Goal: Transaction & Acquisition: Purchase product/service

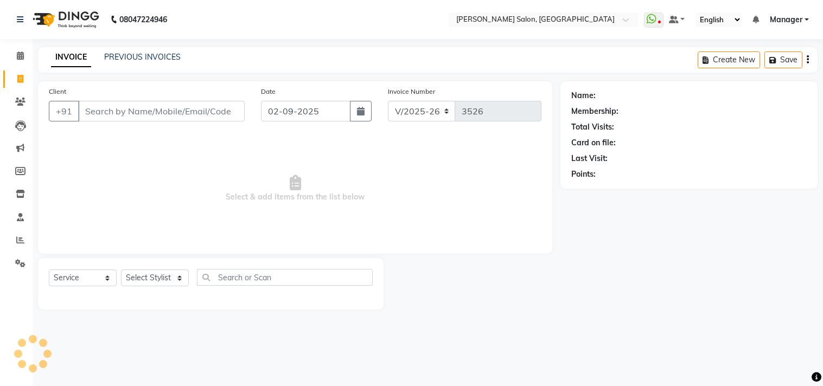
select select "7229"
select select "service"
click at [144, 119] on input "Client" at bounding box center [161, 111] width 166 height 21
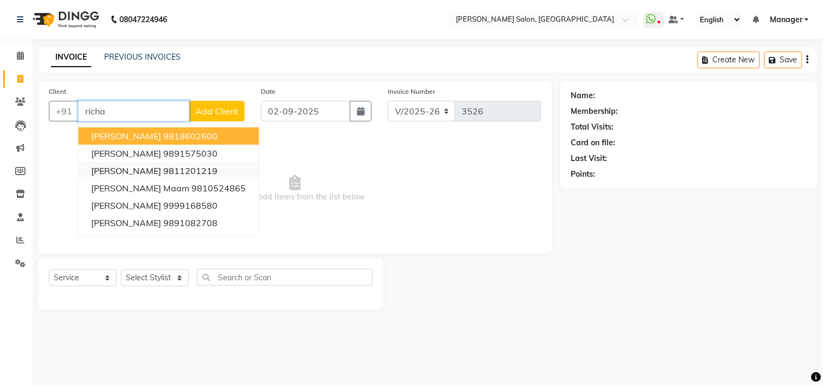
click at [207, 167] on ngb-highlight "9811201219" at bounding box center [190, 170] width 54 height 11
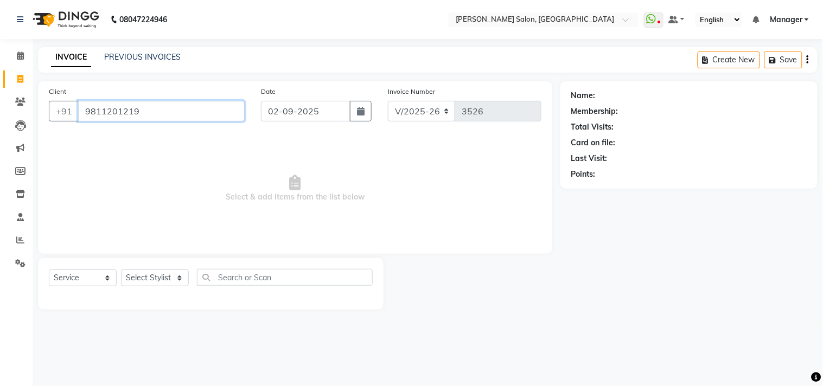
type input "9811201219"
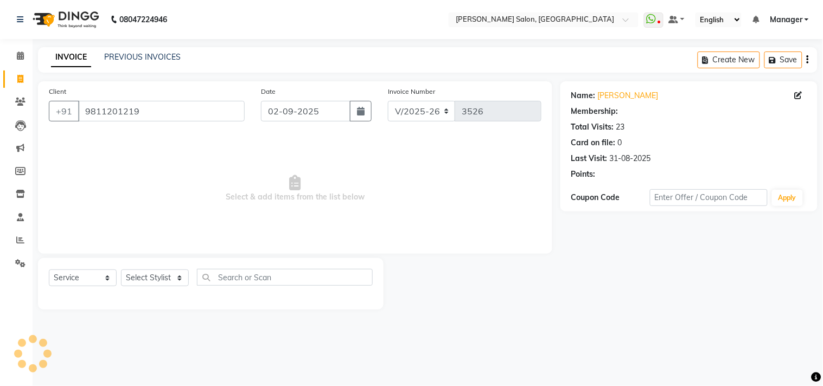
select select "1: Object"
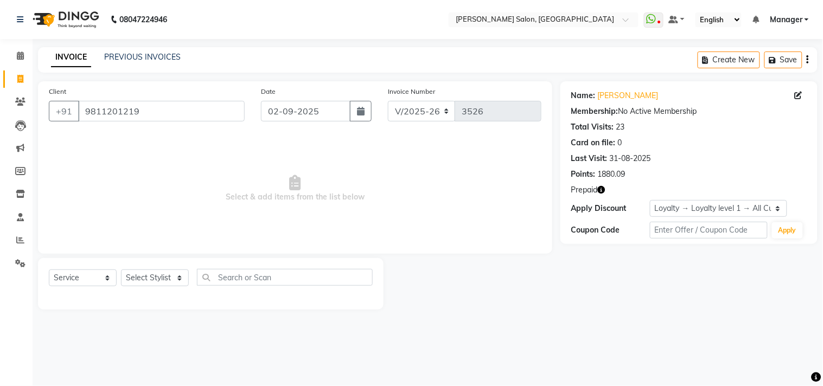
click at [258, 163] on span "Select & add items from the list below" at bounding box center [295, 188] width 492 height 108
click at [165, 283] on select "Select Stylist Ashu BHOLU Divya Geeta Hanif JIYA SINGH Kiran LAXMAN PEDI Manage…" at bounding box center [155, 278] width 68 height 17
select select "61922"
click at [121, 270] on select "Select Stylist Ashu BHOLU Divya Geeta Hanif JIYA SINGH Kiran LAXMAN PEDI Manage…" at bounding box center [155, 278] width 68 height 17
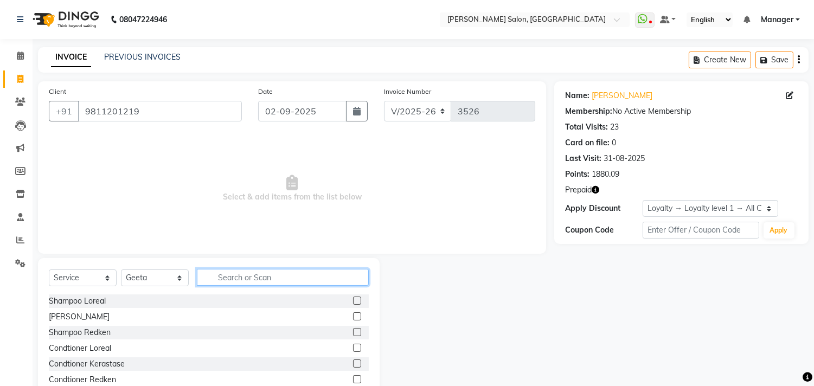
click at [253, 280] on input "text" at bounding box center [283, 277] width 172 height 17
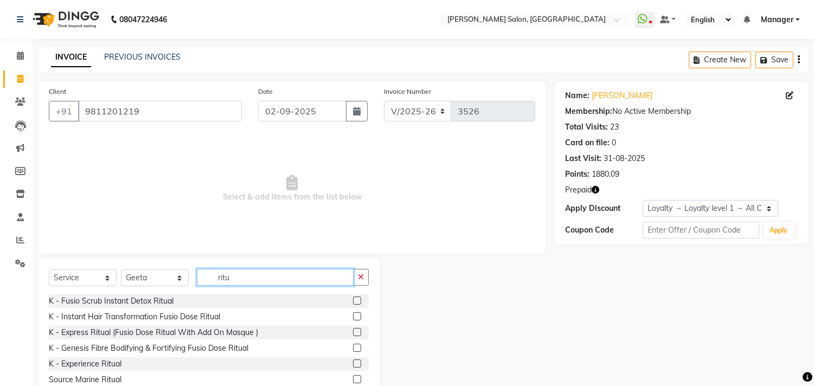
scroll to position [33, 0]
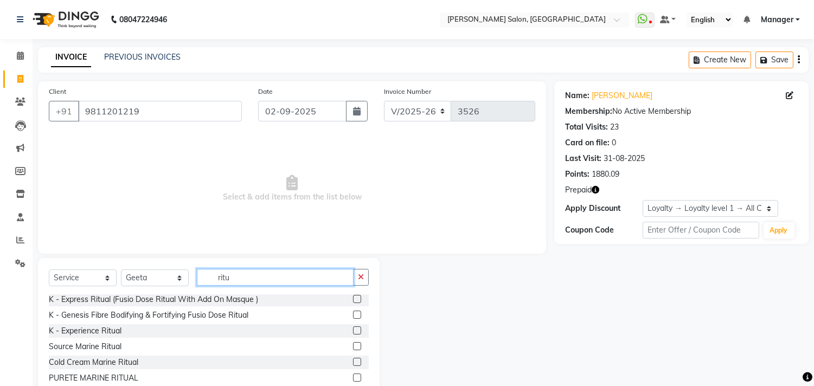
type input "ritu"
click at [353, 348] on label at bounding box center [357, 346] width 8 height 8
click at [353, 348] on input "checkbox" at bounding box center [356, 346] width 7 height 7
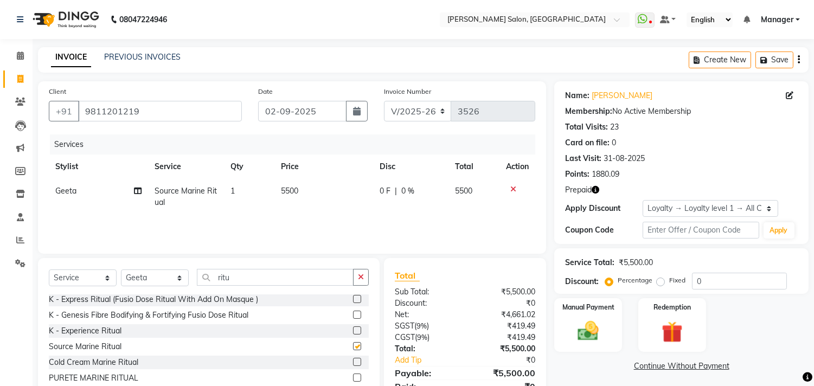
checkbox input "false"
click at [312, 200] on td "5500" at bounding box center [323, 197] width 99 height 36
select select "61922"
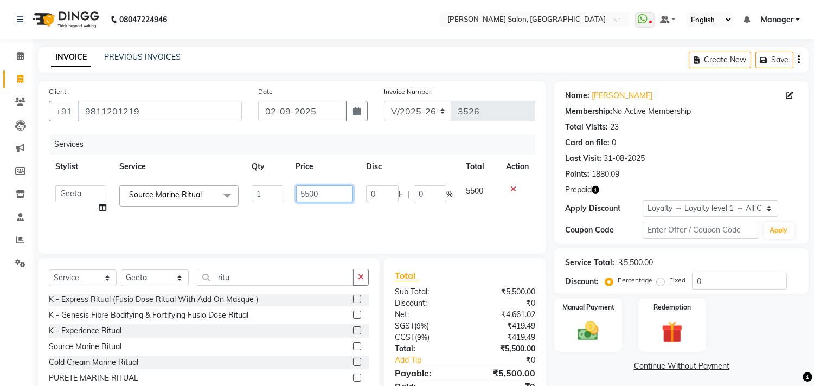
click at [324, 196] on input "5500" at bounding box center [324, 193] width 57 height 17
type input "5"
type input "6000"
click at [286, 278] on input "ritu" at bounding box center [275, 277] width 157 height 17
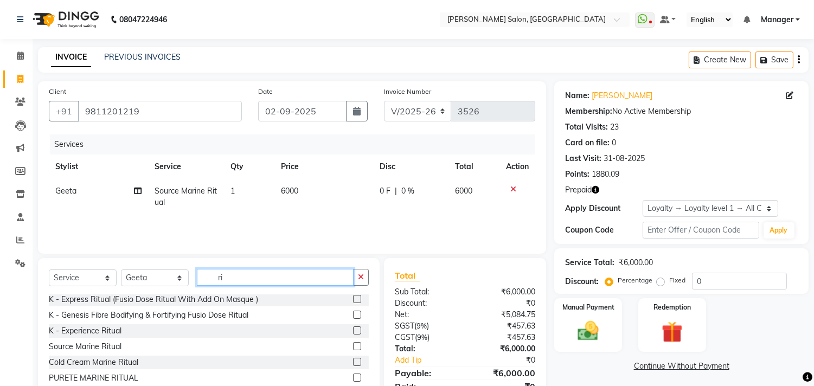
type input "r"
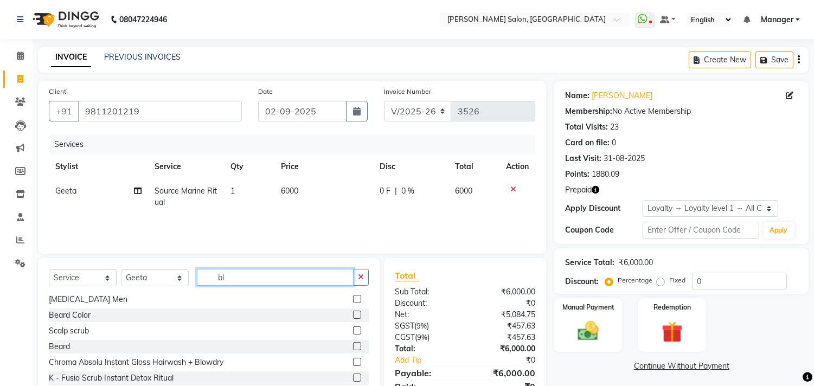
scroll to position [0, 0]
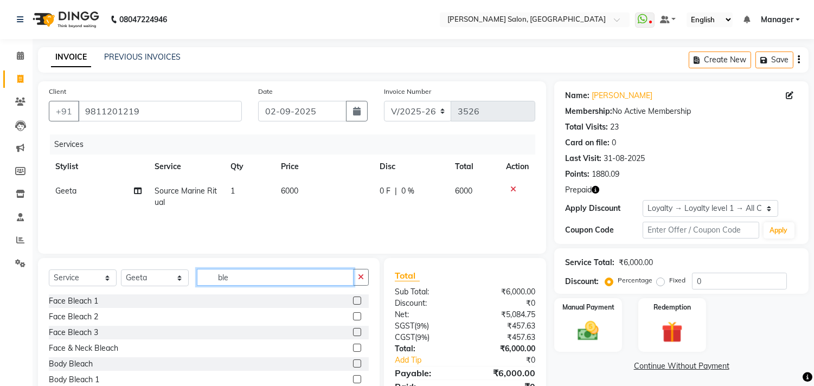
type input "ble"
click at [353, 318] on label at bounding box center [357, 316] width 8 height 8
click at [353, 318] on input "checkbox" at bounding box center [356, 316] width 7 height 7
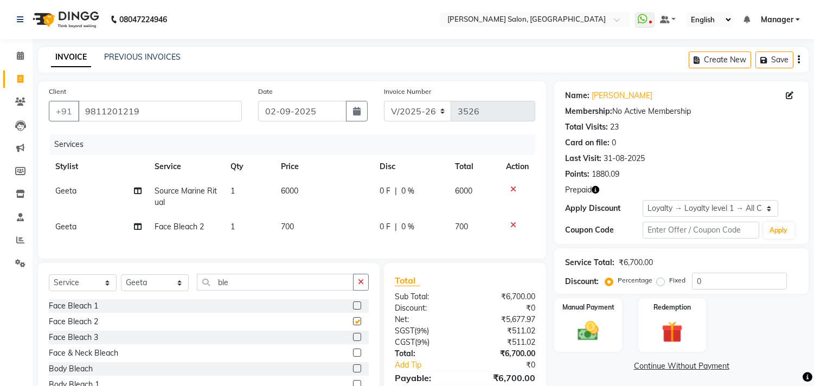
checkbox input "false"
click at [320, 239] on td "700" at bounding box center [323, 227] width 99 height 24
select select "61922"
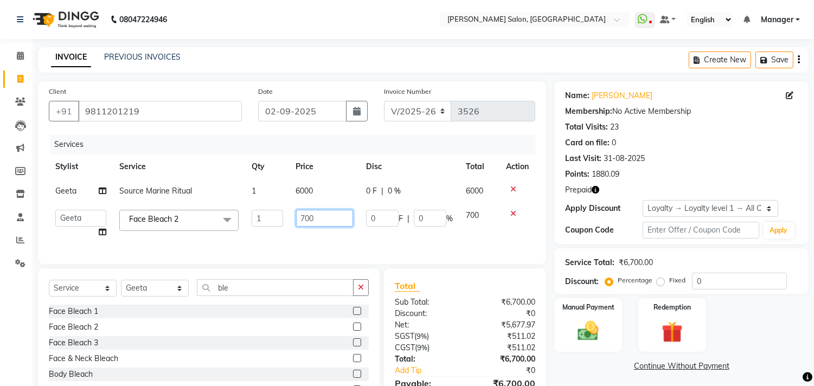
click at [330, 219] on input "700" at bounding box center [324, 218] width 57 height 17
type input "7"
type input "1000"
click at [271, 295] on input "ble" at bounding box center [275, 287] width 157 height 17
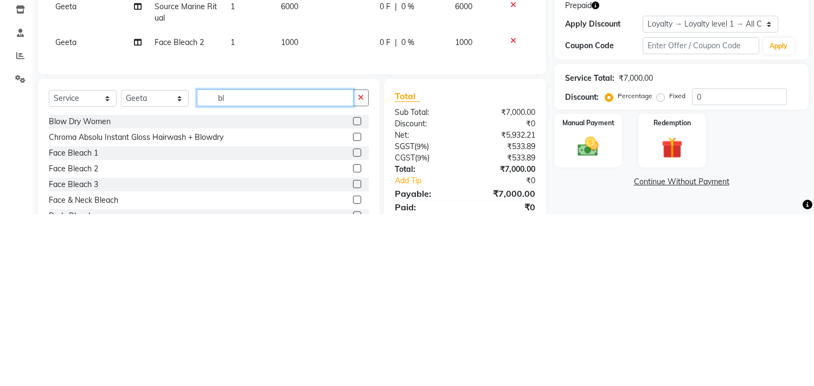
type input "b"
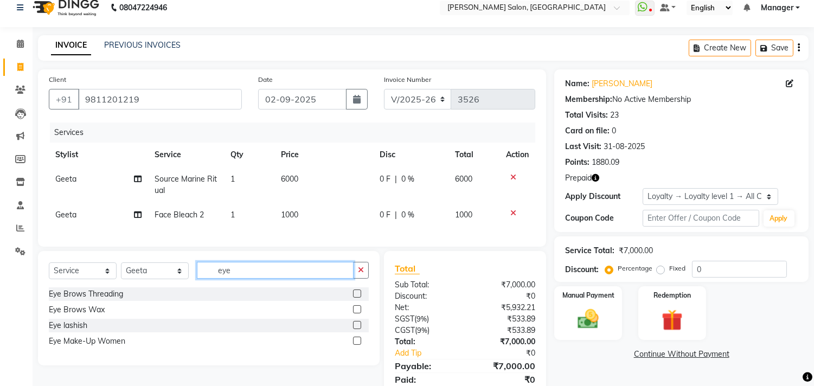
type input "eye"
click at [353, 298] on label at bounding box center [357, 294] width 8 height 8
click at [353, 298] on input "checkbox" at bounding box center [356, 294] width 7 height 7
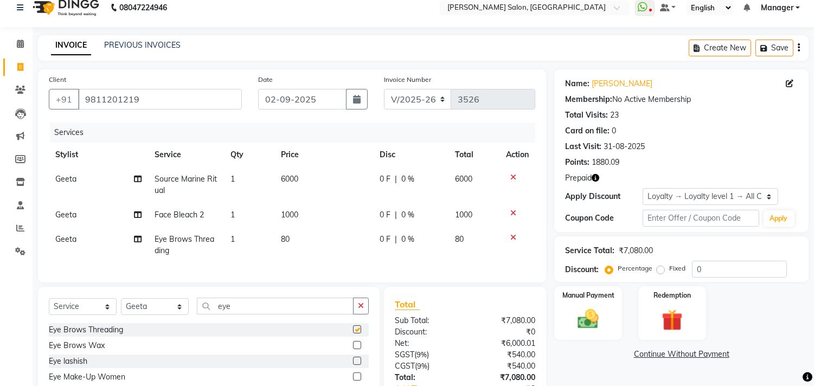
click at [313, 248] on td "80" at bounding box center [323, 245] width 99 height 36
checkbox input "false"
select select "61922"
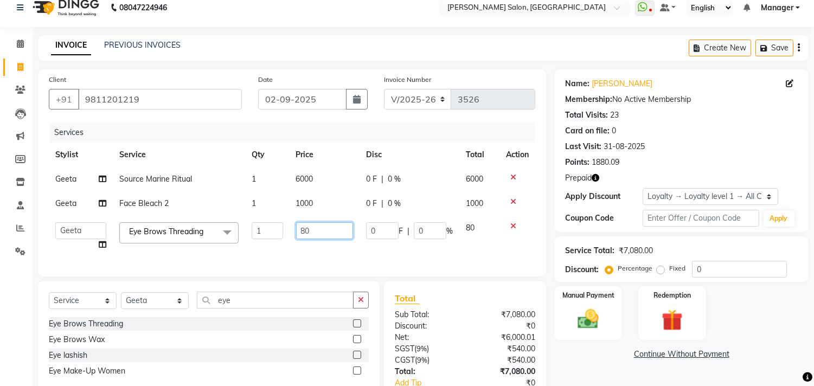
click at [330, 233] on input "80" at bounding box center [324, 230] width 57 height 17
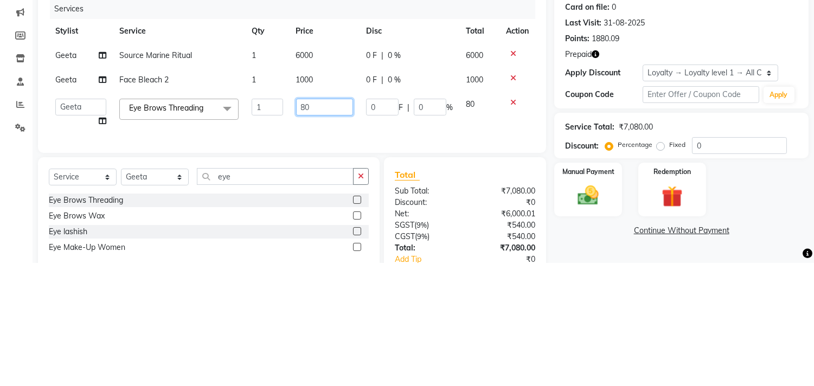
type input "8"
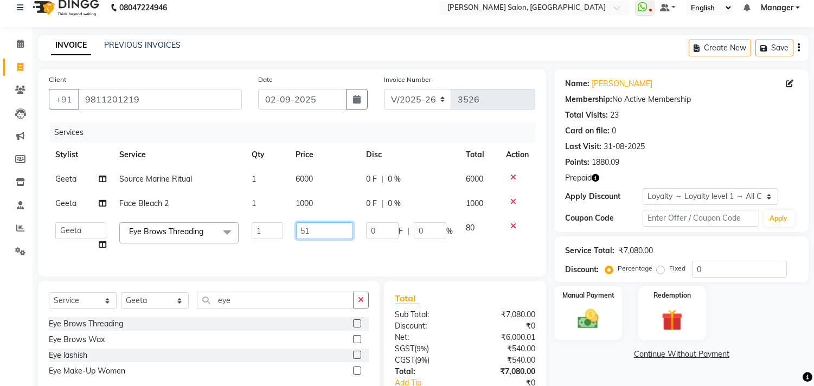
type input "510"
click at [402, 255] on td "0 F | 0 %" at bounding box center [410, 236] width 100 height 41
select select "61922"
click at [155, 309] on select "Select Stylist Ashu BHOLU Divya Geeta Hanif JIYA SINGH Kiran LAXMAN PEDI Manage…" at bounding box center [155, 300] width 68 height 17
click at [121, 302] on select "Select Stylist Ashu BHOLU Divya Geeta Hanif JIYA SINGH Kiran LAXMAN PEDI Manage…" at bounding box center [155, 300] width 68 height 17
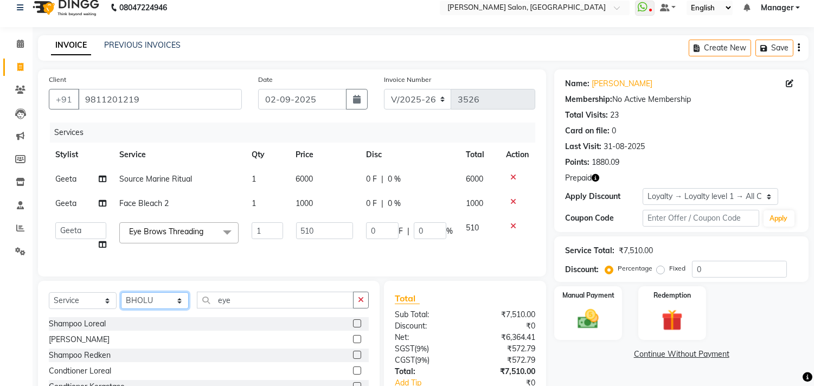
click at [153, 308] on select "Select Stylist Ashu BHOLU Divya Geeta Hanif JIYA SINGH Kiran LAXMAN PEDI Manage…" at bounding box center [155, 300] width 68 height 17
select select "63511"
click at [121, 302] on select "Select Stylist Ashu BHOLU Divya Geeta Hanif JIYA SINGH Kiran LAXMAN PEDI Manage…" at bounding box center [155, 300] width 68 height 17
click at [248, 305] on input "eye" at bounding box center [275, 300] width 157 height 17
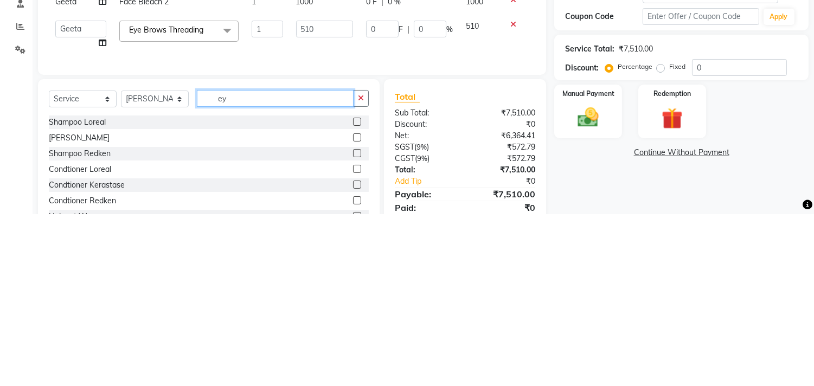
scroll to position [41, 0]
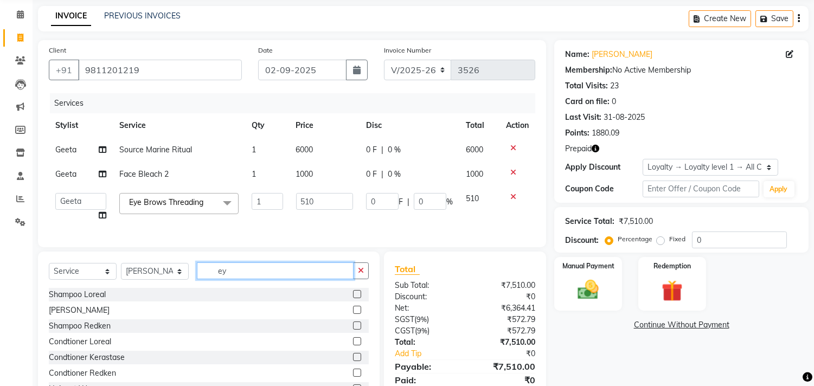
type input "e"
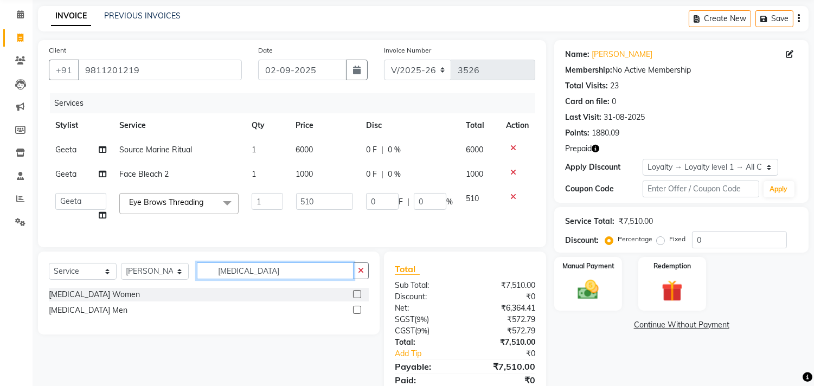
type input "botox"
click at [356, 298] on label at bounding box center [357, 294] width 8 height 8
click at [356, 298] on input "checkbox" at bounding box center [356, 294] width 7 height 7
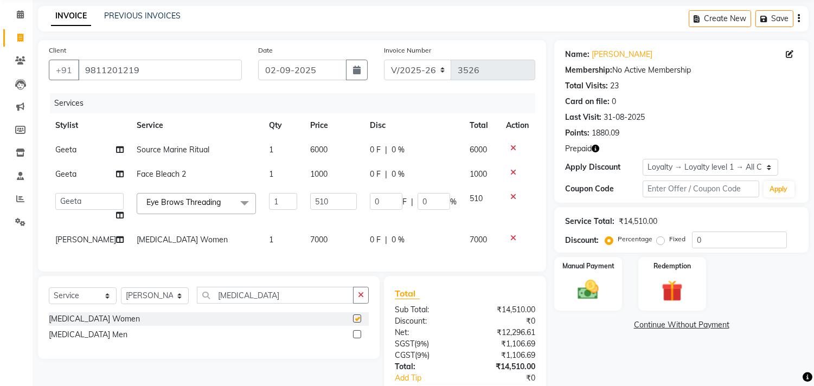
checkbox input "false"
click at [262, 300] on input "botox" at bounding box center [275, 295] width 157 height 17
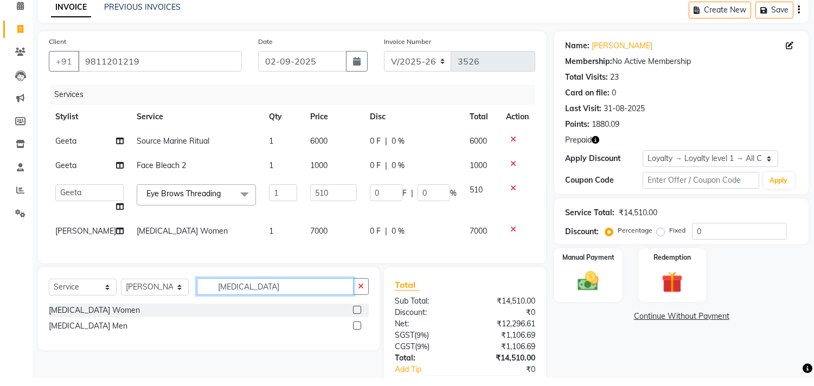
scroll to position [66, 0]
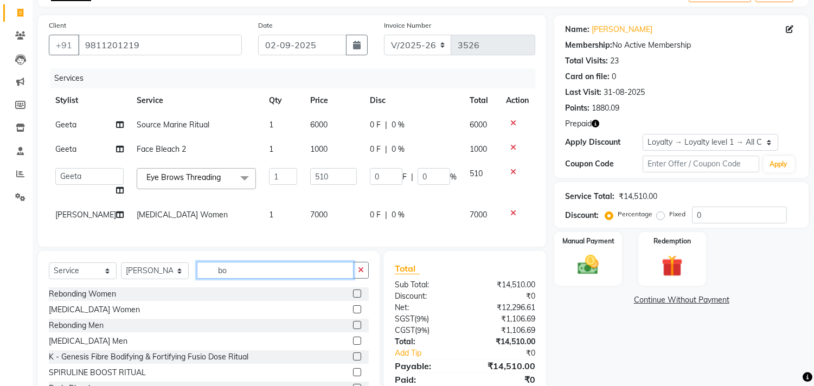
type input "b"
type input "colo"
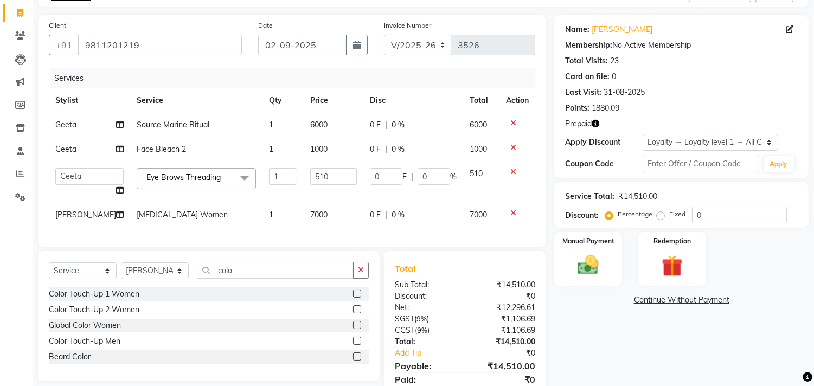
click at [358, 313] on label at bounding box center [357, 309] width 8 height 8
click at [358, 313] on input "checkbox" at bounding box center [356, 309] width 7 height 7
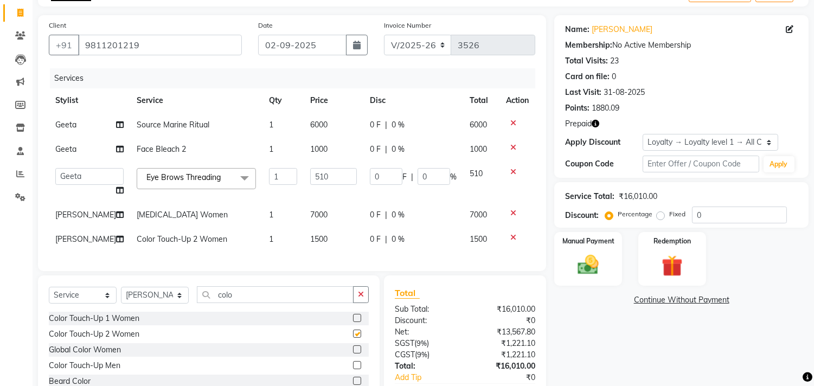
checkbox input "false"
click at [245, 297] on input "colo" at bounding box center [275, 294] width 157 height 17
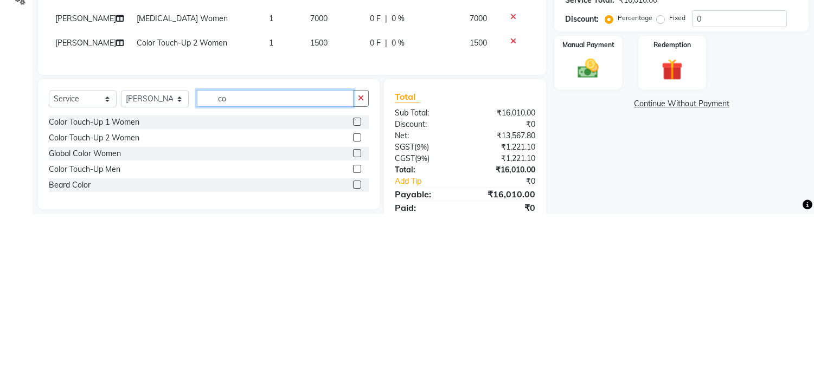
scroll to position [90, 0]
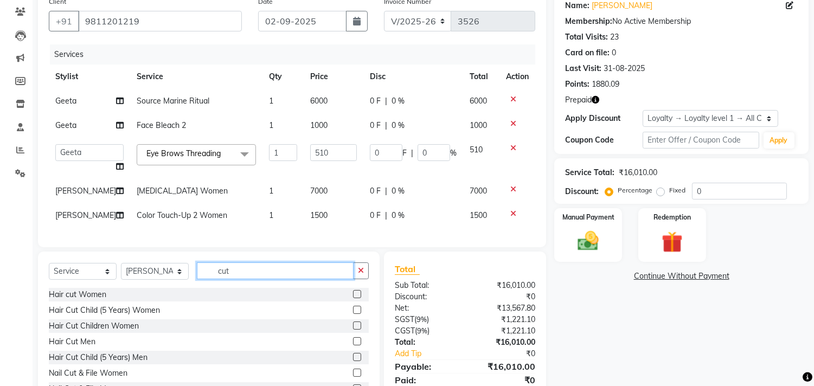
type input "cut"
click at [353, 298] on label at bounding box center [357, 294] width 8 height 8
click at [353, 298] on input "checkbox" at bounding box center [356, 294] width 7 height 7
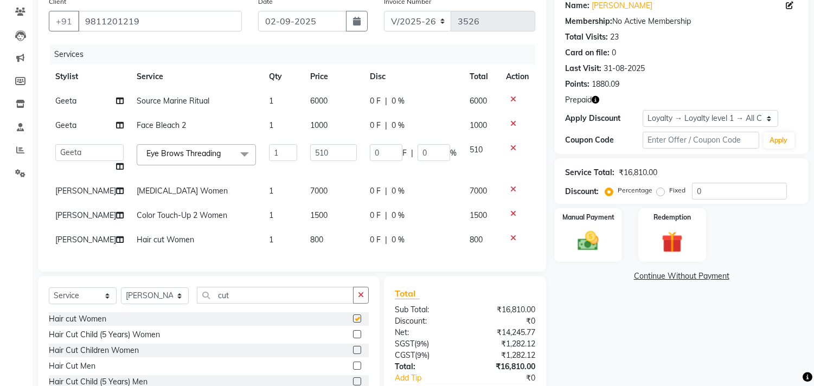
checkbox input "false"
click at [323, 236] on td "800" at bounding box center [334, 240] width 60 height 24
select select "63511"
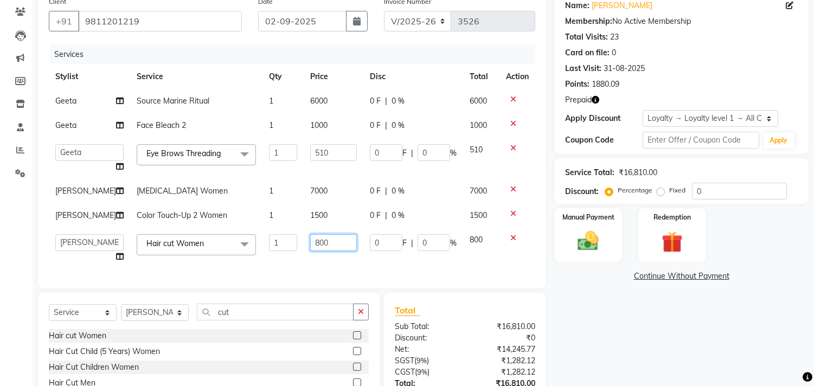
click at [326, 240] on input "800" at bounding box center [333, 242] width 47 height 17
type input "8"
type input "1000"
click at [645, 348] on div "Name: Richa Agarwal Membership: No Active Membership Total Visits: 23 Card on f…" at bounding box center [685, 222] width 262 height 462
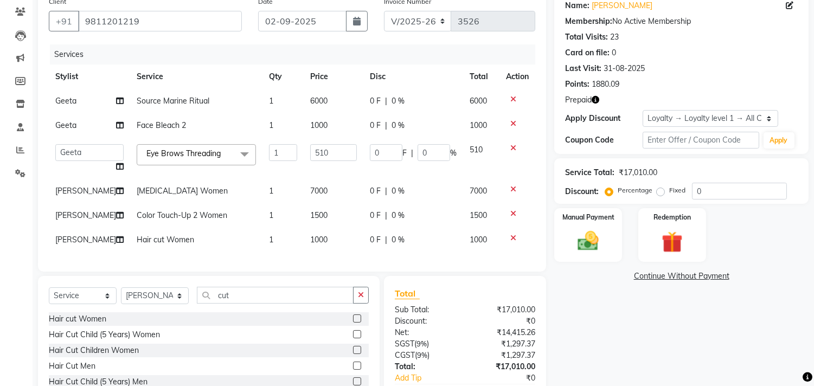
click at [595, 99] on icon "button" at bounding box center [596, 100] width 8 height 8
click at [598, 308] on div "Name: Richa Agarwal Membership: No Active Membership Total Visits: 23 Card on f…" at bounding box center [685, 213] width 262 height 445
click at [169, 304] on select "Select Stylist [PERSON_NAME] Divya [PERSON_NAME] [PERSON_NAME] [PERSON_NAME] PE…" at bounding box center [155, 295] width 68 height 17
select select "85753"
click at [121, 297] on select "Select Stylist [PERSON_NAME] Divya [PERSON_NAME] [PERSON_NAME] [PERSON_NAME] PE…" at bounding box center [155, 295] width 68 height 17
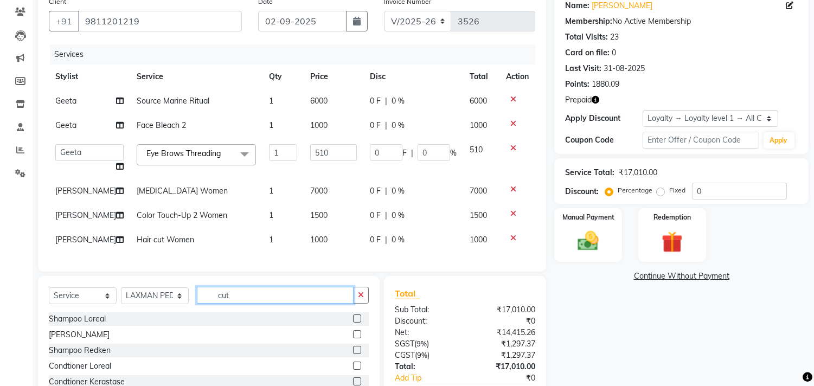
click at [258, 304] on input "cut" at bounding box center [275, 295] width 157 height 17
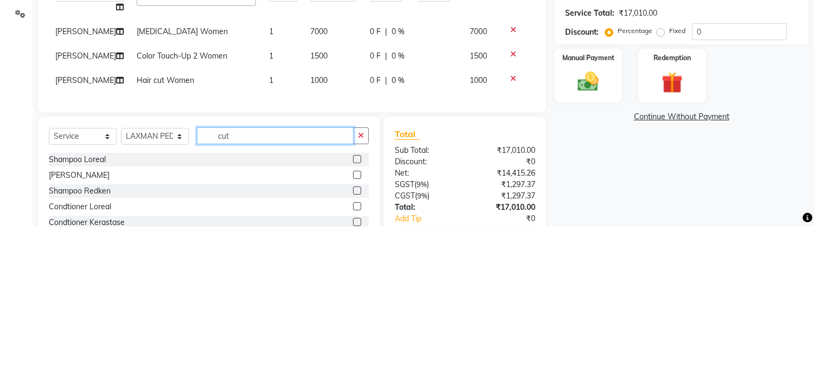
scroll to position [115, 0]
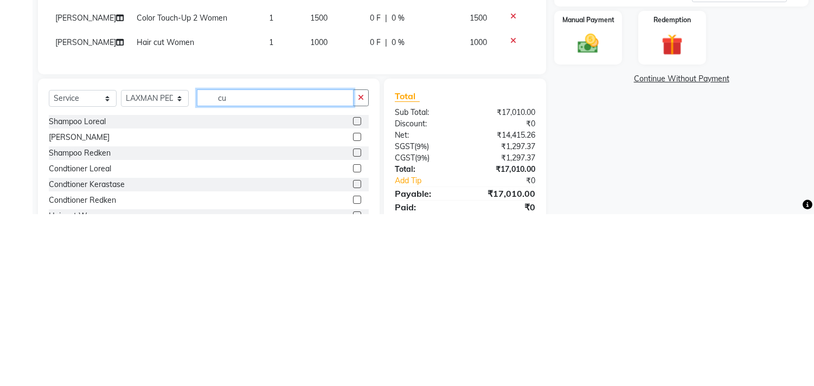
type input "c"
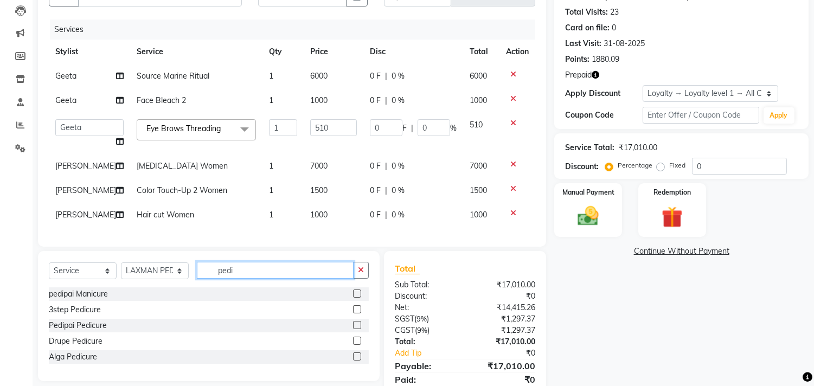
type input "pedi"
click at [358, 329] on label at bounding box center [357, 325] width 8 height 8
click at [358, 329] on input "checkbox" at bounding box center [356, 325] width 7 height 7
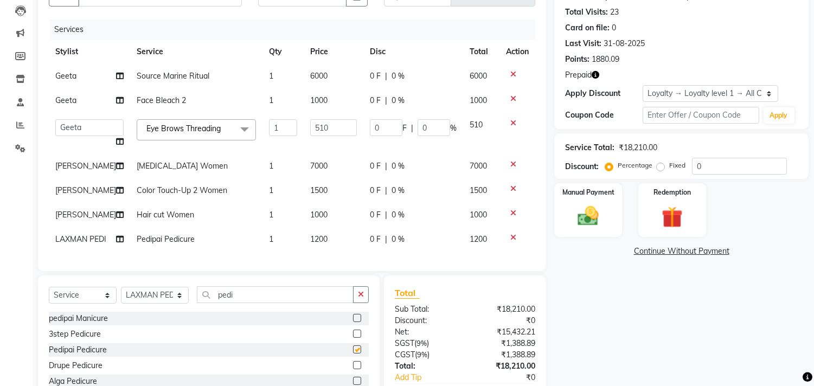
click at [333, 240] on td "1200" at bounding box center [334, 239] width 60 height 24
checkbox input "false"
select select "85753"
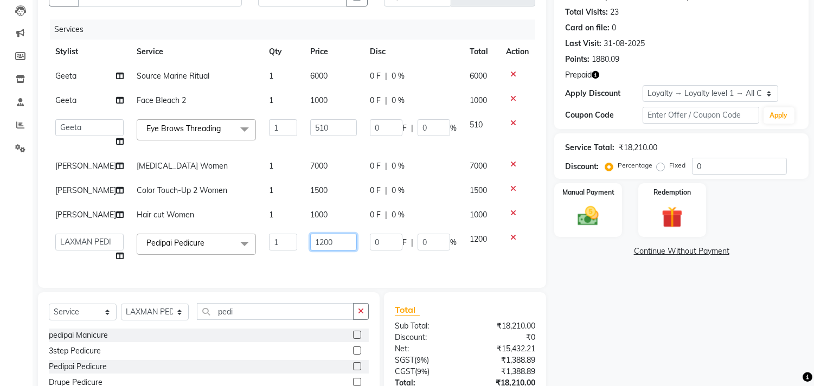
click at [340, 243] on input "1200" at bounding box center [333, 242] width 47 height 17
type input "1000"
click at [633, 304] on div "Name: Richa Agarwal Membership: No Active Membership Total Visits: 23 Card on f…" at bounding box center [685, 208] width 262 height 485
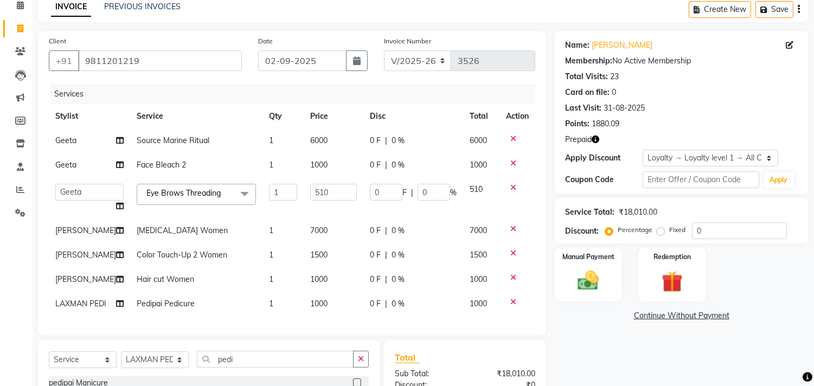
scroll to position [0, 0]
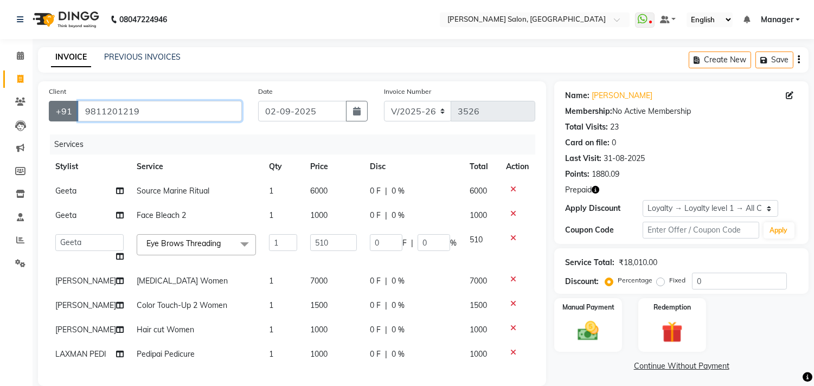
drag, startPoint x: 167, startPoint y: 109, endPoint x: 55, endPoint y: 117, distance: 112.5
click at [55, 116] on div "+91 9811201219" at bounding box center [145, 111] width 193 height 21
click at [215, 110] on input "9811201219" at bounding box center [160, 111] width 164 height 21
click at [202, 112] on input "9811201219" at bounding box center [160, 111] width 164 height 21
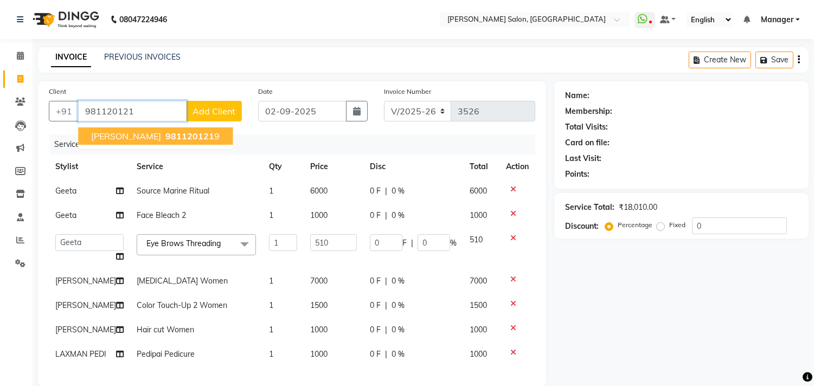
click at [161, 134] on span "RICHA AGARWAL" at bounding box center [126, 136] width 70 height 11
type input "9811201219"
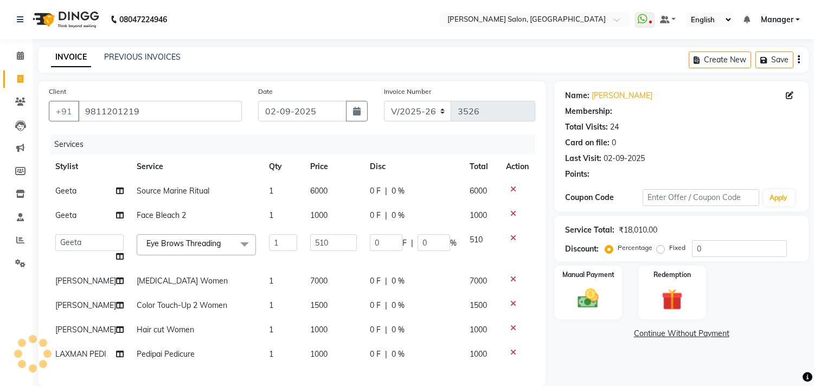
select select "1: Object"
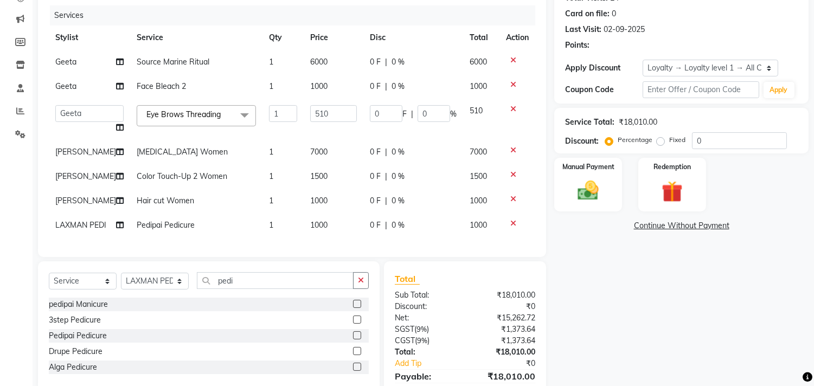
scroll to position [201, 0]
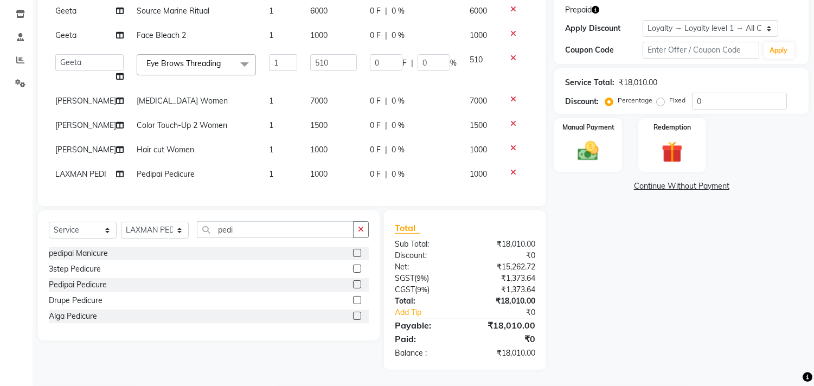
click at [678, 139] on img at bounding box center [672, 152] width 34 height 27
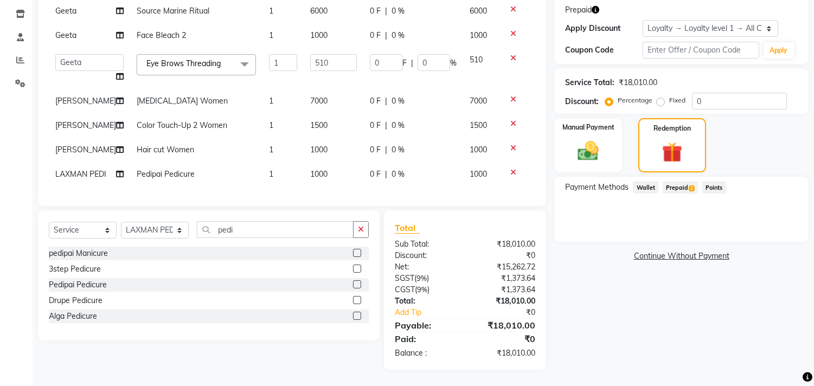
click at [679, 181] on span "Prepaid 2" at bounding box center [680, 187] width 35 height 12
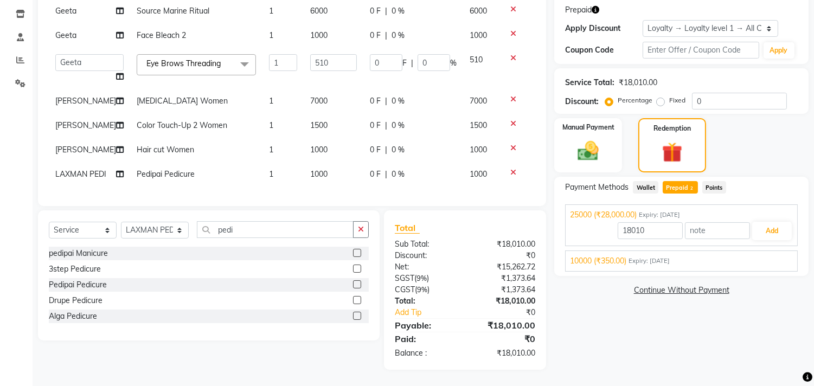
click at [729, 255] on div "10000 (₹350.00) Expiry: 04-05-2028" at bounding box center [681, 260] width 223 height 11
click at [772, 247] on button "Add" at bounding box center [772, 256] width 40 height 18
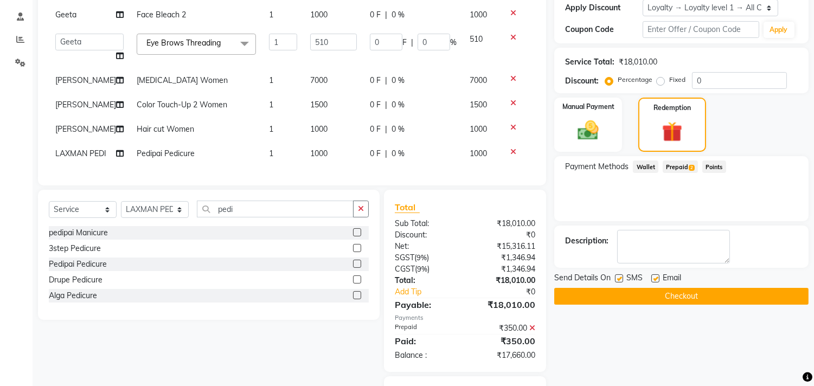
click at [683, 163] on span "Prepaid 2" at bounding box center [680, 167] width 35 height 12
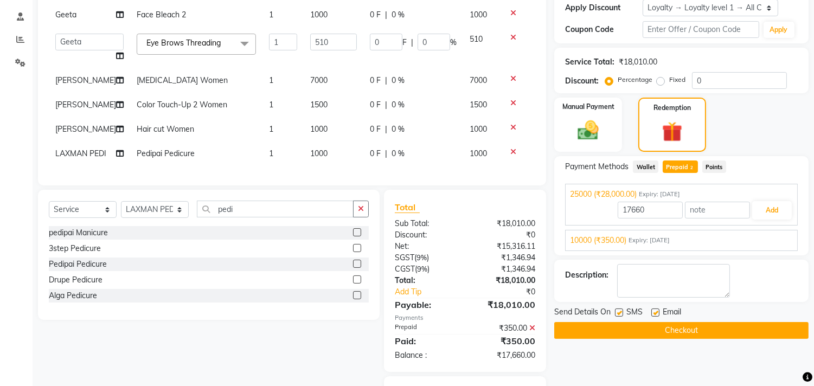
click at [770, 213] on button "Add" at bounding box center [772, 210] width 40 height 18
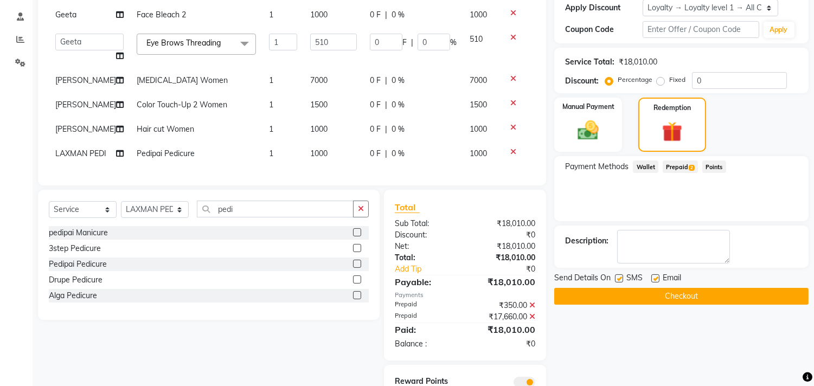
click at [739, 289] on button "Checkout" at bounding box center [681, 296] width 254 height 17
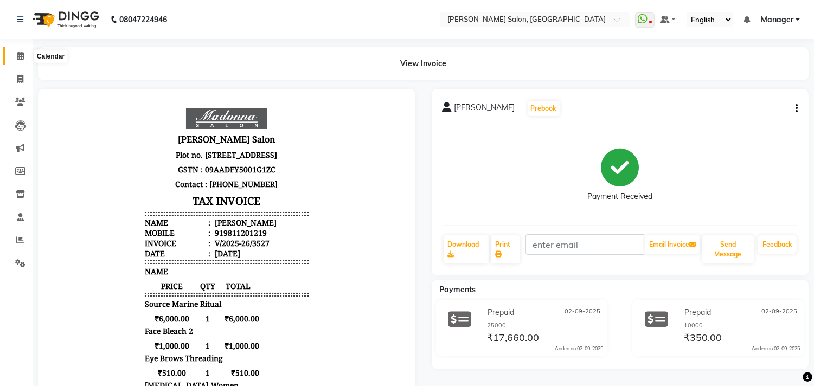
click at [20, 61] on span at bounding box center [20, 56] width 19 height 12
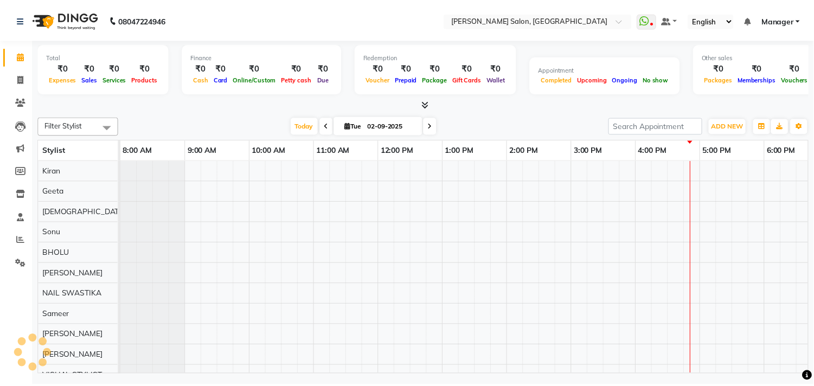
scroll to position [0, 150]
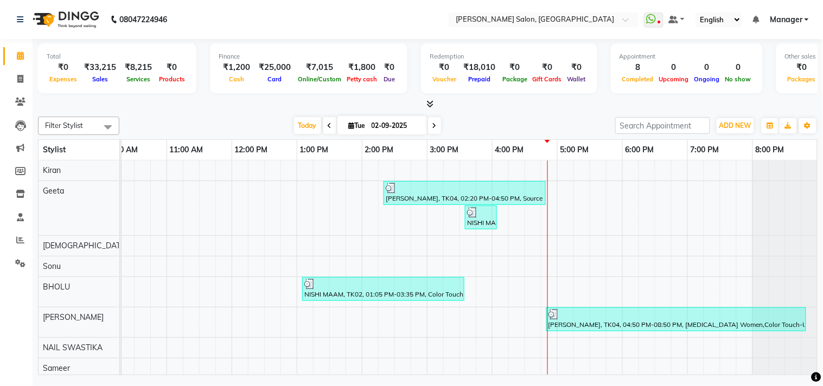
click at [427, 105] on icon at bounding box center [429, 104] width 7 height 8
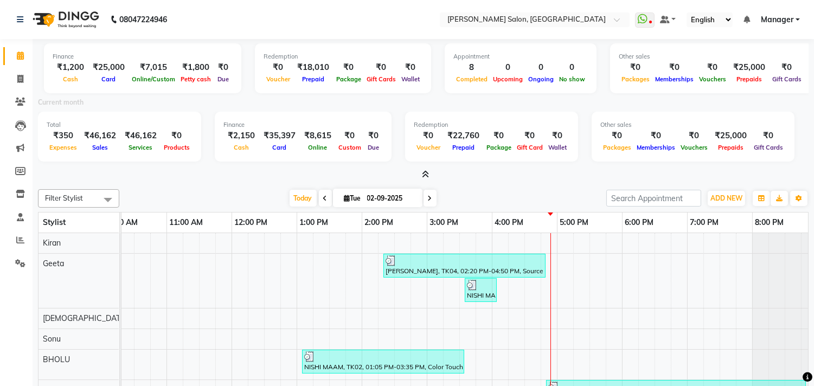
scroll to position [0, 0]
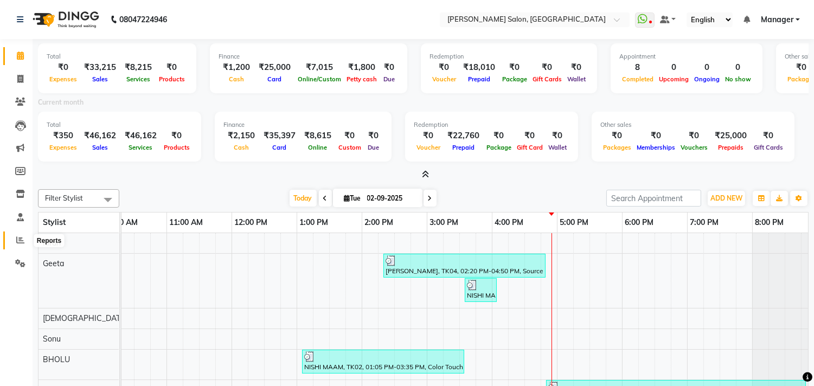
click at [20, 239] on icon at bounding box center [20, 240] width 8 height 8
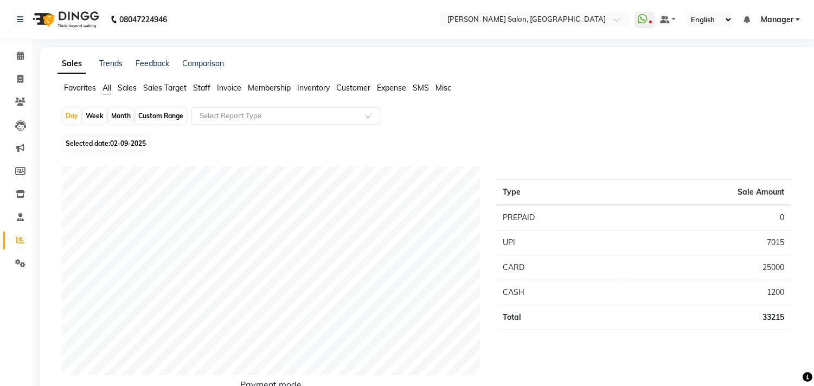
click at [208, 86] on span "Staff" at bounding box center [201, 88] width 17 height 10
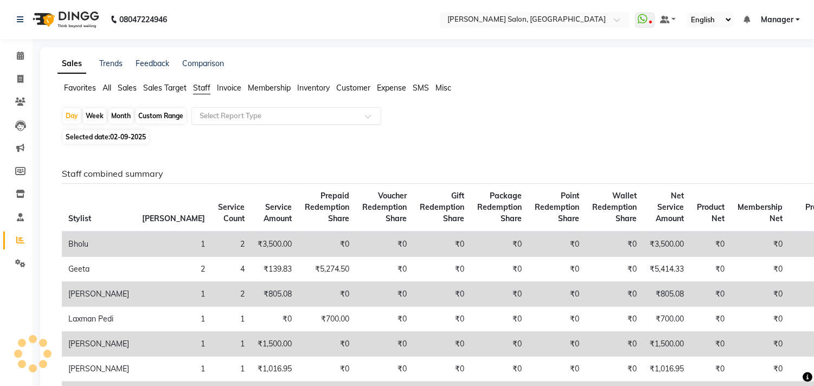
click at [253, 111] on input "text" at bounding box center [275, 116] width 156 height 11
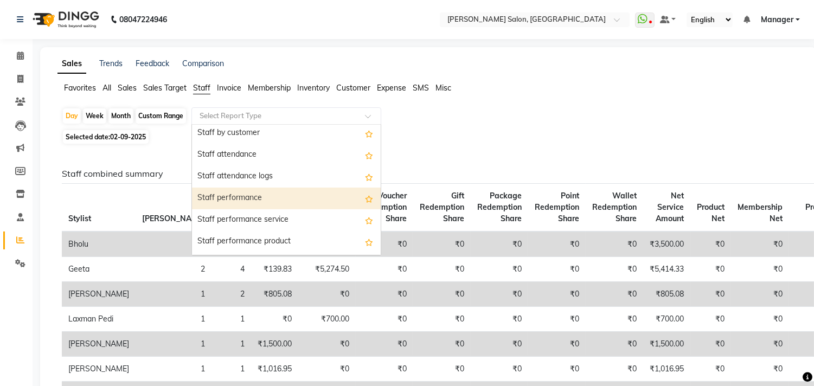
scroll to position [120, 0]
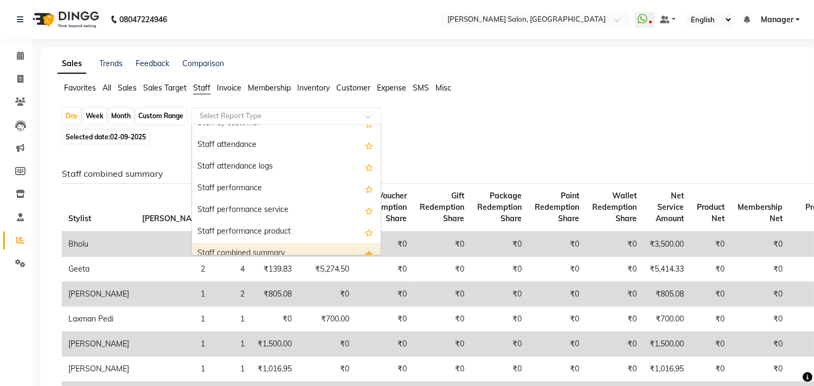
click at [310, 249] on div "Staff combined summary" at bounding box center [286, 254] width 189 height 22
select select "csv"
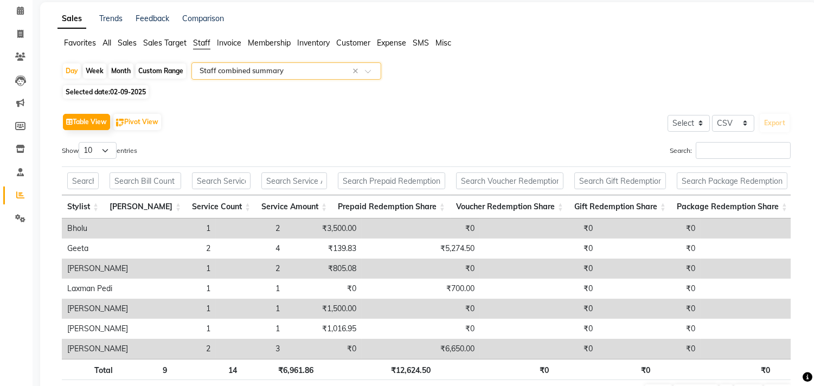
scroll to position [0, 0]
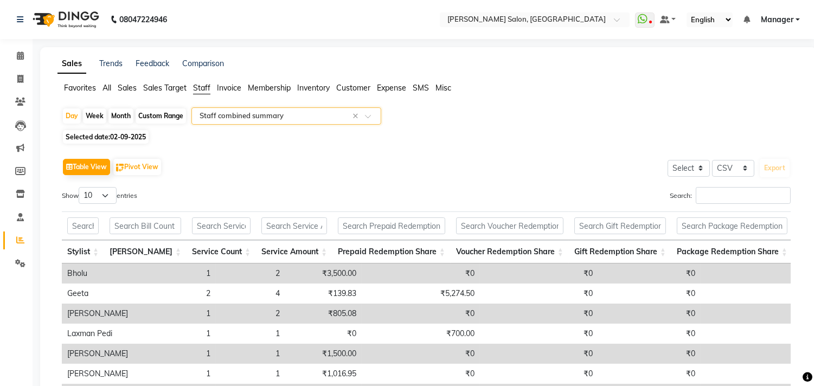
click at [239, 114] on input "text" at bounding box center [275, 116] width 156 height 11
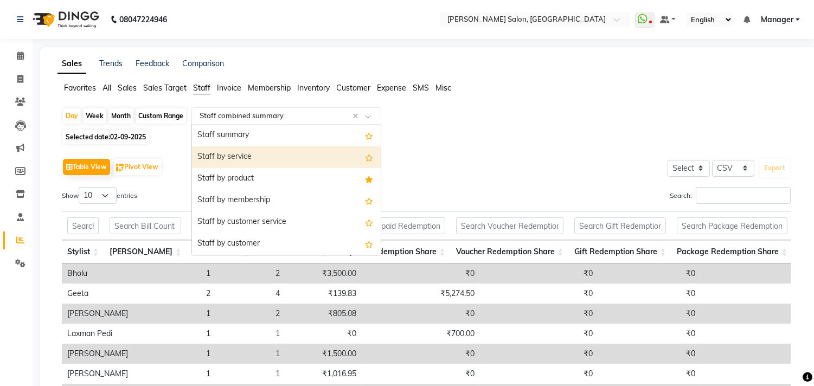
click at [277, 155] on div "Staff by service" at bounding box center [286, 157] width 189 height 22
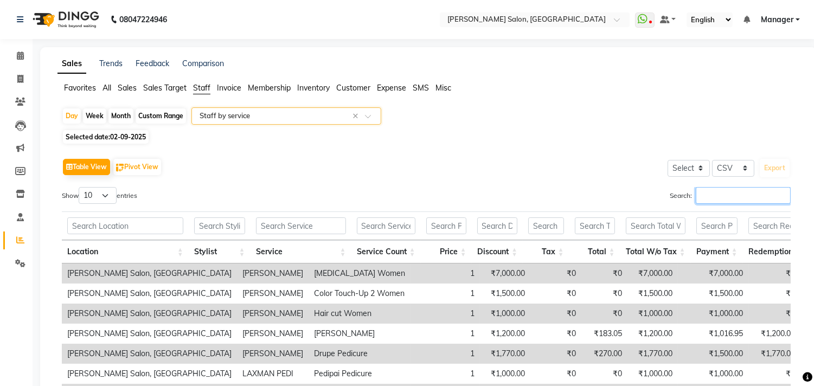
click at [710, 195] on input "Search:" at bounding box center [743, 195] width 95 height 17
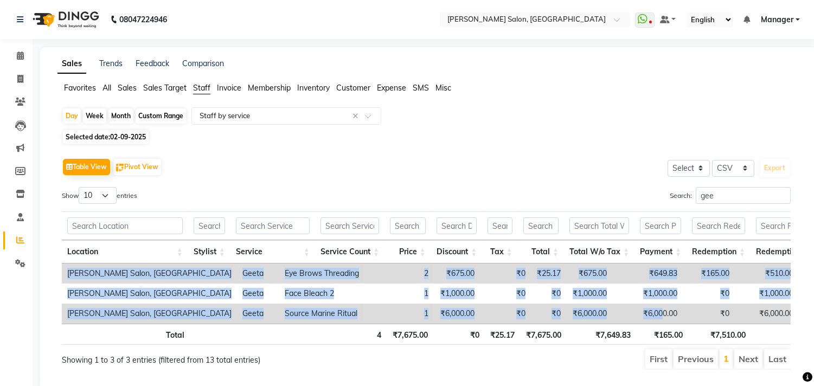
drag, startPoint x: 616, startPoint y: 323, endPoint x: 694, endPoint y: 326, distance: 78.7
click at [694, 324] on div "Location Stylist Service Service Count Price Discount Tax Total Total W/o Tax P…" at bounding box center [426, 294] width 729 height 60
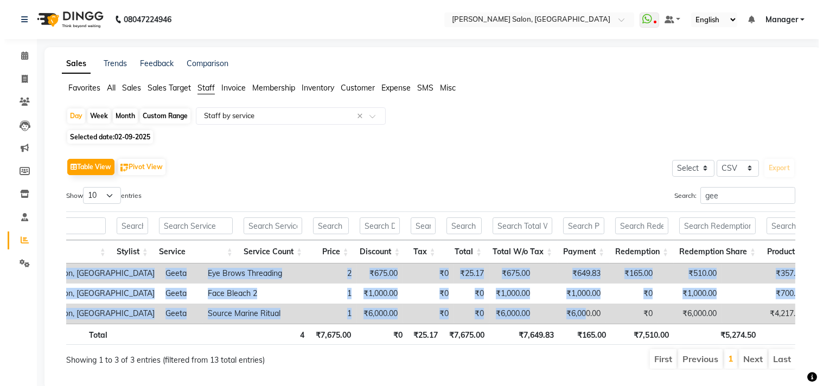
scroll to position [0, 113]
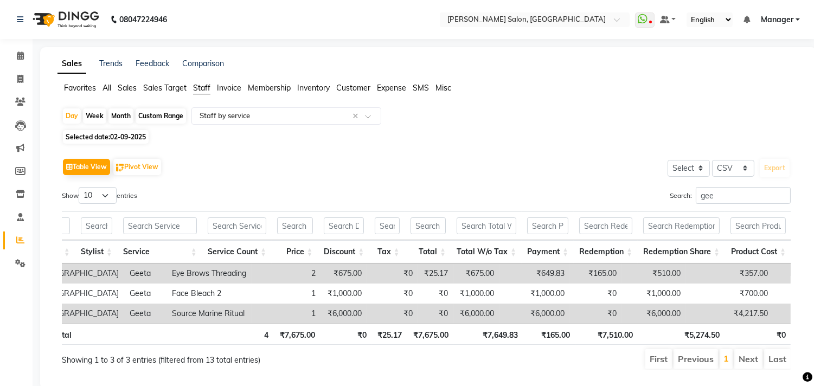
click at [555, 367] on ul "First Previous 1 Next Last" at bounding box center [582, 359] width 419 height 20
click at [709, 197] on input "gee" at bounding box center [743, 195] width 95 height 17
type input "g"
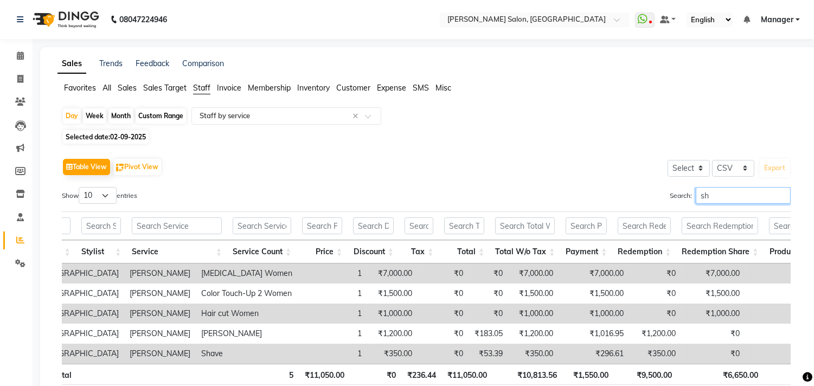
type input "s"
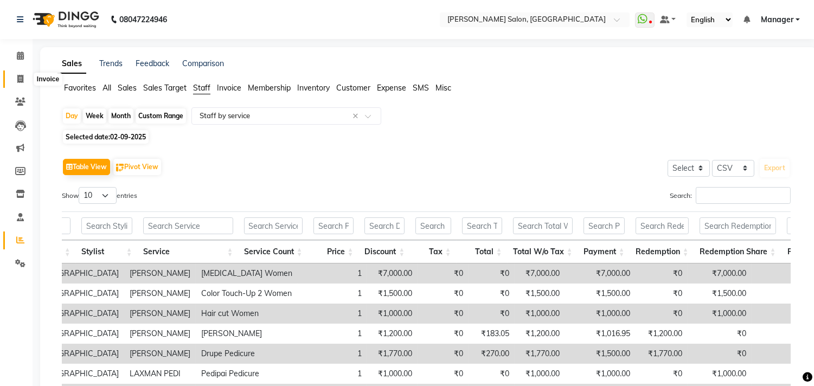
click at [17, 76] on icon at bounding box center [20, 79] width 6 height 8
select select "service"
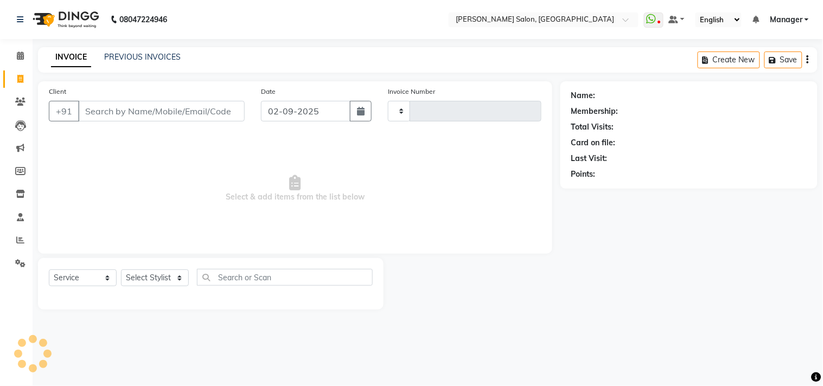
type input "3528"
select select "7229"
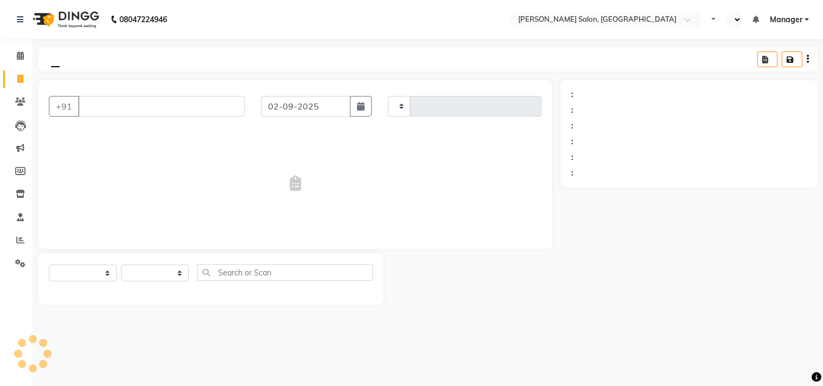
select select "service"
type input "3526"
select select "7229"
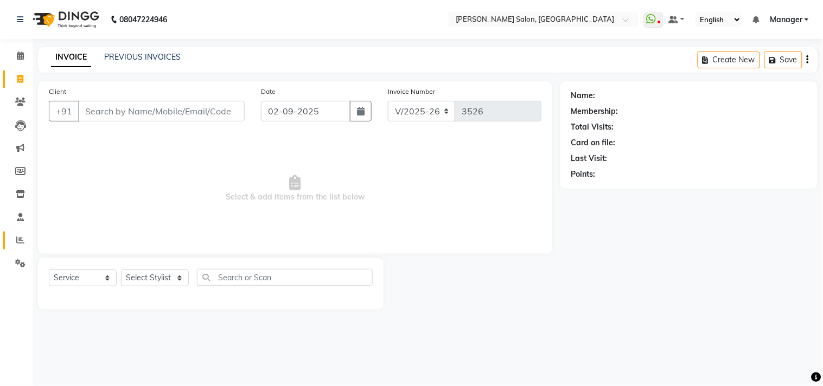
click at [21, 240] on icon at bounding box center [20, 240] width 8 height 8
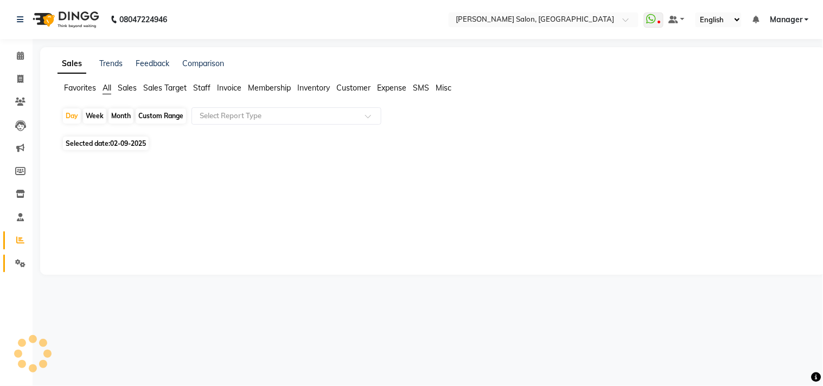
click at [19, 262] on icon at bounding box center [20, 263] width 10 height 8
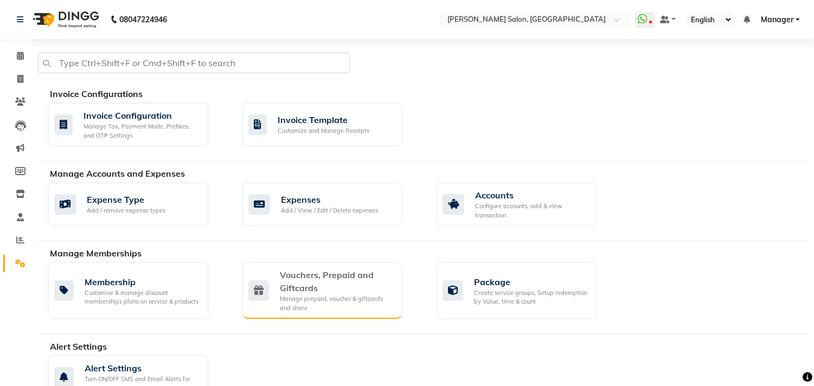
click at [342, 290] on div "Vouchers, Prepaid and Giftcards" at bounding box center [337, 281] width 114 height 26
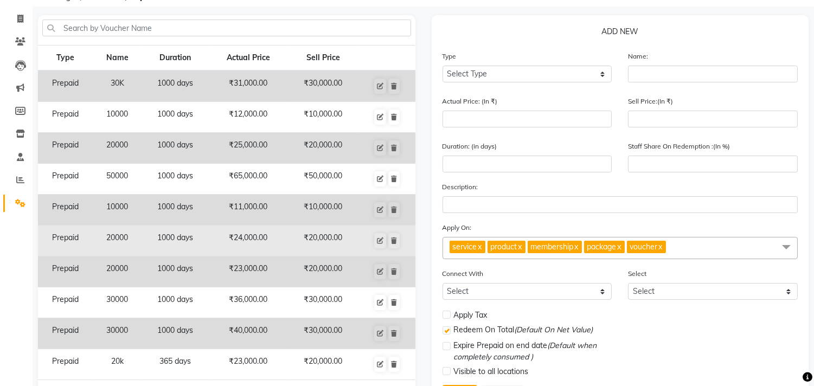
scroll to position [116, 0]
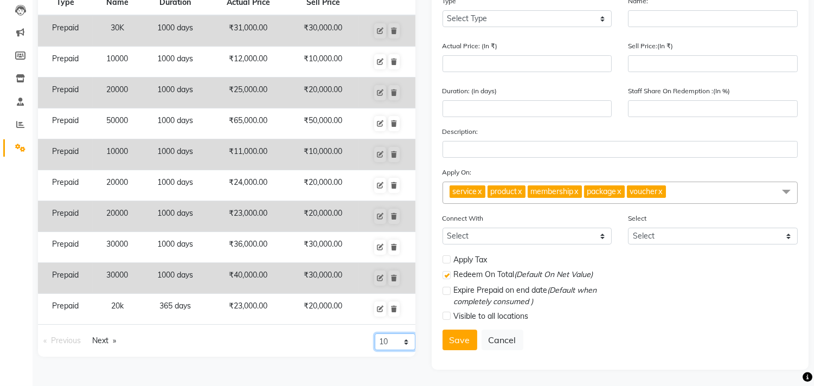
click at [405, 339] on select "10 20 50 100" at bounding box center [395, 342] width 41 height 17
select select "20"
click at [375, 350] on select "10 20 50 100" at bounding box center [395, 342] width 41 height 17
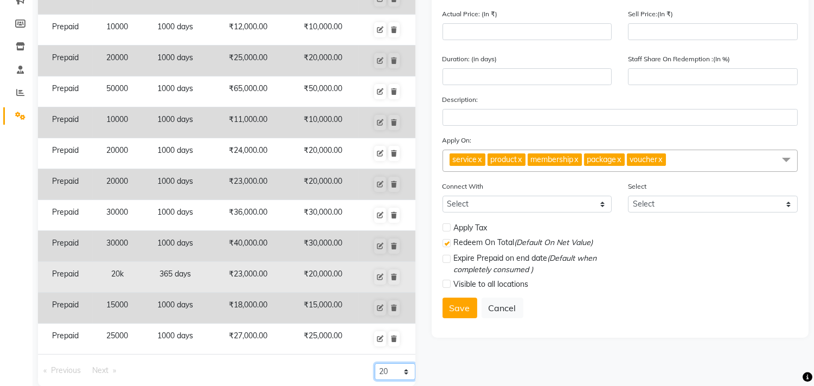
scroll to position [164, 0]
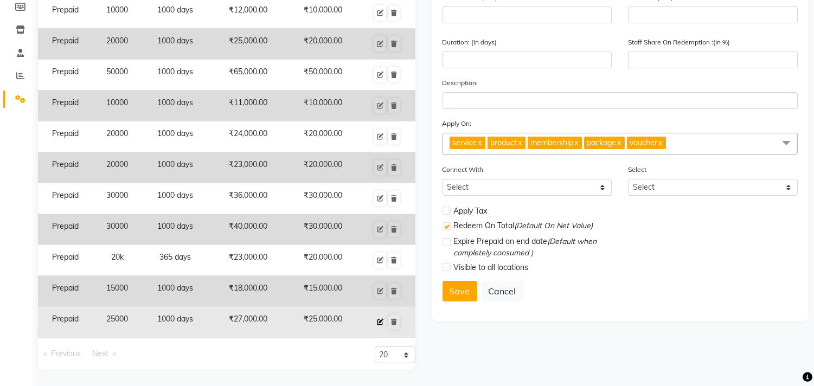
click at [379, 320] on icon at bounding box center [380, 322] width 7 height 7
select select "P"
type input "25000"
type input "27000"
type input "25000"
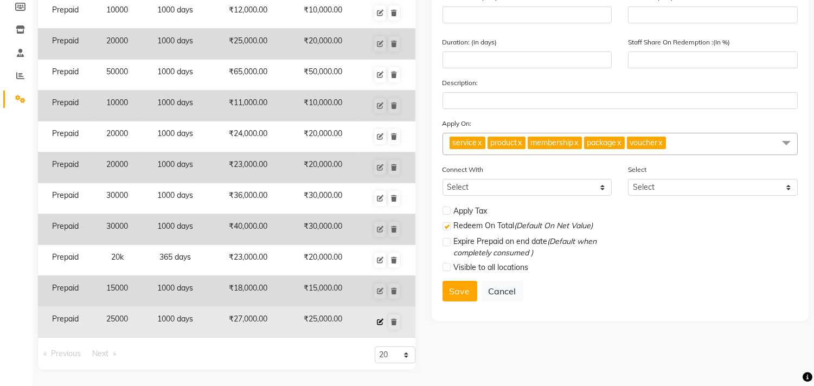
type input "1000"
type input "93"
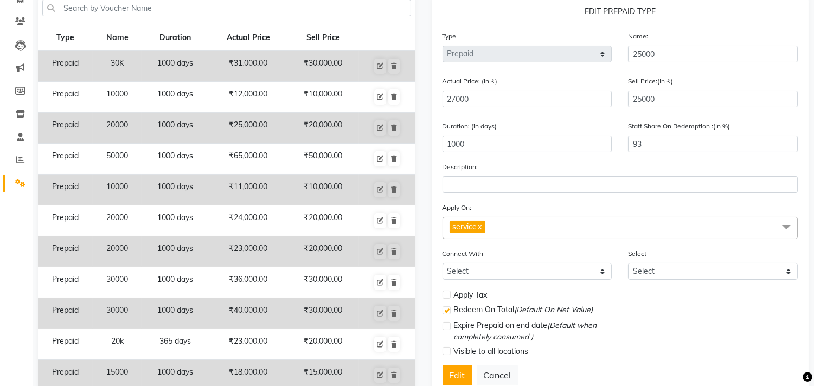
scroll to position [44, 0]
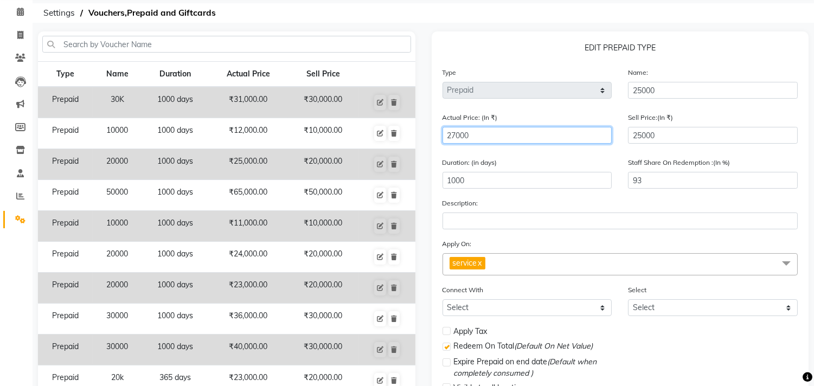
click at [454, 136] on input "27000" at bounding box center [528, 135] width 170 height 17
type input "2000"
type input "1250"
type input "28000"
type input "89"
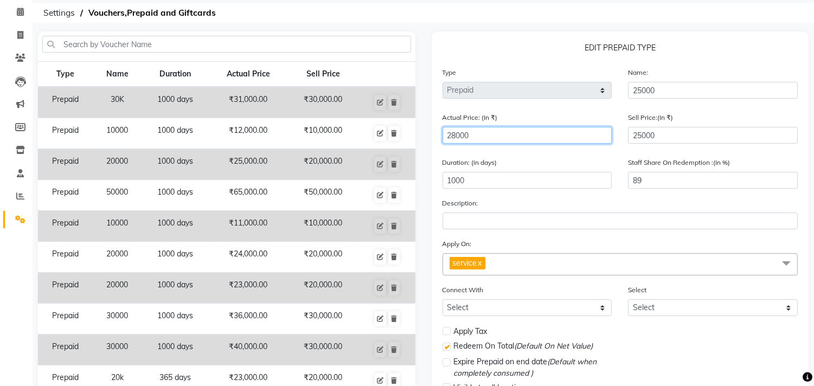
type input "28000"
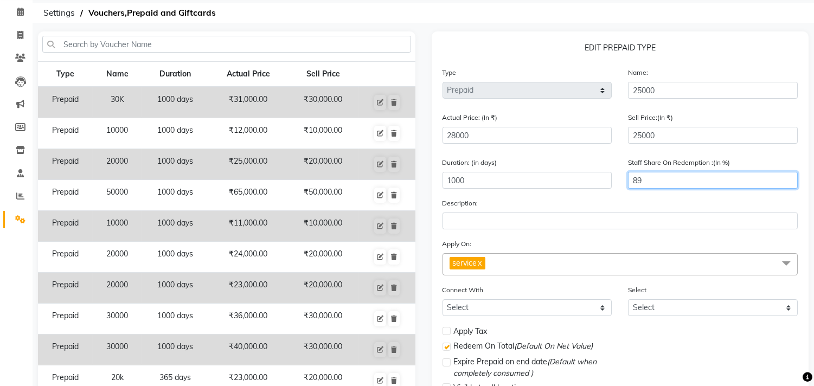
click at [658, 183] on input "89" at bounding box center [713, 180] width 170 height 17
type input "8"
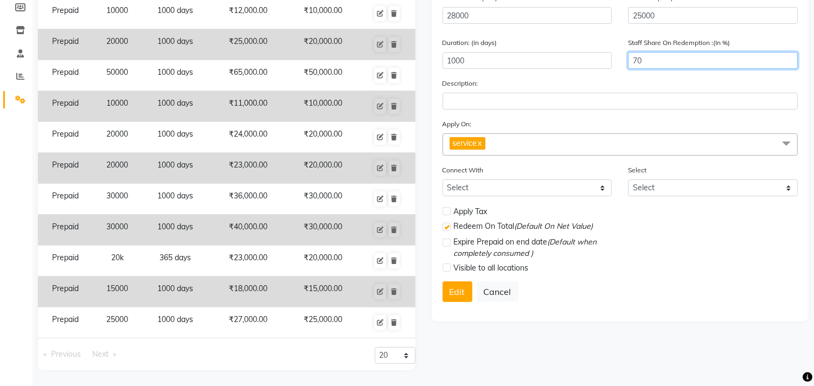
scroll to position [164, 0]
type input "70"
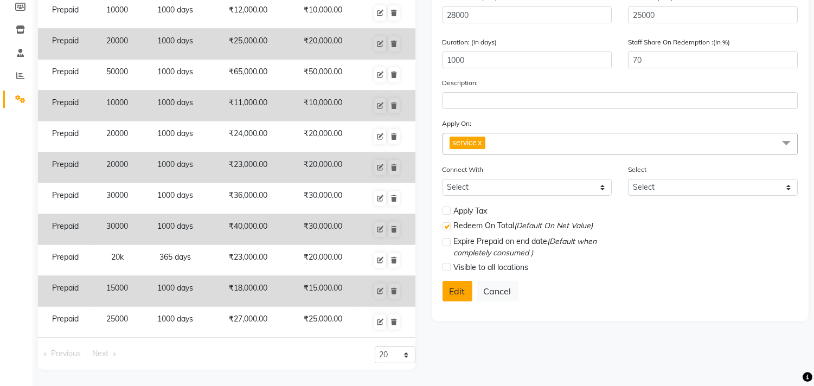
click at [464, 299] on button "Edit" at bounding box center [458, 291] width 30 height 21
select select
checkbox input "false"
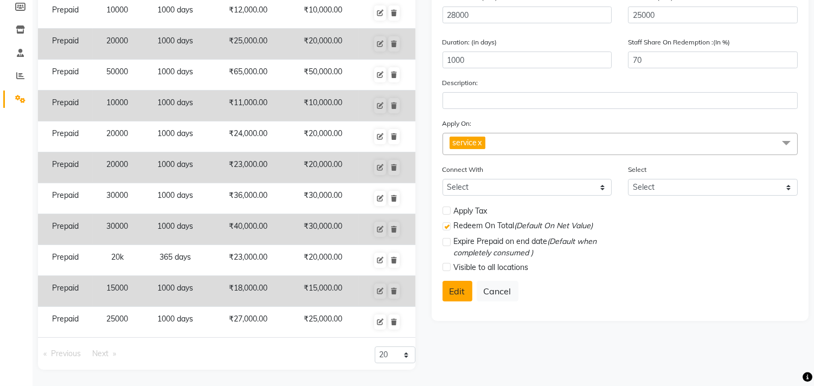
checkbox input "true"
checkbox input "false"
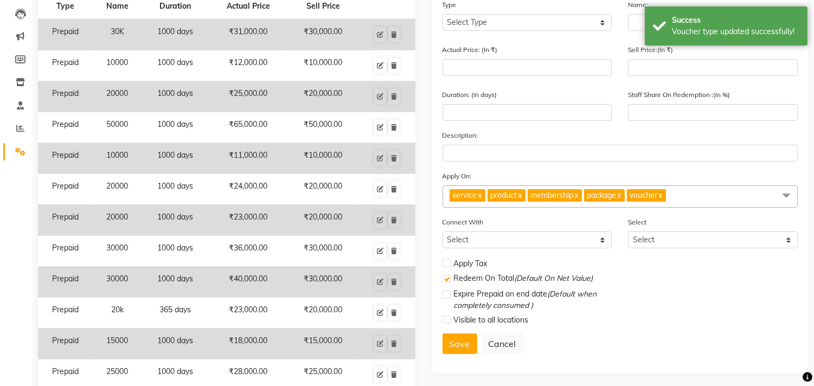
scroll to position [0, 0]
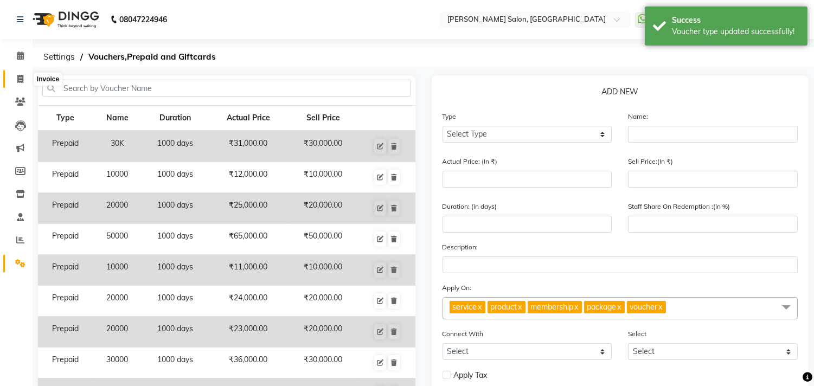
click at [24, 75] on span at bounding box center [20, 79] width 19 height 12
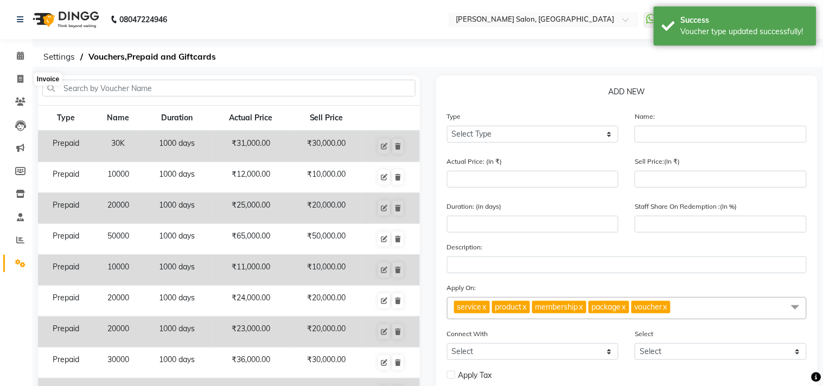
select select "service"
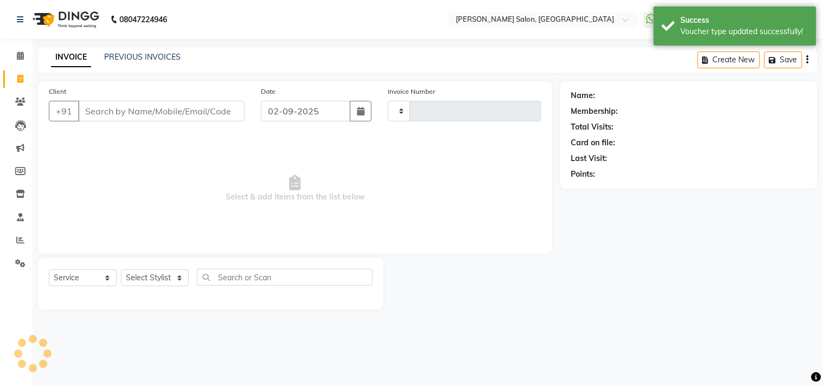
type input "3526"
select select "7229"
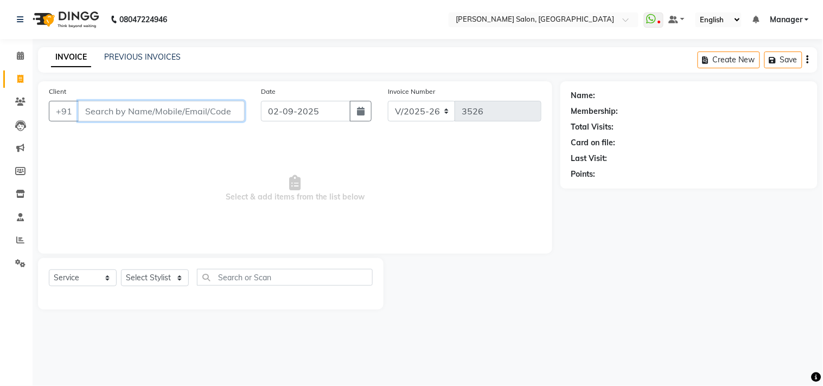
click at [111, 111] on input "Client" at bounding box center [161, 111] width 166 height 21
paste input "9811201219"
type input "9811201219"
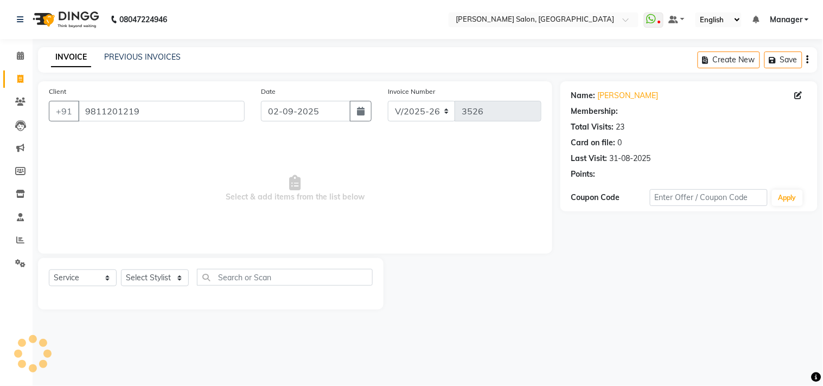
select select "1: Object"
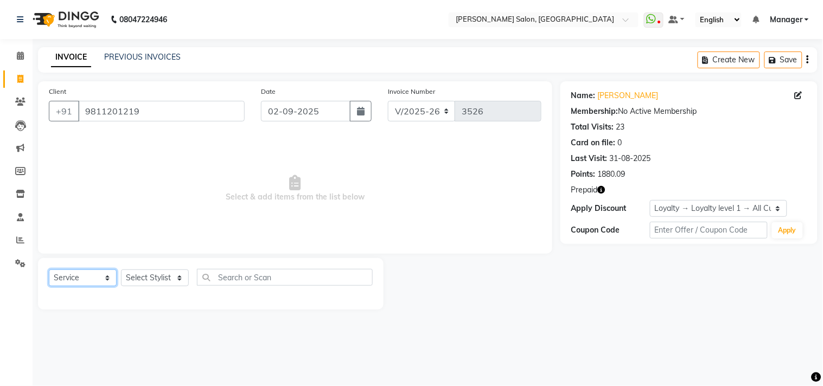
click at [91, 278] on select "Select Service Product Membership Package Voucher Prepaid Gift Card" at bounding box center [83, 278] width 68 height 17
select select "P"
click at [49, 270] on select "Select Service Product Membership Package Voucher Prepaid Gift Card" at bounding box center [83, 278] width 68 height 17
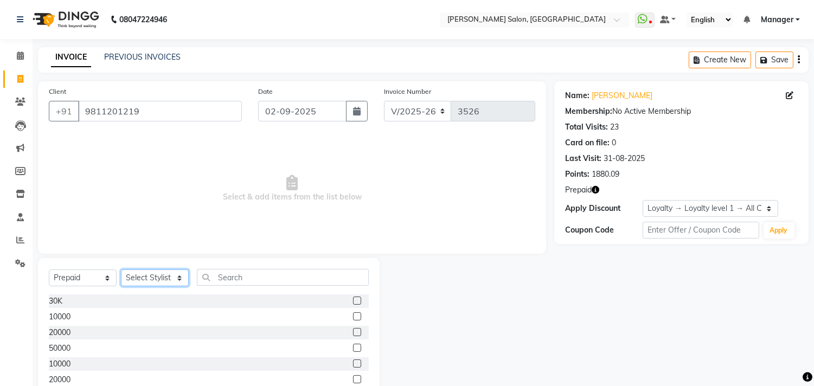
click at [156, 278] on select "Select Stylist [PERSON_NAME] Divya [PERSON_NAME] [PERSON_NAME] [PERSON_NAME] PE…" at bounding box center [155, 278] width 68 height 17
select select "63511"
click at [121, 270] on select "Select Stylist [PERSON_NAME] Divya [PERSON_NAME] [PERSON_NAME] [PERSON_NAME] PE…" at bounding box center [155, 278] width 68 height 17
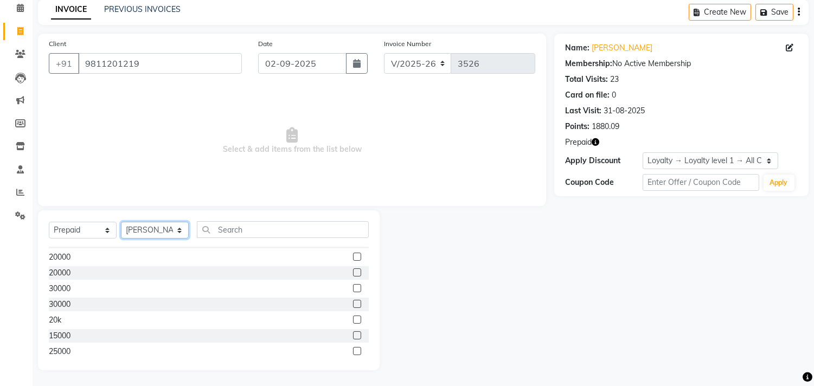
scroll to position [80, 0]
click at [353, 343] on label at bounding box center [357, 346] width 8 height 8
click at [353, 343] on input "checkbox" at bounding box center [356, 346] width 7 height 7
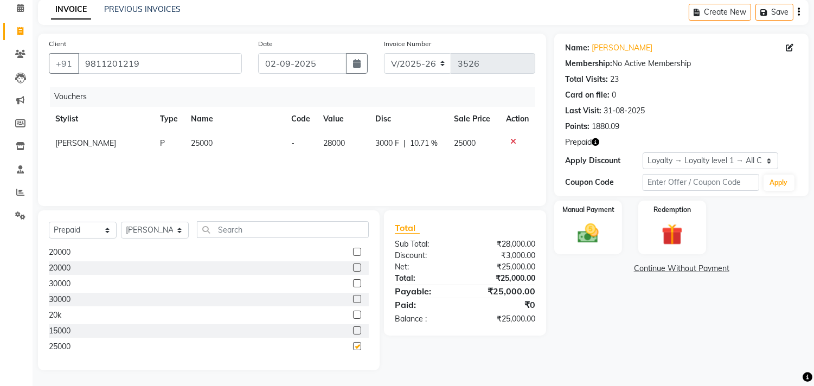
checkbox input "false"
click at [580, 236] on img at bounding box center [589, 233] width 36 height 25
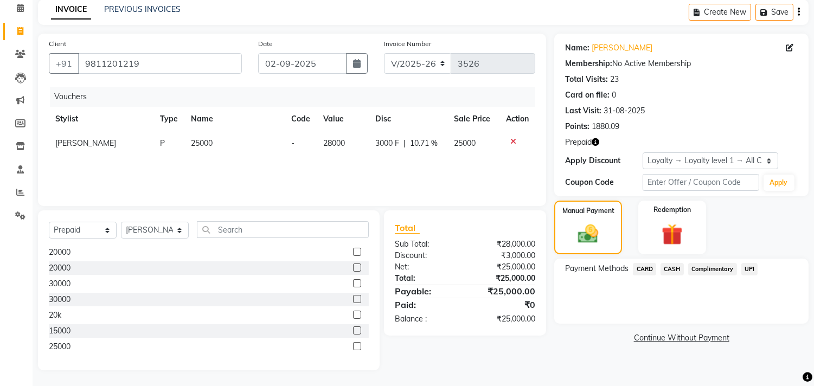
click at [640, 267] on span "CARD" at bounding box center [644, 269] width 23 height 12
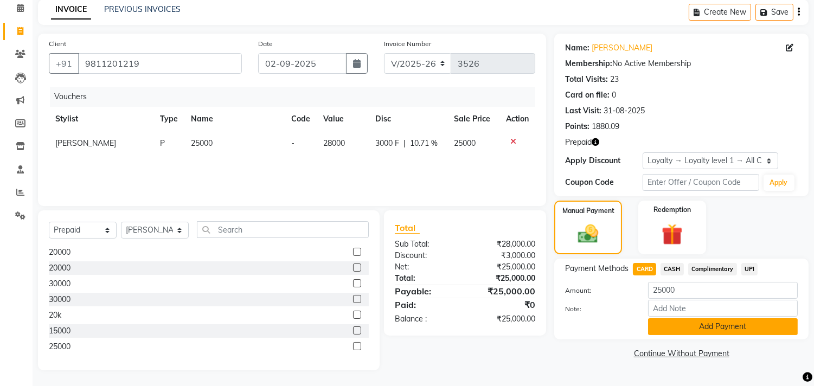
click at [669, 322] on button "Add Payment" at bounding box center [723, 326] width 150 height 17
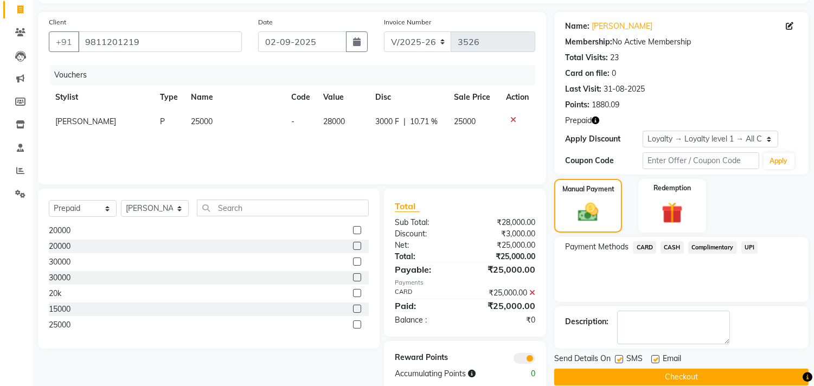
scroll to position [90, 0]
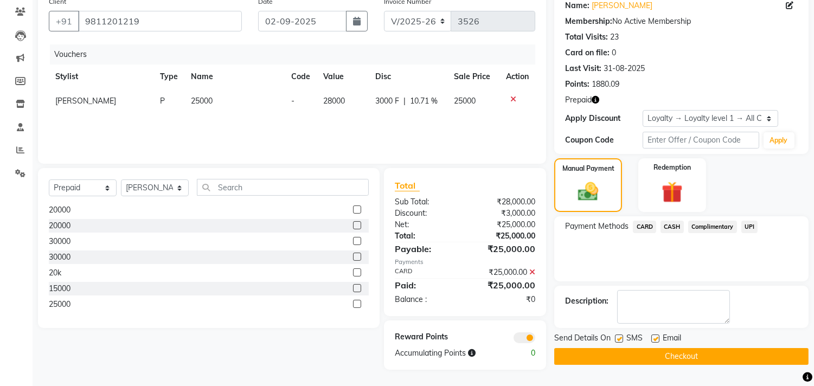
click at [663, 356] on button "Checkout" at bounding box center [681, 356] width 254 height 17
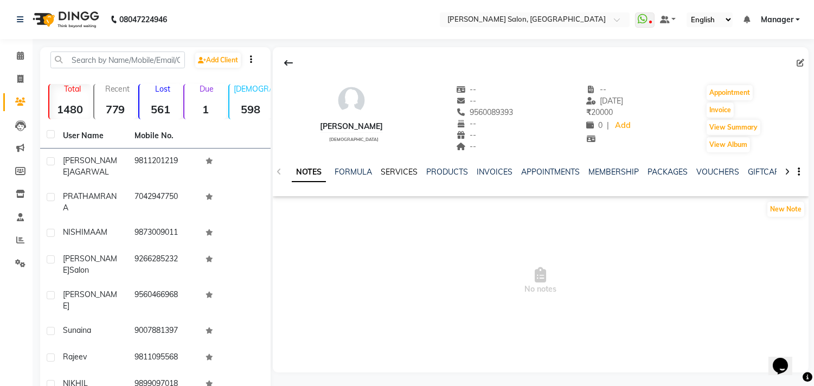
click at [395, 169] on link "SERVICES" at bounding box center [399, 172] width 37 height 10
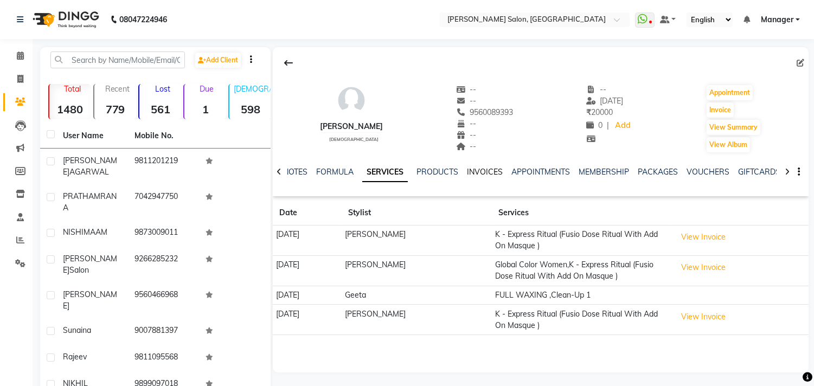
click at [489, 172] on link "INVOICES" at bounding box center [485, 172] width 36 height 10
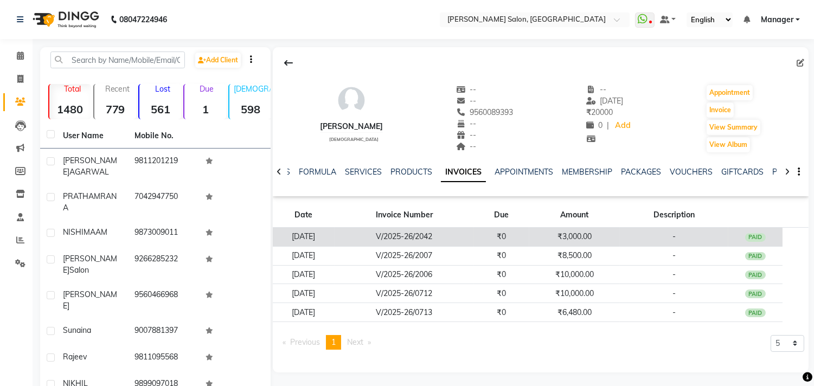
click at [591, 236] on td "₹3,000.00" at bounding box center [574, 237] width 91 height 19
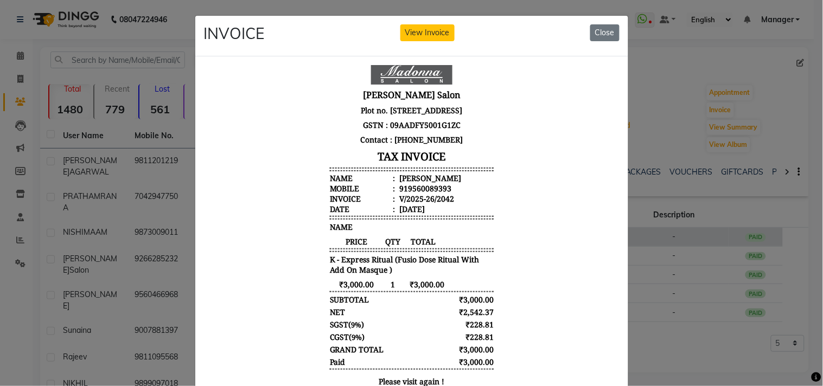
scroll to position [52, 0]
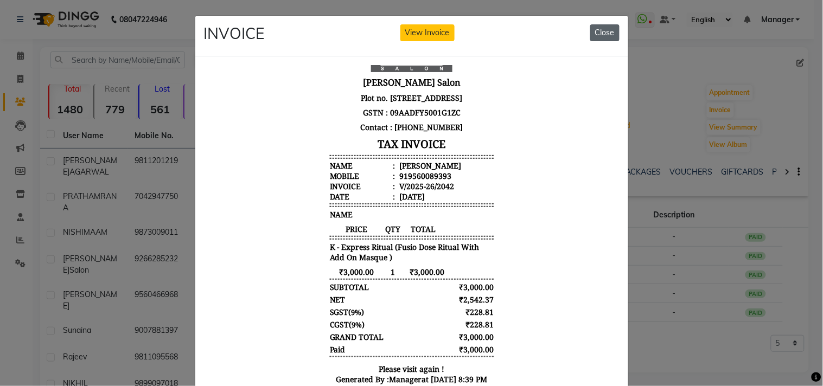
click at [606, 34] on button "Close" at bounding box center [604, 32] width 29 height 17
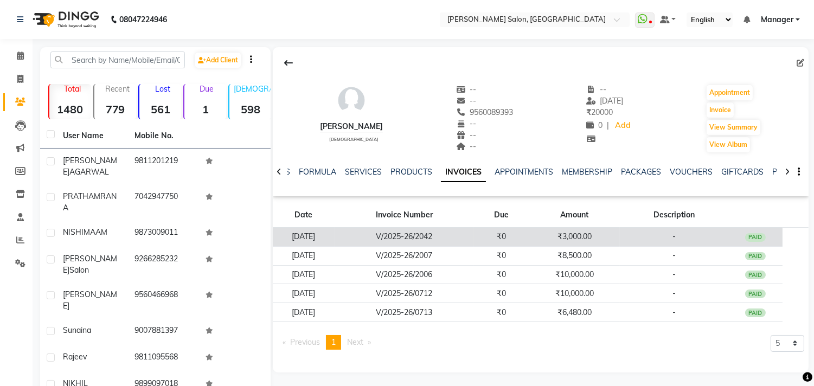
click at [514, 232] on td "₹0" at bounding box center [501, 237] width 55 height 19
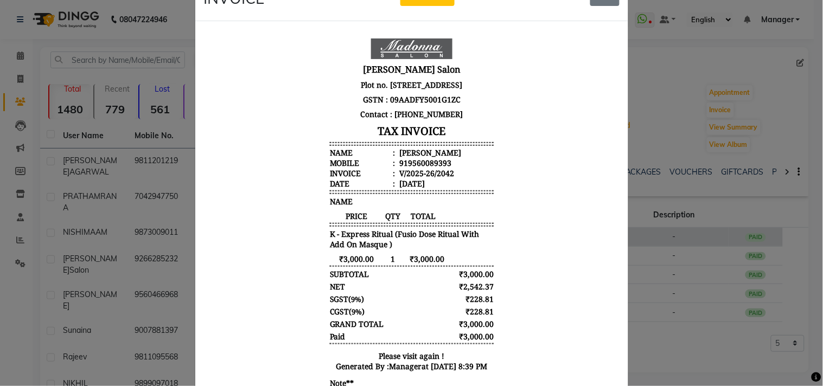
scroll to position [0, 0]
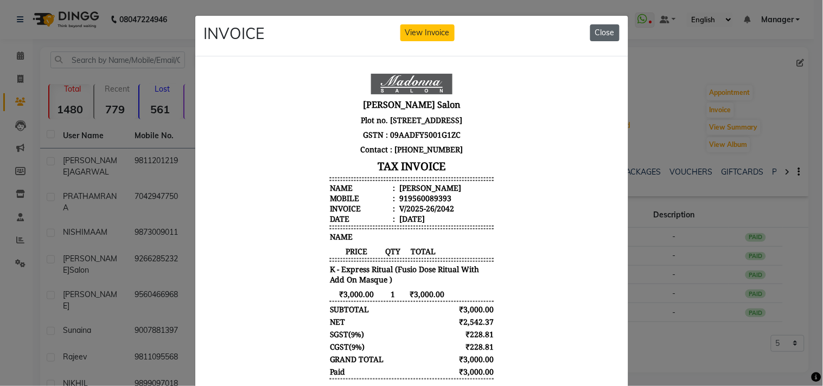
click at [600, 29] on button "Close" at bounding box center [604, 32] width 29 height 17
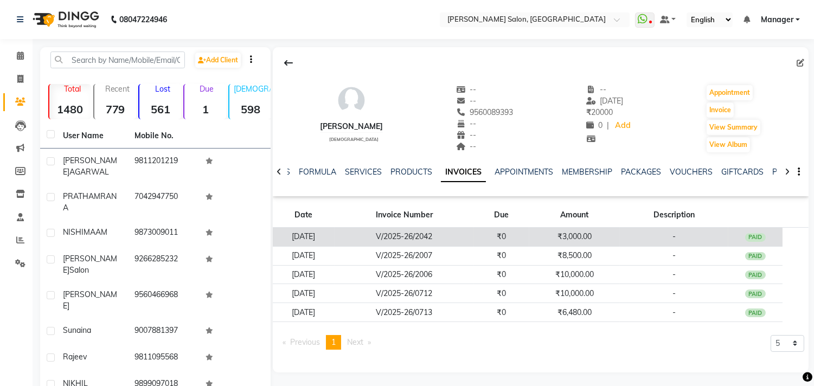
click at [588, 235] on td "₹3,000.00" at bounding box center [574, 237] width 91 height 19
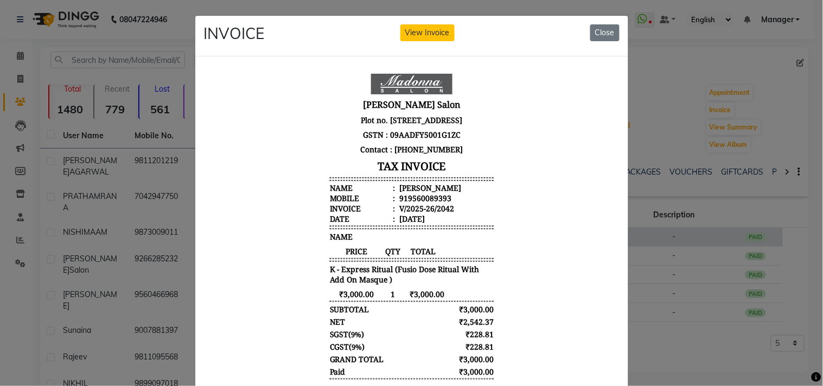
scroll to position [8, 0]
click at [601, 34] on button "Close" at bounding box center [604, 32] width 29 height 17
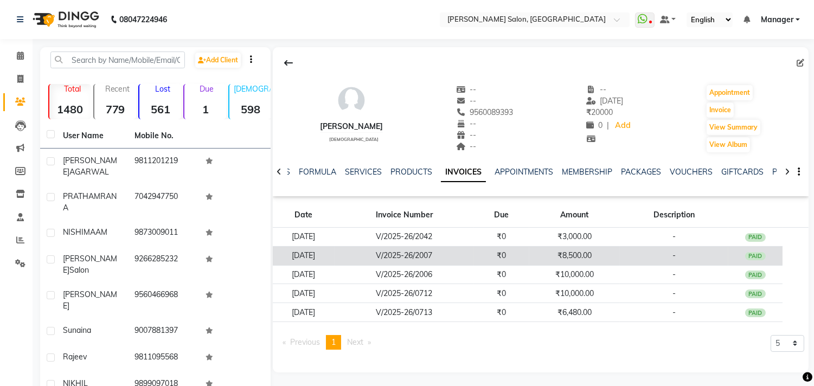
click at [555, 256] on td "₹8,500.00" at bounding box center [574, 255] width 91 height 19
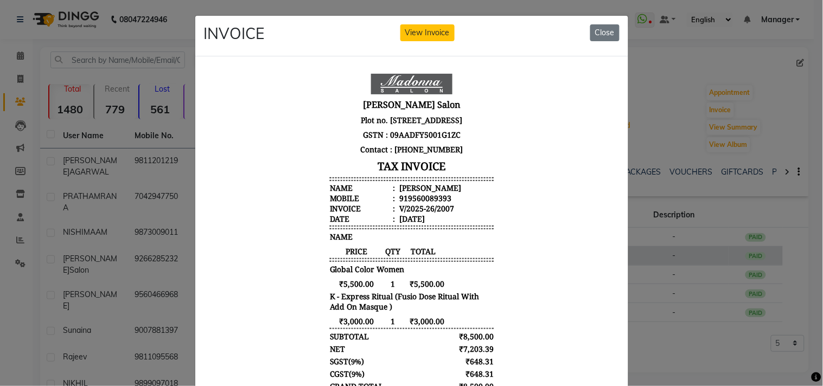
scroll to position [8, 0]
click at [606, 34] on button "Close" at bounding box center [604, 32] width 29 height 17
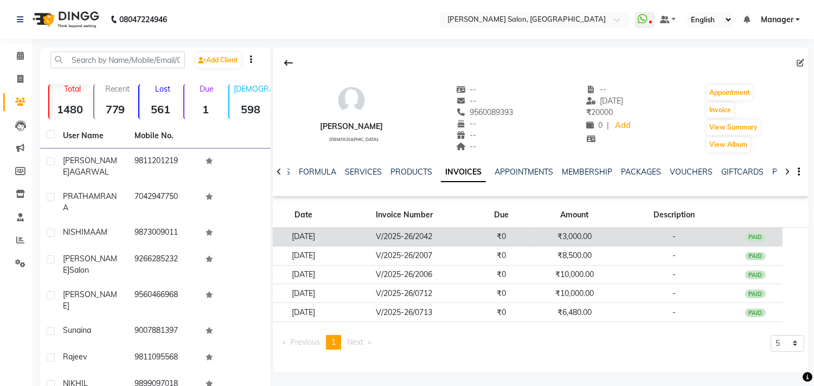
click at [585, 236] on td "₹3,000.00" at bounding box center [574, 237] width 91 height 19
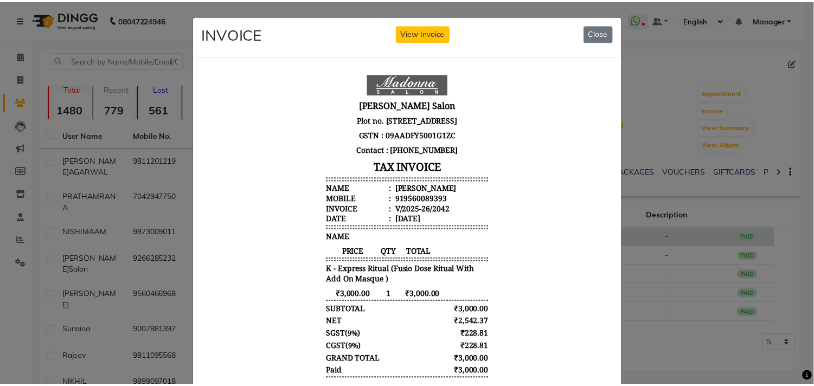
scroll to position [5, 0]
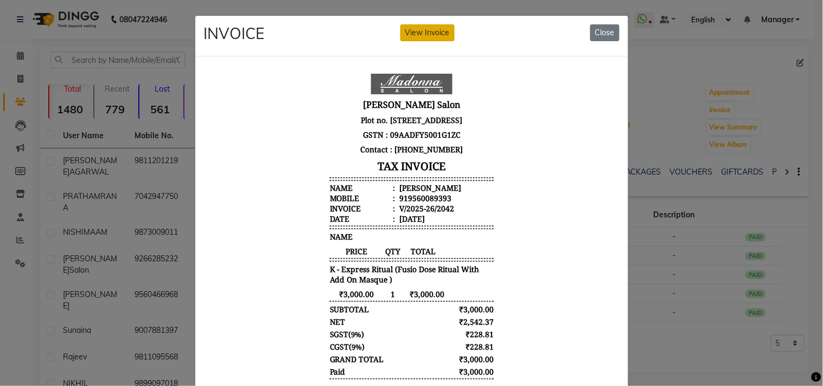
click at [434, 31] on button "View Invoice" at bounding box center [427, 32] width 54 height 17
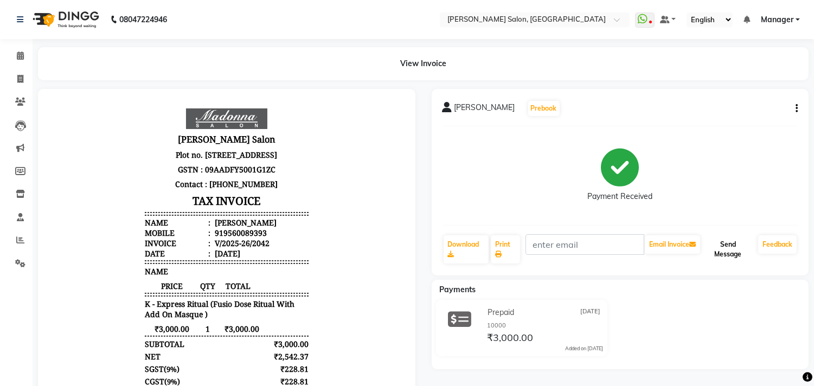
click at [732, 245] on button "Send Message" at bounding box center [728, 249] width 52 height 28
click at [11, 78] on span at bounding box center [20, 79] width 19 height 12
select select "service"
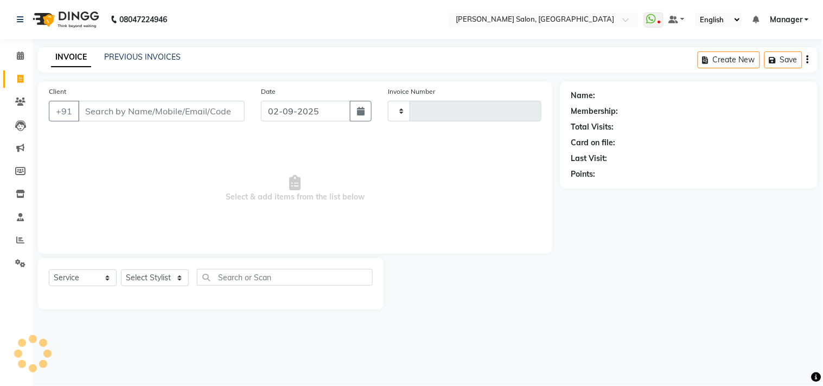
type input "3528"
select select "7229"
click at [154, 106] on input "Client" at bounding box center [161, 111] width 166 height 21
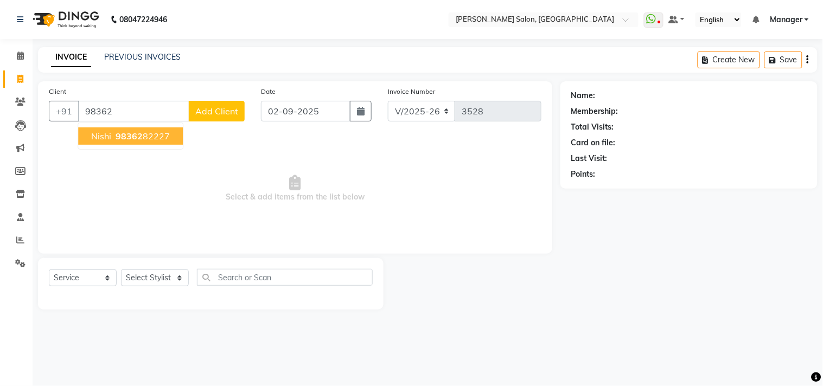
click at [158, 137] on ngb-highlight "98362 82227" at bounding box center [141, 136] width 56 height 11
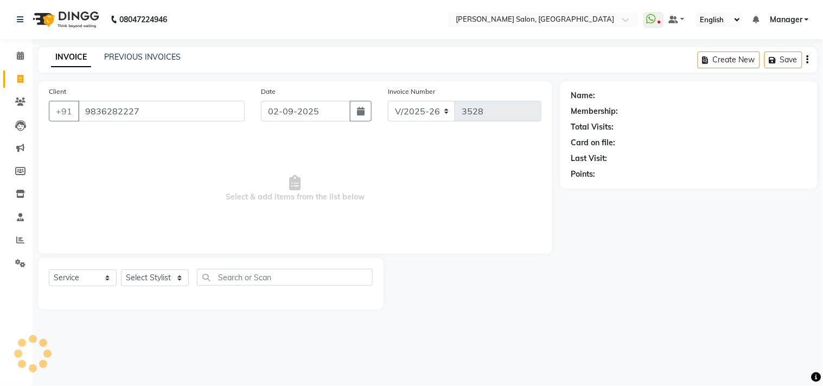
type input "9836282227"
select select "1: Object"
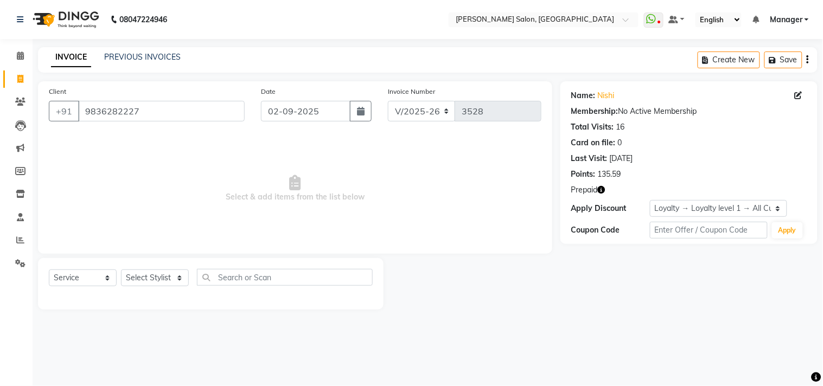
click at [605, 193] on icon "button" at bounding box center [602, 190] width 8 height 8
click at [150, 280] on select "Select Stylist Ashu BHOLU Divya Geeta Hanif JIYA SINGH Kiran LAXMAN PEDI Manage…" at bounding box center [155, 278] width 68 height 17
select select "63474"
click at [121, 270] on select "Select Stylist Ashu BHOLU Divya Geeta Hanif JIYA SINGH Kiran LAXMAN PEDI Manage…" at bounding box center [155, 278] width 68 height 17
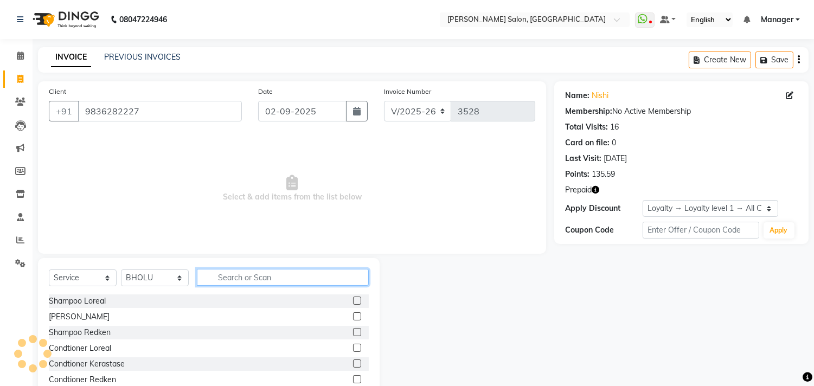
click at [278, 275] on input "text" at bounding box center [283, 277] width 172 height 17
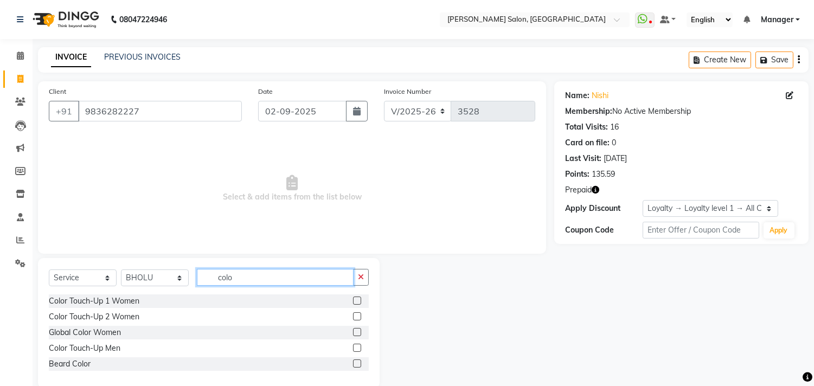
type input "colo"
click at [358, 318] on label at bounding box center [357, 316] width 8 height 8
click at [358, 318] on input "checkbox" at bounding box center [356, 316] width 7 height 7
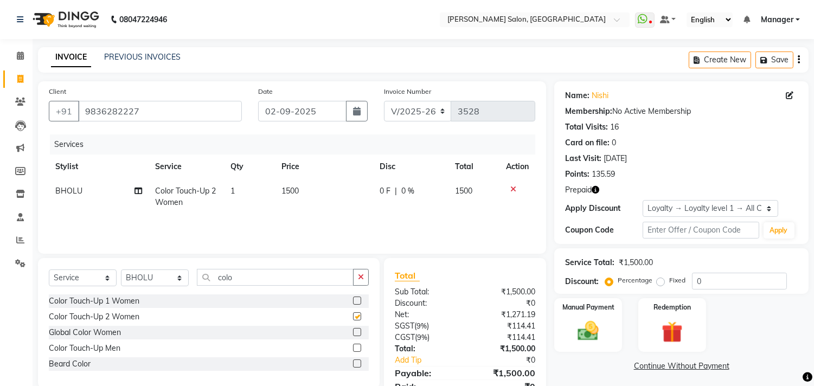
checkbox input "false"
click at [674, 329] on img at bounding box center [672, 332] width 36 height 27
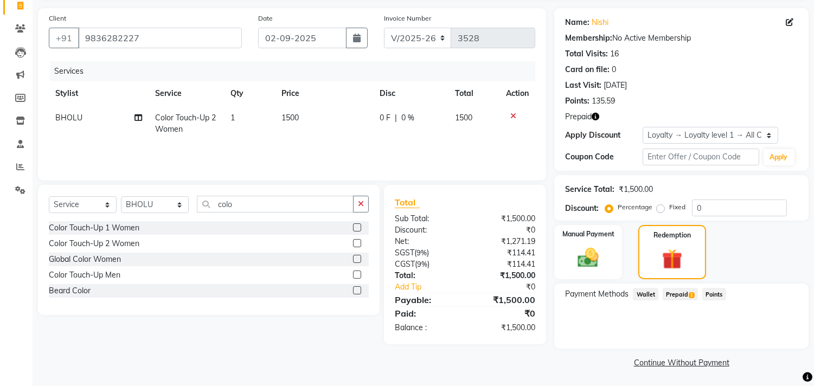
click at [679, 293] on span "Prepaid 1" at bounding box center [680, 294] width 35 height 12
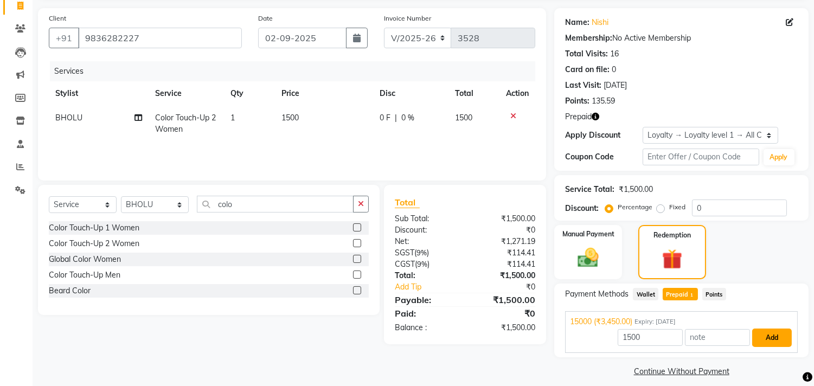
click at [773, 335] on button "Add" at bounding box center [772, 338] width 40 height 18
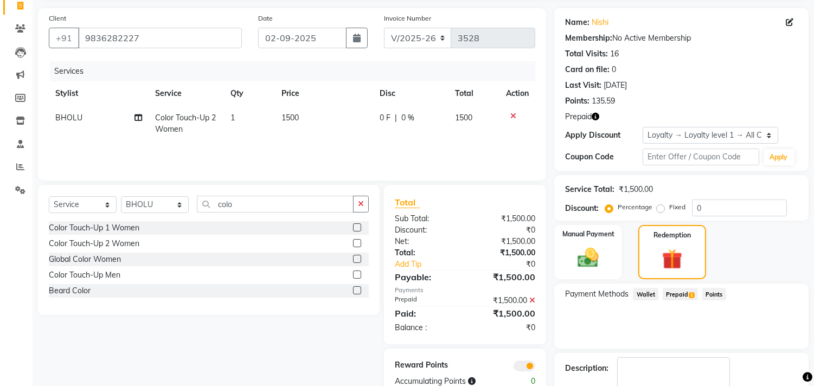
scroll to position [134, 0]
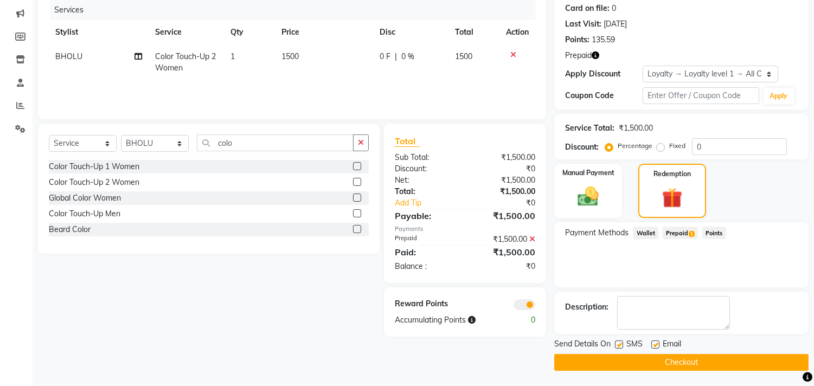
click at [723, 366] on button "Checkout" at bounding box center [681, 362] width 254 height 17
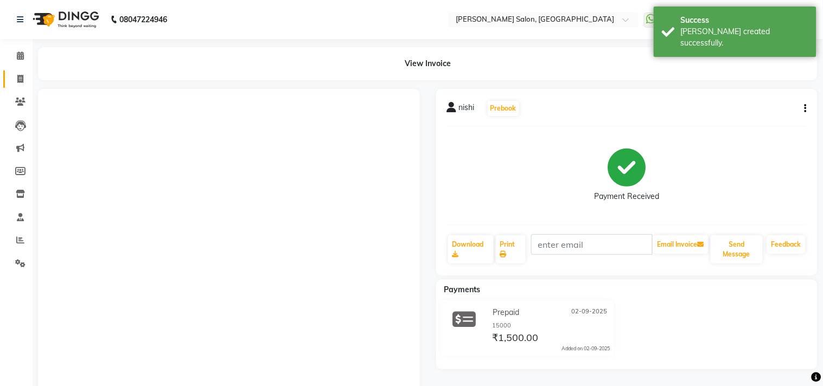
click at [20, 79] on icon at bounding box center [20, 79] width 6 height 8
select select "service"
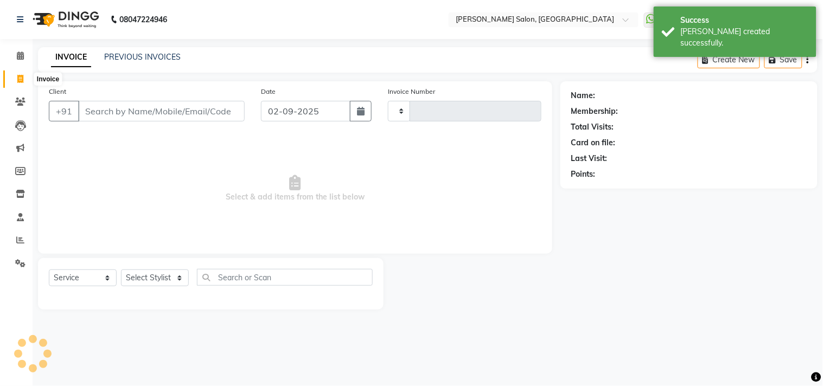
type input "3529"
select select "7229"
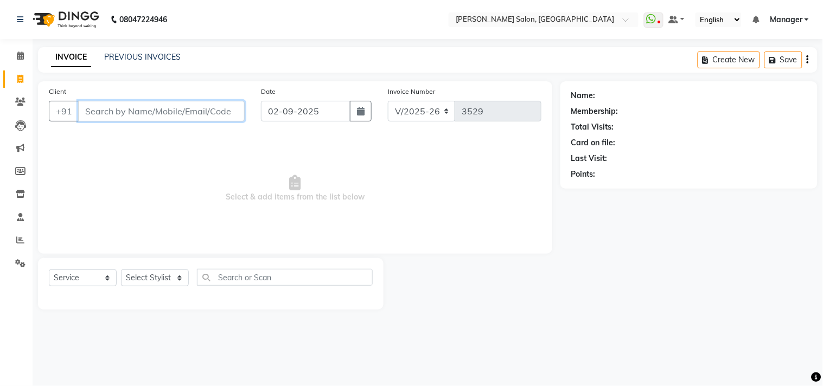
click at [119, 115] on input "Client" at bounding box center [161, 111] width 166 height 21
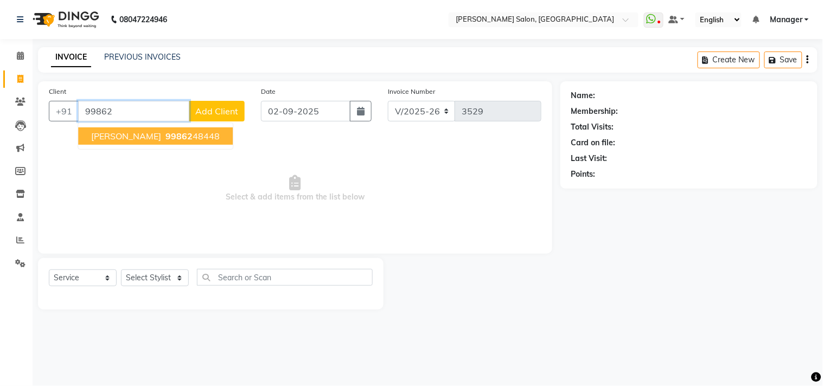
click at [174, 136] on ngb-highlight "99862 48448" at bounding box center [191, 136] width 56 height 11
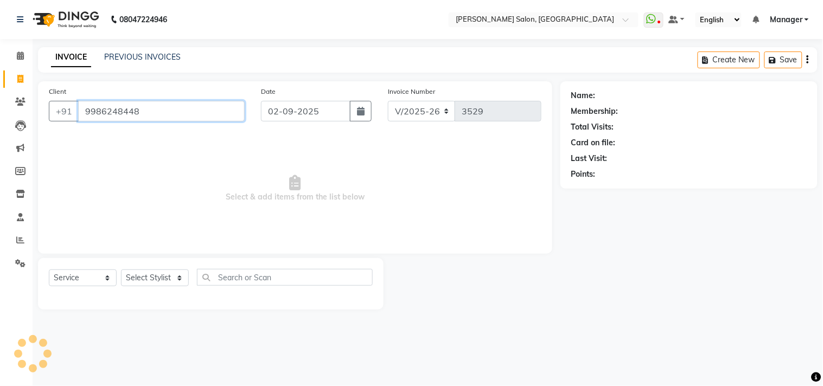
type input "9986248448"
select select "1: Object"
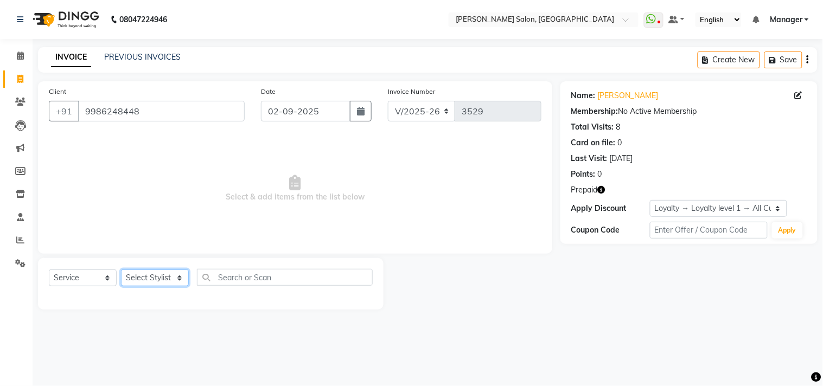
click at [165, 283] on select "Select Stylist Ashu BHOLU Divya Geeta Hanif JIYA SINGH Kiran LAXMAN PEDI Manage…" at bounding box center [155, 278] width 68 height 17
click at [602, 190] on icon "button" at bounding box center [602, 190] width 8 height 8
click at [158, 283] on select "Select Stylist Ashu BHOLU Divya Geeta Hanif JIYA SINGH Kiran LAXMAN PEDI Manage…" at bounding box center [155, 278] width 68 height 17
select select "61922"
click at [121, 270] on select "Select Stylist Ashu BHOLU Divya Geeta Hanif JIYA SINGH Kiran LAXMAN PEDI Manage…" at bounding box center [155, 278] width 68 height 17
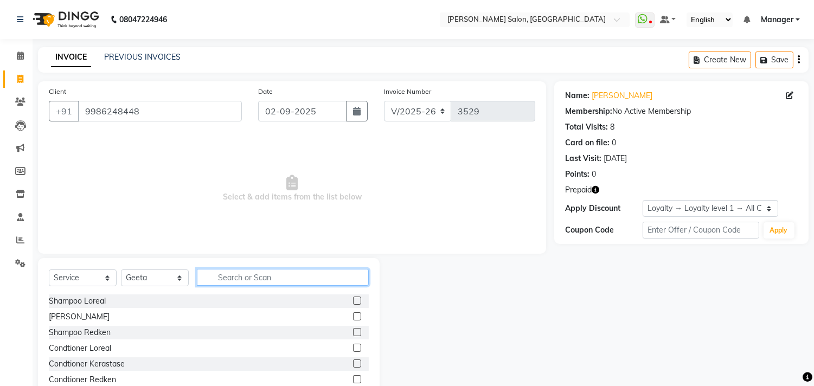
click at [245, 277] on input "text" at bounding box center [283, 277] width 172 height 17
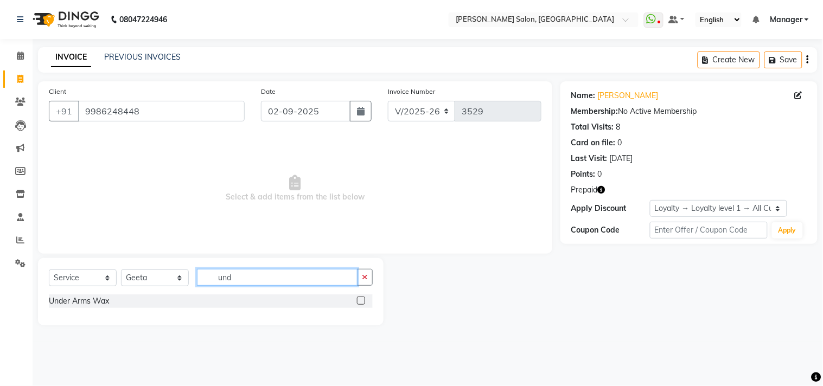
type input "und"
click at [357, 298] on div at bounding box center [360, 302] width 7 height 11
click at [362, 301] on label at bounding box center [361, 301] width 8 height 8
click at [362, 301] on input "checkbox" at bounding box center [360, 301] width 7 height 7
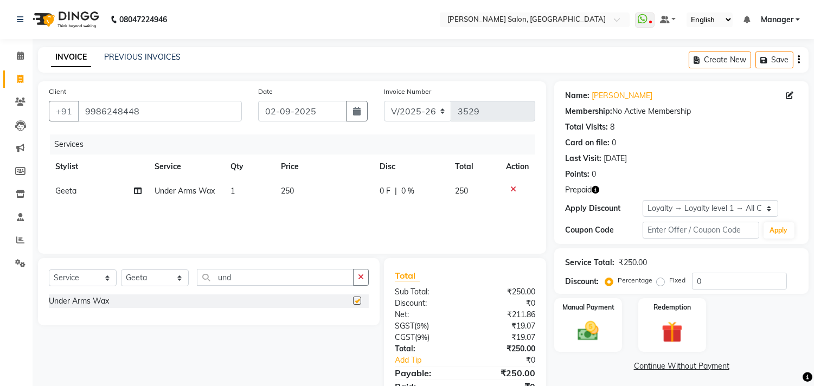
click at [323, 198] on td "250" at bounding box center [323, 191] width 99 height 24
checkbox input "false"
select select "61922"
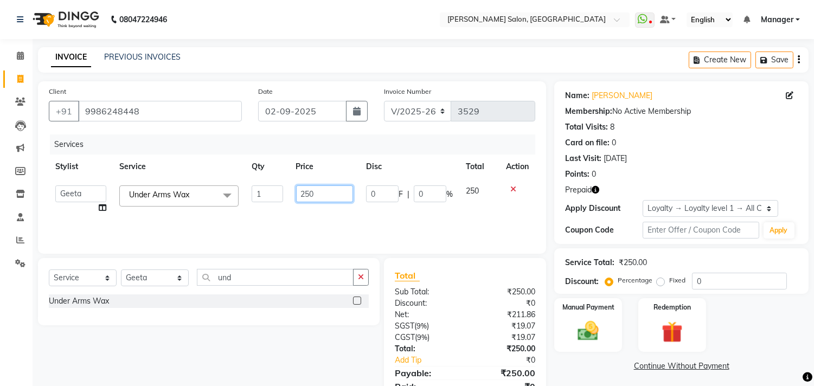
click at [337, 193] on input "250" at bounding box center [324, 193] width 57 height 17
type input "2"
type input "250"
click at [259, 278] on input "und" at bounding box center [275, 277] width 157 height 17
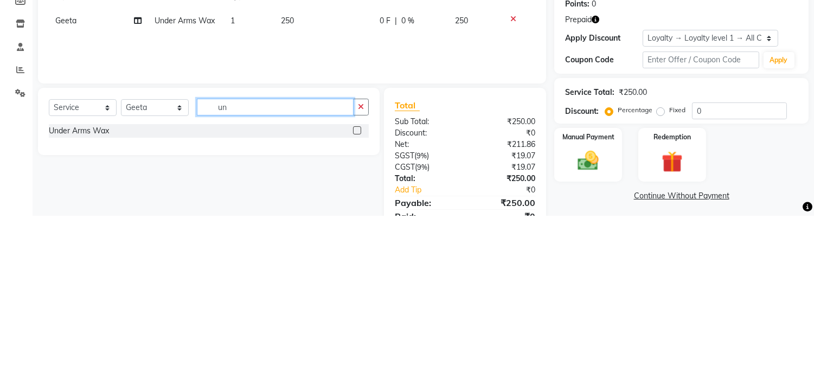
type input "u"
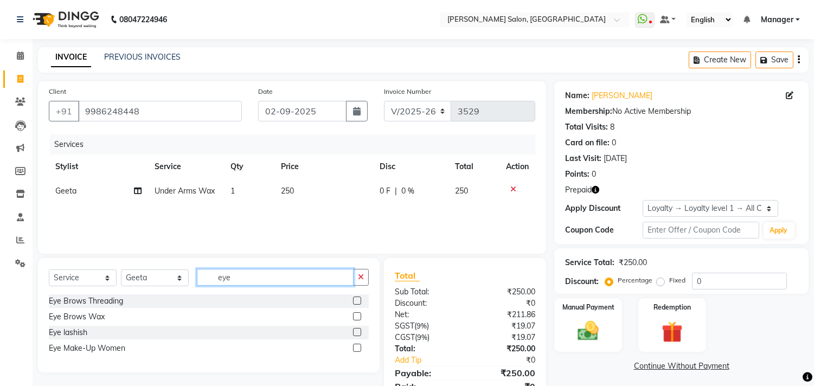
type input "eye"
click at [354, 300] on label at bounding box center [357, 301] width 8 height 8
click at [354, 300] on input "checkbox" at bounding box center [356, 301] width 7 height 7
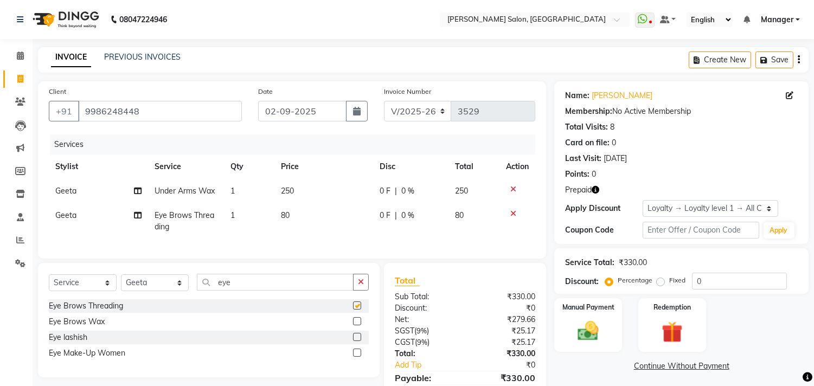
checkbox input "false"
click at [162, 291] on select "Select Stylist [PERSON_NAME] Divya [PERSON_NAME] [PERSON_NAME] [PERSON_NAME] PE…" at bounding box center [155, 282] width 68 height 17
select select "63511"
click at [121, 284] on select "Select Stylist [PERSON_NAME] Divya [PERSON_NAME] [PERSON_NAME] [PERSON_NAME] PE…" at bounding box center [155, 282] width 68 height 17
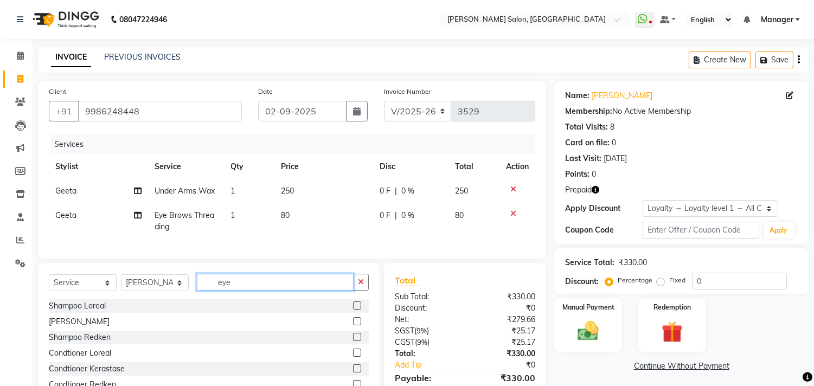
click at [248, 291] on input "eye" at bounding box center [275, 282] width 157 height 17
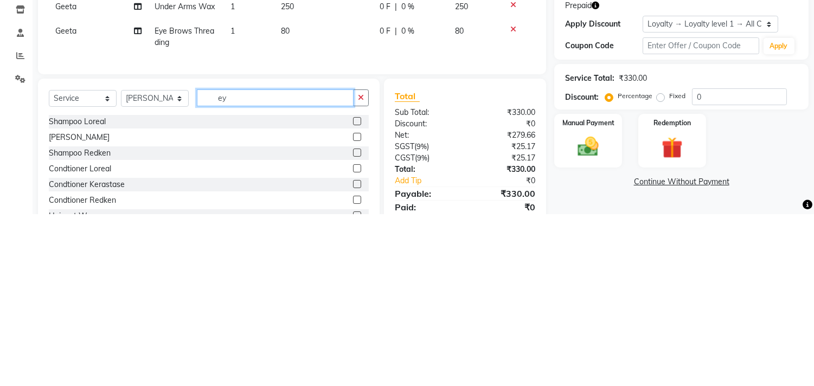
type input "e"
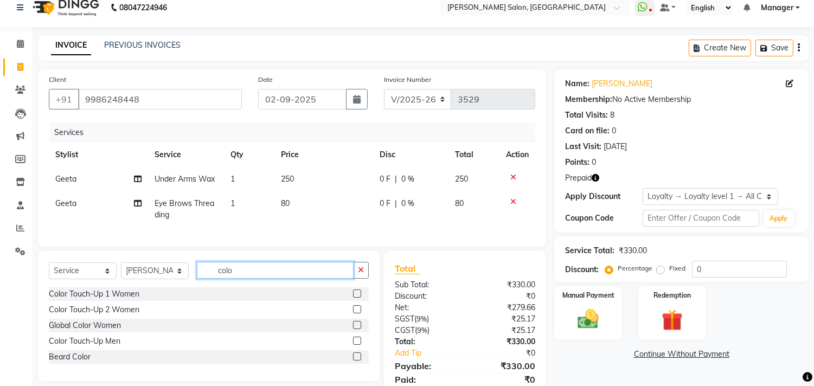
type input "colo"
click at [358, 313] on label at bounding box center [357, 309] width 8 height 8
click at [358, 313] on input "checkbox" at bounding box center [356, 309] width 7 height 7
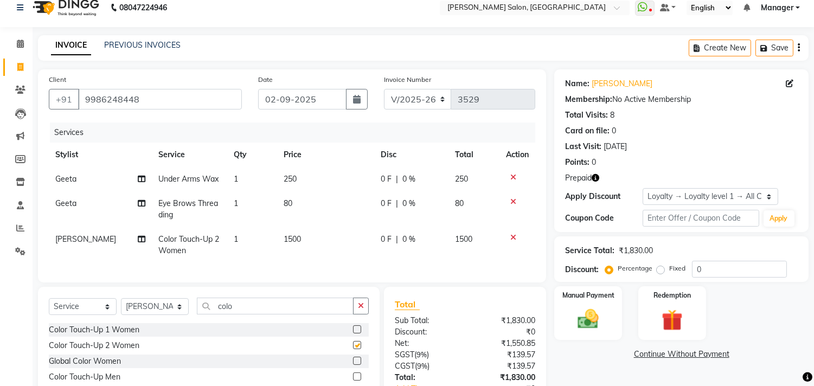
checkbox input "false"
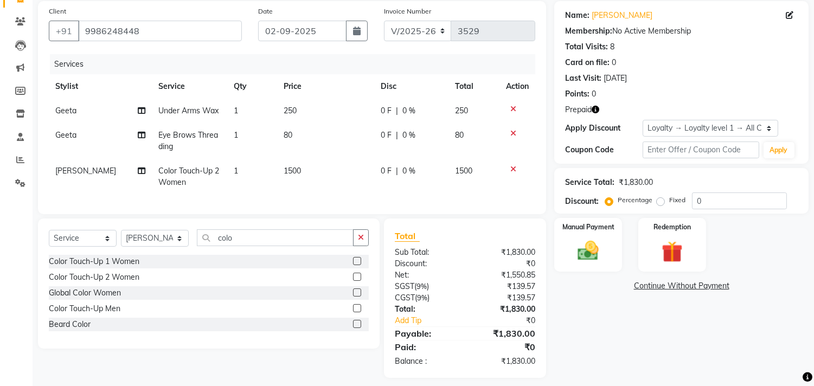
scroll to position [82, 0]
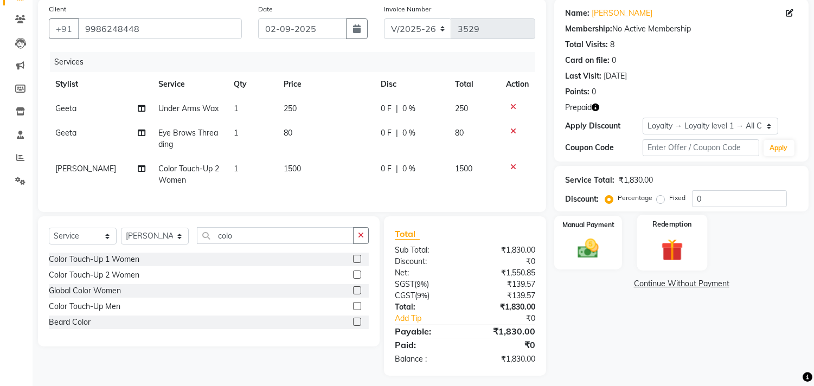
click at [676, 253] on img at bounding box center [672, 249] width 36 height 27
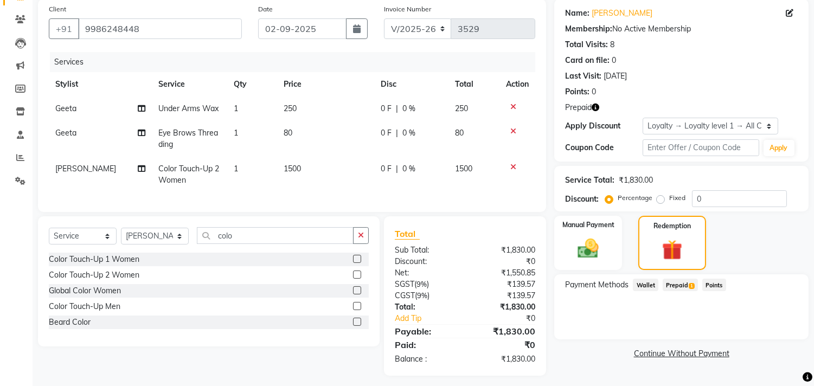
click at [681, 287] on span "Prepaid 1" at bounding box center [680, 285] width 35 height 12
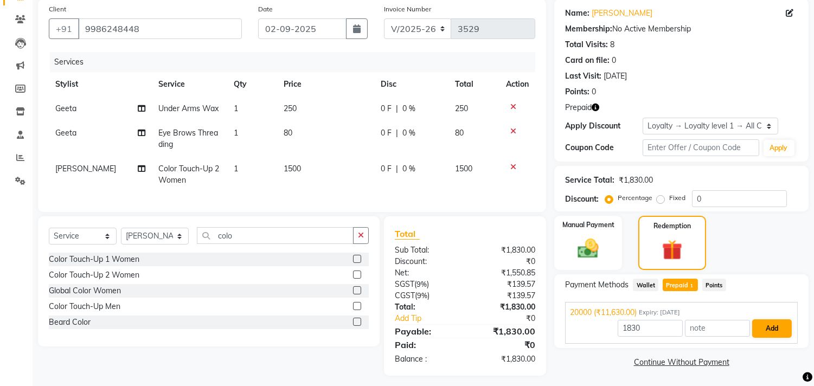
click at [778, 329] on button "Add" at bounding box center [772, 328] width 40 height 18
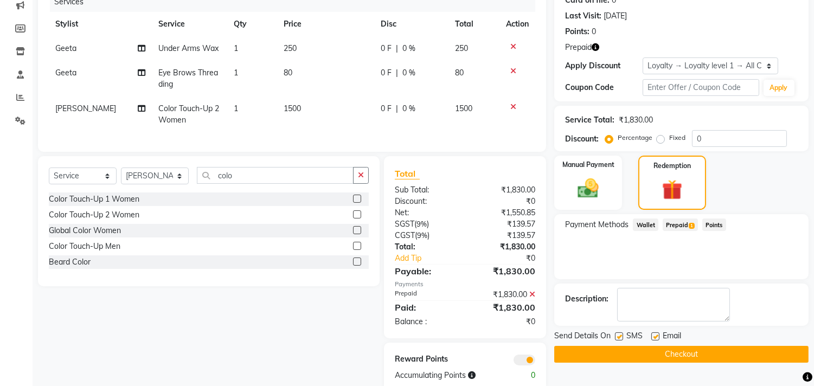
scroll to position [174, 0]
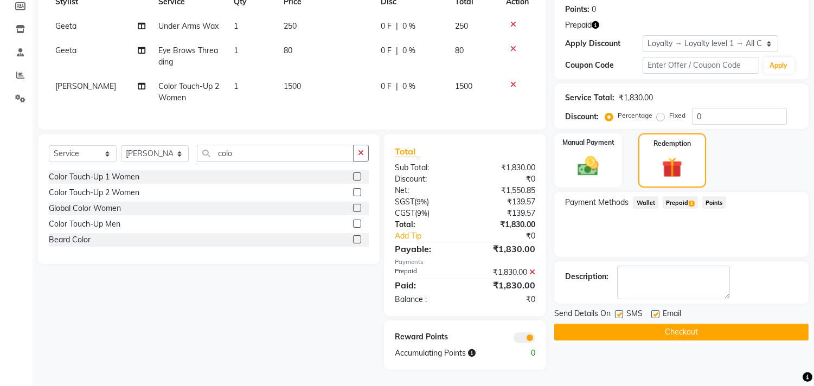
click at [738, 324] on button "Checkout" at bounding box center [681, 332] width 254 height 17
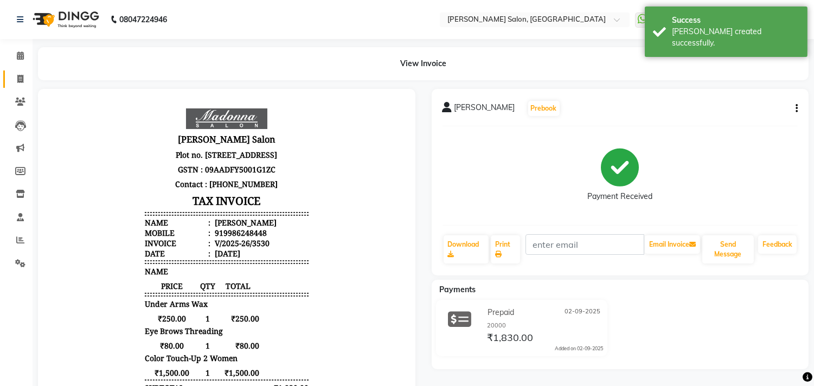
click at [11, 84] on span at bounding box center [20, 79] width 19 height 12
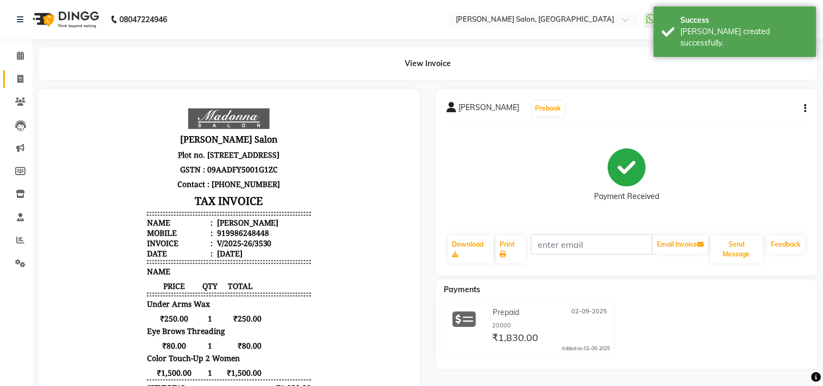
select select "service"
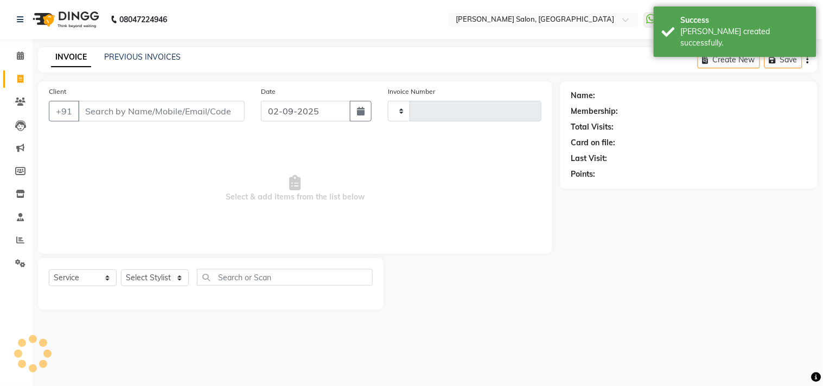
type input "3531"
select select "7229"
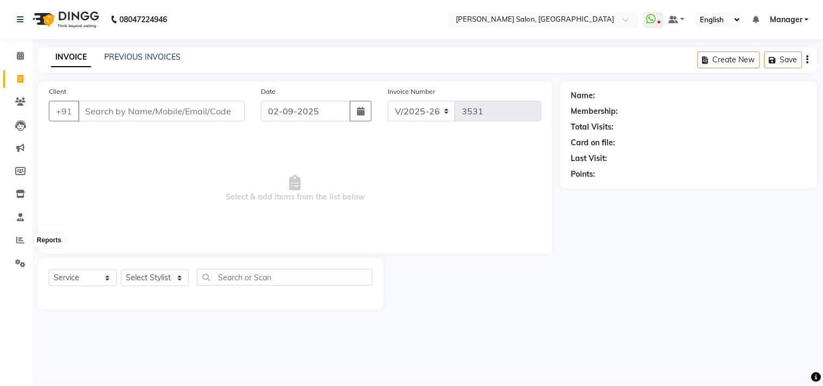
click at [31, 239] on ngb-tooltip-window "Reports" at bounding box center [48, 241] width 39 height 18
click at [23, 238] on icon at bounding box center [20, 240] width 8 height 8
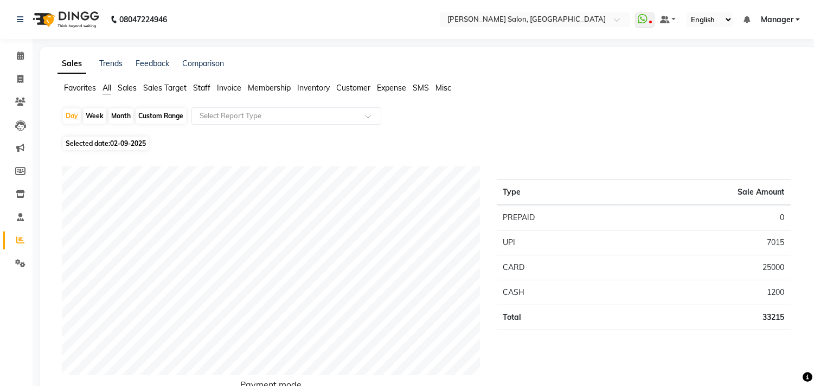
click at [143, 116] on div "Custom Range" at bounding box center [161, 115] width 50 height 15
select select "9"
select select "2025"
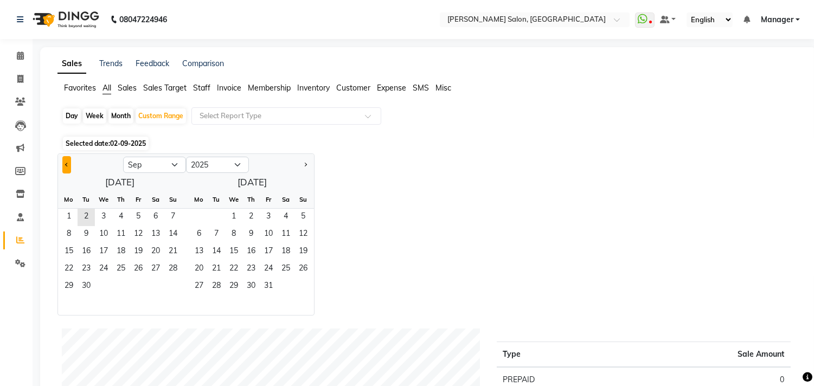
click at [64, 165] on button "Previous month" at bounding box center [66, 164] width 9 height 17
select select "8"
click at [139, 285] on span "29" at bounding box center [138, 286] width 17 height 17
click at [212, 212] on span "2" at bounding box center [216, 217] width 17 height 17
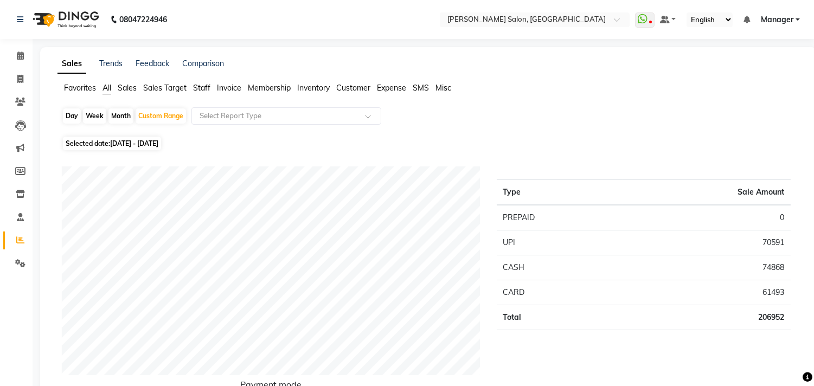
click at [197, 88] on span "Staff" at bounding box center [201, 88] width 17 height 10
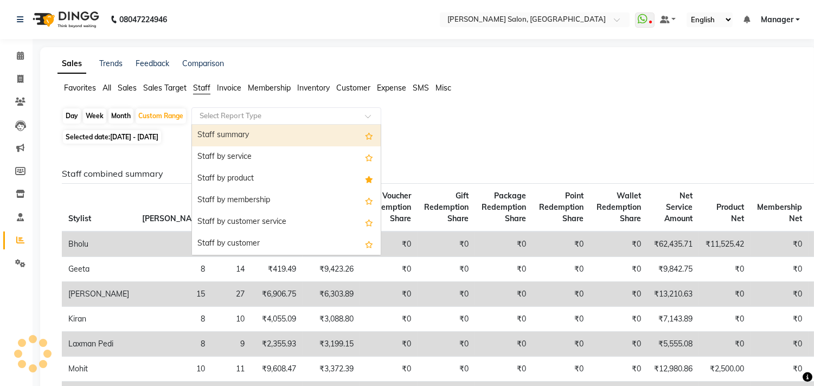
click at [257, 116] on input "text" at bounding box center [275, 116] width 156 height 11
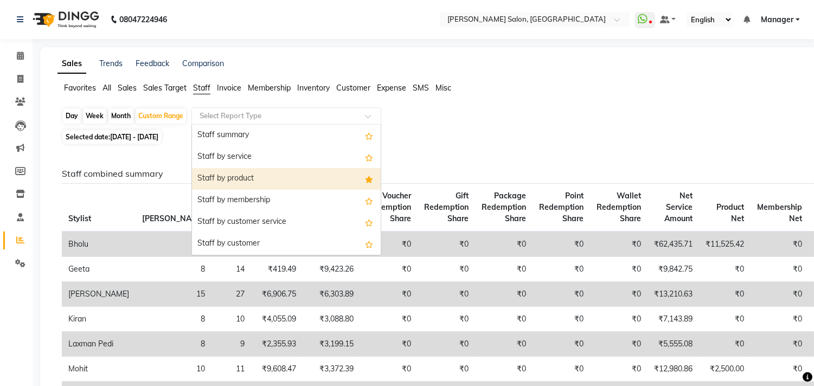
click at [243, 176] on div "Staff by product" at bounding box center [286, 179] width 189 height 22
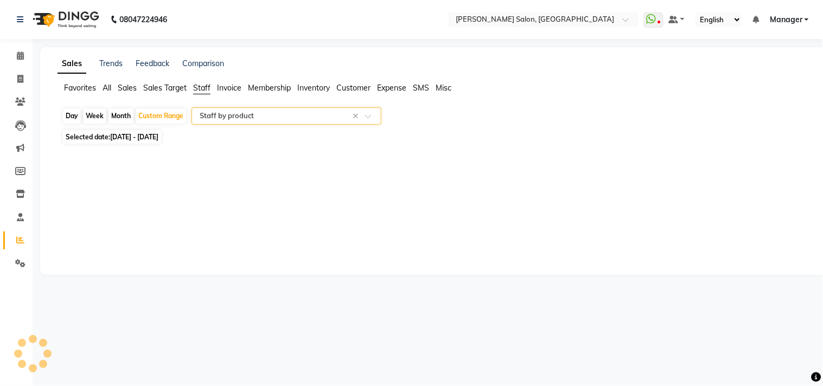
select select "csv"
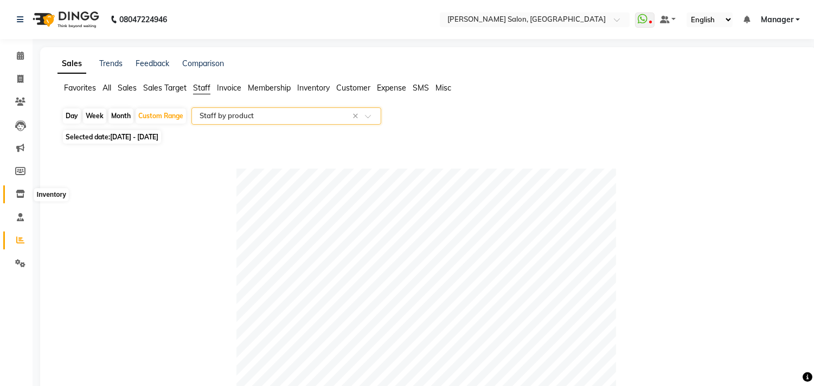
click at [16, 191] on icon at bounding box center [20, 194] width 9 height 8
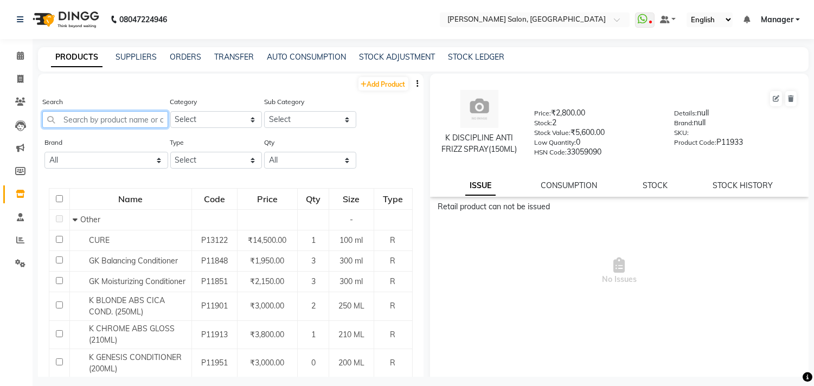
click at [91, 120] on input "text" at bounding box center [105, 119] width 126 height 17
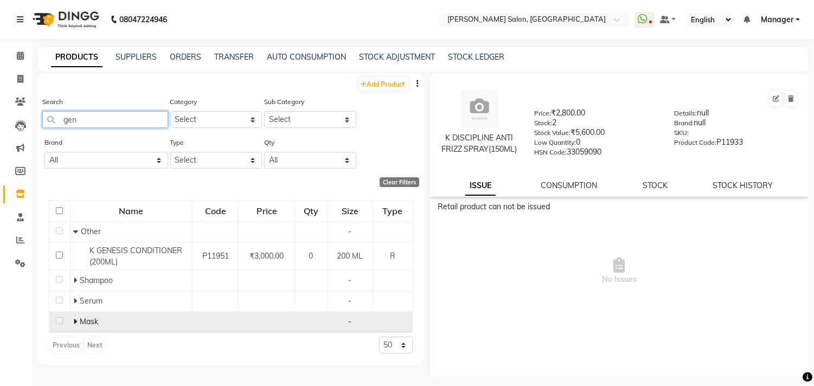
type input "gen"
click at [78, 321] on span at bounding box center [76, 322] width 7 height 10
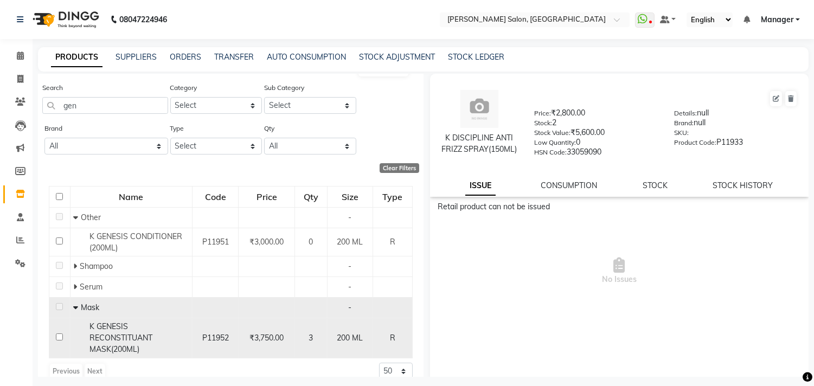
scroll to position [29, 0]
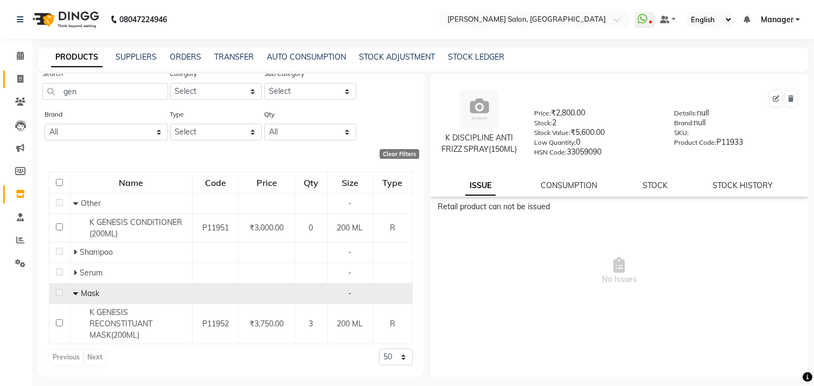
click at [9, 73] on link "Invoice" at bounding box center [16, 80] width 26 height 18
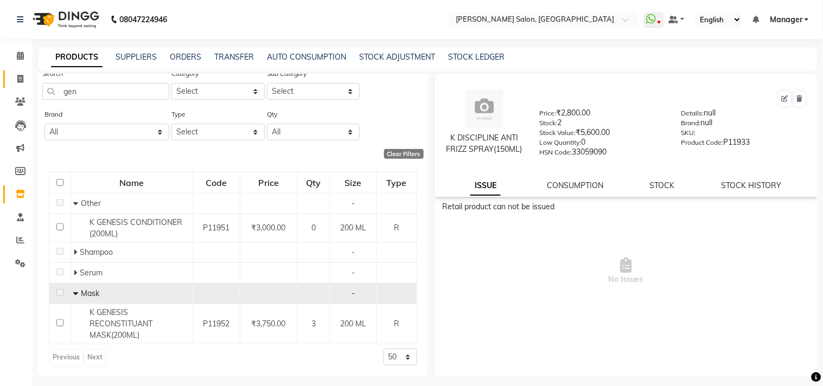
select select "7229"
select select "service"
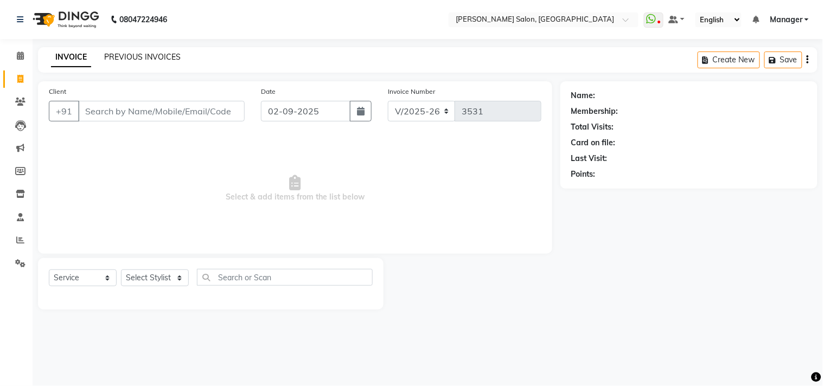
click at [130, 53] on link "PREVIOUS INVOICES" at bounding box center [142, 57] width 76 height 10
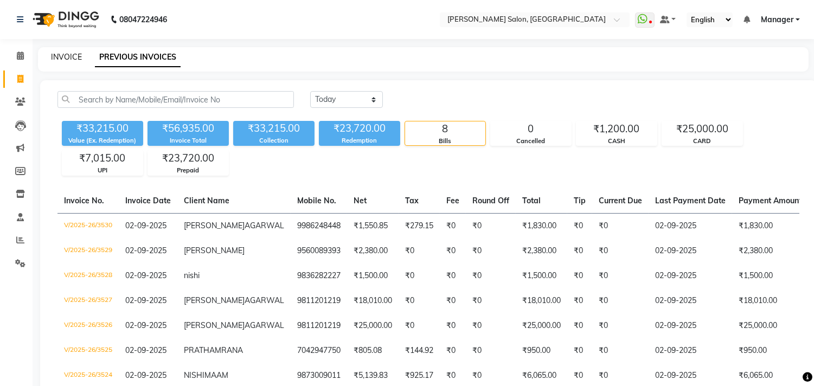
click at [65, 59] on link "INVOICE" at bounding box center [66, 57] width 31 height 10
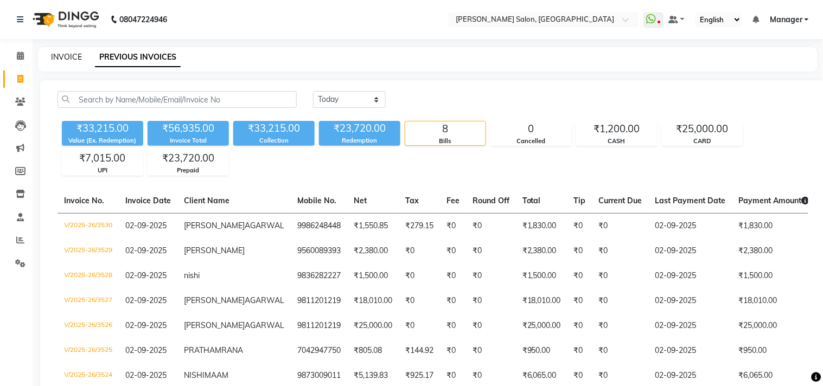
select select "7229"
select select "service"
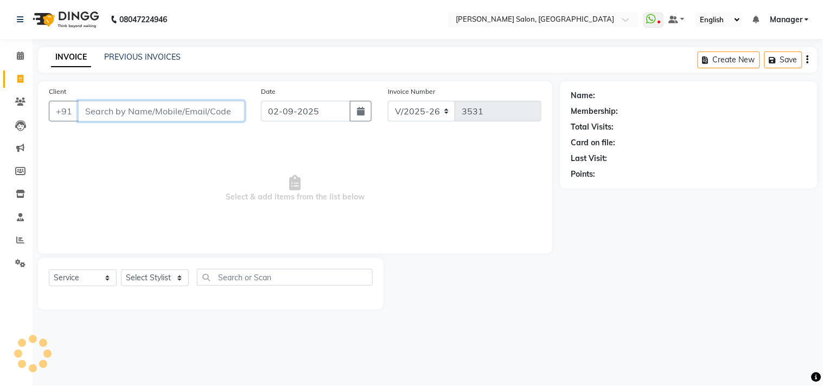
click at [164, 107] on input "Client" at bounding box center [161, 111] width 166 height 21
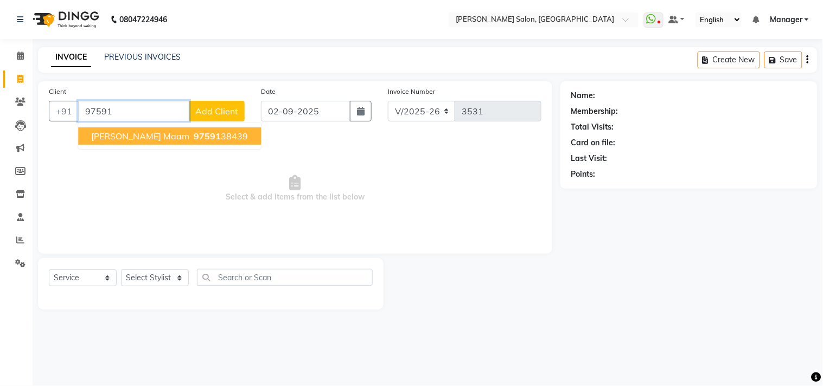
click at [194, 137] on span "97591" at bounding box center [207, 136] width 27 height 11
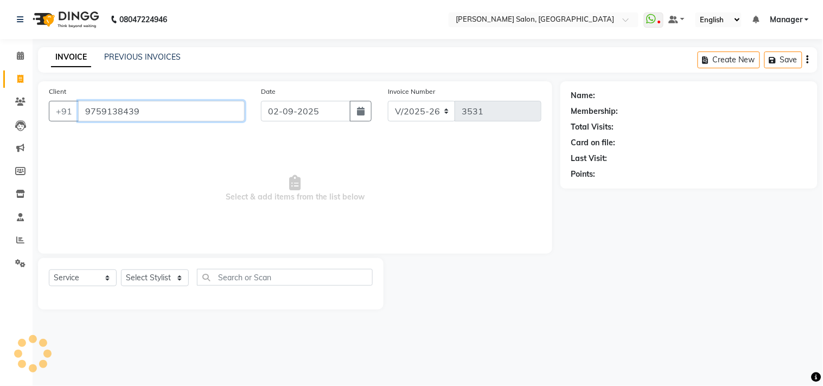
type input "9759138439"
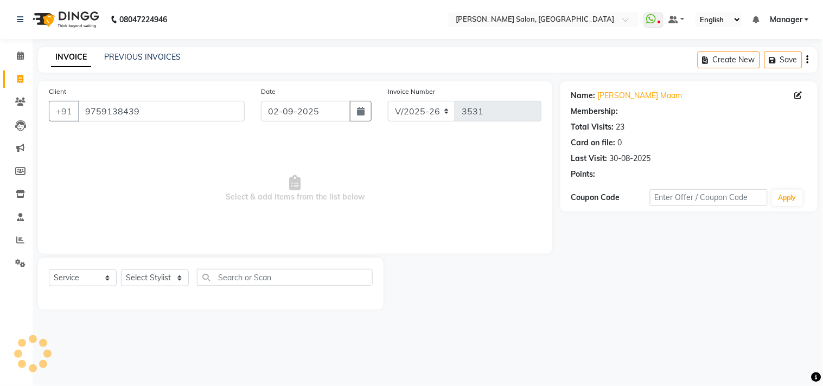
select select "1: Object"
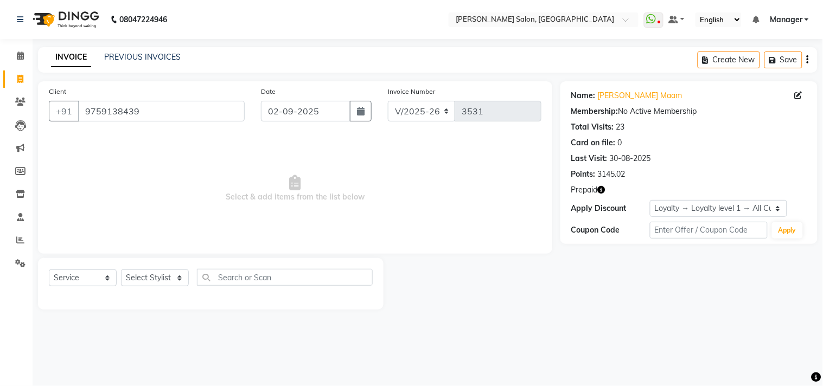
click at [602, 190] on icon "button" at bounding box center [602, 190] width 8 height 8
click at [174, 286] on select "Select Stylist [PERSON_NAME] Divya [PERSON_NAME] [PERSON_NAME] [PERSON_NAME] PE…" at bounding box center [155, 278] width 68 height 17
select select "85753"
click at [121, 270] on select "Select Stylist [PERSON_NAME] Divya [PERSON_NAME] [PERSON_NAME] [PERSON_NAME] PE…" at bounding box center [155, 278] width 68 height 17
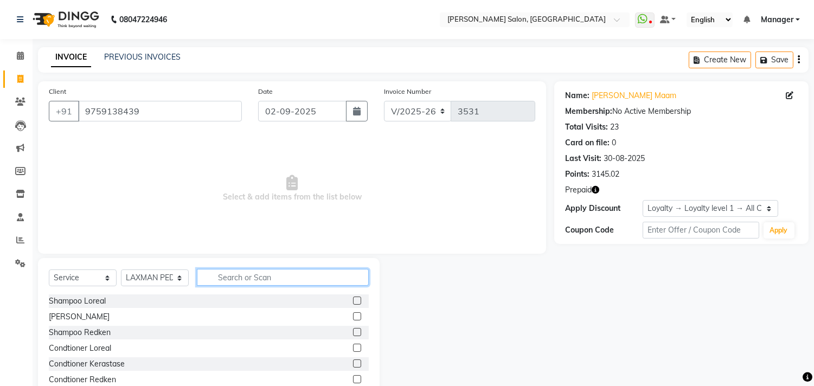
click at [240, 278] on input "text" at bounding box center [283, 277] width 172 height 17
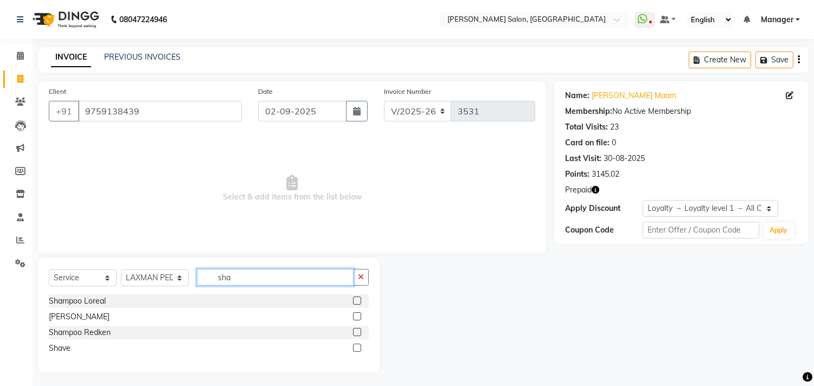
type input "sha"
click at [356, 313] on label at bounding box center [357, 316] width 8 height 8
click at [356, 313] on input "checkbox" at bounding box center [356, 316] width 7 height 7
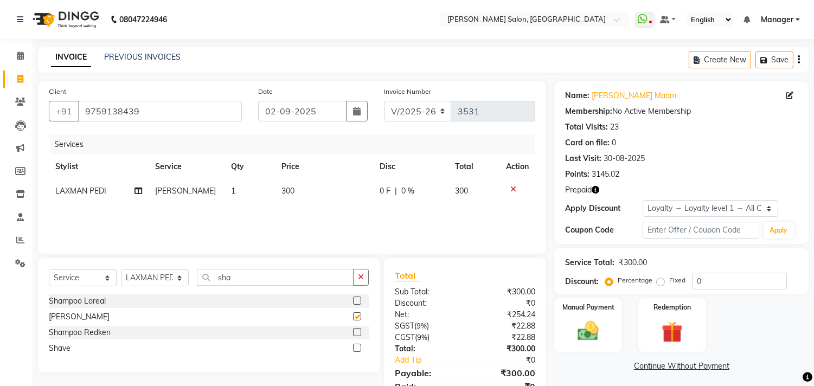
click at [315, 197] on td "300" at bounding box center [324, 191] width 98 height 24
checkbox input "false"
select select "85753"
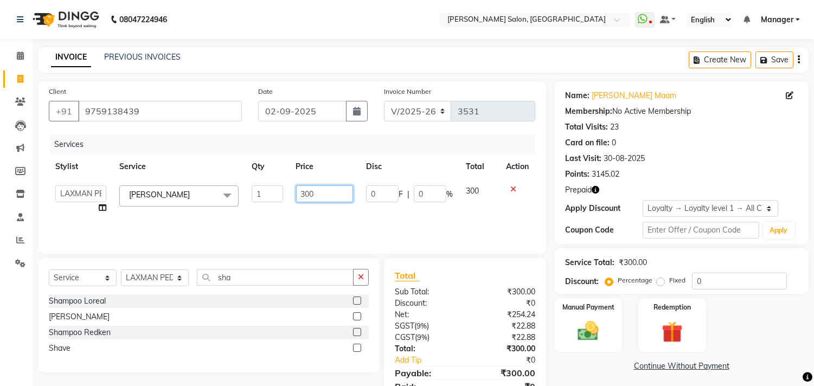
click at [331, 194] on input "300" at bounding box center [324, 193] width 57 height 17
type input "3"
type input "600"
click at [672, 333] on img at bounding box center [672, 332] width 36 height 27
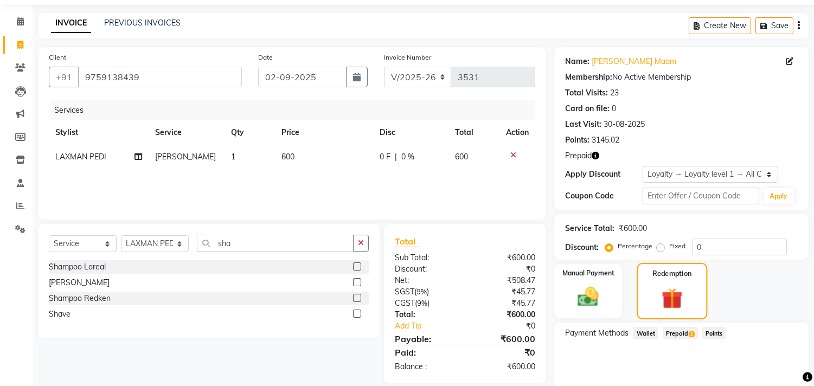
scroll to position [73, 0]
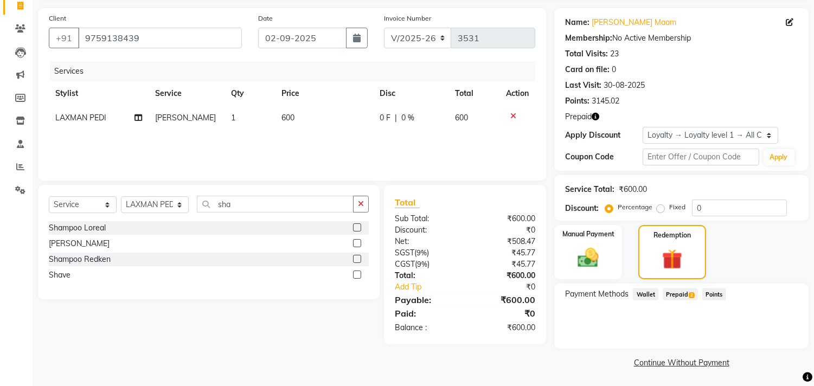
click at [684, 296] on span "Prepaid 2" at bounding box center [680, 294] width 35 height 12
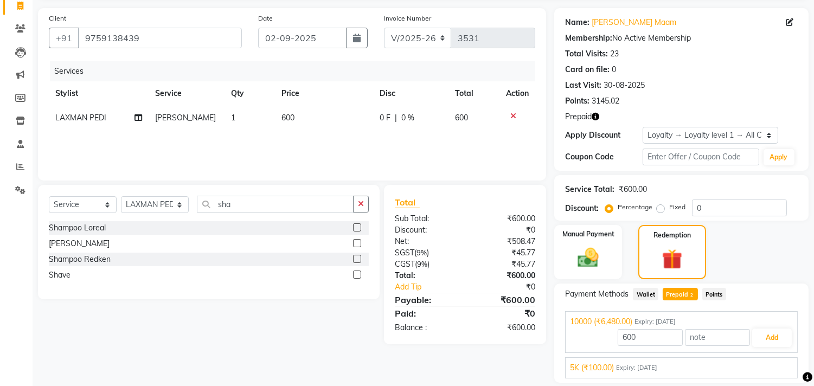
click at [724, 362] on div "5K (₹100.00) Expiry: 28-01-2028" at bounding box center [681, 367] width 223 height 11
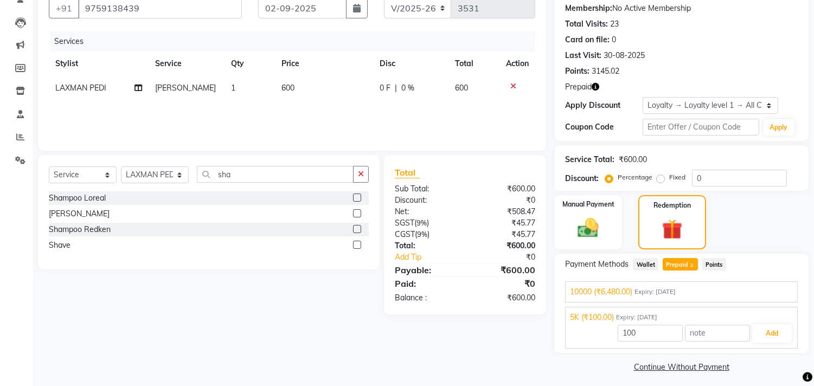
scroll to position [107, 0]
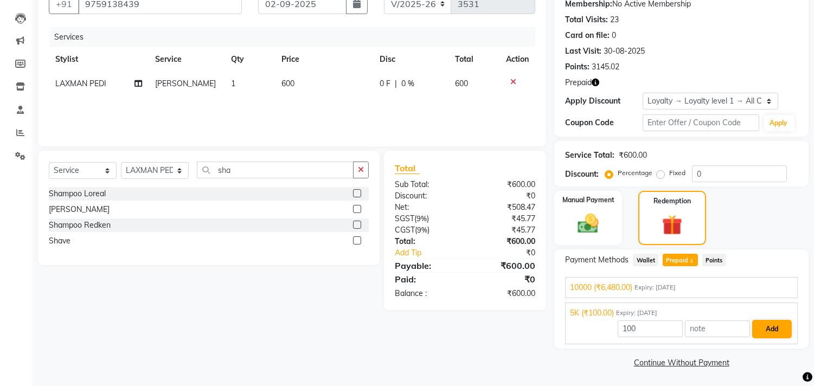
click at [772, 328] on button "Add" at bounding box center [772, 329] width 40 height 18
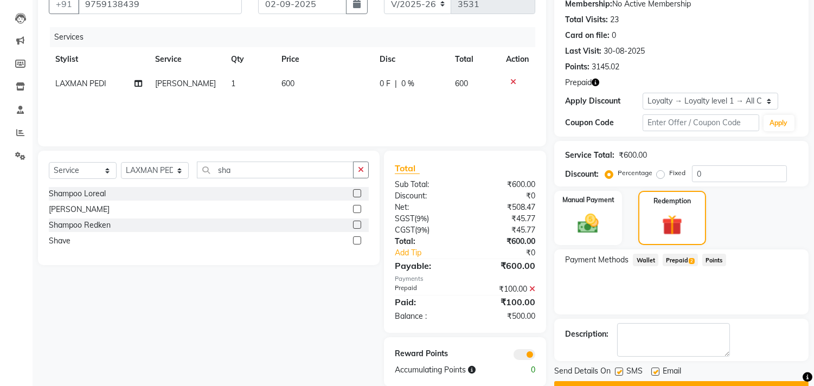
click at [681, 261] on span "Prepaid 2" at bounding box center [680, 260] width 35 height 12
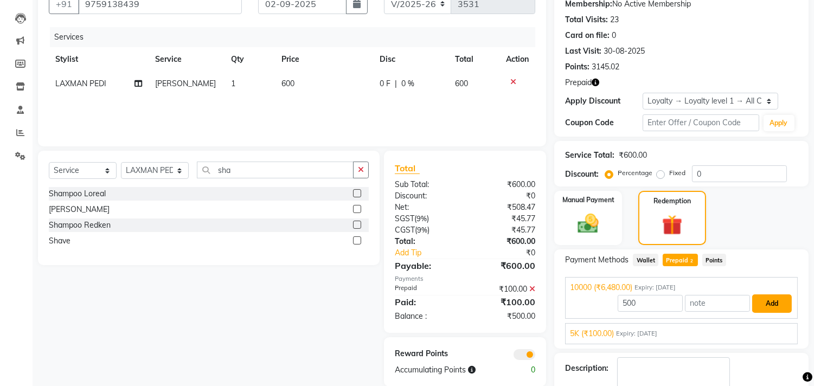
click at [783, 300] on button "Add" at bounding box center [772, 303] width 40 height 18
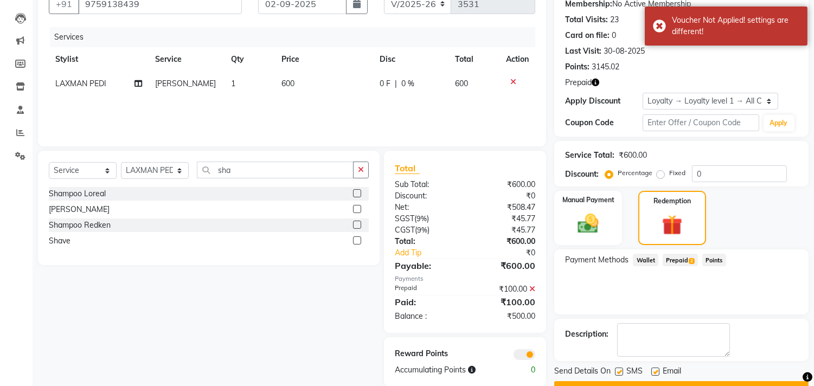
scroll to position [134, 0]
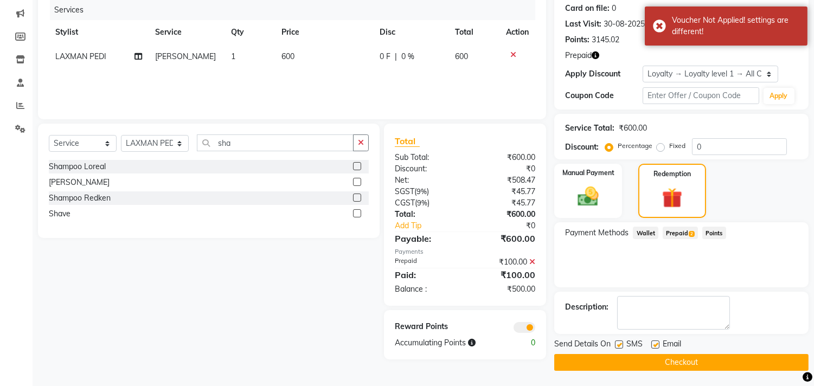
click at [533, 261] on icon at bounding box center [532, 262] width 6 height 8
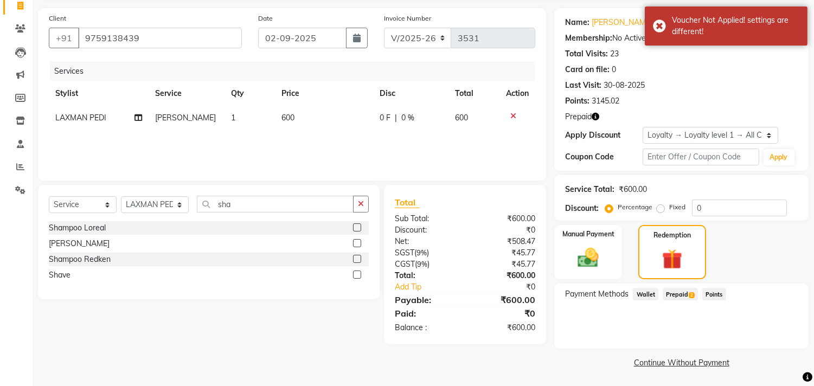
click at [685, 294] on span "Prepaid 2" at bounding box center [680, 294] width 35 height 12
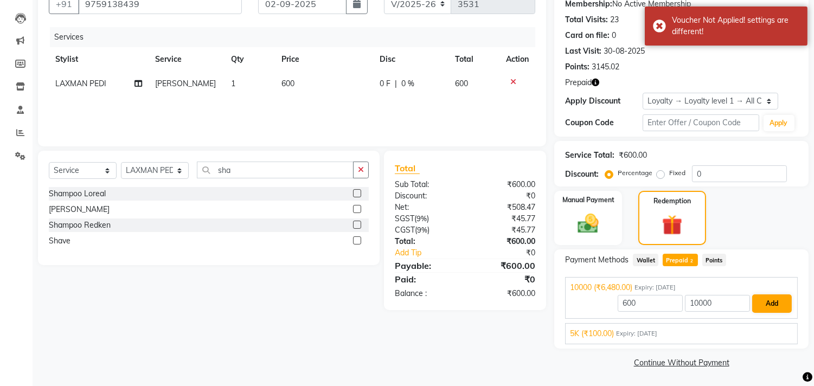
click at [779, 300] on button "Add" at bounding box center [772, 303] width 40 height 18
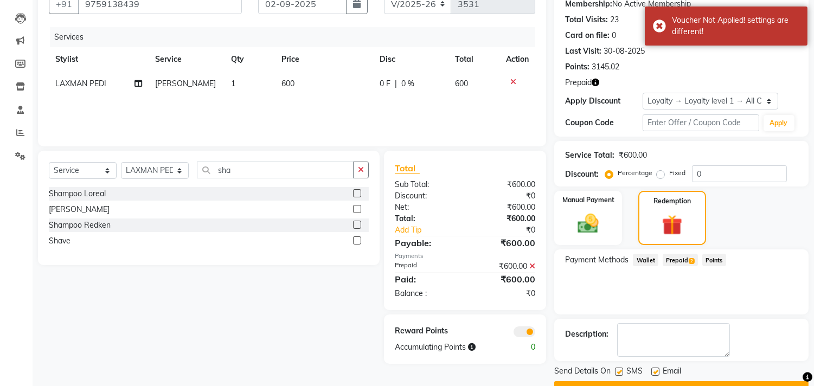
scroll to position [134, 0]
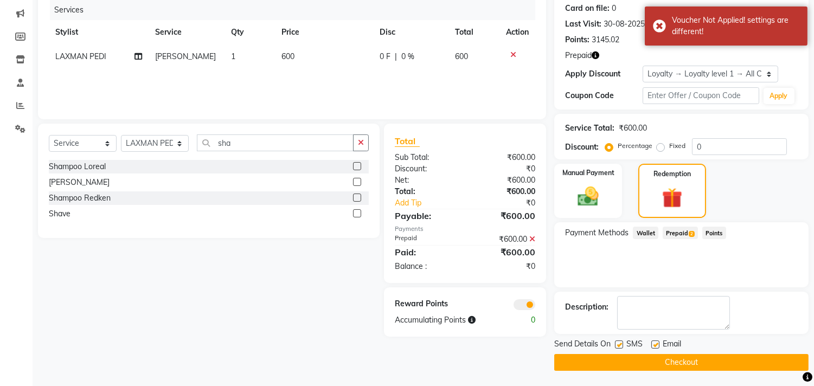
click at [756, 361] on button "Checkout" at bounding box center [681, 362] width 254 height 17
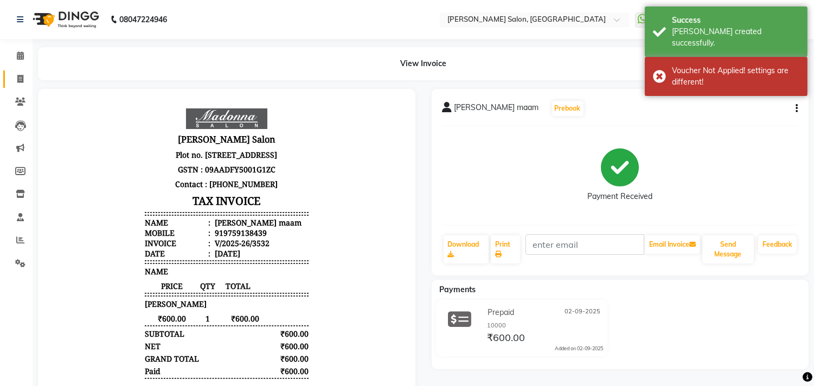
click at [18, 83] on icon at bounding box center [20, 79] width 6 height 8
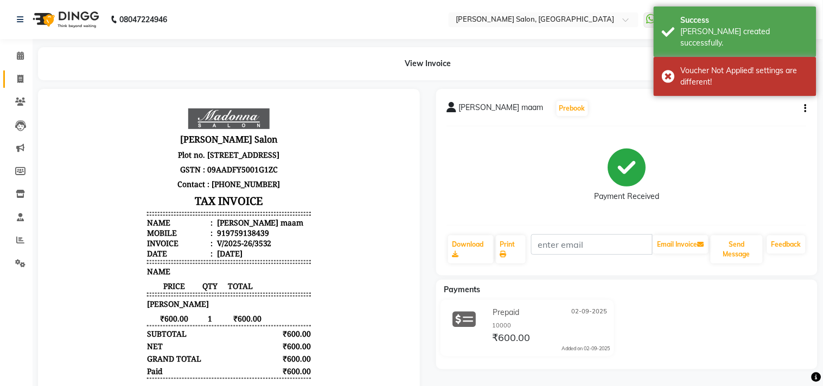
select select "7229"
select select "service"
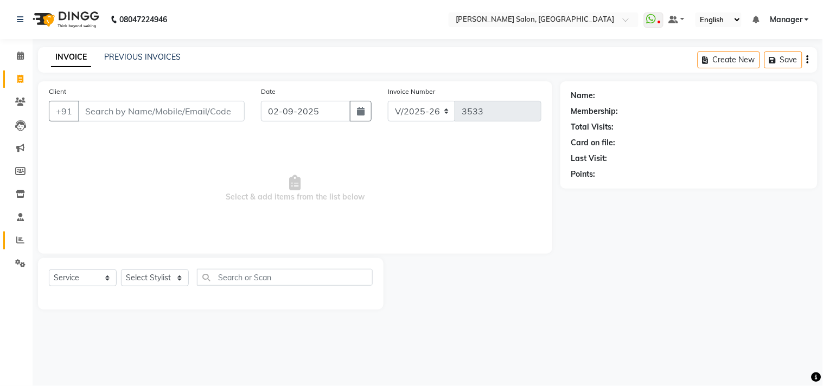
click at [16, 242] on icon at bounding box center [20, 240] width 8 height 8
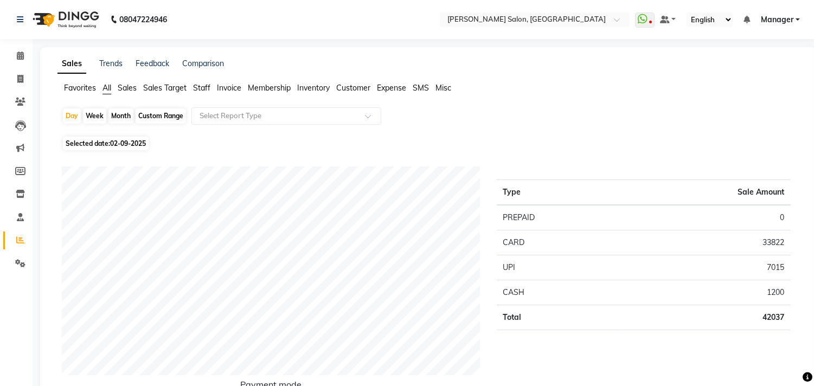
click at [207, 96] on div "Favorites All Sales Sales Target Staff Invoice Membership Inventory Customer Ex…" at bounding box center [428, 92] width 758 height 21
click at [204, 89] on span "Staff" at bounding box center [201, 88] width 17 height 10
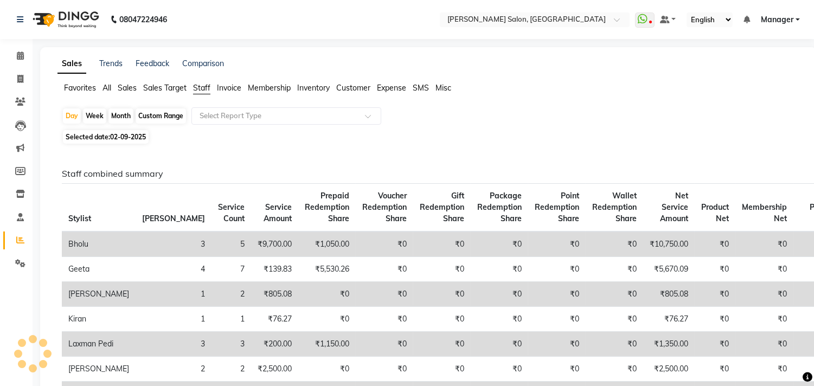
click at [231, 108] on div "Select Report Type" at bounding box center [286, 115] width 190 height 17
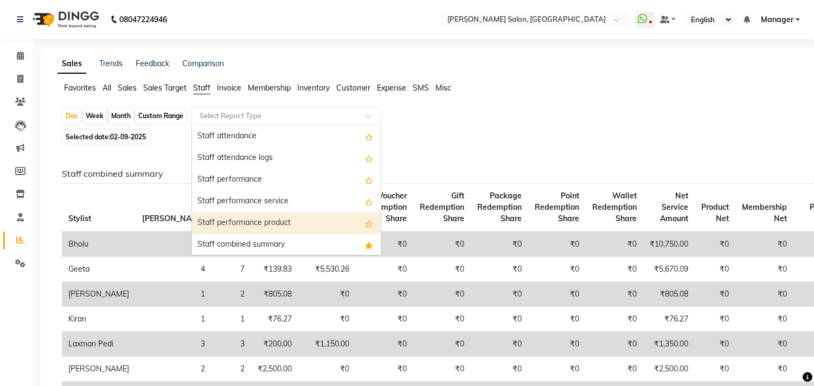
scroll to position [181, 0]
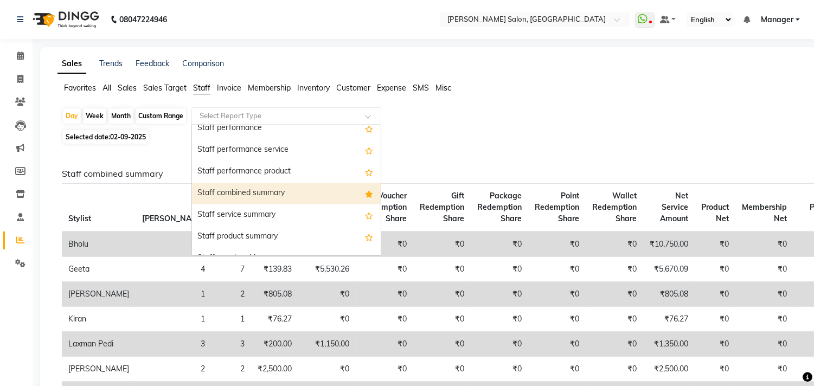
click at [232, 196] on div "Staff combined summary" at bounding box center [286, 194] width 189 height 22
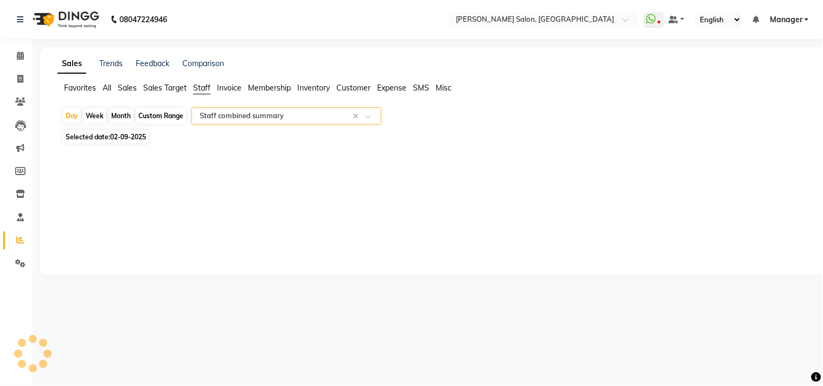
select select "csv"
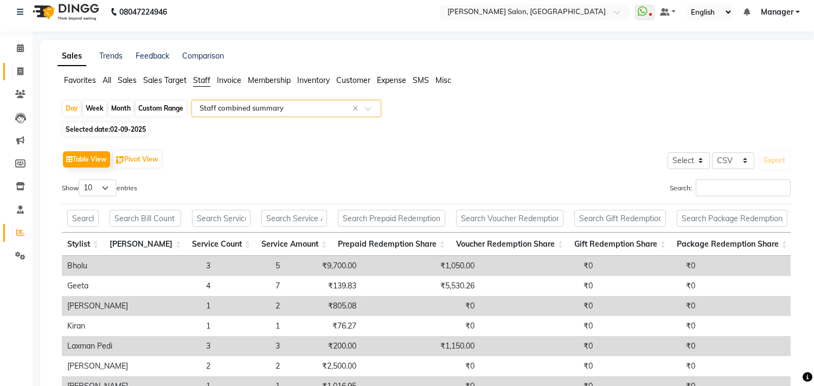
scroll to position [0, 0]
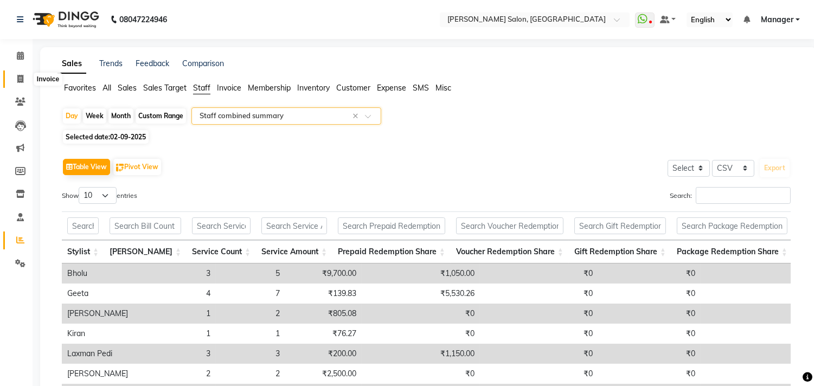
click at [23, 78] on span at bounding box center [20, 79] width 19 height 12
select select "service"
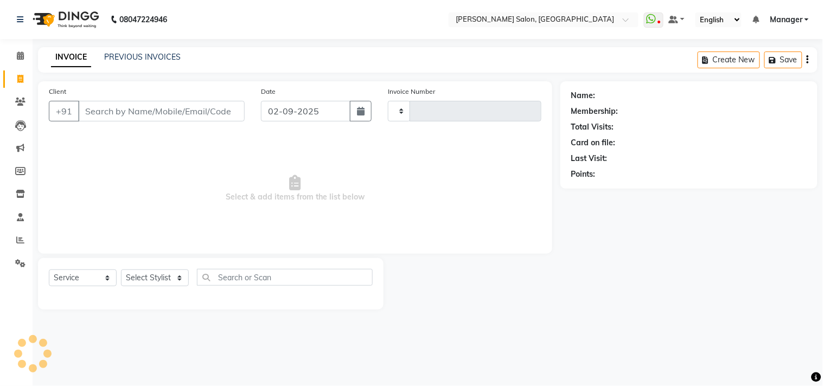
type input "3533"
select select "7229"
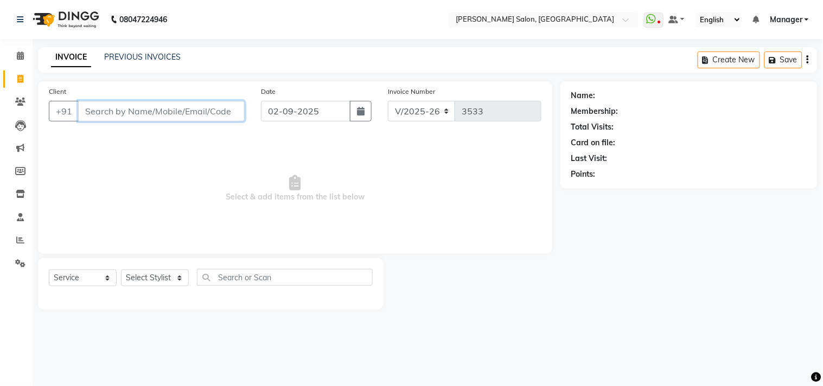
click at [175, 111] on input "Client" at bounding box center [161, 111] width 166 height 21
paste input "9958555761"
type input "9958555761"
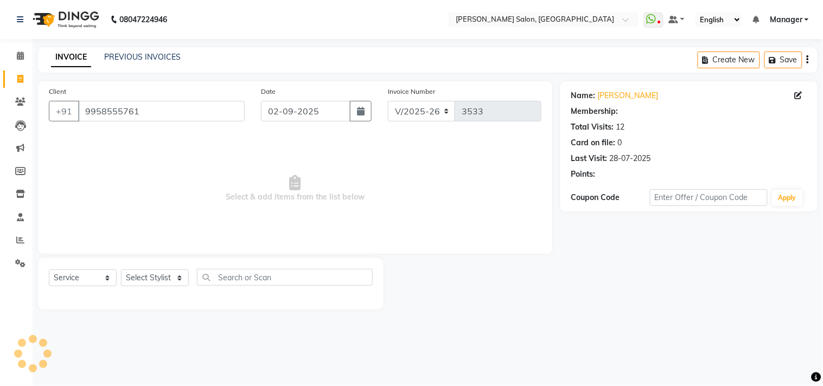
select select "1: Object"
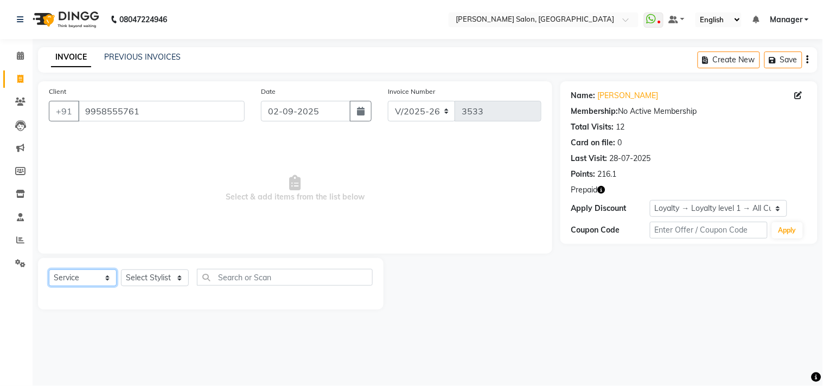
click at [87, 283] on select "Select Service Product Membership Package Voucher Prepaid Gift Card" at bounding box center [83, 278] width 68 height 17
select select "P"
click at [49, 270] on select "Select Service Product Membership Package Voucher Prepaid Gift Card" at bounding box center [83, 278] width 68 height 17
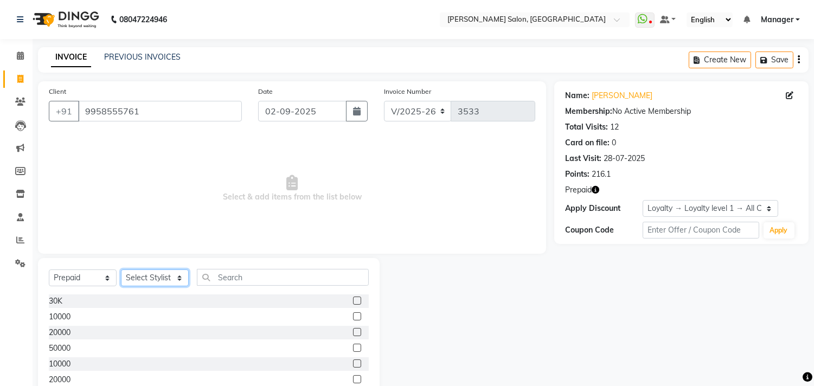
click at [168, 284] on select "Select Stylist [PERSON_NAME] Divya [PERSON_NAME] [PERSON_NAME] [PERSON_NAME] PE…" at bounding box center [155, 278] width 68 height 17
select select "61919"
click at [121, 270] on select "Select Stylist [PERSON_NAME] Divya [PERSON_NAME] [PERSON_NAME] [PERSON_NAME] PE…" at bounding box center [155, 278] width 68 height 17
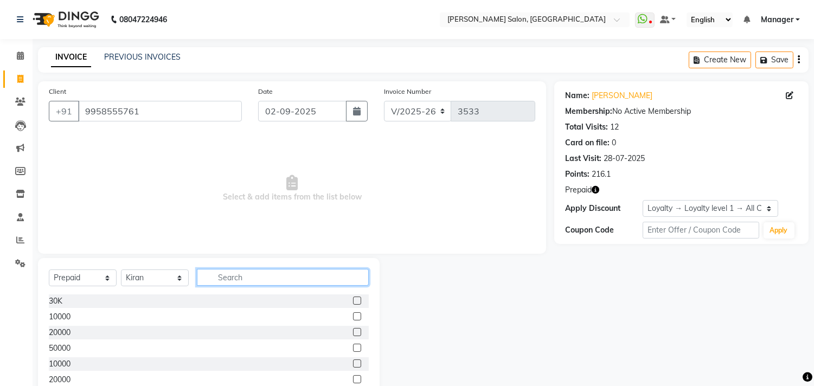
click at [258, 277] on input "text" at bounding box center [283, 277] width 172 height 17
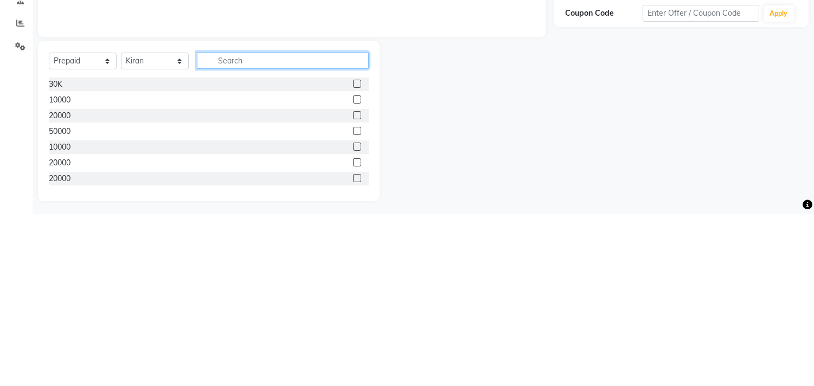
scroll to position [47, 0]
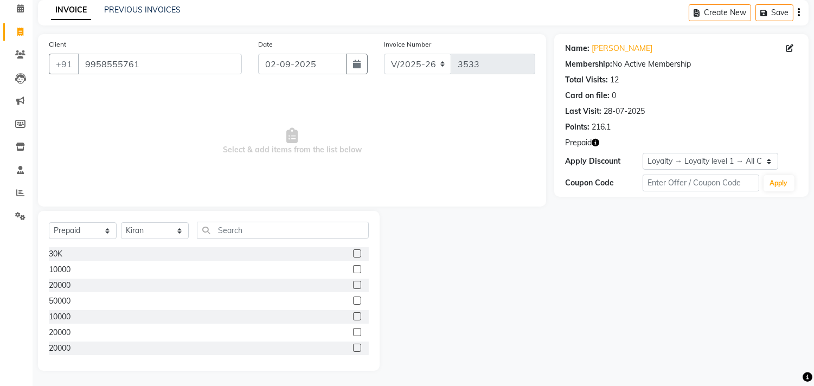
click at [353, 269] on label at bounding box center [357, 269] width 8 height 8
click at [353, 269] on input "checkbox" at bounding box center [356, 269] width 7 height 7
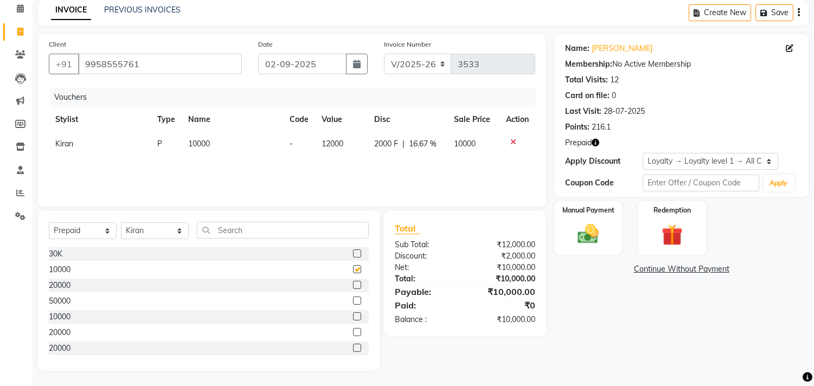
checkbox input "false"
click at [170, 232] on select "Select Stylist [PERSON_NAME] Divya [PERSON_NAME] [PERSON_NAME] [PERSON_NAME] PE…" at bounding box center [155, 230] width 68 height 17
select select "61925"
click at [121, 222] on select "Select Stylist [PERSON_NAME] Divya [PERSON_NAME] [PERSON_NAME] [PERSON_NAME] PE…" at bounding box center [155, 230] width 68 height 17
click at [353, 269] on label at bounding box center [357, 269] width 8 height 8
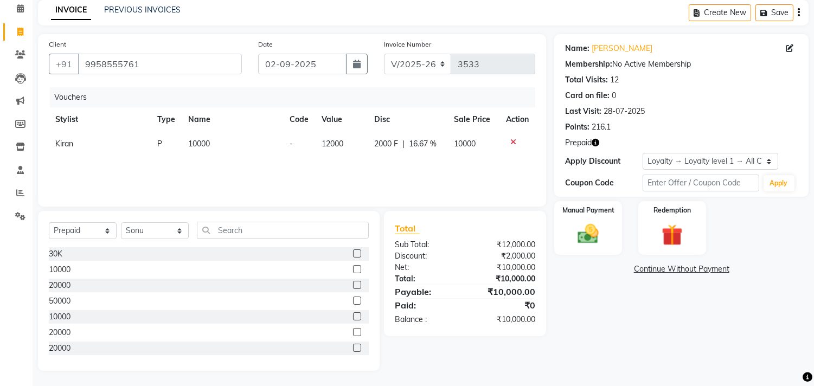
click at [353, 269] on input "checkbox" at bounding box center [356, 269] width 7 height 7
checkbox input "false"
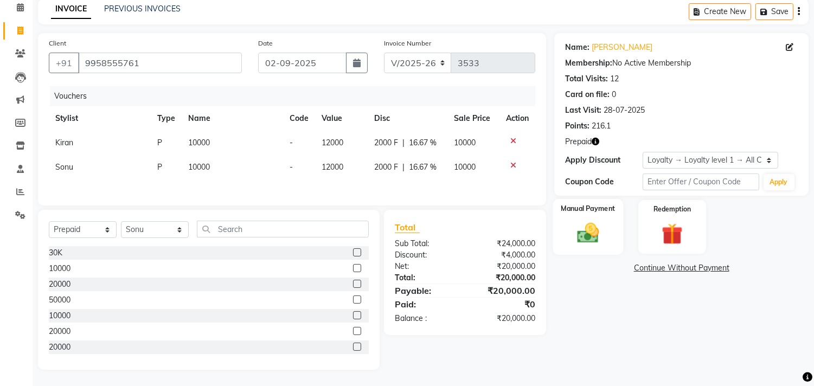
click at [609, 228] on div "Manual Payment" at bounding box center [588, 226] width 71 height 55
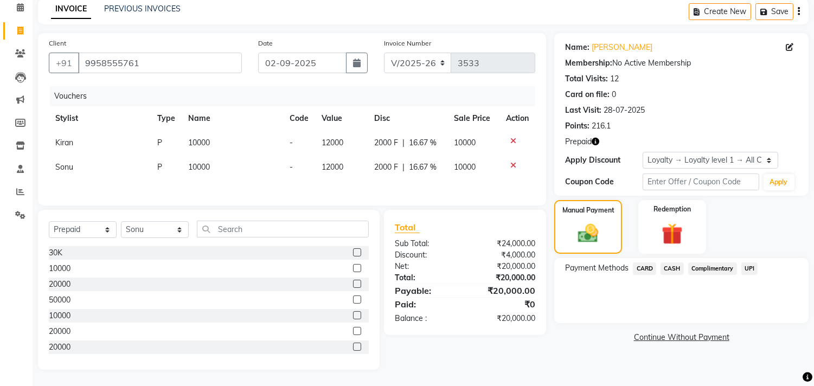
click at [673, 270] on span "CASH" at bounding box center [672, 268] width 23 height 12
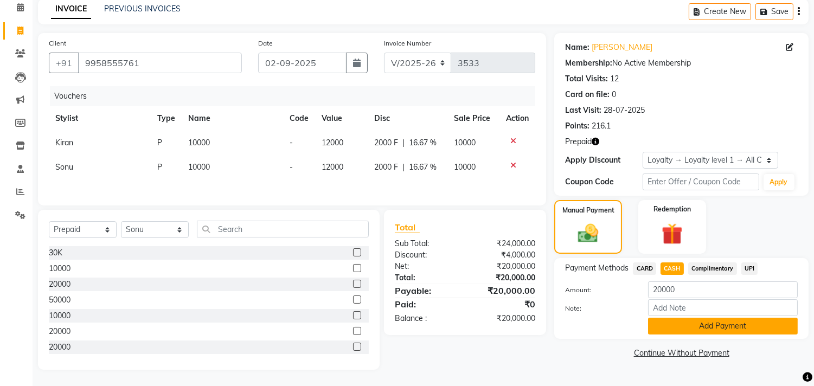
click at [760, 328] on button "Add Payment" at bounding box center [723, 326] width 150 height 17
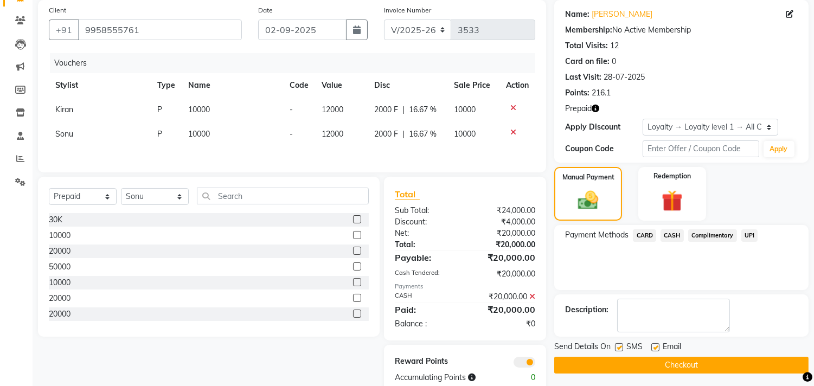
scroll to position [108, 0]
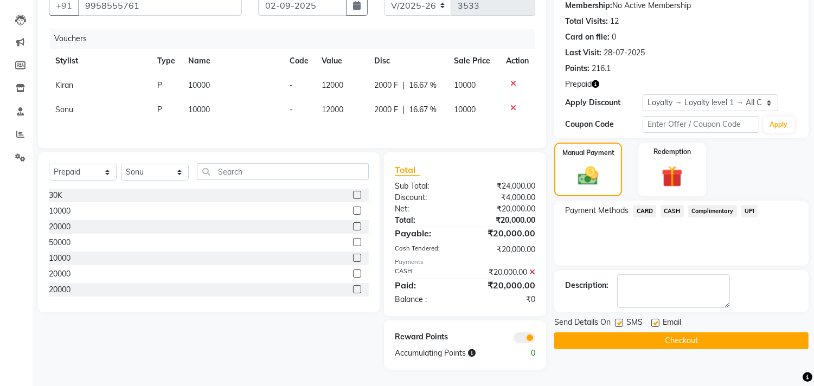
click at [754, 339] on button "Checkout" at bounding box center [681, 340] width 254 height 17
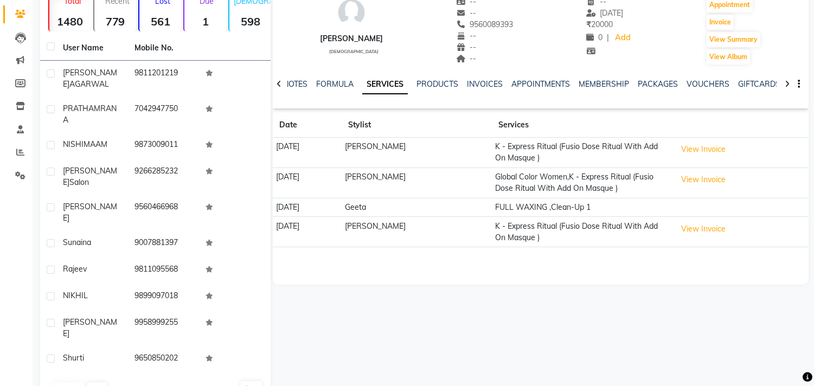
scroll to position [93, 0]
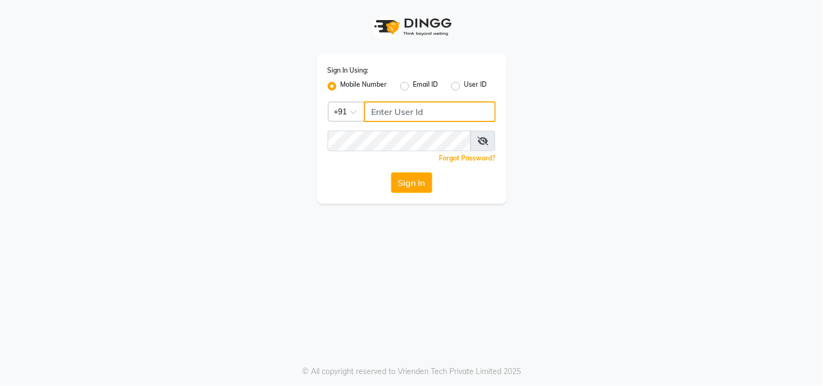
type input "9266285232"
click at [398, 182] on button "Sign In" at bounding box center [411, 182] width 41 height 21
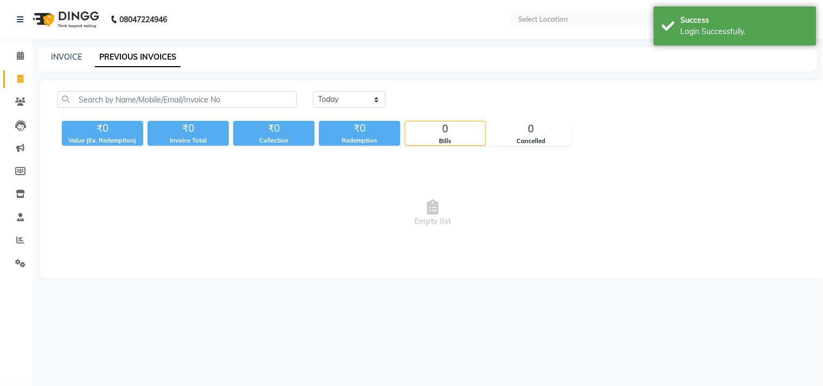
select select "en"
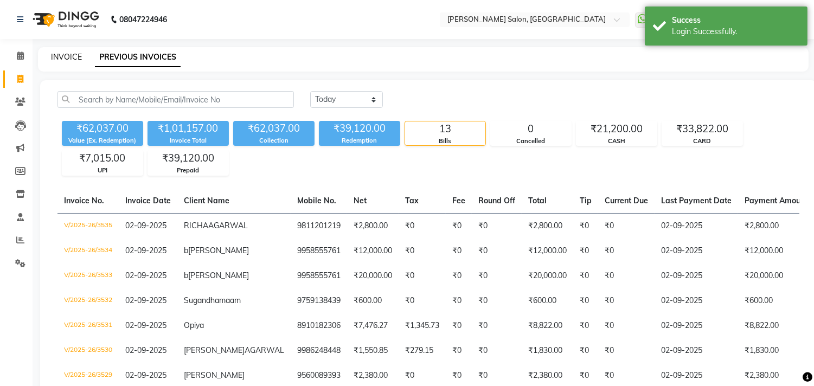
click at [63, 54] on link "INVOICE" at bounding box center [66, 57] width 31 height 10
select select "service"
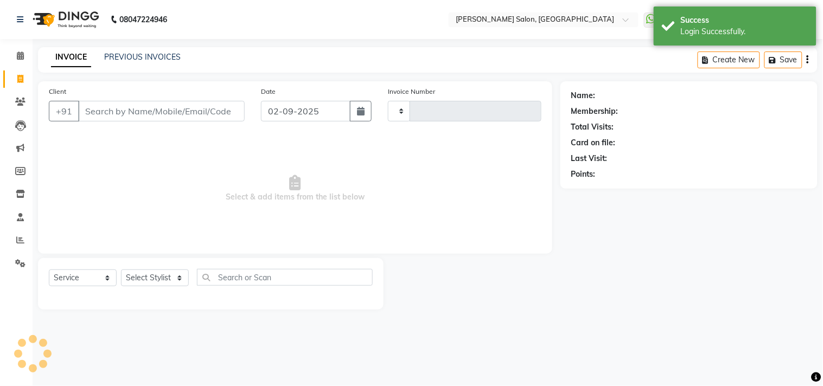
type input "3536"
select select "7229"
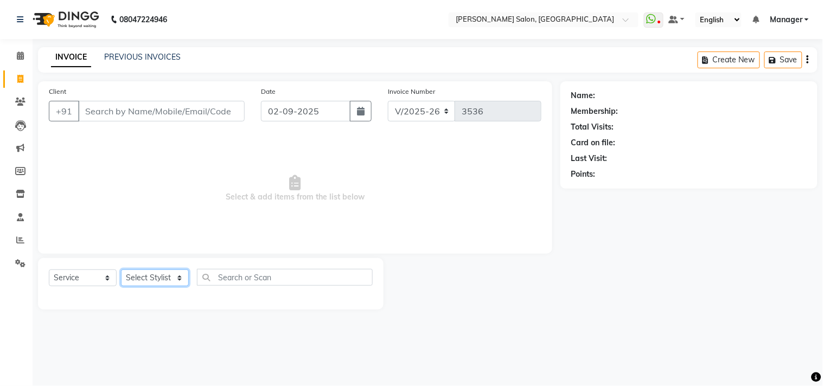
click at [163, 283] on select "Select Stylist [PERSON_NAME] Divya [PERSON_NAME] [PERSON_NAME] [PERSON_NAME] PE…" at bounding box center [155, 278] width 68 height 17
select select "61926"
click at [121, 270] on select "Select Stylist [PERSON_NAME] Divya [PERSON_NAME] [PERSON_NAME] [PERSON_NAME] PE…" at bounding box center [155, 278] width 68 height 17
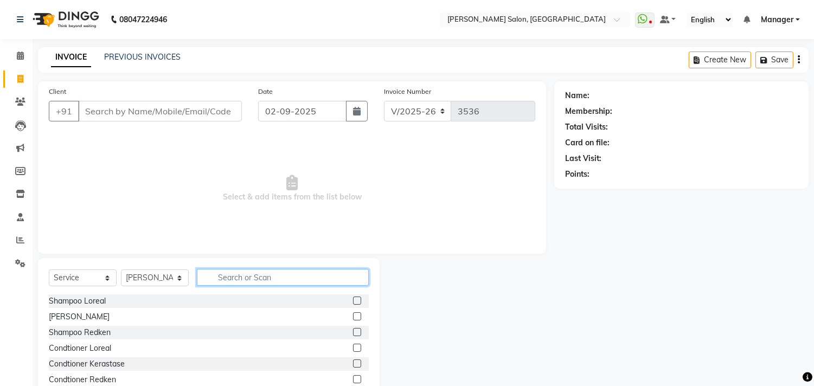
click at [246, 272] on input "text" at bounding box center [283, 277] width 172 height 17
type input "colo"
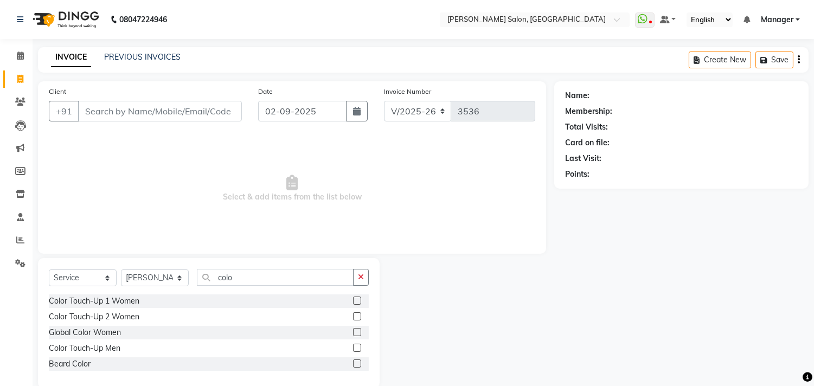
click at [358, 348] on label at bounding box center [357, 348] width 8 height 8
click at [358, 348] on input "checkbox" at bounding box center [356, 348] width 7 height 7
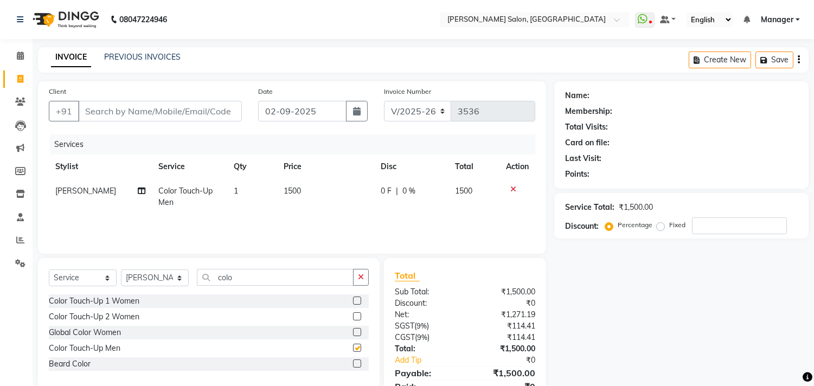
checkbox input "false"
click at [180, 116] on input "Client" at bounding box center [160, 111] width 164 height 21
type input "9"
type input "0"
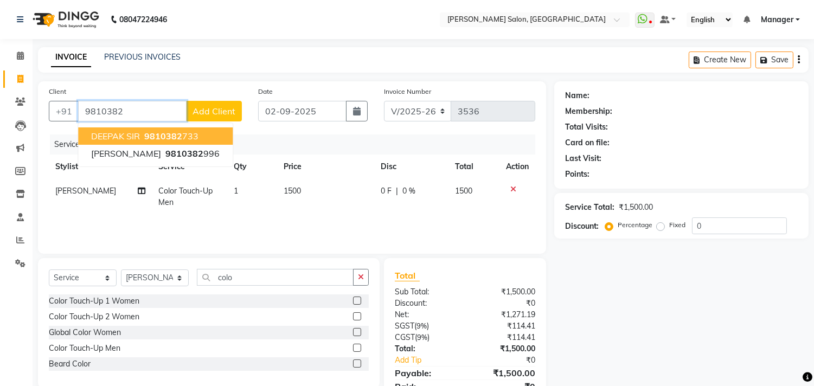
click at [190, 138] on ngb-highlight "9810382 733" at bounding box center [170, 136] width 56 height 11
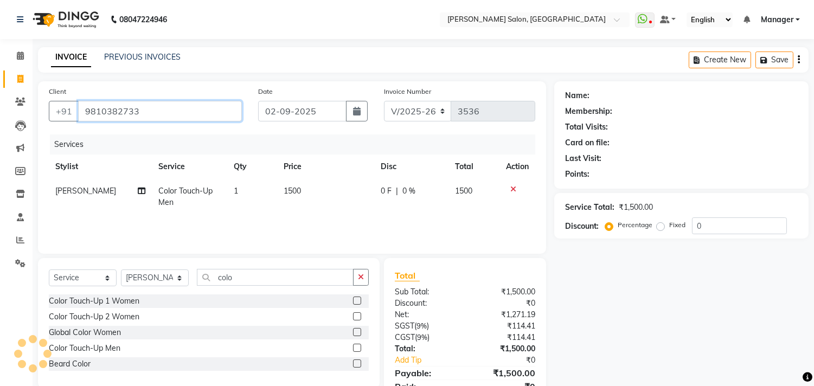
type input "9810382733"
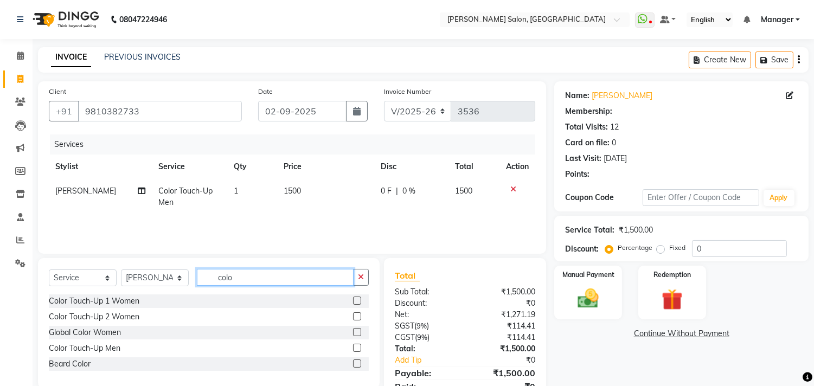
click at [257, 277] on input "colo" at bounding box center [275, 277] width 157 height 17
type input "cut"
select select "1: Object"
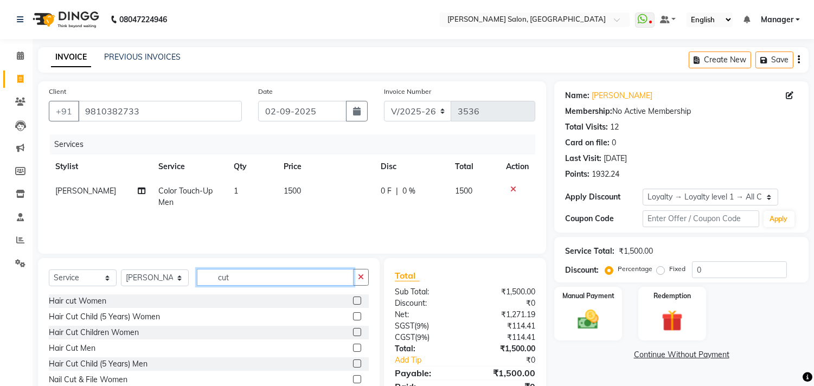
type input "cut"
click at [353, 345] on label at bounding box center [357, 348] width 8 height 8
click at [353, 345] on input "checkbox" at bounding box center [356, 348] width 7 height 7
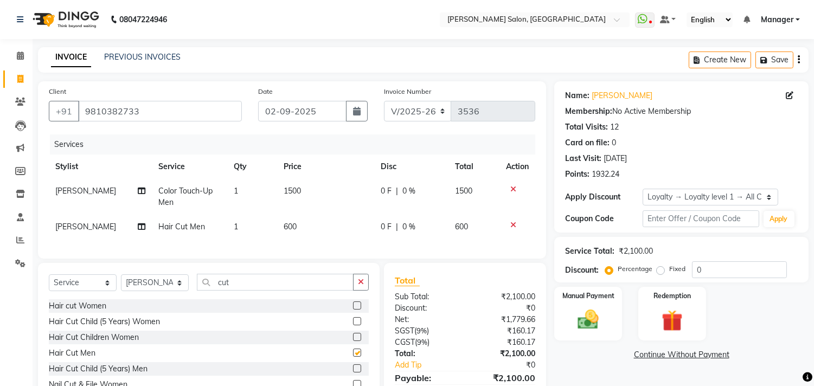
checkbox input "false"
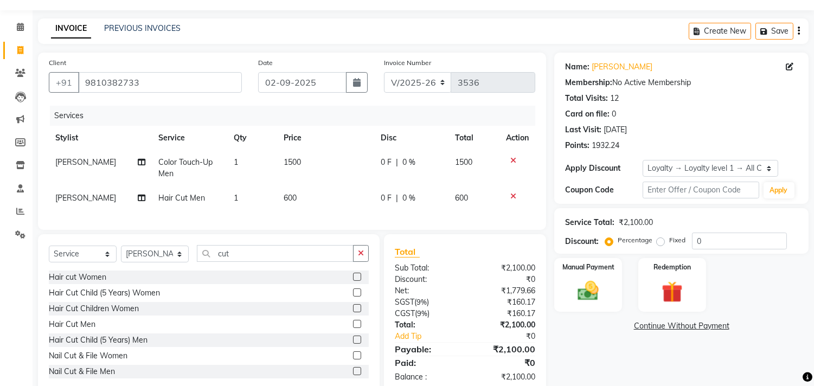
scroll to position [62, 0]
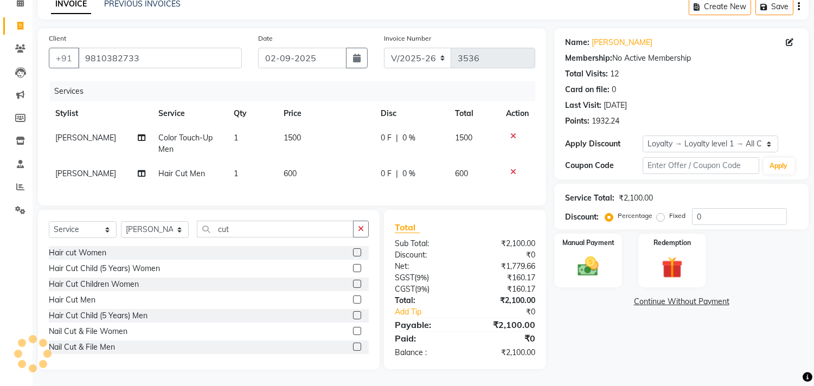
click at [321, 164] on td "600" at bounding box center [325, 174] width 97 height 24
select select "61926"
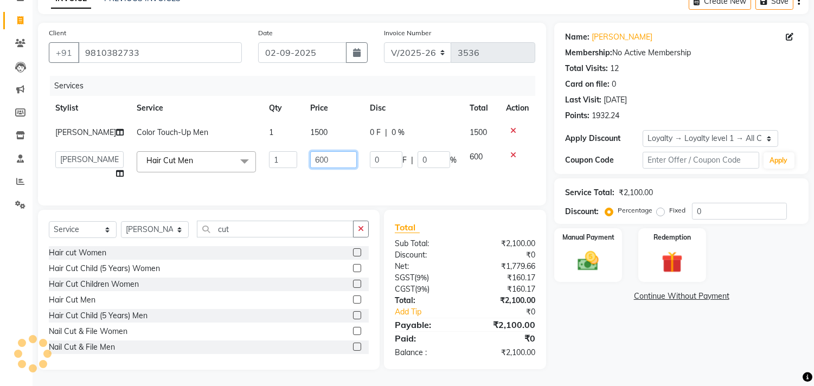
click at [316, 156] on input "600" at bounding box center [333, 159] width 47 height 17
type input "6"
type input "400"
click at [627, 361] on div "Name: Deepak Sir Membership: No Active Membership Total Visits: 12 Card on file…" at bounding box center [685, 196] width 262 height 347
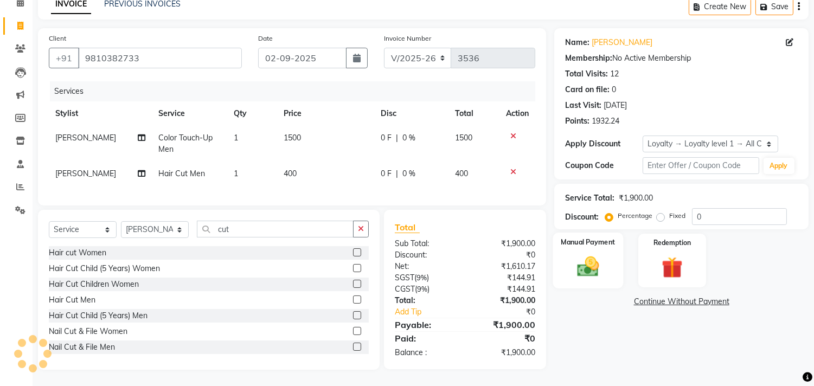
click at [595, 267] on img at bounding box center [589, 266] width 36 height 25
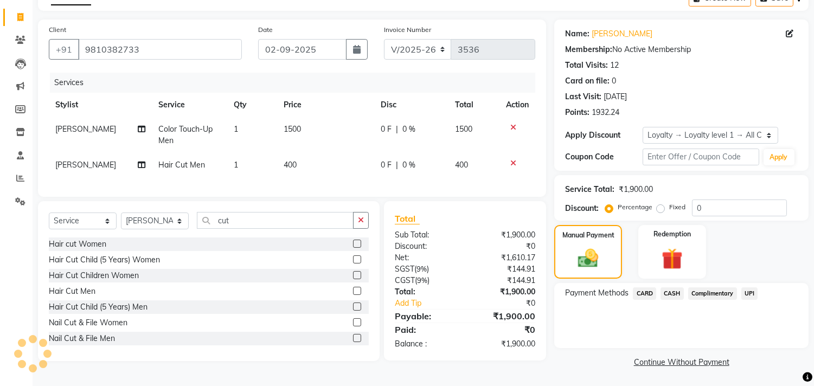
click at [678, 295] on span "CASH" at bounding box center [672, 293] width 23 height 12
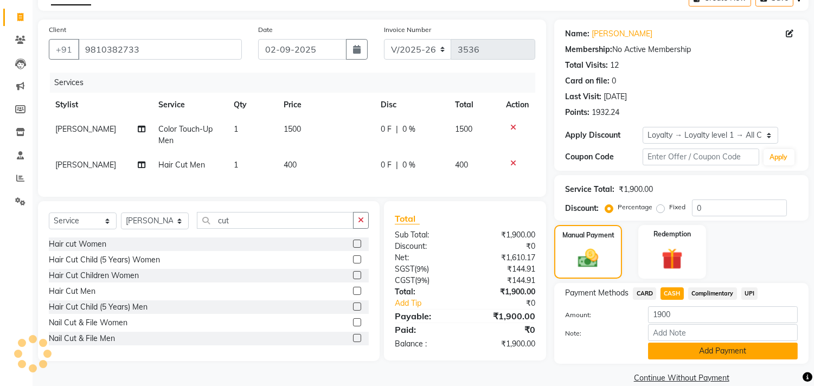
click at [724, 347] on button "Add Payment" at bounding box center [723, 351] width 150 height 17
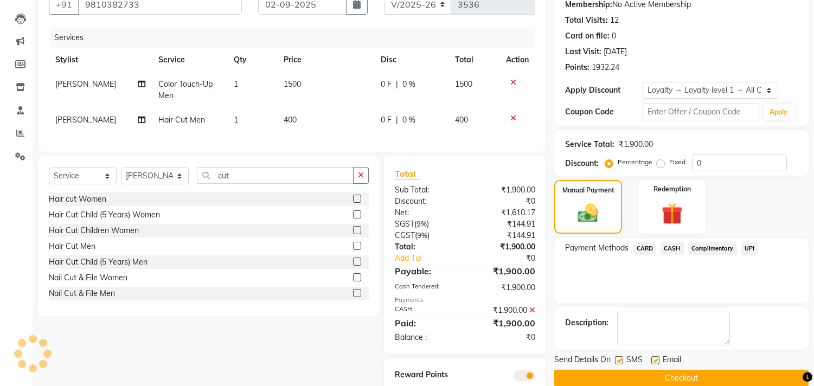
scroll to position [165, 0]
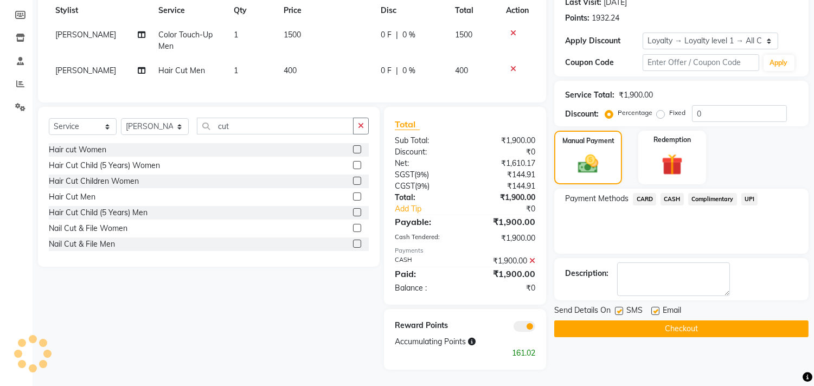
click at [730, 324] on button "Checkout" at bounding box center [681, 329] width 254 height 17
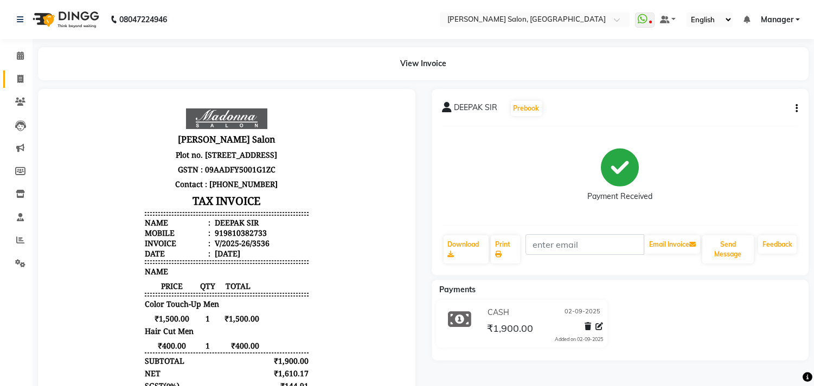
click at [20, 79] on icon at bounding box center [20, 79] width 6 height 8
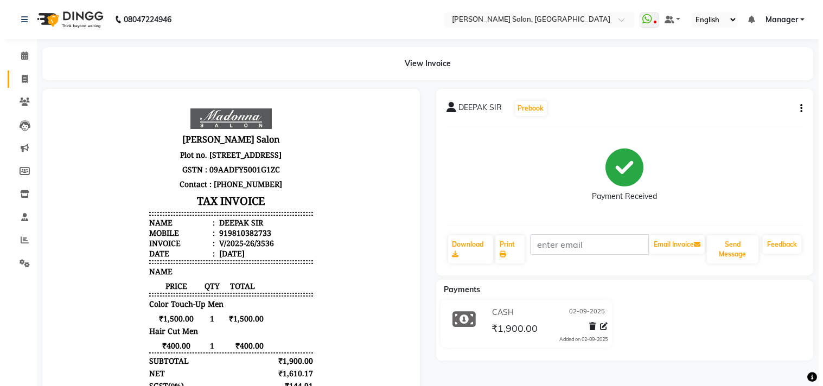
select select "service"
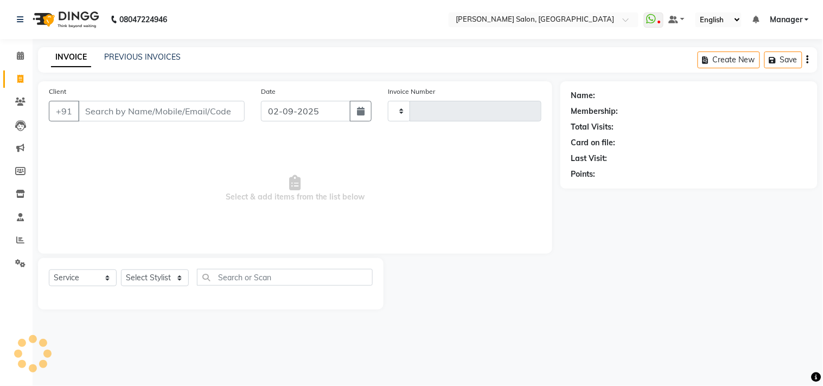
type input "3537"
select select "7229"
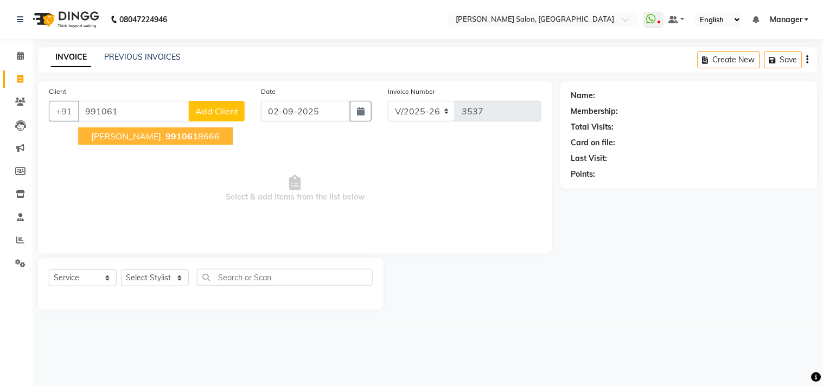
click at [170, 136] on ngb-highlight "991061 8666" at bounding box center [191, 136] width 56 height 11
type input "9910618666"
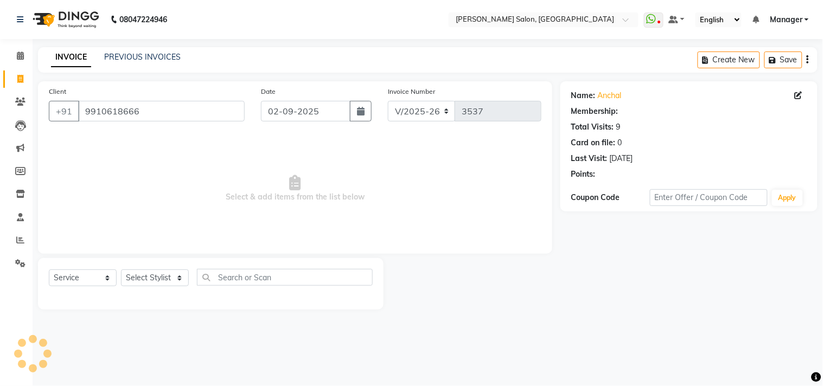
select select "1: Object"
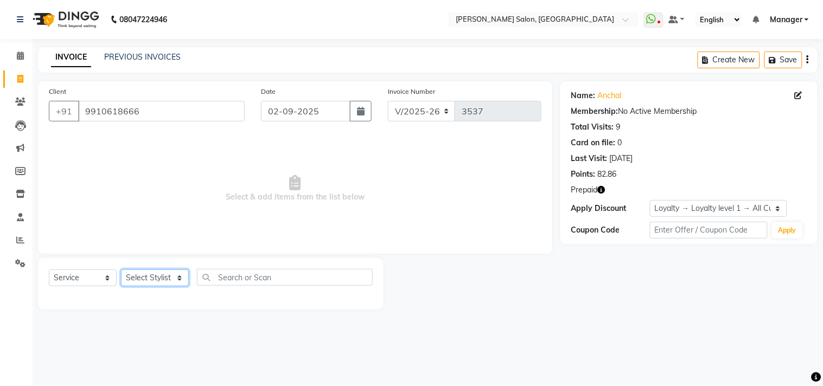
click at [156, 283] on select "Select Stylist [PERSON_NAME] Divya [PERSON_NAME] [PERSON_NAME] [PERSON_NAME] PE…" at bounding box center [155, 278] width 68 height 17
select select "61925"
click at [121, 270] on select "Select Stylist [PERSON_NAME] Divya [PERSON_NAME] [PERSON_NAME] [PERSON_NAME] PE…" at bounding box center [155, 278] width 68 height 17
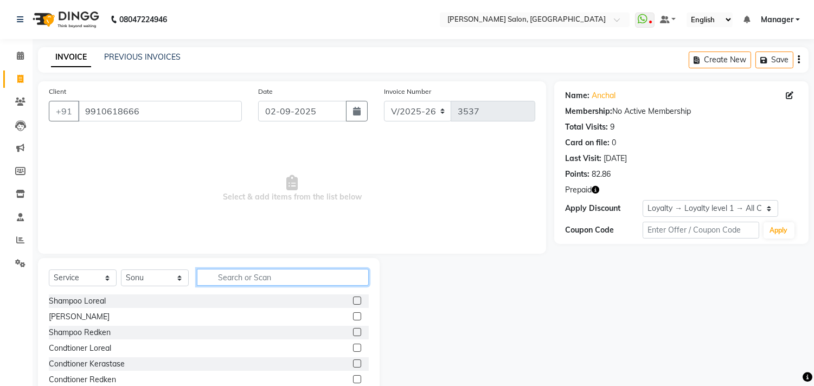
click at [236, 281] on input "text" at bounding box center [283, 277] width 172 height 17
type input "cut"
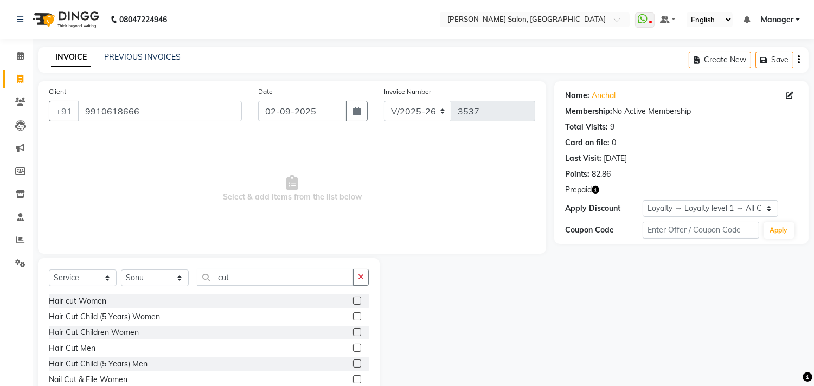
click at [353, 348] on label at bounding box center [357, 348] width 8 height 8
click at [353, 348] on input "checkbox" at bounding box center [356, 348] width 7 height 7
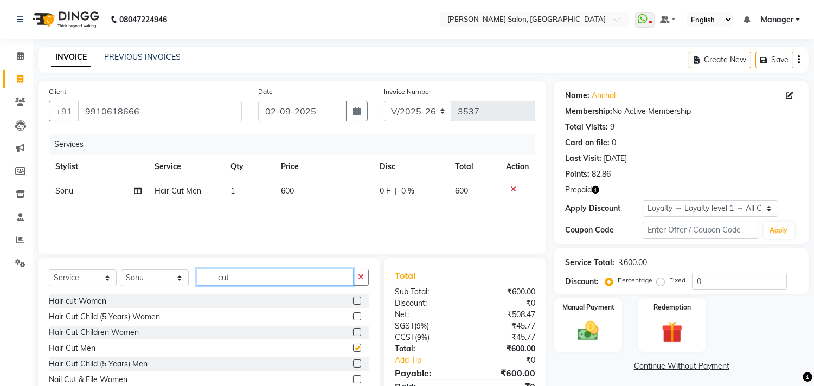
click at [288, 281] on input "cut" at bounding box center [275, 277] width 157 height 17
checkbox input "false"
type input "c"
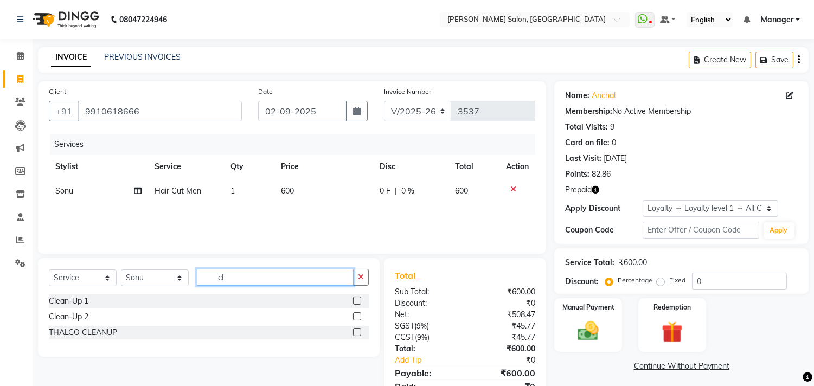
type input "cl"
click at [358, 317] on label at bounding box center [357, 316] width 8 height 8
click at [358, 317] on input "checkbox" at bounding box center [356, 316] width 7 height 7
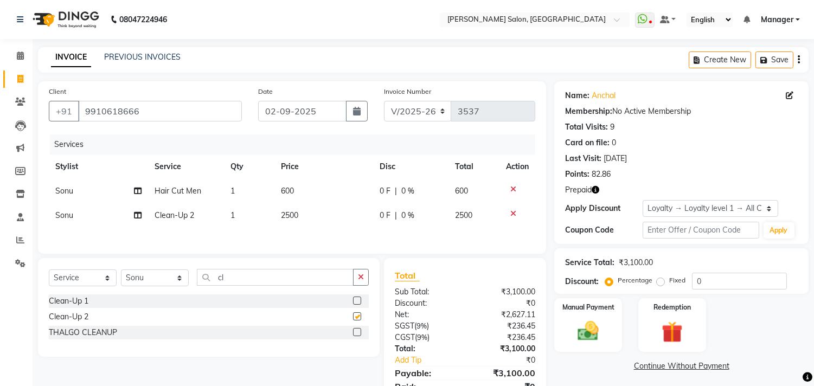
checkbox input "false"
click at [306, 219] on td "2500" at bounding box center [323, 215] width 99 height 24
select select "61925"
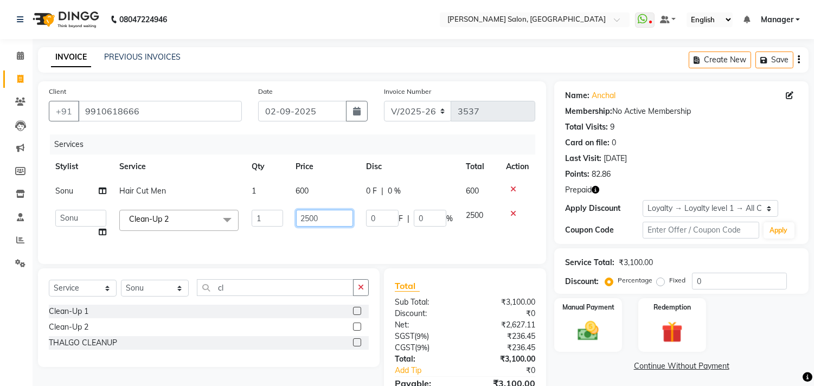
click at [326, 220] on input "2500" at bounding box center [324, 218] width 57 height 17
type input "2"
type input "3000"
click at [593, 370] on link "Continue Without Payment" at bounding box center [681, 366] width 250 height 11
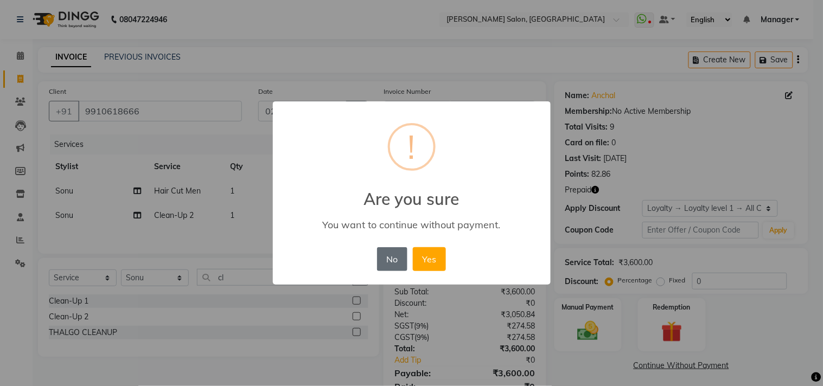
click at [389, 266] on button "No" at bounding box center [392, 259] width 30 height 24
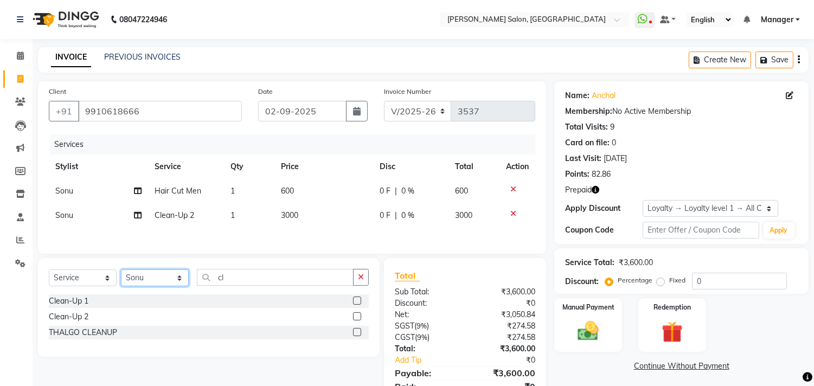
click at [166, 284] on select "Select Stylist [PERSON_NAME] Divya [PERSON_NAME] [PERSON_NAME] [PERSON_NAME] PE…" at bounding box center [155, 278] width 68 height 17
select select "85753"
click at [121, 272] on select "Select Stylist [PERSON_NAME] Divya [PERSON_NAME] [PERSON_NAME] [PERSON_NAME] PE…" at bounding box center [155, 278] width 68 height 17
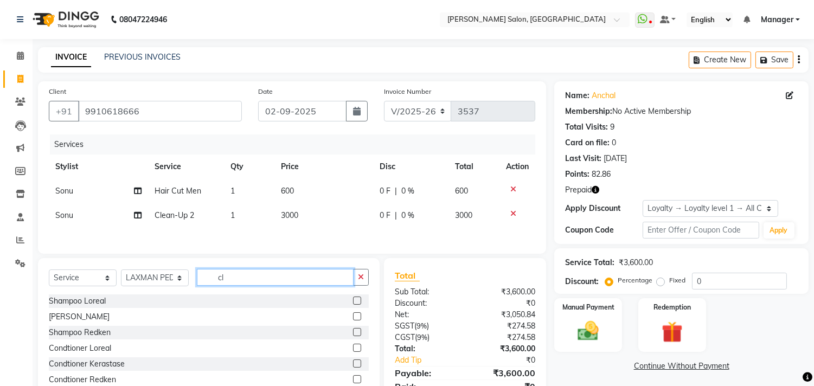
click at [253, 283] on input "cl" at bounding box center [275, 277] width 157 height 17
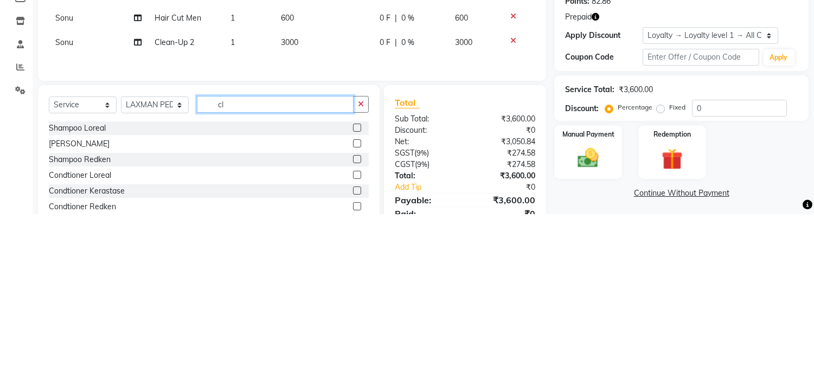
type input "c"
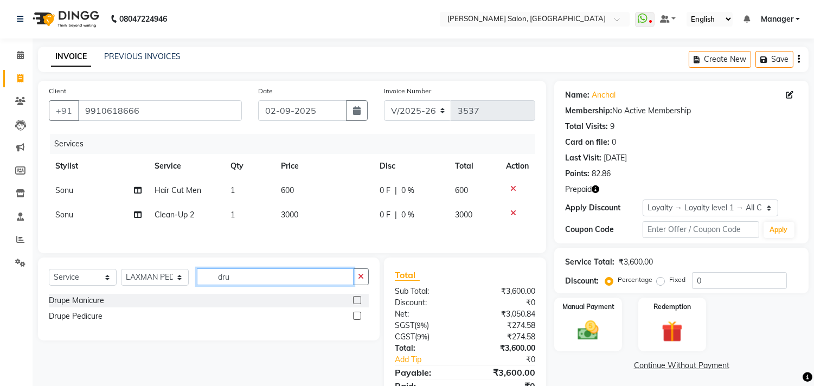
type input "dru"
click at [354, 322] on div at bounding box center [356, 317] width 7 height 11
click at [358, 303] on label at bounding box center [357, 300] width 8 height 8
click at [358, 303] on input "checkbox" at bounding box center [356, 300] width 7 height 7
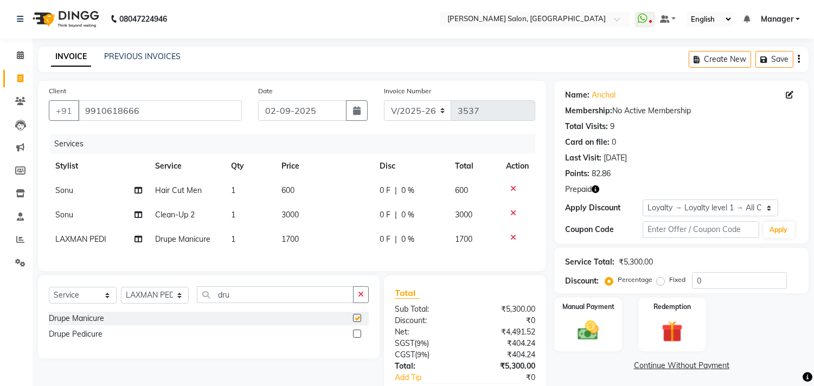
checkbox input "false"
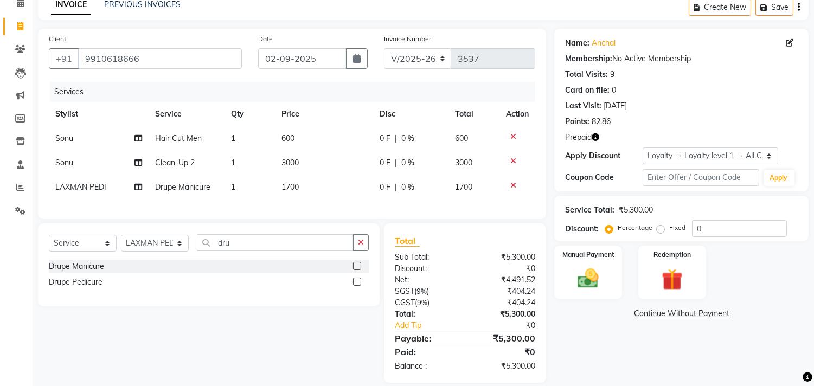
scroll to position [74, 0]
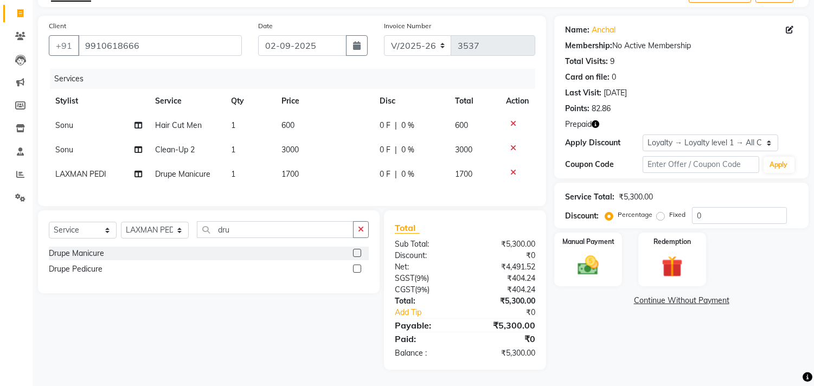
click at [578, 334] on div "Name: Anchal Membership: No Active Membership Total Visits: 9 Card on file: 0 L…" at bounding box center [685, 193] width 262 height 354
click at [676, 256] on img at bounding box center [672, 266] width 34 height 27
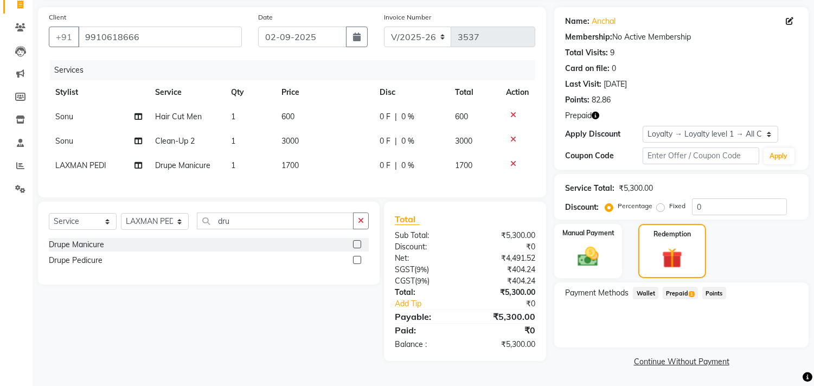
click at [678, 292] on span "Prepaid 1" at bounding box center [680, 293] width 35 height 12
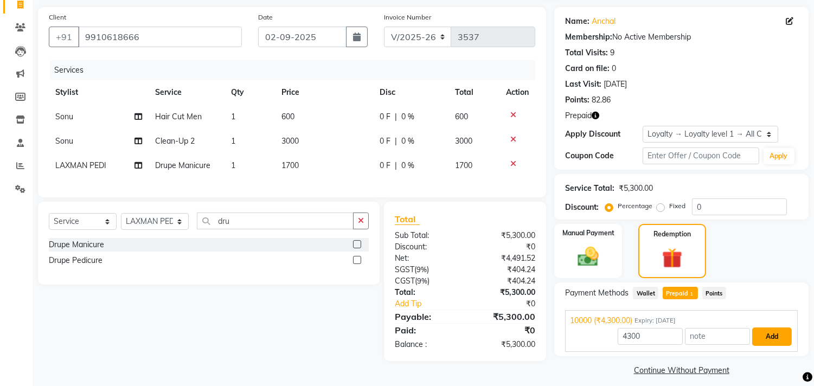
click at [780, 339] on button "Add" at bounding box center [772, 337] width 40 height 18
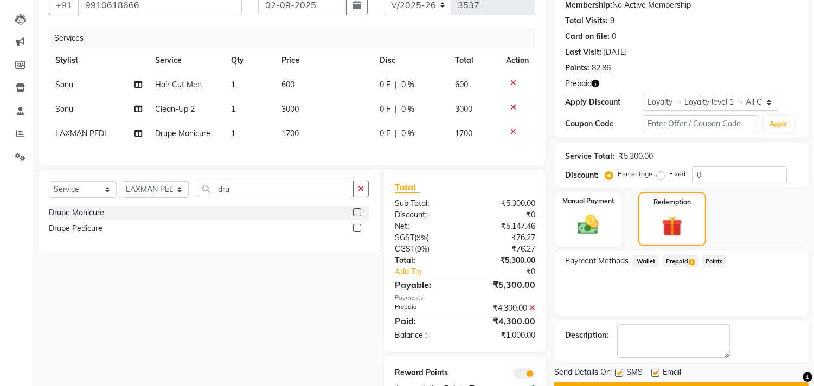
scroll to position [0, 0]
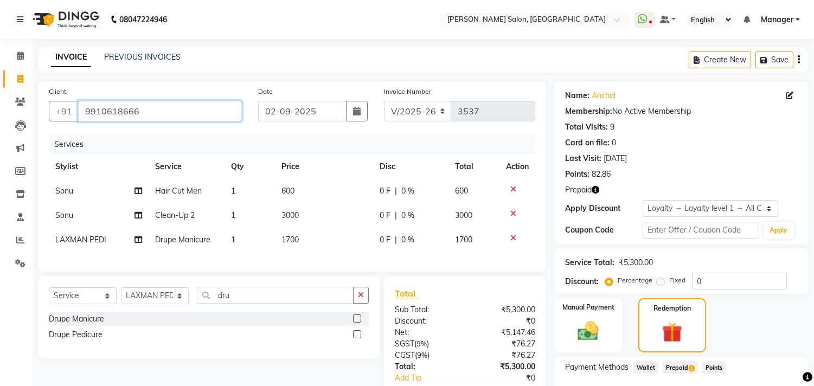
click at [186, 116] on input "9910618666" at bounding box center [160, 111] width 164 height 21
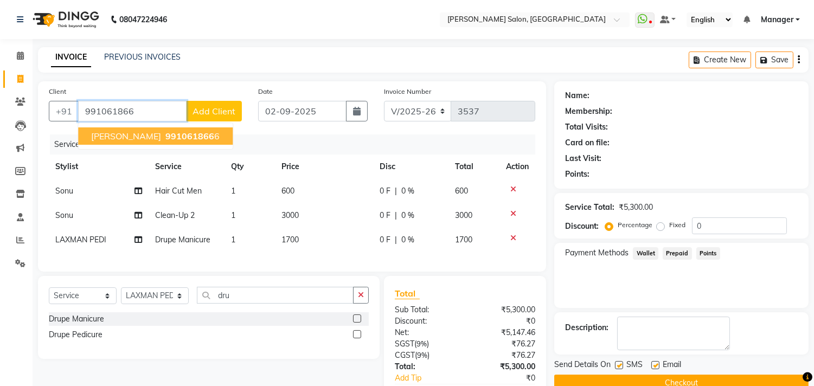
click at [171, 132] on span "991061866" at bounding box center [189, 136] width 49 height 11
type input "9910618666"
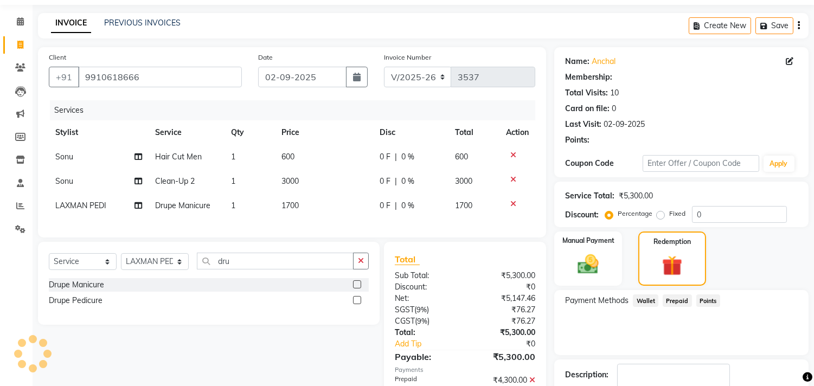
scroll to position [151, 0]
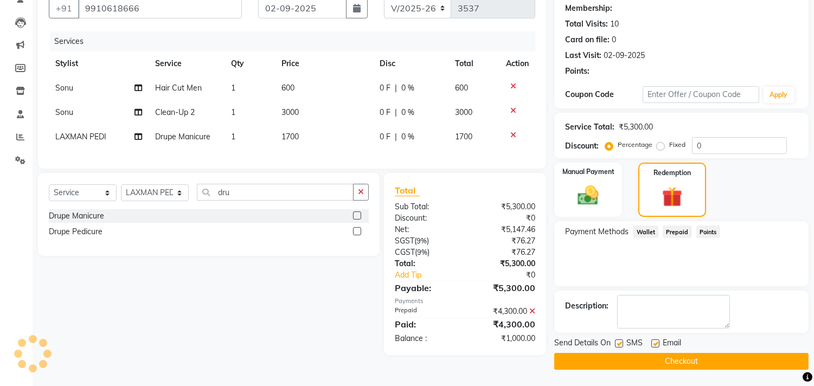
select select "1: Object"
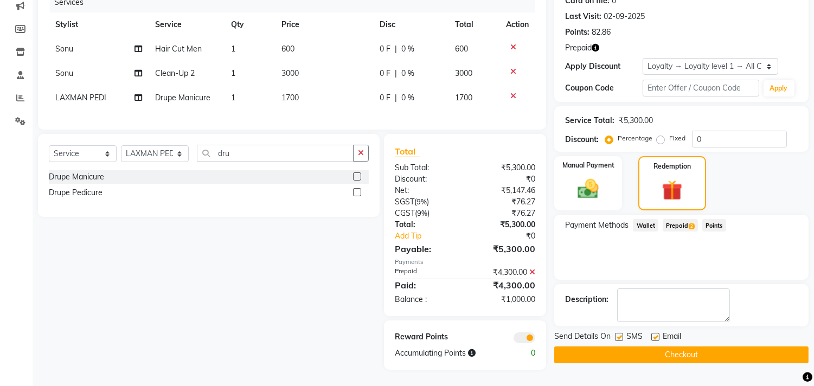
click at [684, 219] on span "Prepaid 2" at bounding box center [680, 225] width 35 height 12
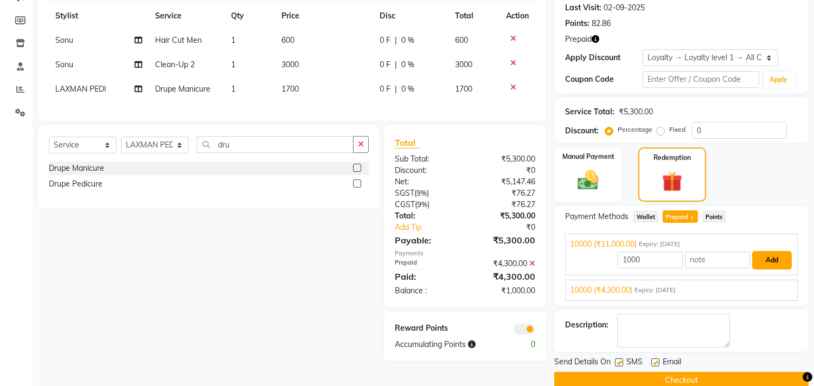
click at [777, 259] on button "Add" at bounding box center [772, 260] width 40 height 18
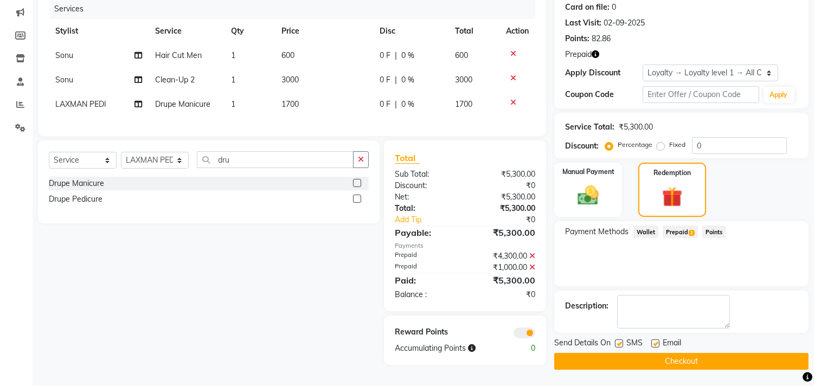
click at [770, 355] on button "Checkout" at bounding box center [681, 361] width 254 height 17
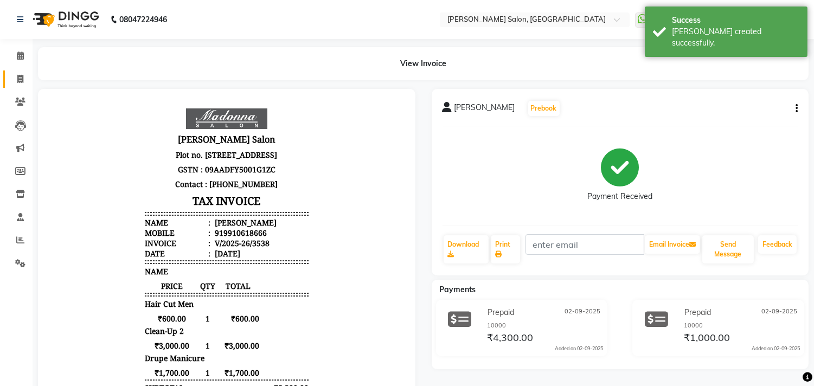
click at [20, 80] on icon at bounding box center [20, 79] width 6 height 8
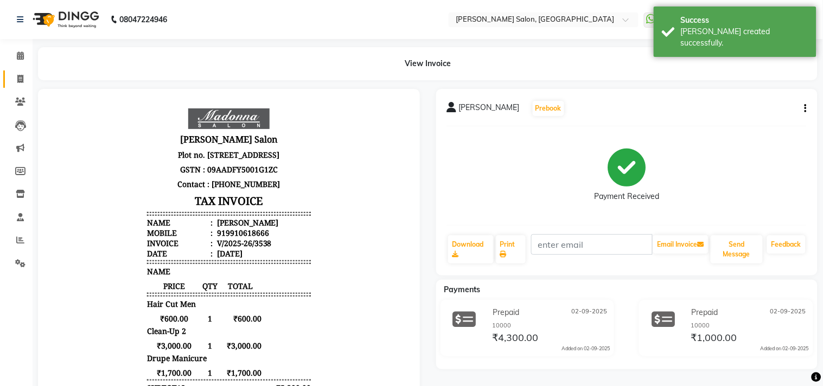
select select "service"
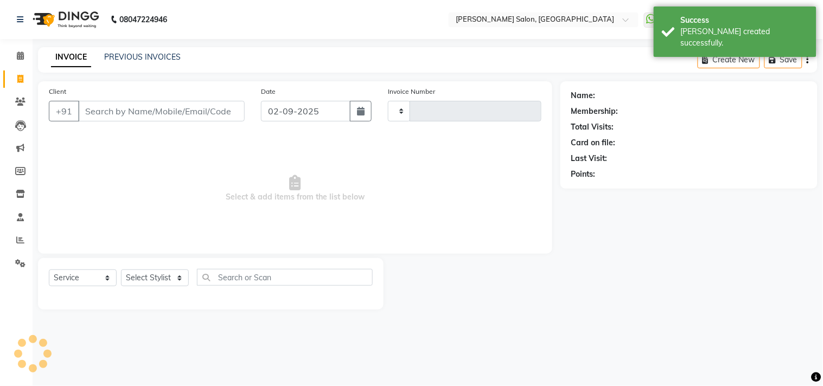
type input "3539"
select select "7229"
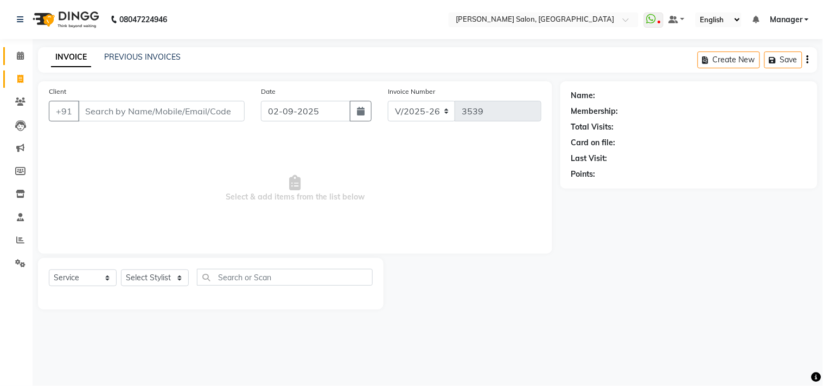
click at [11, 54] on span at bounding box center [20, 56] width 19 height 12
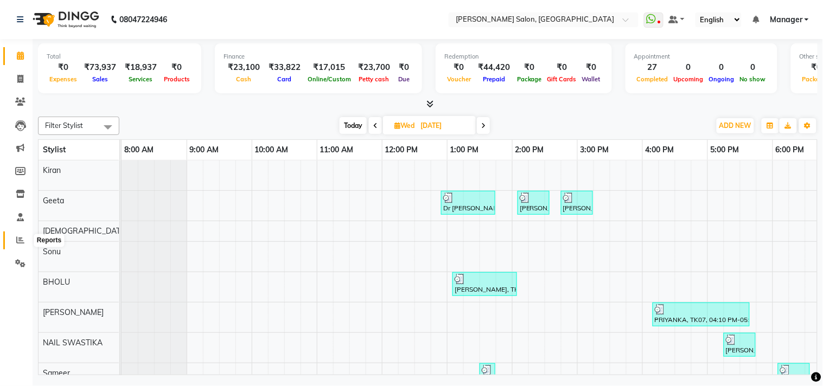
click at [22, 234] on span at bounding box center [20, 240] width 19 height 12
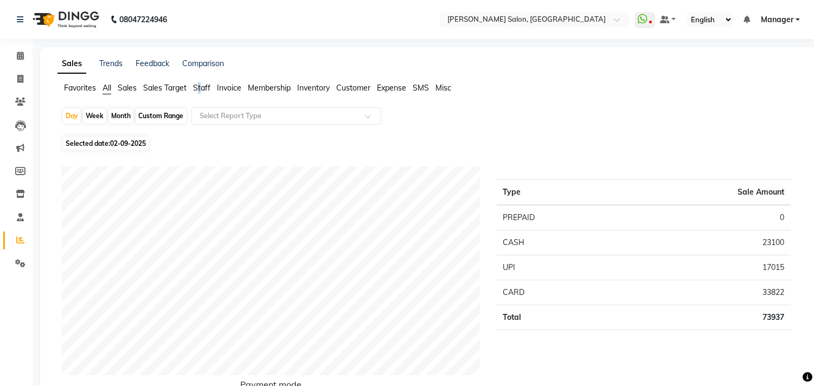
click at [200, 88] on span "Staff" at bounding box center [201, 88] width 17 height 10
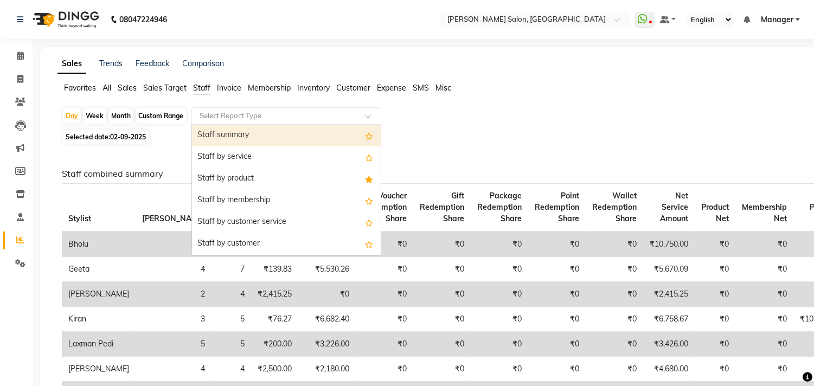
click at [234, 114] on input "text" at bounding box center [275, 116] width 156 height 11
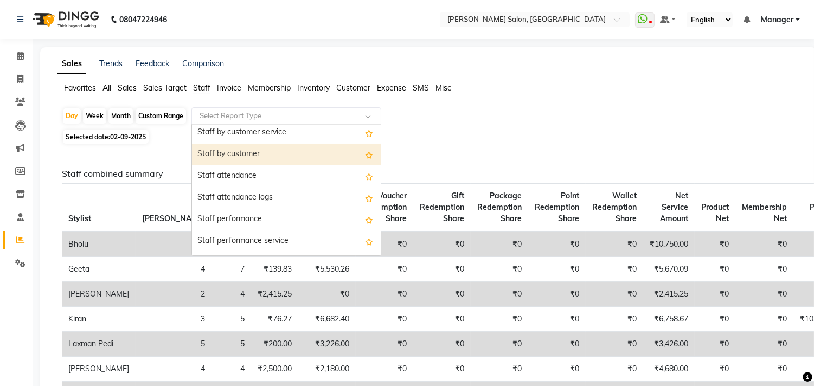
scroll to position [181, 0]
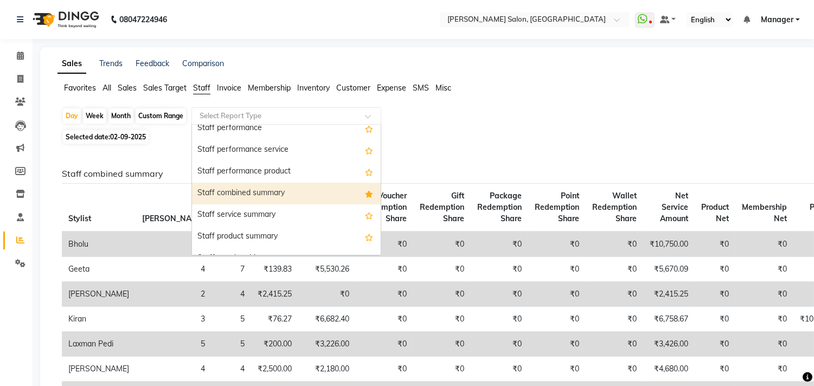
click at [297, 200] on div "Staff combined summary" at bounding box center [286, 194] width 189 height 22
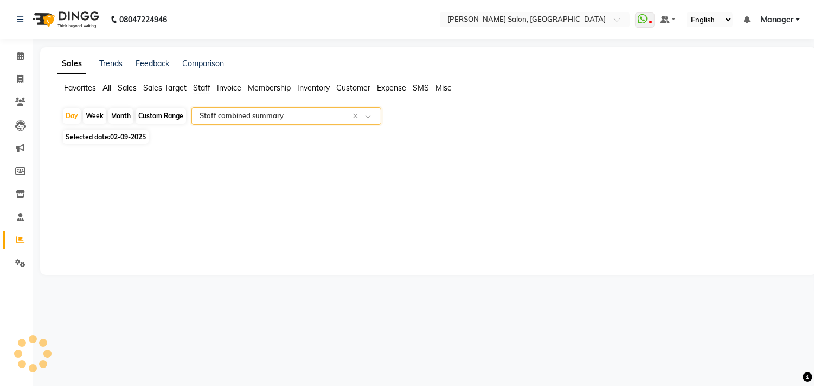
select select "csv"
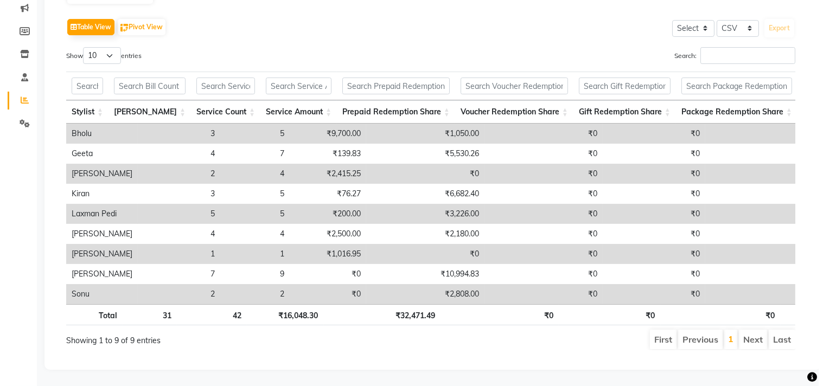
scroll to position [0, 0]
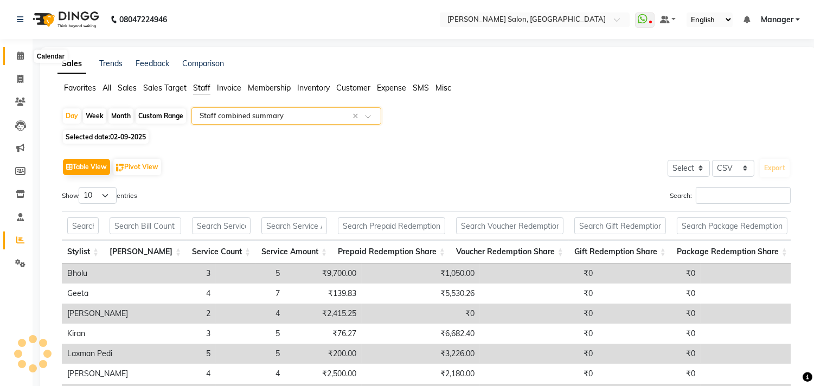
click at [17, 55] on icon at bounding box center [20, 56] width 7 height 8
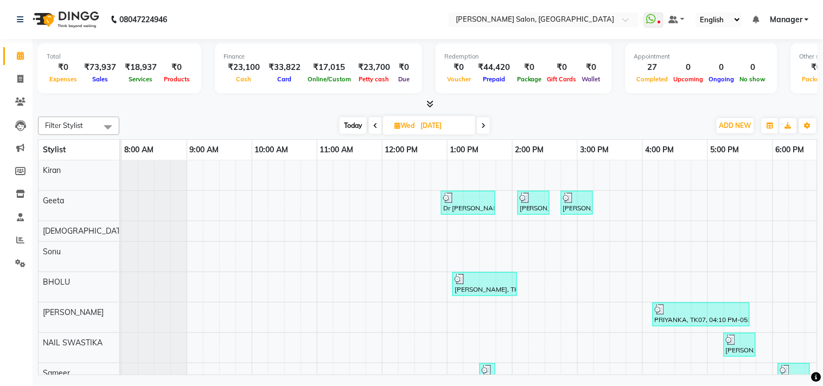
click at [431, 100] on icon at bounding box center [429, 104] width 7 height 8
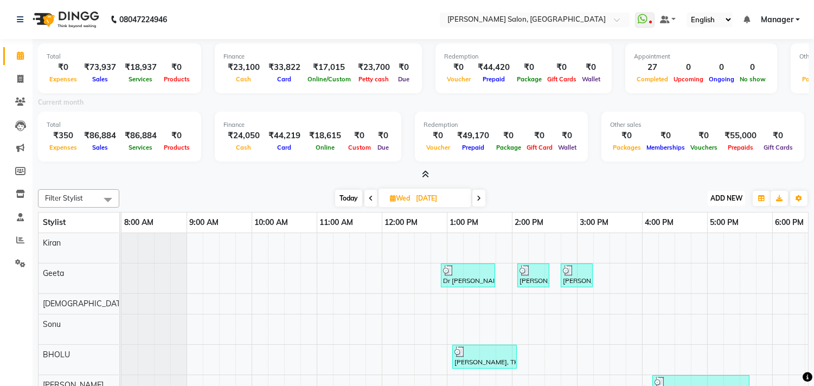
click at [723, 202] on button "ADD NEW Toggle Dropdown" at bounding box center [726, 198] width 37 height 15
click at [703, 240] on link "Add Expense" at bounding box center [702, 247] width 86 height 14
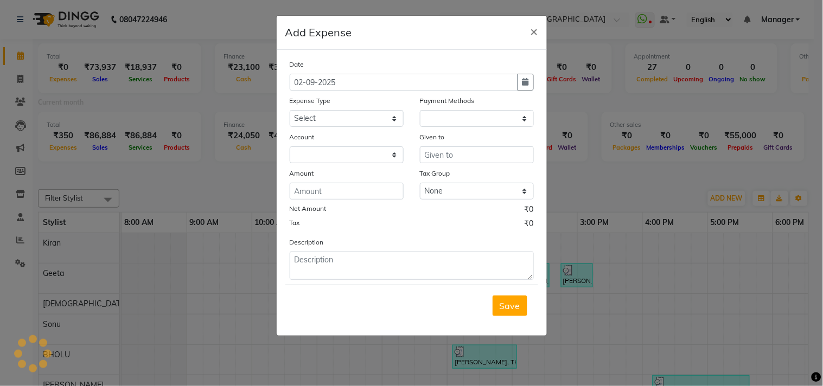
select select "1"
select select "6318"
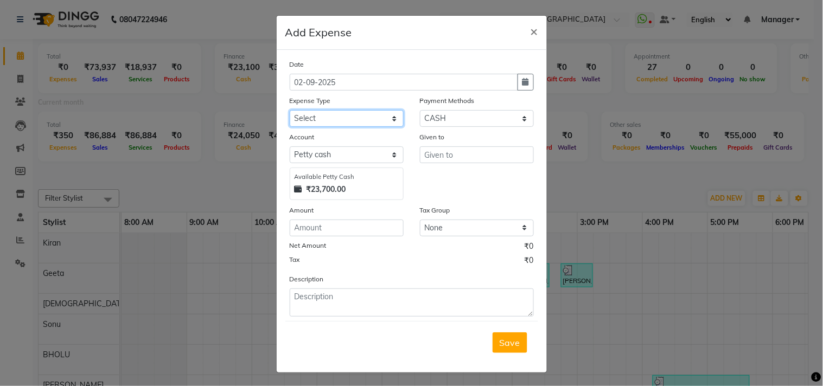
click at [354, 117] on select "Select Advance Salary BILLS client change paytm Client Snacks Coffee CONVEYANCE…" at bounding box center [347, 118] width 114 height 17
select select "12170"
click at [290, 110] on select "Select Advance Salary BILLS client change paytm Client Snacks Coffee CONVEYANCE…" at bounding box center [347, 118] width 114 height 17
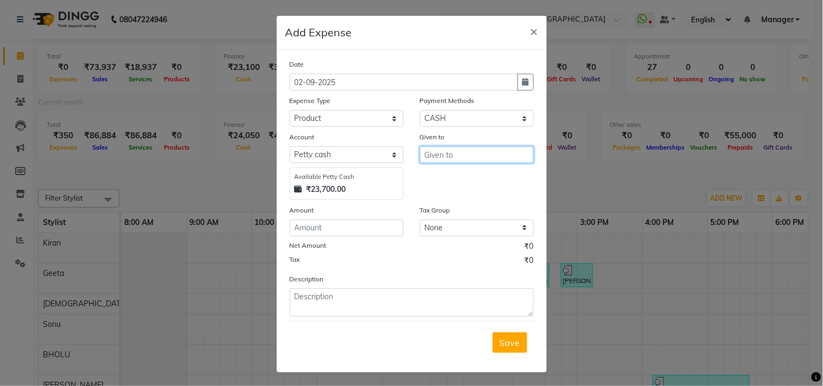
click at [475, 161] on input "text" at bounding box center [477, 154] width 114 height 17
type input "owner"
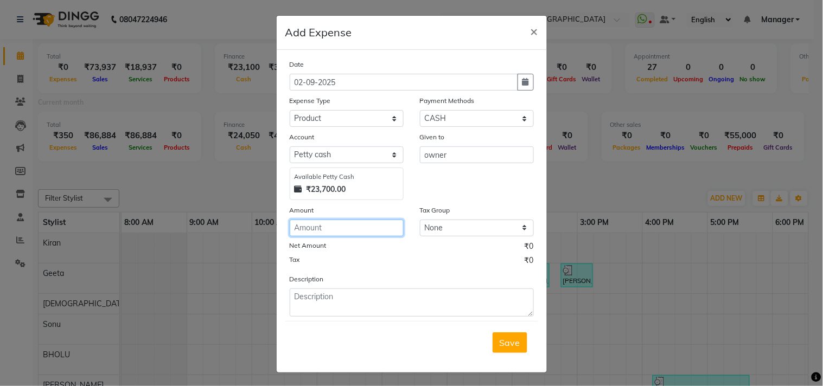
click at [305, 227] on input "number" at bounding box center [347, 228] width 114 height 17
type input "9236"
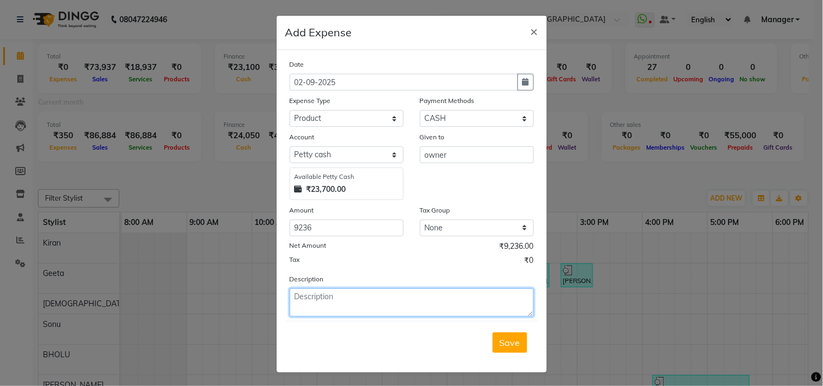
click at [308, 303] on textarea at bounding box center [412, 303] width 244 height 28
type textarea "Color Tube Pur"
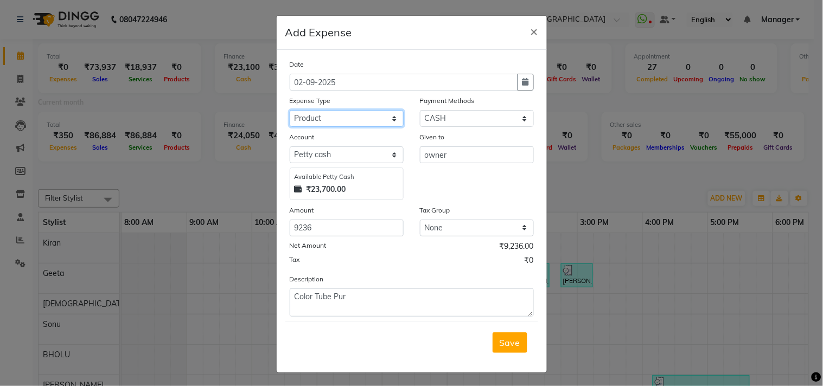
click at [372, 114] on select "Select Advance Salary BILLS client change paytm Client Snacks Coffee CONVEYANCE…" at bounding box center [347, 118] width 114 height 17
select select "19516"
click at [290, 110] on select "Select Advance Salary BILLS client change paytm Client Snacks Coffee CONVEYANCE…" at bounding box center [347, 118] width 114 height 17
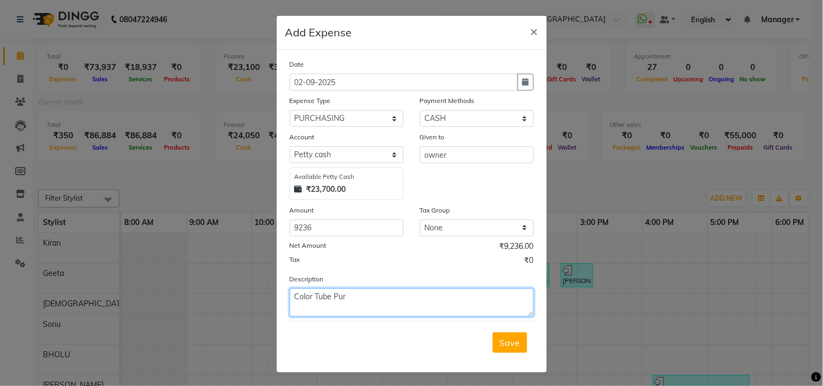
click at [354, 302] on textarea "Color Tube Pur" at bounding box center [412, 303] width 244 height 28
click at [408, 308] on textarea "Color Tube Purchas" at bounding box center [412, 303] width 244 height 28
type textarea "Color Tube Purchas"
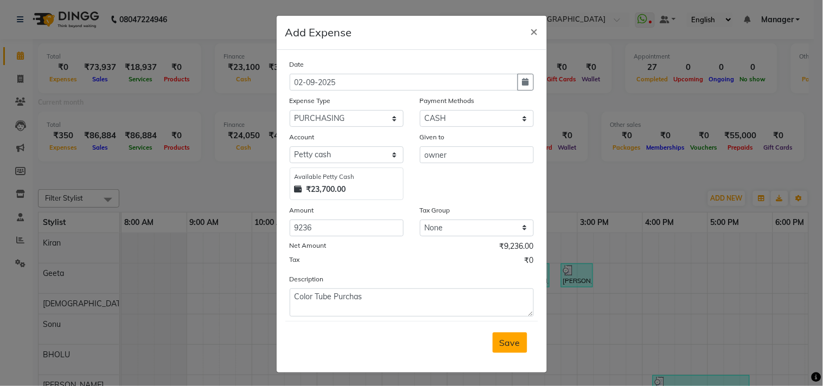
click at [513, 344] on span "Save" at bounding box center [509, 342] width 21 height 11
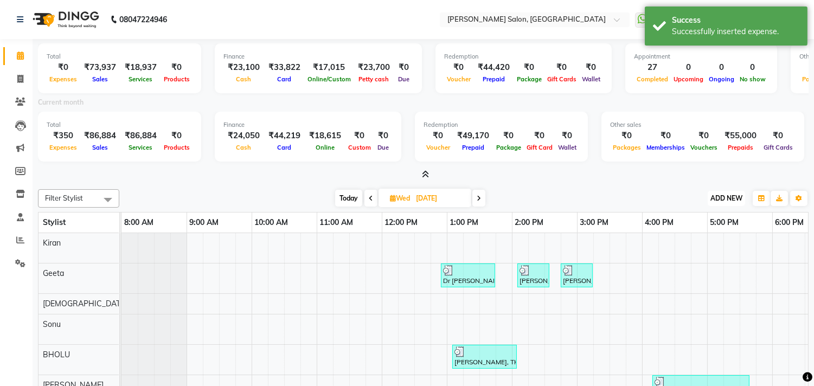
click at [722, 194] on span "ADD NEW" at bounding box center [726, 198] width 32 height 8
click at [702, 244] on link "Add Expense" at bounding box center [702, 247] width 86 height 14
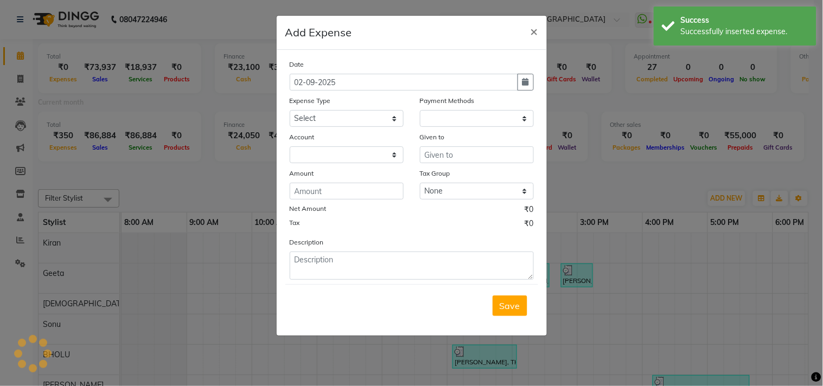
select select "1"
select select "6318"
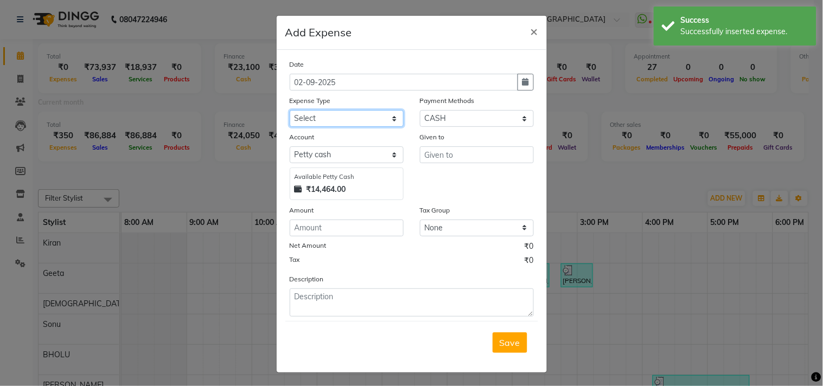
click at [350, 119] on select "Select Advance Salary BILLS client change paytm Client Snacks Coffee CONVEYANCE…" at bounding box center [347, 118] width 114 height 17
select select "18915"
click at [290, 110] on select "Select Advance Salary BILLS client change paytm Client Snacks Coffee CONVEYANCE…" at bounding box center [347, 118] width 114 height 17
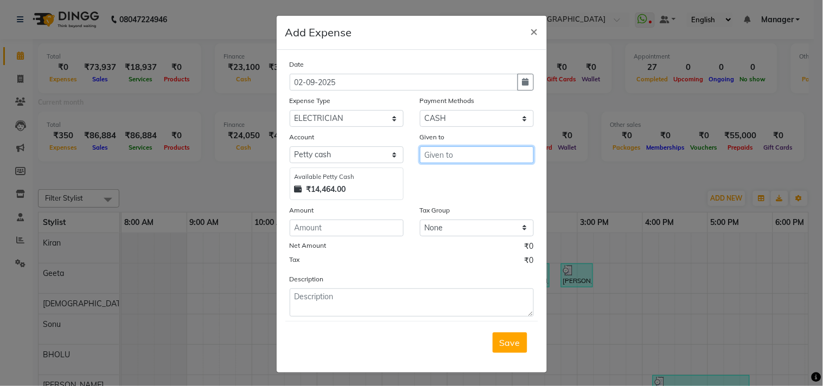
click at [437, 156] on input "text" at bounding box center [477, 154] width 114 height 17
type input "owner"
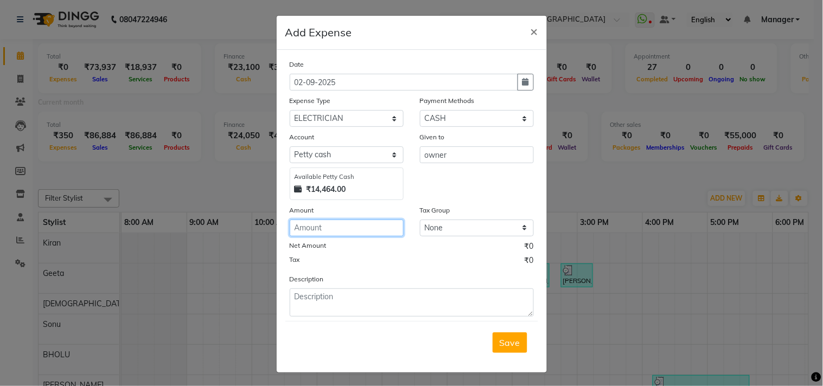
click at [349, 234] on input "number" at bounding box center [347, 228] width 114 height 17
type input "1000"
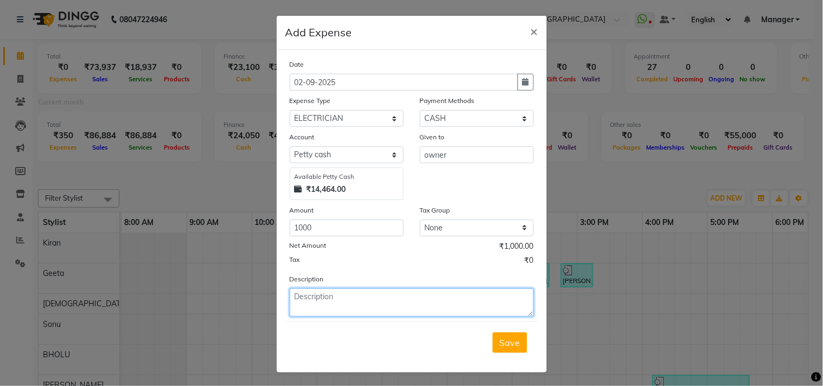
click at [317, 300] on textarea at bounding box center [412, 303] width 244 height 28
click at [311, 300] on textarea "Camara Man Visit" at bounding box center [412, 303] width 244 height 28
click at [383, 300] on textarea "Camera Man Visit" at bounding box center [412, 303] width 244 height 28
type textarea "Camera Man Visit"
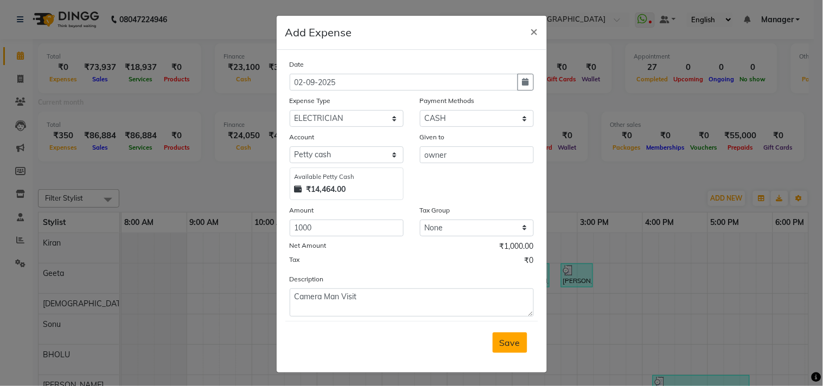
click at [497, 337] on button "Save" at bounding box center [509, 342] width 35 height 21
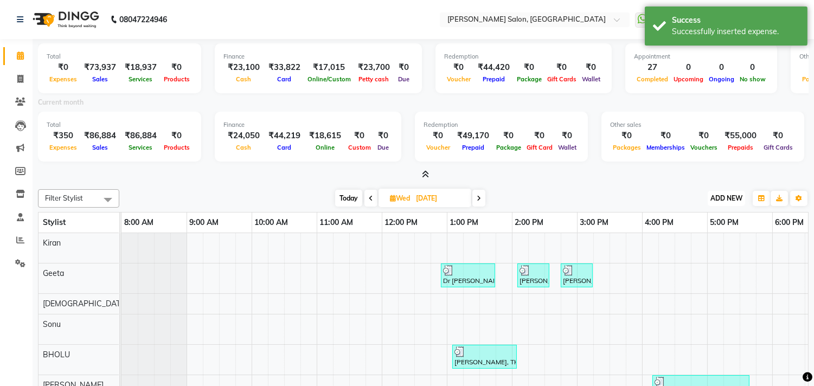
click at [732, 194] on span "ADD NEW" at bounding box center [726, 198] width 32 height 8
click at [694, 247] on link "Add Expense" at bounding box center [702, 247] width 86 height 14
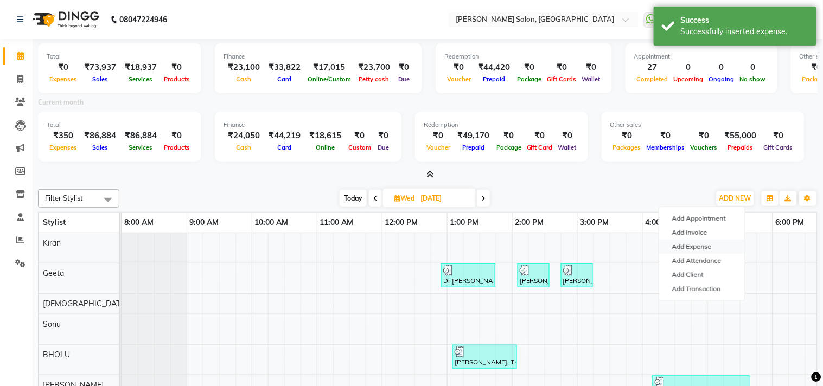
select select "1"
select select "6318"
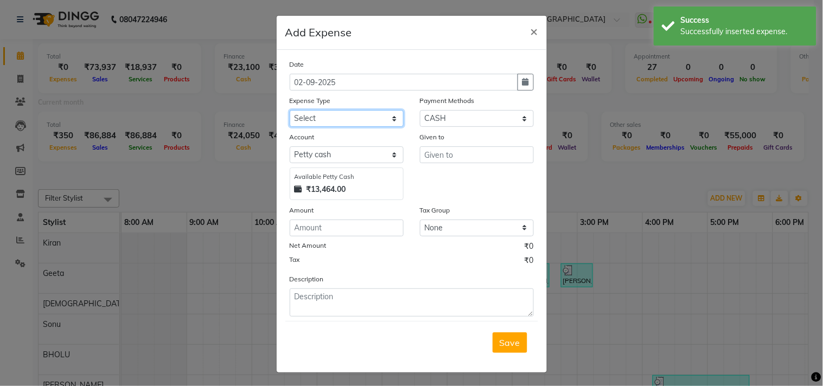
click at [324, 117] on select "Select Advance Salary BILLS client change paytm Client Snacks Coffee CONVEYANCE…" at bounding box center [347, 118] width 114 height 17
select select "15145"
click at [290, 110] on select "Select Advance Salary BILLS client change paytm Client Snacks Coffee CONVEYANCE…" at bounding box center [347, 118] width 114 height 17
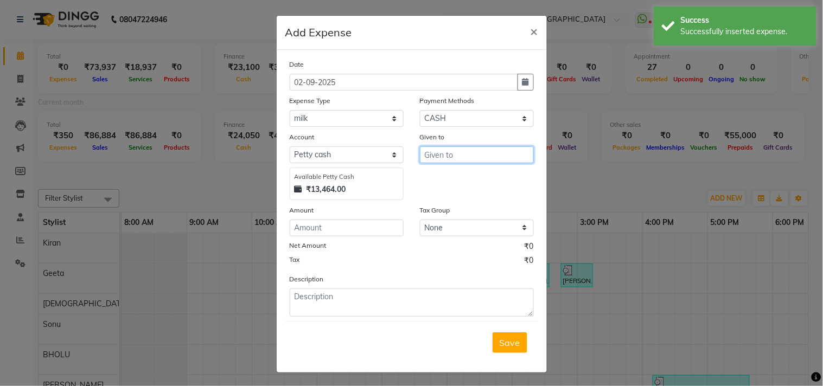
click at [440, 155] on input "text" at bounding box center [477, 154] width 114 height 17
type input "p"
type input "owner"
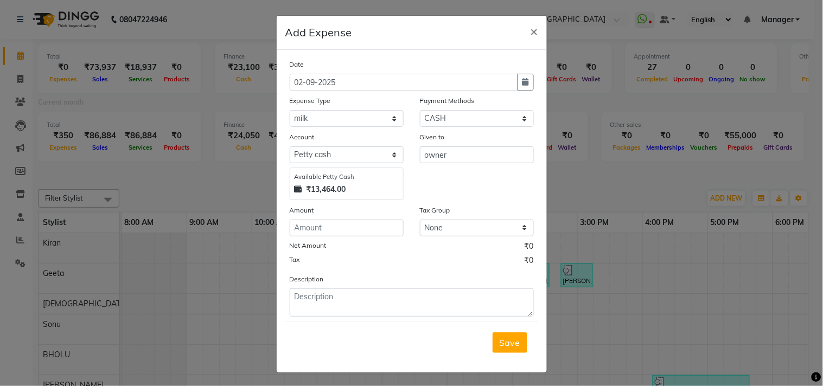
click at [312, 237] on div "Date 02-09-2025 Expense Type Select Advance Salary BILLS client change paytm Cl…" at bounding box center [412, 188] width 244 height 258
click at [311, 232] on input "number" at bounding box center [347, 228] width 114 height 17
type input "170"
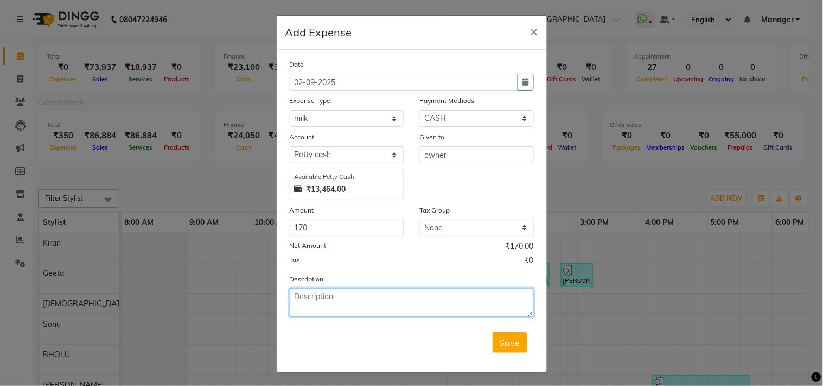
click at [311, 290] on textarea at bounding box center [412, 303] width 244 height 28
type textarea "milk ginger"
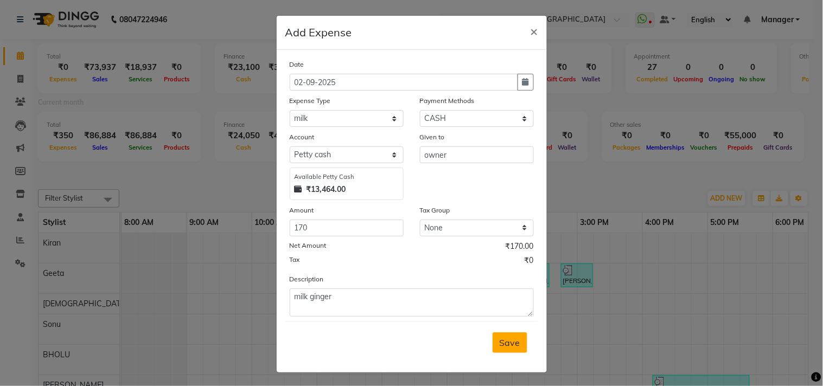
click at [501, 346] on span "Save" at bounding box center [509, 342] width 21 height 11
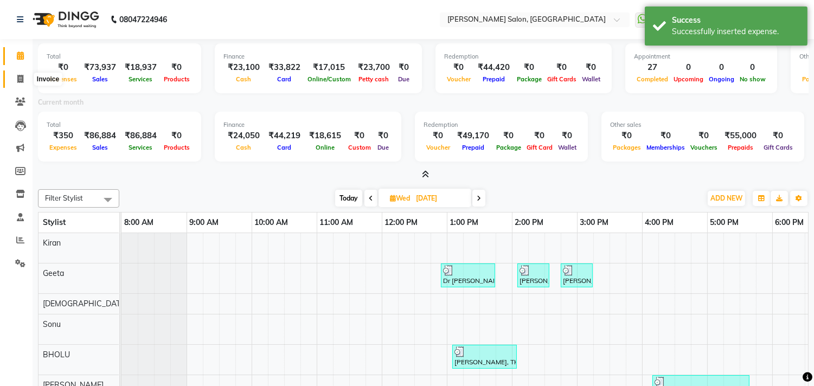
click at [14, 79] on span at bounding box center [20, 79] width 19 height 12
select select "service"
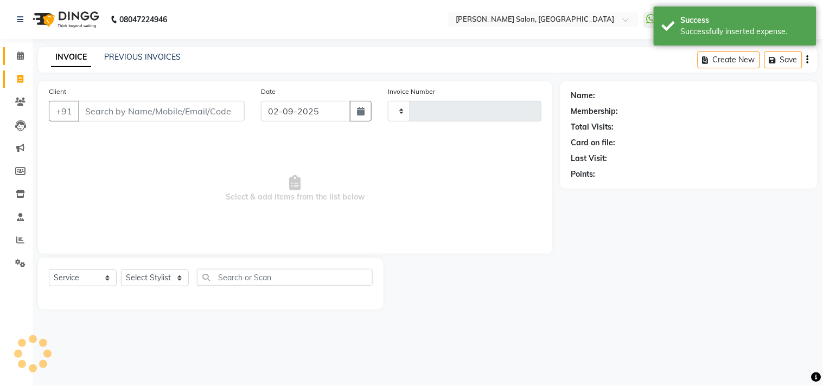
type input "3539"
select select "7229"
click at [23, 57] on icon at bounding box center [20, 56] width 7 height 8
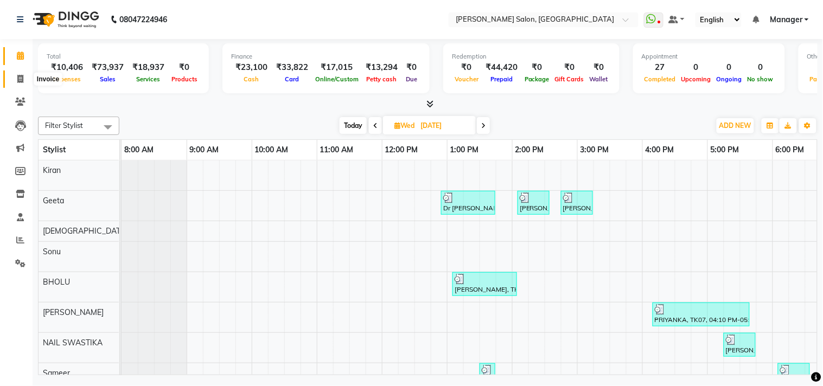
click at [15, 73] on span at bounding box center [20, 79] width 19 height 12
select select "7229"
select select "service"
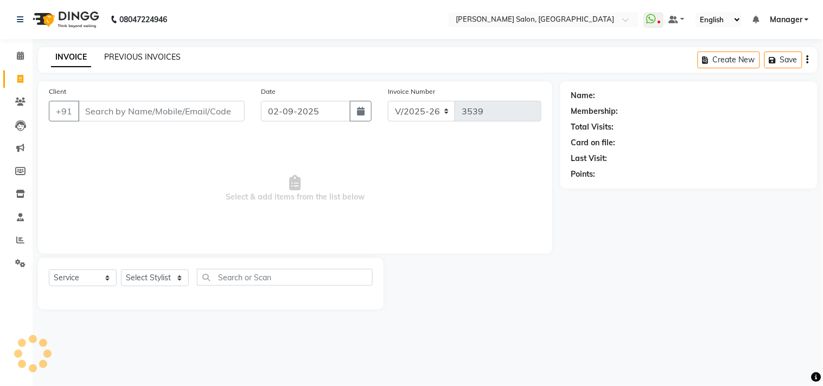
click at [134, 56] on link "PREVIOUS INVOICES" at bounding box center [142, 57] width 76 height 10
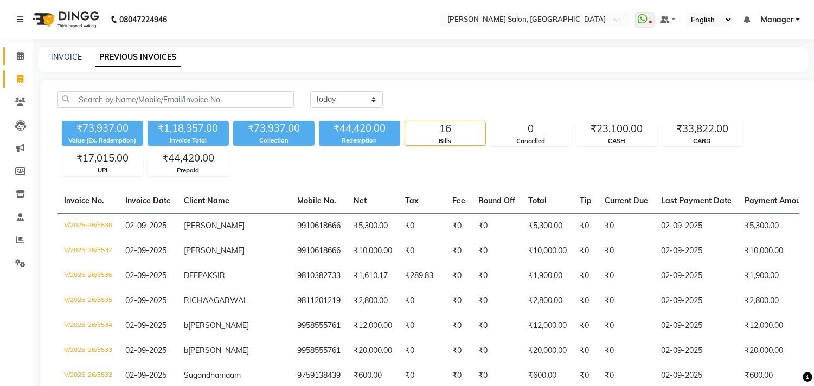
click at [18, 63] on link "Calendar" at bounding box center [16, 56] width 26 height 18
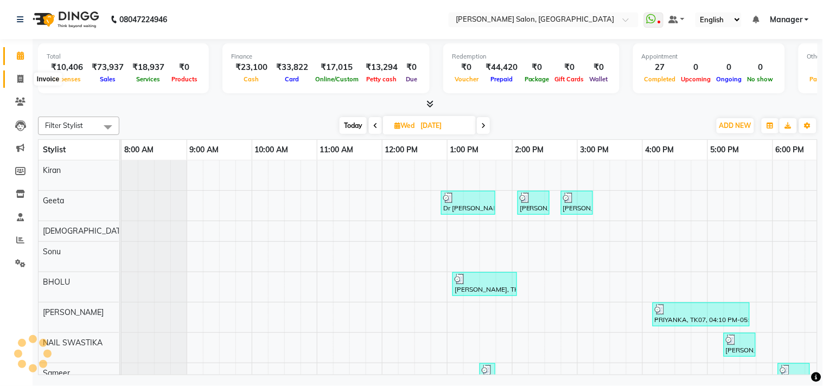
click at [17, 75] on icon at bounding box center [20, 79] width 6 height 8
select select "7229"
select select "service"
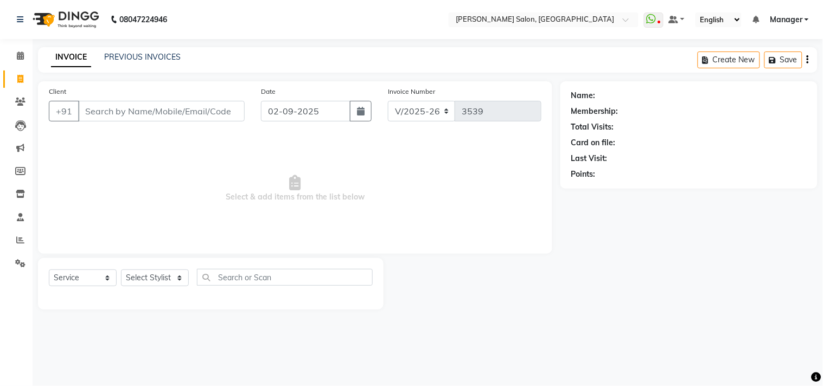
click at [17, 75] on icon at bounding box center [20, 79] width 6 height 8
select select "7229"
select select "service"
click at [27, 43] on div "Calendar Invoice Clients Leads Marketing Members Inventory Staff Reports Settin…" at bounding box center [73, 200] width 146 height 339
click at [22, 52] on icon at bounding box center [20, 56] width 7 height 8
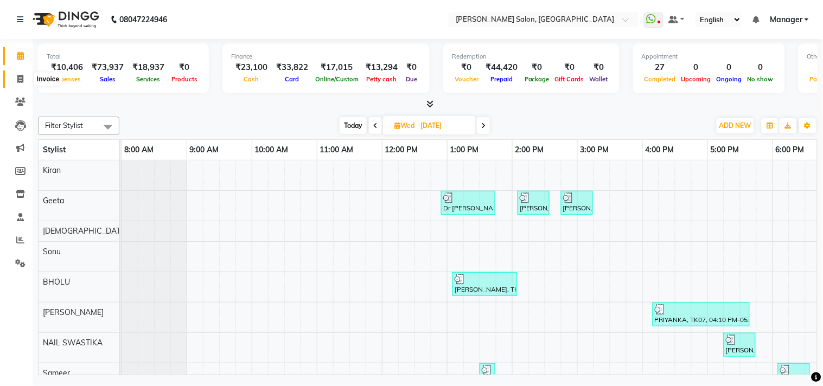
click at [20, 78] on icon at bounding box center [20, 79] width 6 height 8
select select "service"
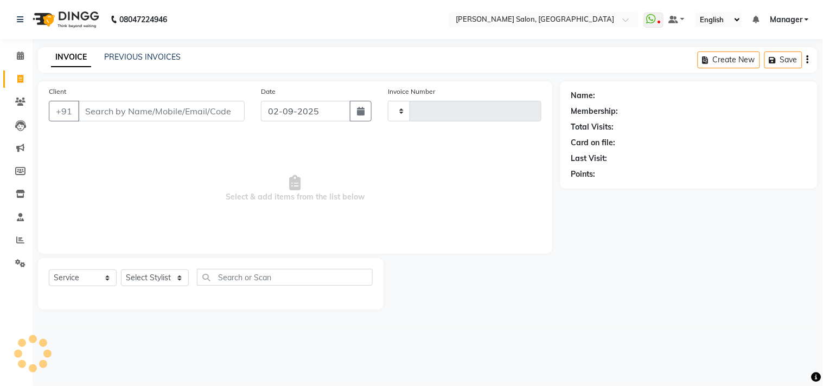
type input "3539"
select select "7229"
click at [123, 115] on input "Client" at bounding box center [161, 111] width 166 height 21
click at [148, 111] on input "Client" at bounding box center [161, 111] width 166 height 21
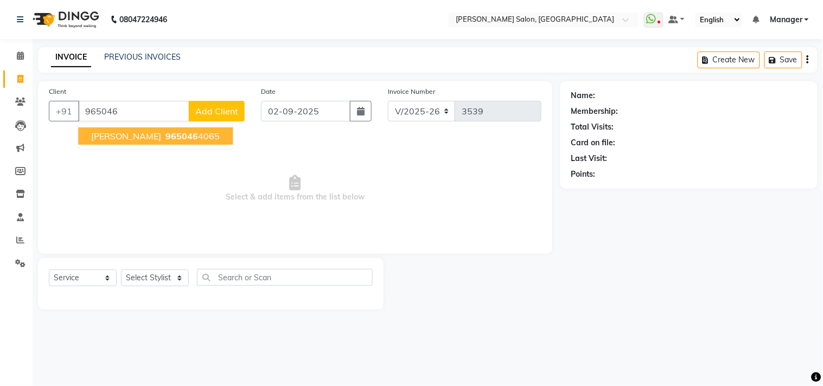
click at [161, 133] on span "VARSHA SHARMA" at bounding box center [126, 136] width 70 height 11
type input "9650464065"
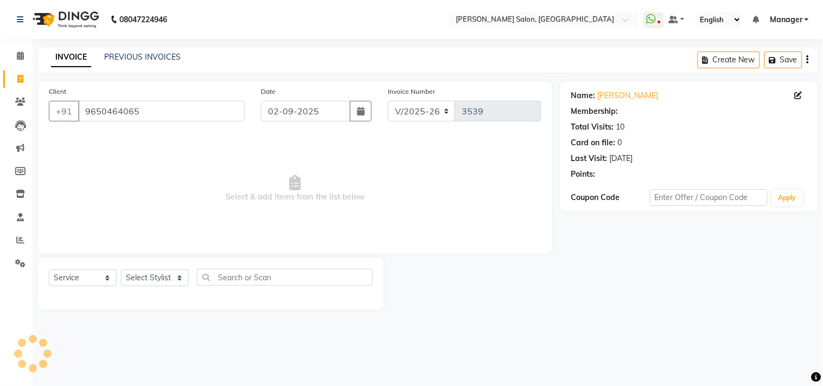
select select "1: Object"
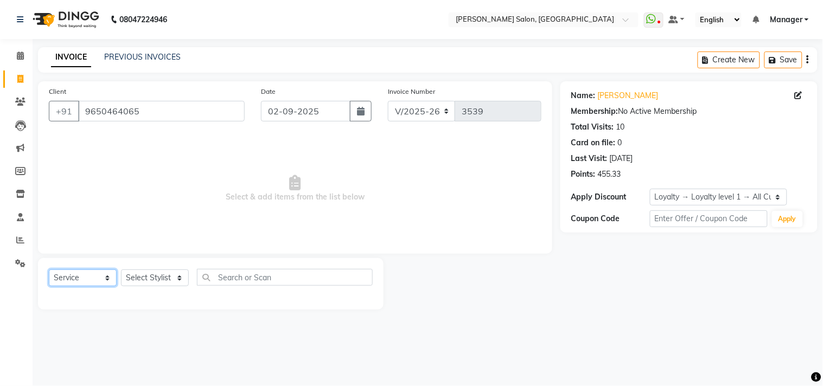
click at [91, 280] on select "Select Service Product Membership Package Voucher Prepaid Gift Card" at bounding box center [83, 278] width 68 height 17
select select "P"
click at [49, 270] on select "Select Service Product Membership Package Voucher Prepaid Gift Card" at bounding box center [83, 278] width 68 height 17
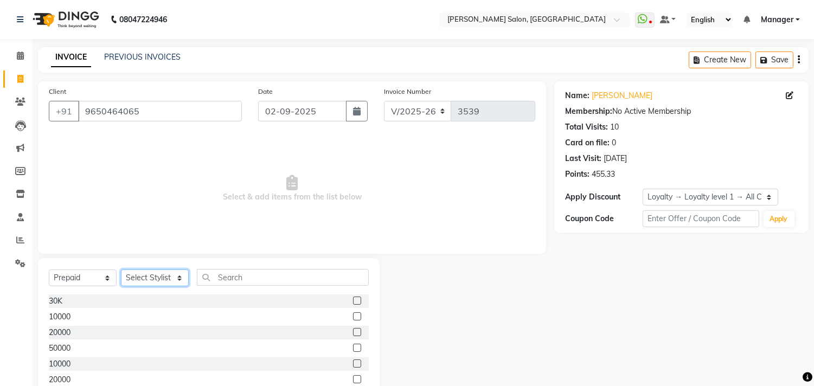
drag, startPoint x: 142, startPoint y: 278, endPoint x: 142, endPoint y: 272, distance: 6.5
click at [143, 278] on select "Select Stylist [PERSON_NAME] Divya [PERSON_NAME] [PERSON_NAME] [PERSON_NAME] PE…" at bounding box center [155, 278] width 68 height 17
select select "63474"
click at [121, 270] on select "Select Stylist [PERSON_NAME] Divya [PERSON_NAME] [PERSON_NAME] [PERSON_NAME] PE…" at bounding box center [155, 278] width 68 height 17
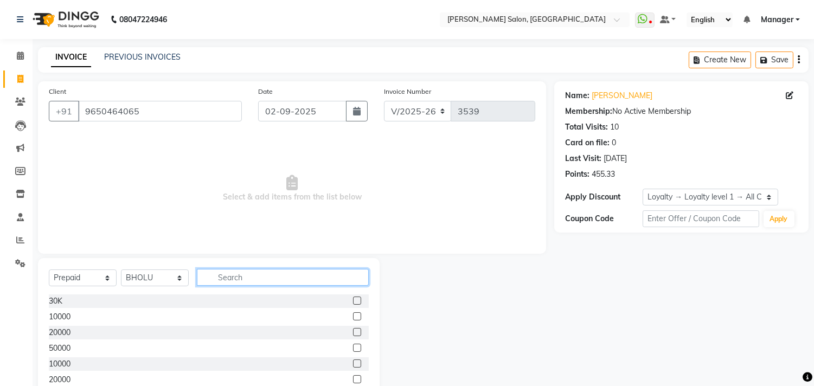
click at [287, 271] on input "text" at bounding box center [283, 277] width 172 height 17
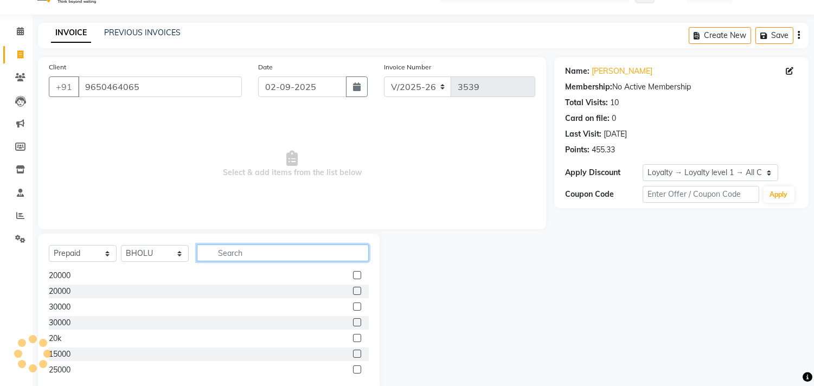
scroll to position [48, 0]
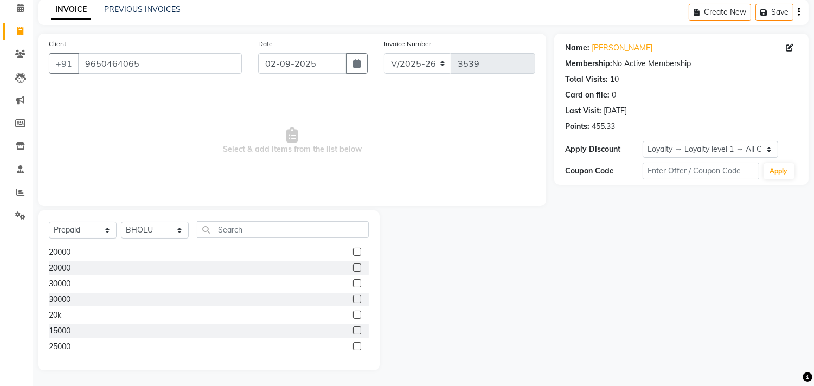
click at [353, 331] on label at bounding box center [357, 330] width 8 height 8
click at [353, 331] on input "checkbox" at bounding box center [356, 331] width 7 height 7
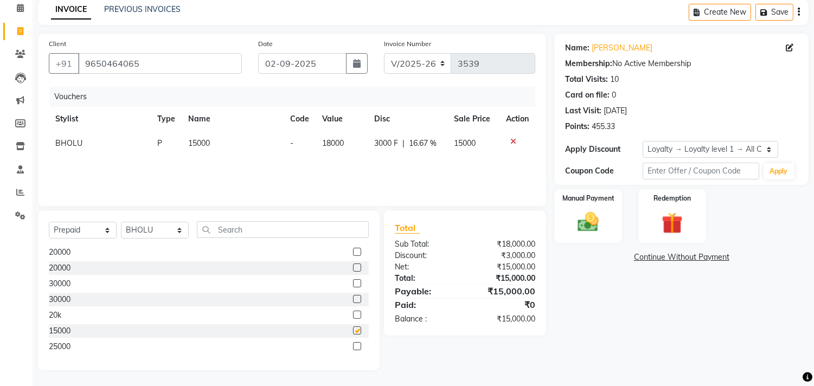
checkbox input "false"
drag, startPoint x: 155, startPoint y: 63, endPoint x: 56, endPoint y: 84, distance: 100.4
click at [56, 84] on div "Client +91 9650464065 Date 02-09-2025 Invoice Number V/2025 V/2025-26 3539 Vouc…" at bounding box center [292, 120] width 508 height 172
click at [18, 213] on icon at bounding box center [20, 216] width 10 height 8
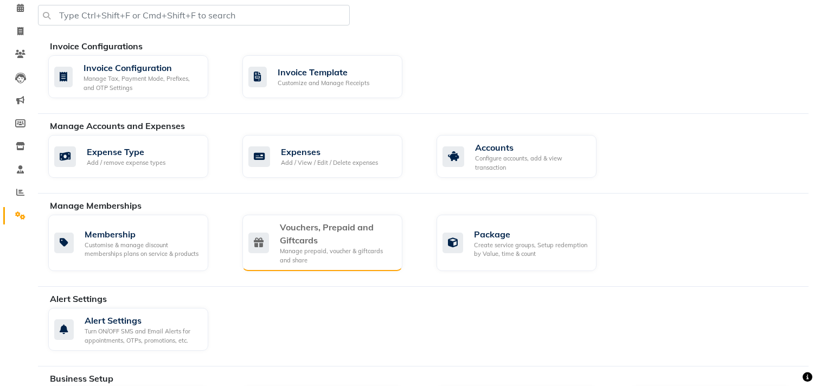
click at [348, 224] on div "Vouchers, Prepaid and Giftcards" at bounding box center [337, 234] width 114 height 26
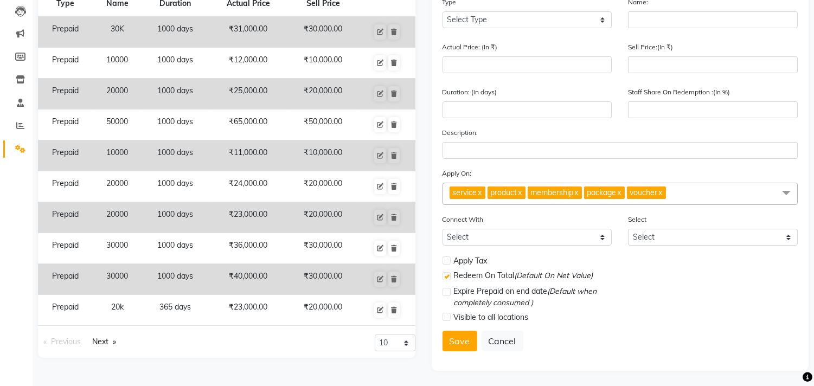
scroll to position [116, 0]
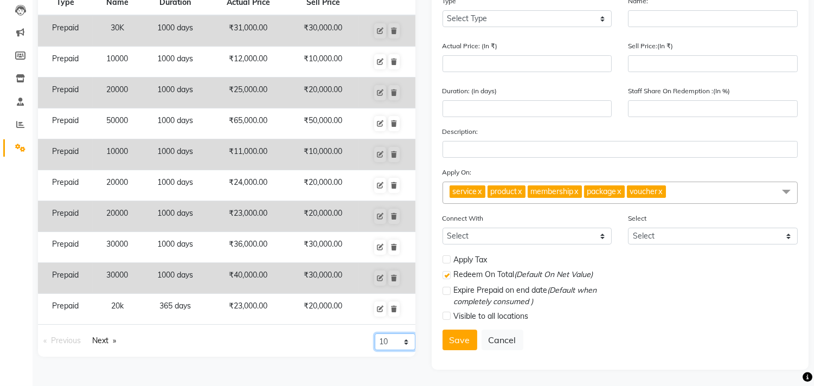
click at [390, 336] on select "10 20 50 100" at bounding box center [395, 342] width 41 height 17
select select "20"
click at [375, 350] on select "10 20 50 100" at bounding box center [395, 342] width 41 height 17
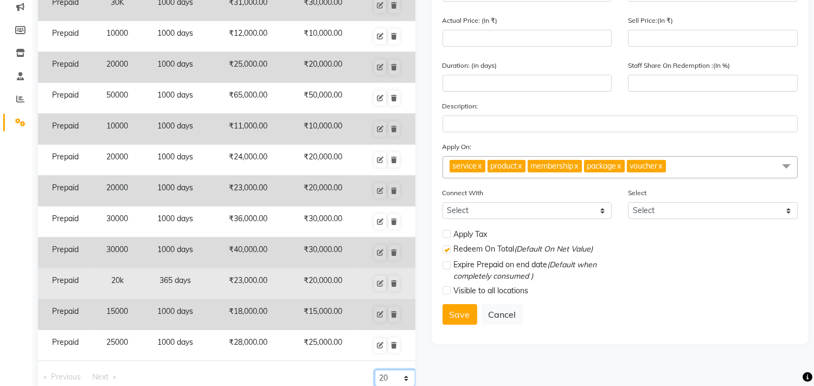
scroll to position [164, 0]
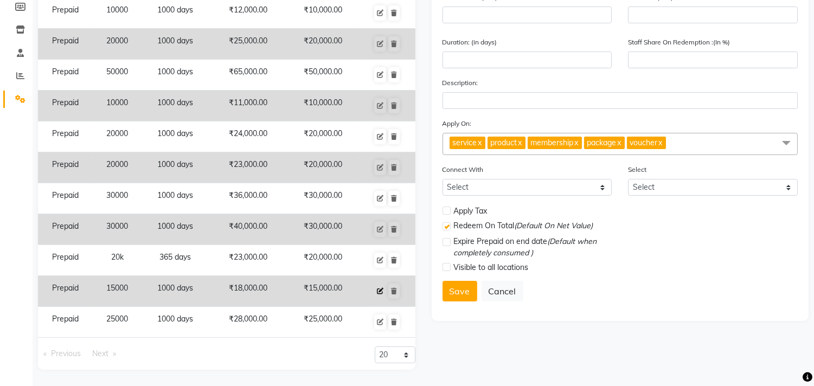
click at [383, 291] on icon at bounding box center [380, 291] width 7 height 7
select select "P"
type input "15000"
type input "18000"
type input "15000"
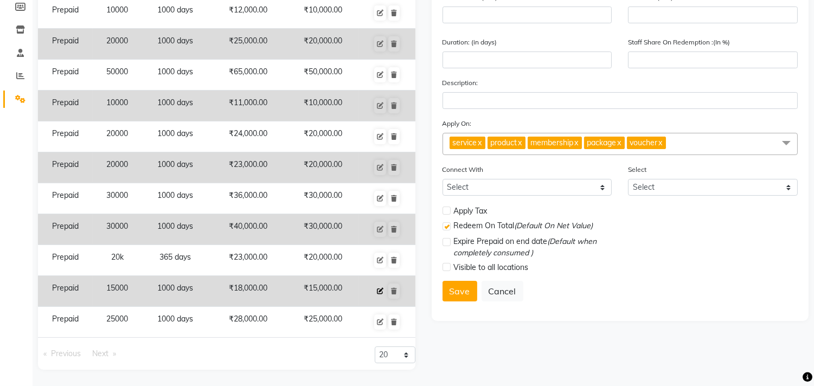
type input "1000"
type input "70"
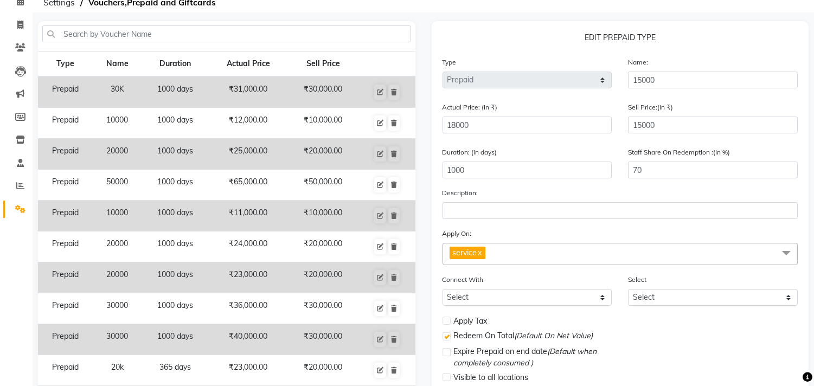
scroll to position [44, 0]
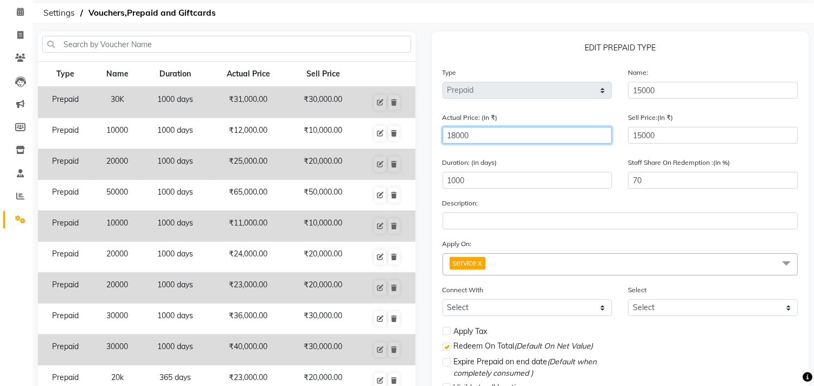
click at [462, 143] on input "18000" at bounding box center [528, 135] width 170 height 17
click at [457, 139] on input "18000" at bounding box center [528, 135] width 170 height 17
type input "1000"
type input "1500"
type input "16000"
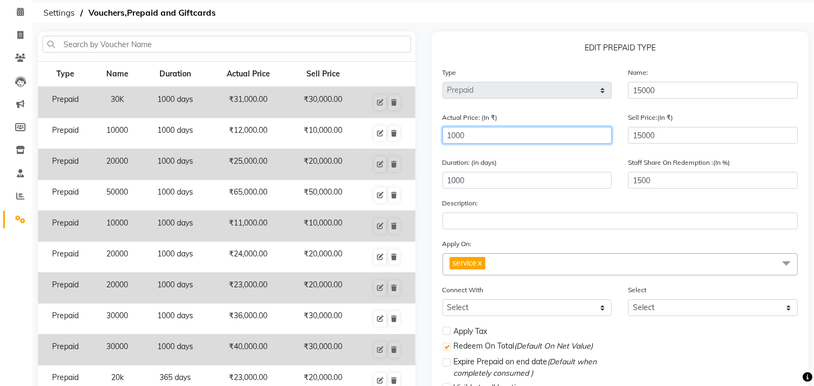
type input "94"
type input "16000"
drag, startPoint x: 643, startPoint y: 170, endPoint x: 657, endPoint y: 184, distance: 20.3
click at [651, 179] on div "Staff Share On Redemption :(In %) 94" at bounding box center [713, 177] width 186 height 41
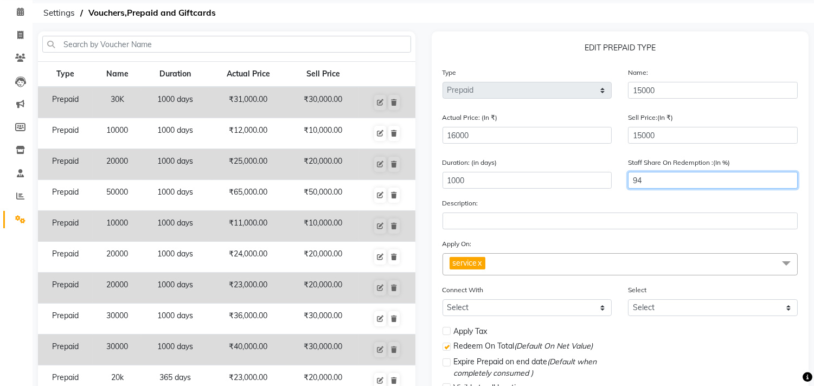
drag, startPoint x: 657, startPoint y: 184, endPoint x: 643, endPoint y: 189, distance: 14.8
click at [658, 185] on input "94" at bounding box center [713, 180] width 170 height 17
click at [625, 194] on div "Staff Share On Redemption :(In %) 94" at bounding box center [713, 177] width 186 height 41
drag, startPoint x: 652, startPoint y: 182, endPoint x: 624, endPoint y: 186, distance: 28.5
click at [632, 188] on input "94" at bounding box center [713, 180] width 170 height 17
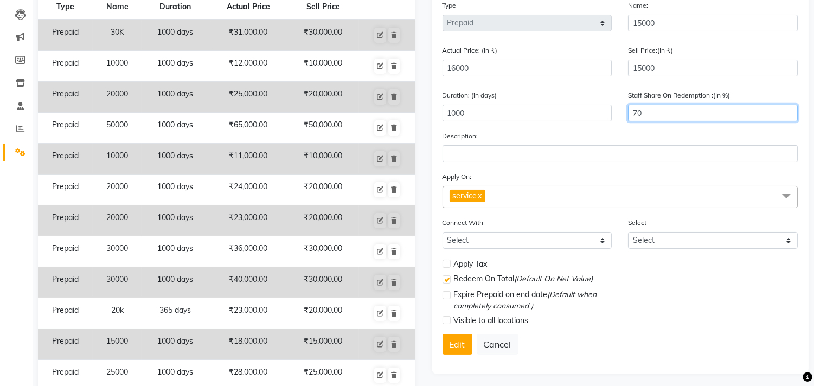
scroll to position [164, 0]
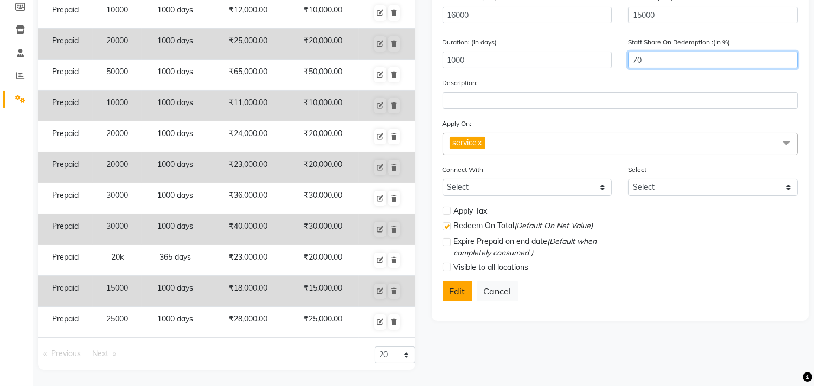
type input "70"
click at [456, 290] on button "Edit" at bounding box center [458, 291] width 30 height 21
select select
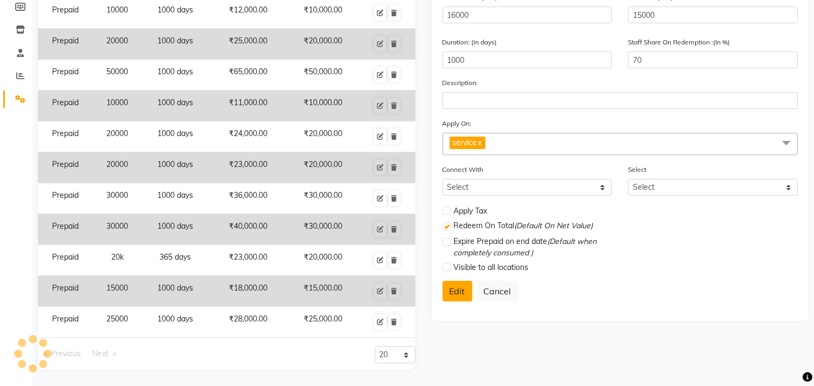
checkbox input "false"
checkbox input "true"
checkbox input "false"
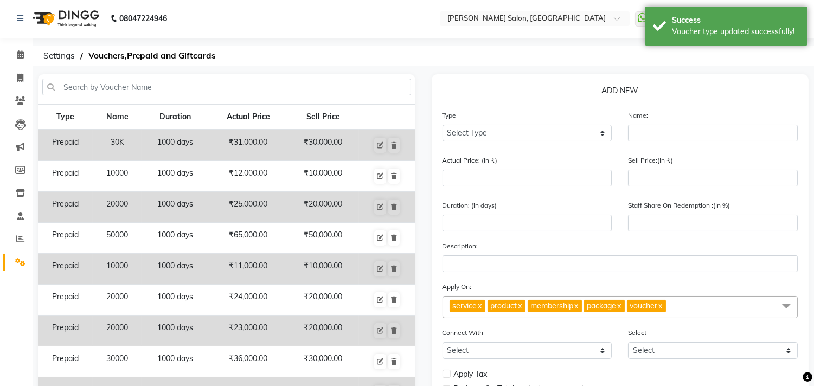
scroll to position [0, 0]
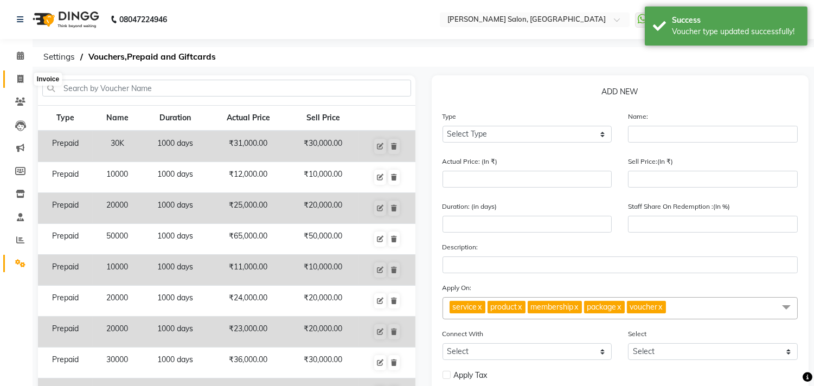
click at [13, 77] on span at bounding box center [20, 79] width 19 height 12
select select "service"
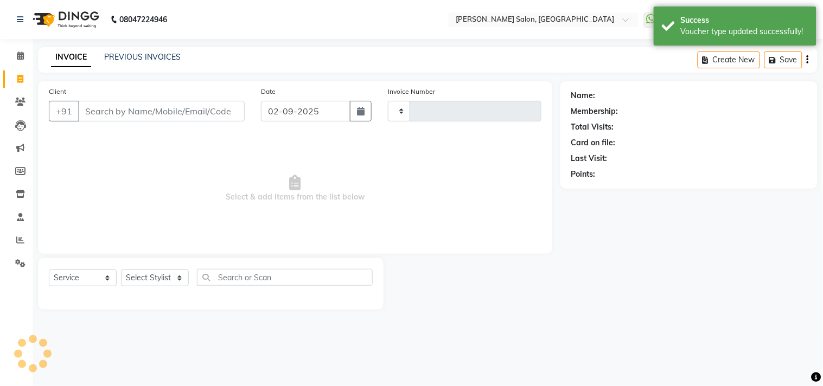
type input "3539"
select select "7229"
click at [90, 116] on input "Client" at bounding box center [161, 111] width 166 height 21
type input "9650464065"
select select "1: Object"
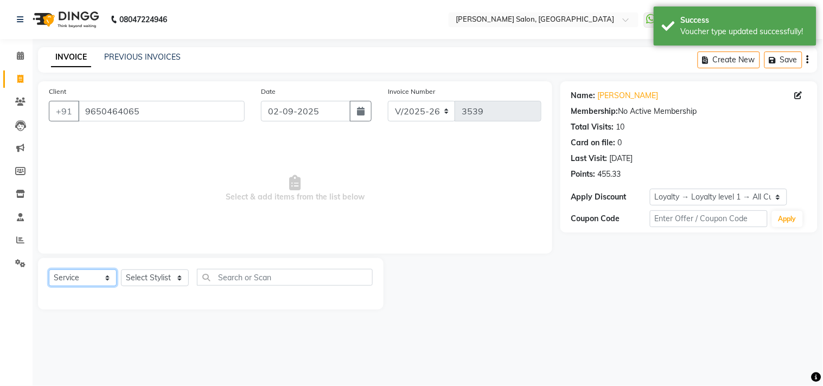
click at [80, 272] on select "Select Service Product Membership Package Voucher Prepaid Gift Card" at bounding box center [83, 278] width 68 height 17
select select "P"
click at [49, 270] on select "Select Service Product Membership Package Voucher Prepaid Gift Card" at bounding box center [83, 278] width 68 height 17
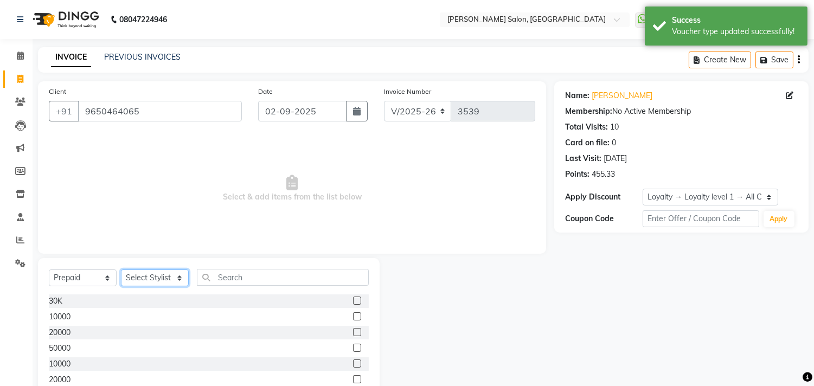
click at [162, 282] on select "Select Stylist [PERSON_NAME] Divya [PERSON_NAME] [PERSON_NAME] [PERSON_NAME] PE…" at bounding box center [155, 278] width 68 height 17
select select "63474"
click at [121, 270] on select "Select Stylist [PERSON_NAME] Divya [PERSON_NAME] [PERSON_NAME] [PERSON_NAME] PE…" at bounding box center [155, 278] width 68 height 17
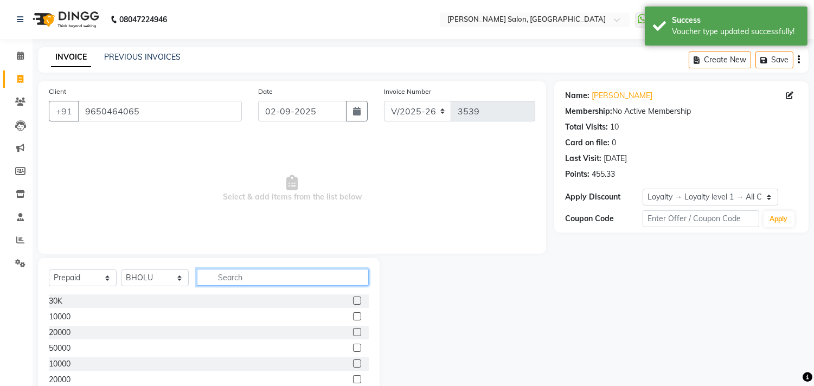
click at [237, 273] on input "text" at bounding box center [283, 277] width 172 height 17
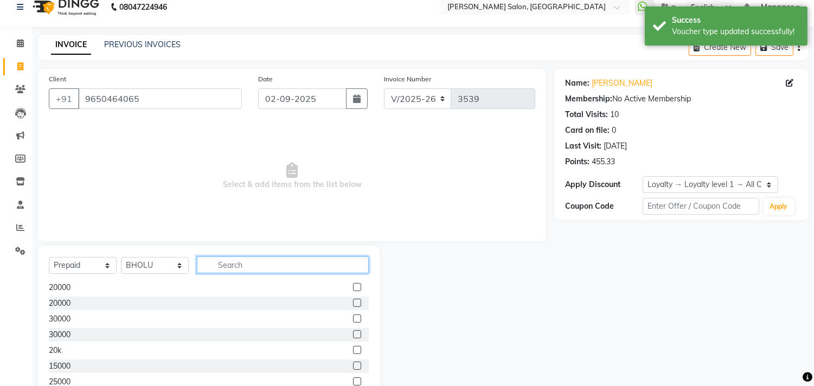
scroll to position [48, 0]
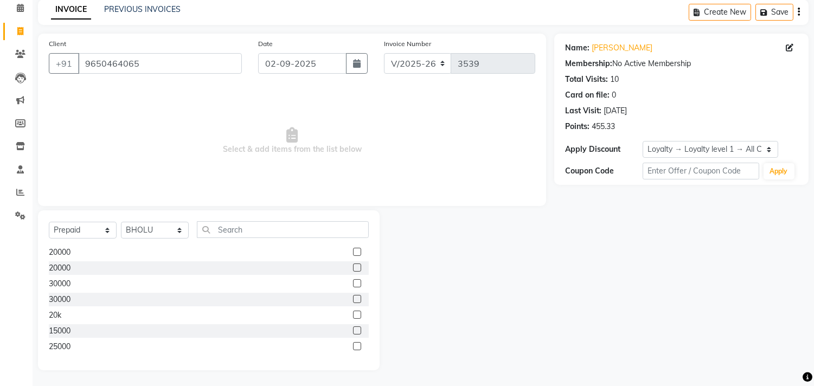
click at [353, 332] on label at bounding box center [357, 330] width 8 height 8
click at [353, 332] on input "checkbox" at bounding box center [356, 331] width 7 height 7
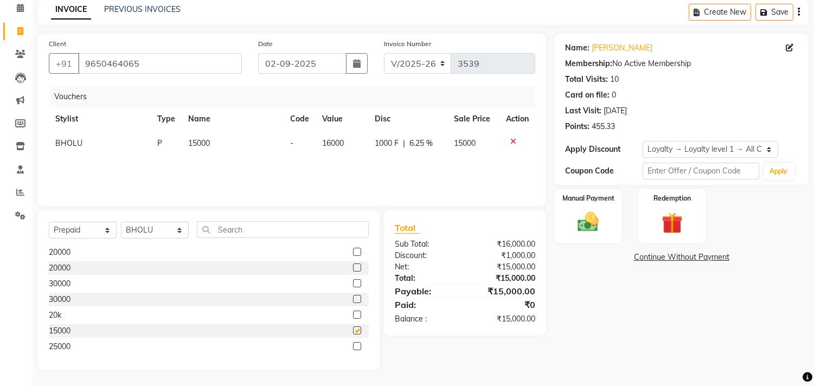
checkbox input "false"
click at [605, 221] on img at bounding box center [589, 222] width 36 height 25
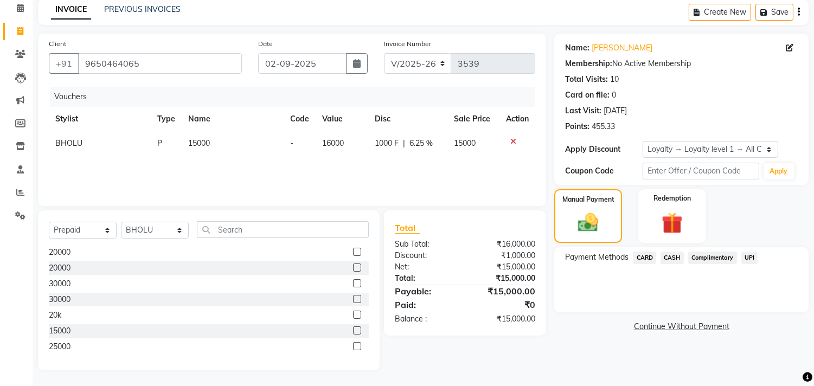
click at [746, 259] on span "UPI" at bounding box center [749, 258] width 17 height 12
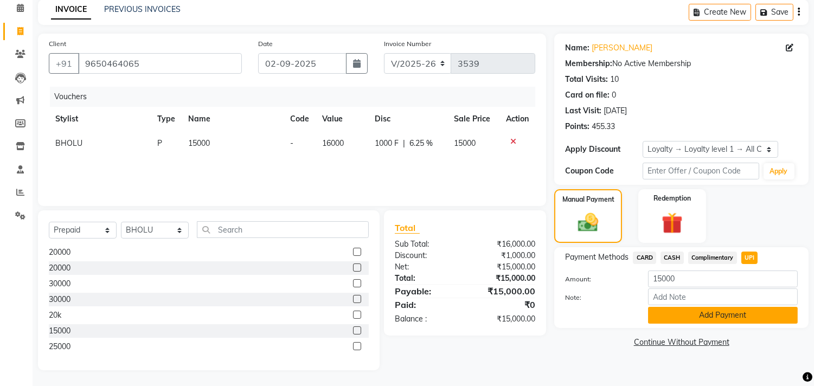
click at [705, 313] on button "Add Payment" at bounding box center [723, 315] width 150 height 17
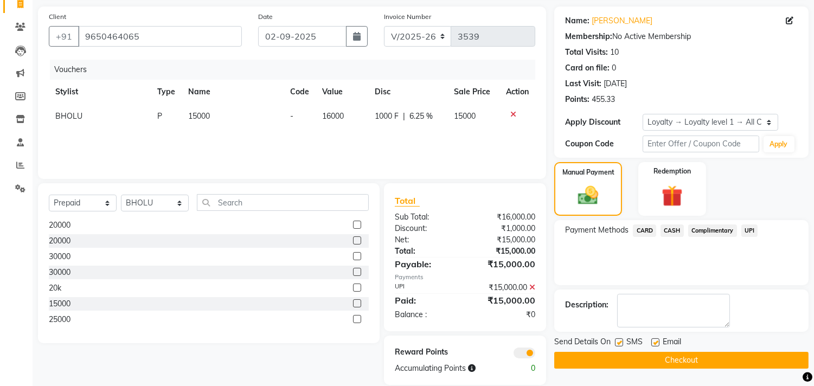
scroll to position [90, 0]
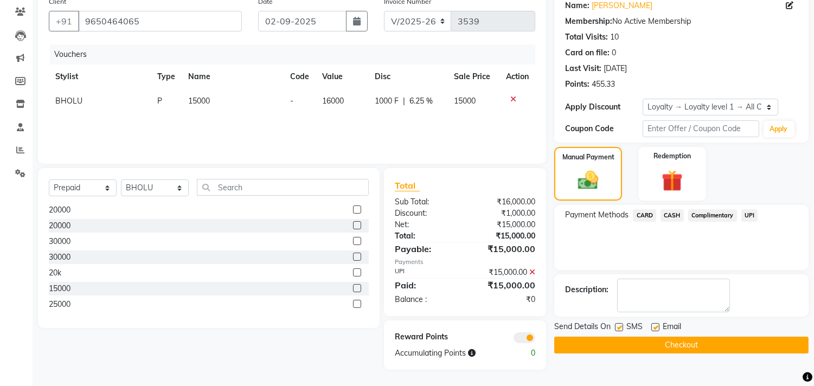
click at [683, 342] on button "Checkout" at bounding box center [681, 345] width 254 height 17
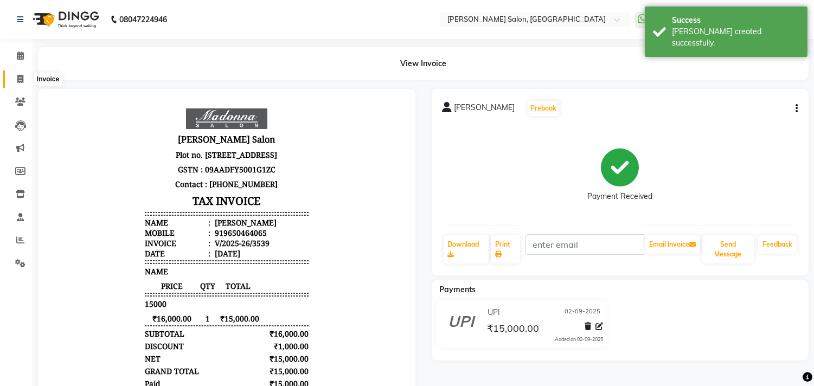
click at [6, 75] on link "Invoice" at bounding box center [16, 80] width 26 height 18
select select "service"
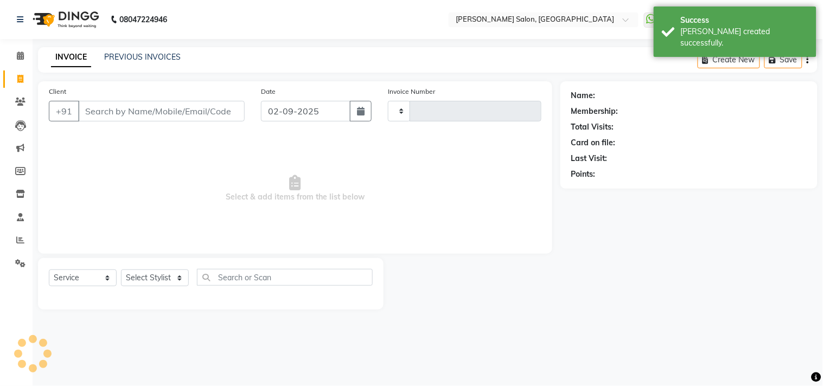
type input "3540"
select select "7229"
click at [134, 112] on input "Client" at bounding box center [161, 111] width 166 height 21
type input "9650464065"
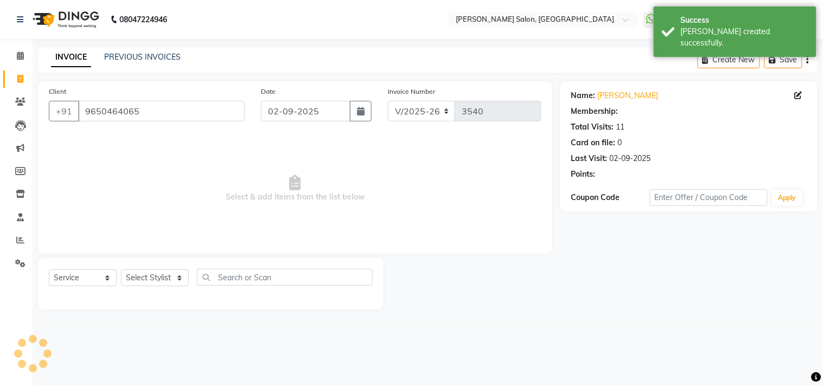
select select "1: Object"
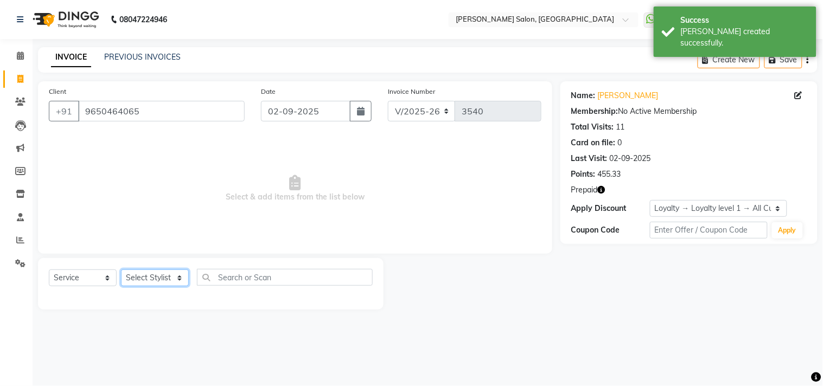
click at [161, 283] on select "Select Stylist [PERSON_NAME] Divya [PERSON_NAME] [PERSON_NAME] [PERSON_NAME] PE…" at bounding box center [155, 278] width 68 height 17
select select "61926"
click at [121, 270] on select "Select Stylist [PERSON_NAME] Divya [PERSON_NAME] [PERSON_NAME] [PERSON_NAME] PE…" at bounding box center [155, 278] width 68 height 17
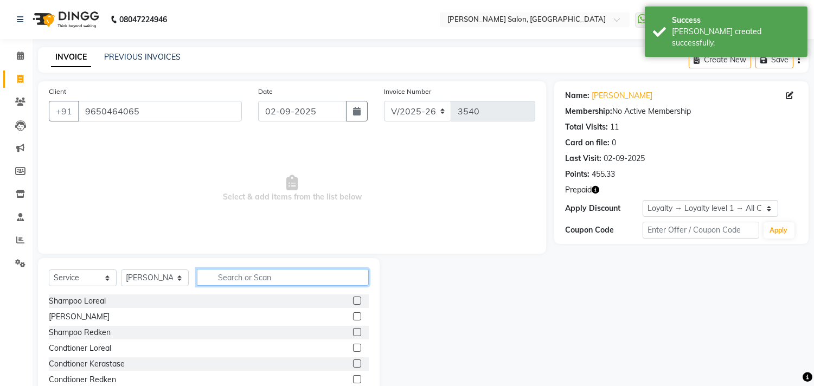
click at [235, 278] on input "text" at bounding box center [283, 277] width 172 height 17
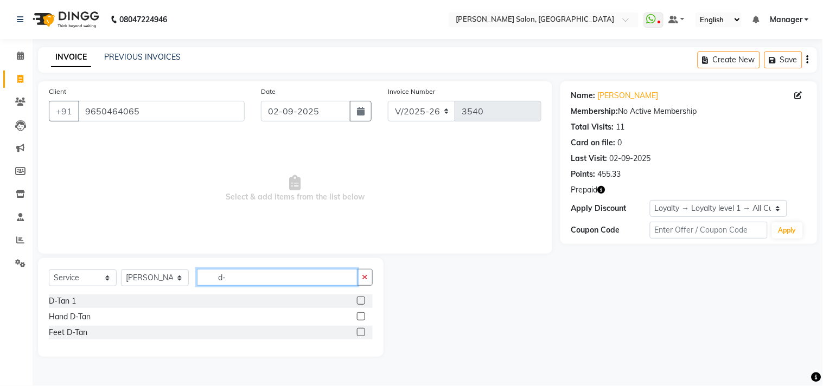
type input "d-"
click at [357, 316] on label at bounding box center [361, 316] width 8 height 8
click at [357, 316] on input "checkbox" at bounding box center [360, 316] width 7 height 7
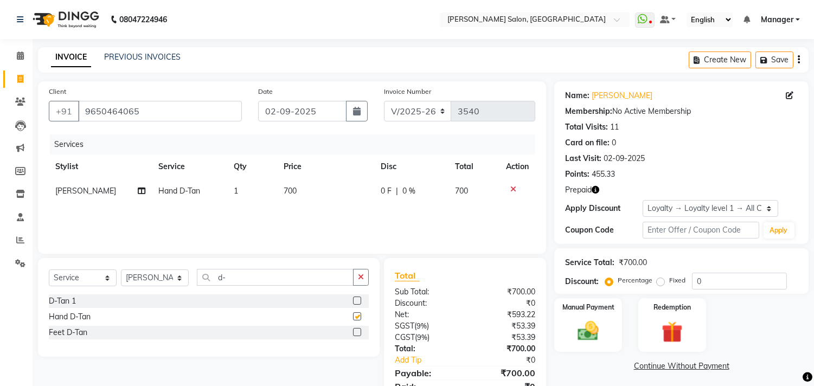
checkbox input "false"
click at [308, 187] on td "700" at bounding box center [325, 191] width 97 height 24
select select "61926"
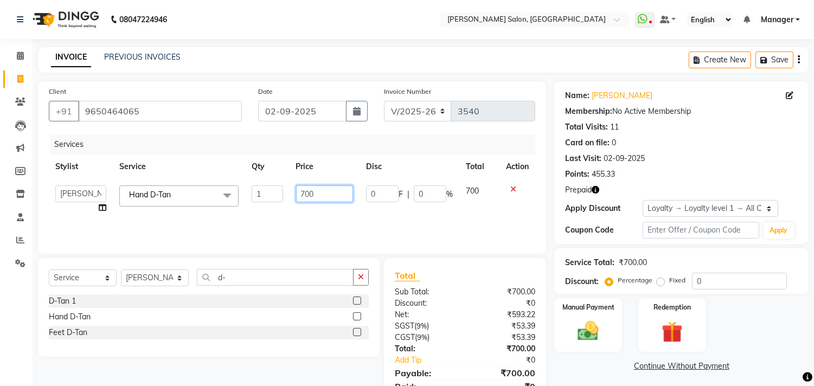
drag, startPoint x: 341, startPoint y: 197, endPoint x: 269, endPoint y: 197, distance: 71.6
click at [269, 197] on tr "Ashu BHOLU Divya Geeta Hanif JIYA SINGH Kiran LAXMAN PEDI Manager Mohit NAIL SW…" at bounding box center [292, 199] width 486 height 41
type input "2000"
click at [155, 282] on select "Select Stylist [PERSON_NAME] Divya [PERSON_NAME] [PERSON_NAME] [PERSON_NAME] PE…" at bounding box center [155, 278] width 68 height 17
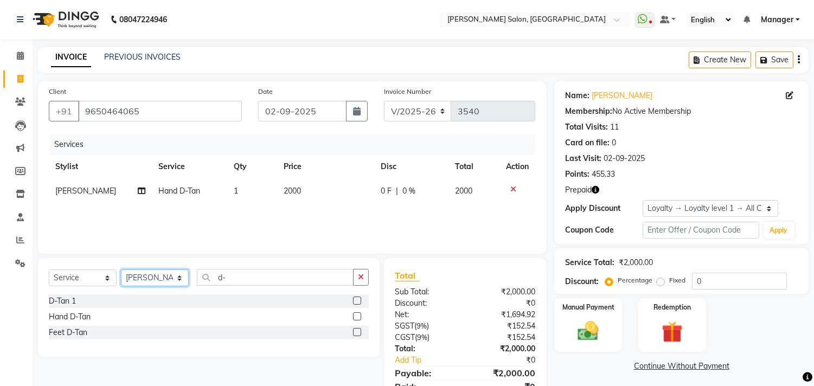
select select "63474"
click at [121, 270] on select "Select Stylist [PERSON_NAME] Divya [PERSON_NAME] [PERSON_NAME] [PERSON_NAME] PE…" at bounding box center [155, 278] width 68 height 17
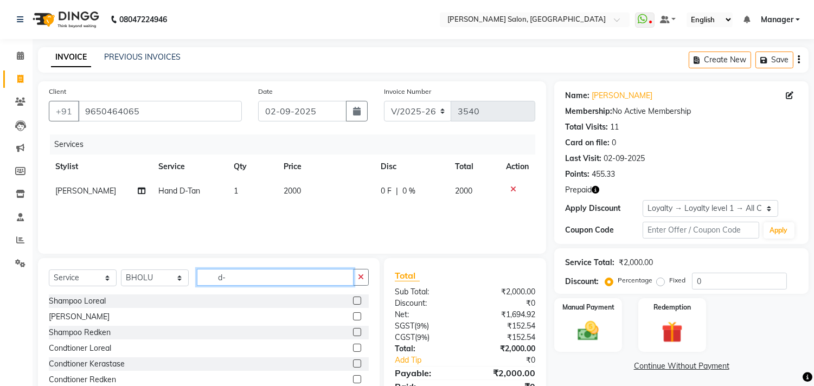
drag, startPoint x: 243, startPoint y: 280, endPoint x: 208, endPoint y: 280, distance: 34.7
click at [208, 280] on input "d-" at bounding box center [275, 277] width 157 height 17
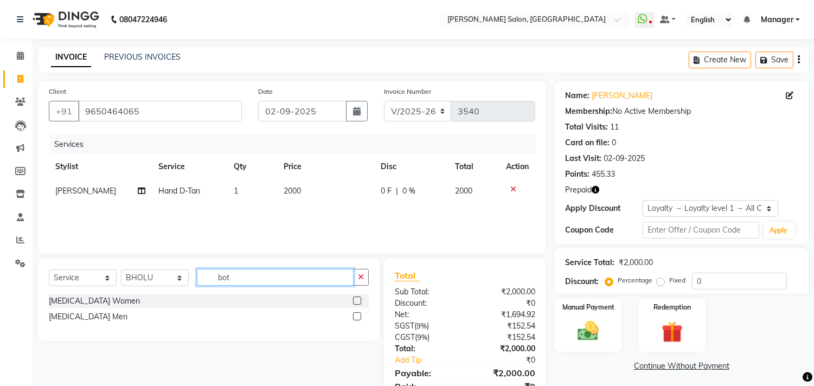
type input "bot"
click at [354, 302] on label at bounding box center [357, 301] width 8 height 8
click at [354, 302] on input "checkbox" at bounding box center [356, 301] width 7 height 7
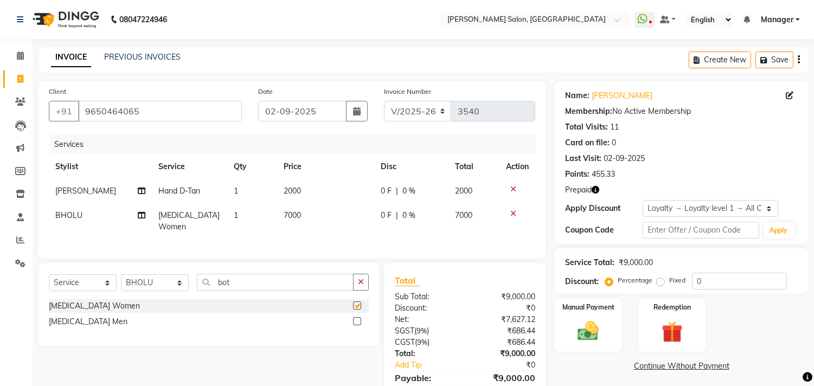
click at [293, 207] on td "7000" at bounding box center [325, 221] width 97 height 36
checkbox input "false"
select select "63474"
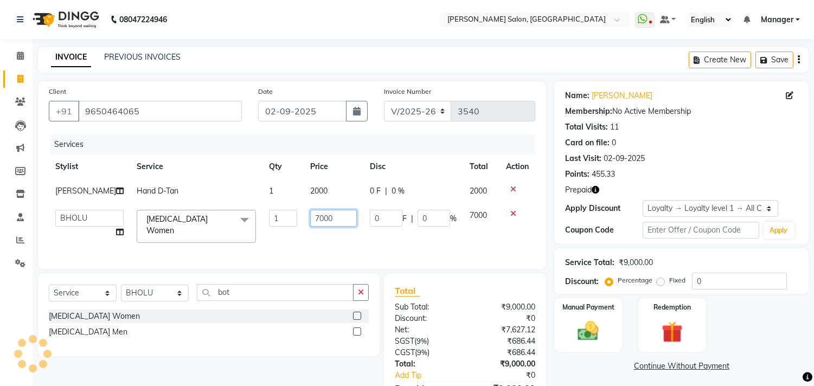
click at [310, 222] on input "7000" at bounding box center [333, 218] width 47 height 17
type input "9000"
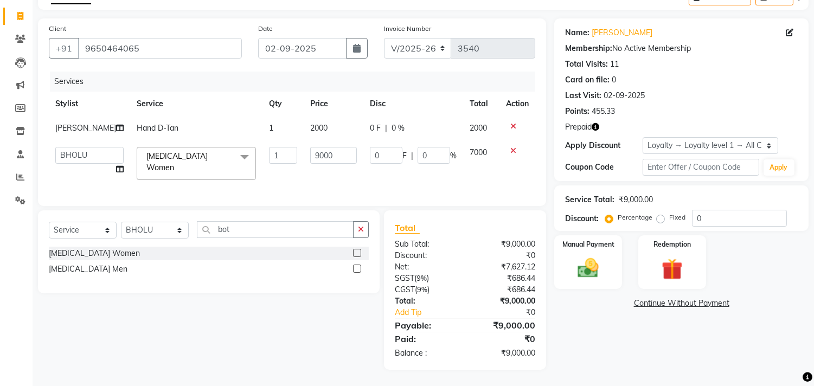
scroll to position [50, 0]
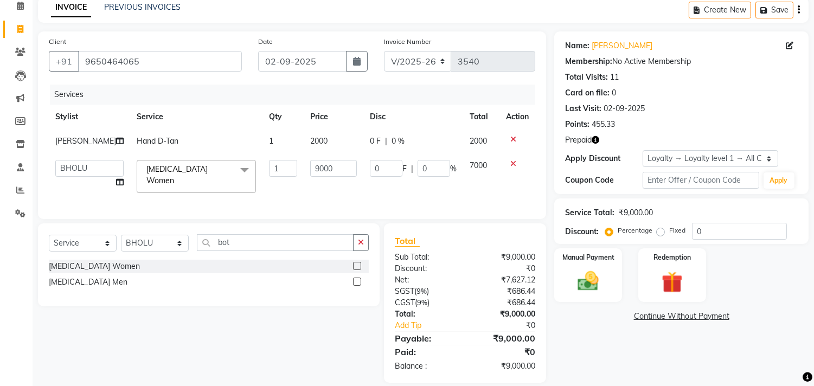
click at [609, 364] on div "Name: Varsha Sharma Membership: No Active Membership Total Visits: 11 Card on f…" at bounding box center [685, 206] width 262 height 351
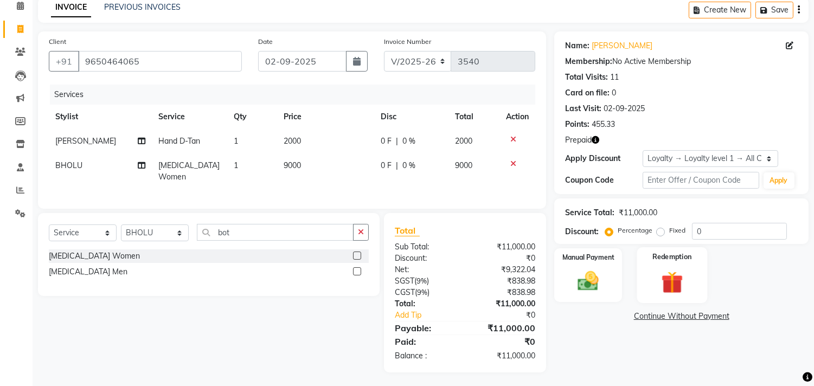
click at [657, 275] on img at bounding box center [672, 282] width 36 height 27
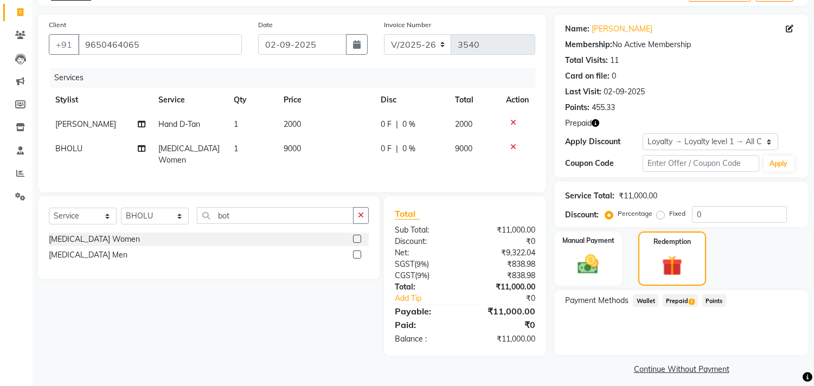
click at [681, 293] on div "Payment Methods Wallet Prepaid 1 Points" at bounding box center [681, 322] width 254 height 65
click at [687, 300] on span "Prepaid 1" at bounding box center [680, 300] width 35 height 12
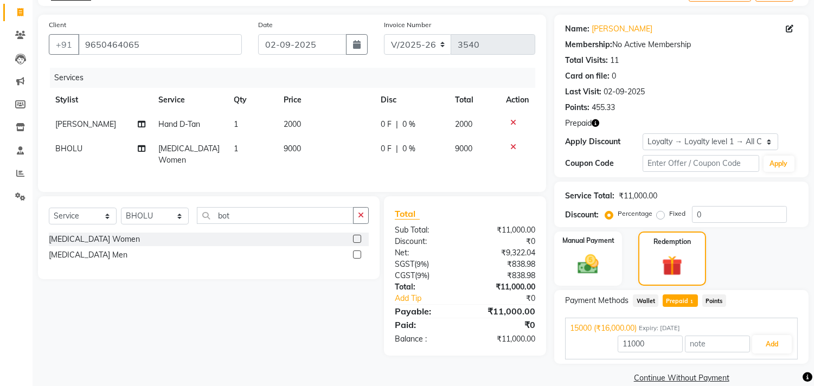
scroll to position [82, 0]
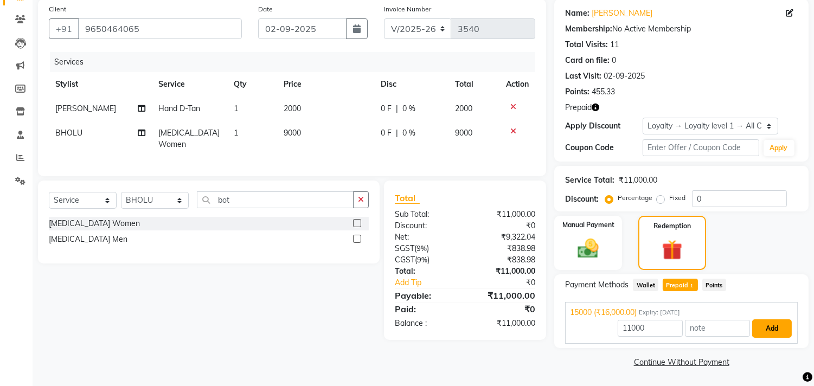
click at [776, 334] on button "Add" at bounding box center [772, 328] width 40 height 18
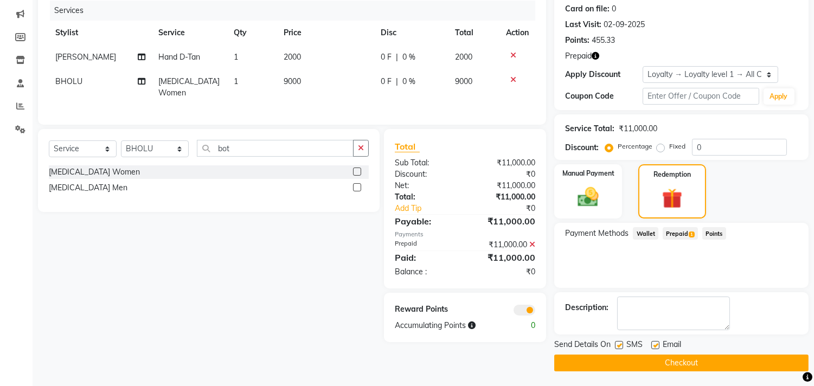
scroll to position [134, 0]
click at [293, 62] on td "2000" at bounding box center [325, 56] width 97 height 24
select select "61926"
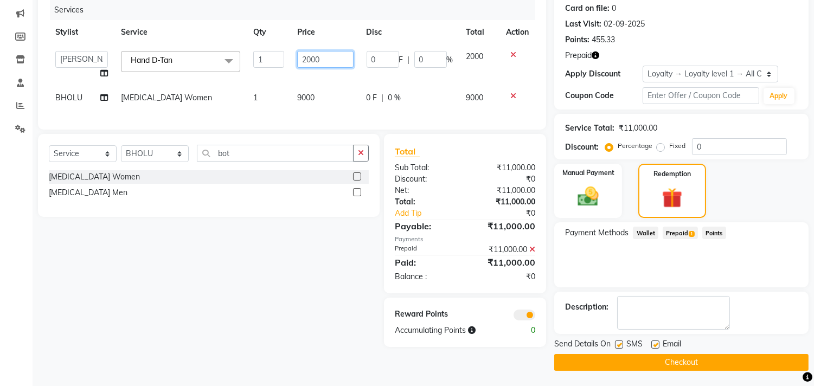
click at [309, 56] on input "2000" at bounding box center [325, 59] width 56 height 17
type input "1500"
click at [655, 254] on div "Payment Methods Wallet Prepaid 1 Points" at bounding box center [681, 254] width 254 height 65
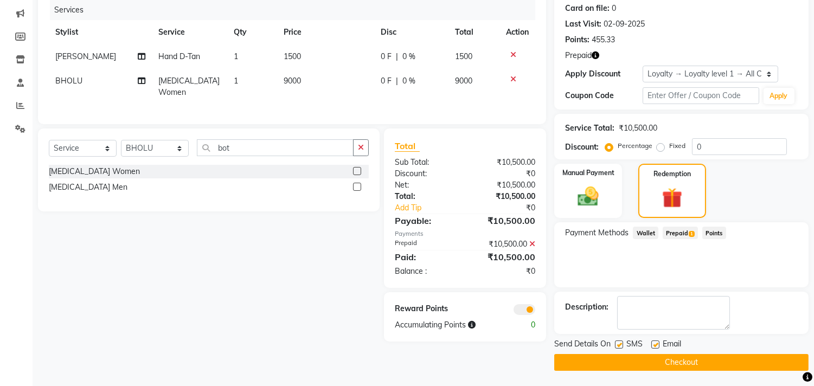
click at [663, 361] on button "Checkout" at bounding box center [681, 362] width 254 height 17
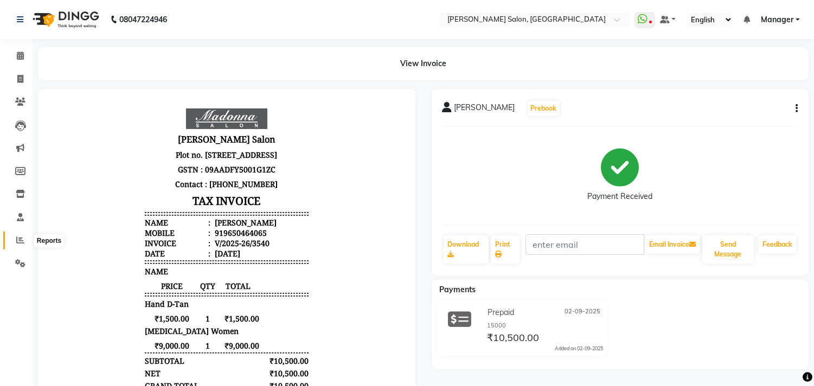
click at [19, 235] on span at bounding box center [20, 240] width 19 height 12
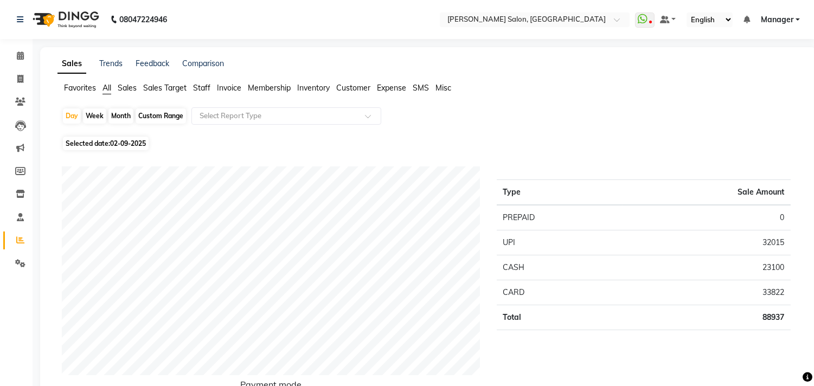
click at [207, 86] on span "Staff" at bounding box center [201, 88] width 17 height 10
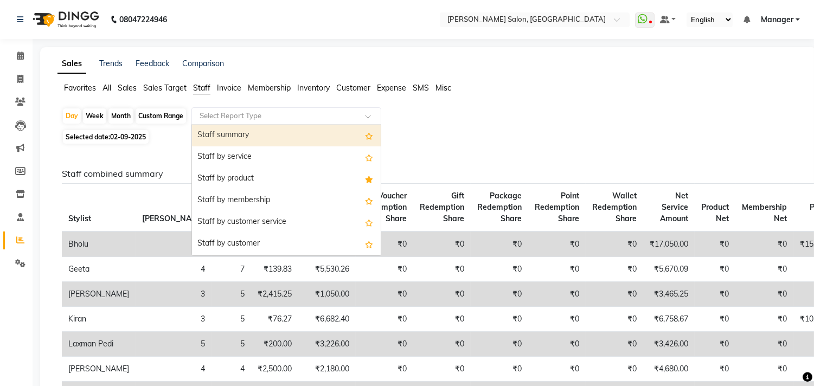
click at [234, 111] on input "text" at bounding box center [275, 116] width 156 height 11
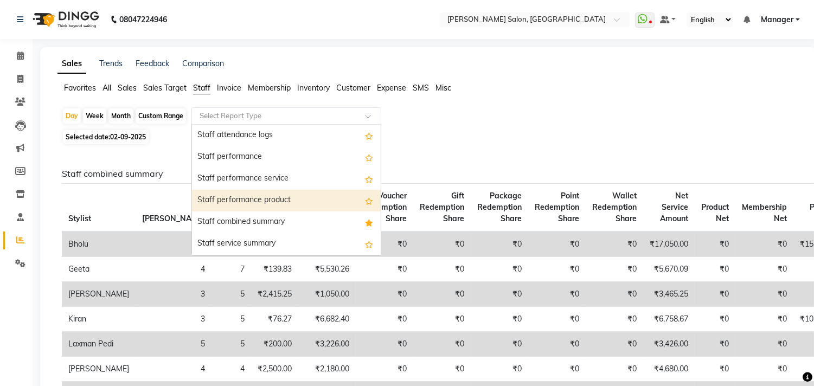
scroll to position [181, 0]
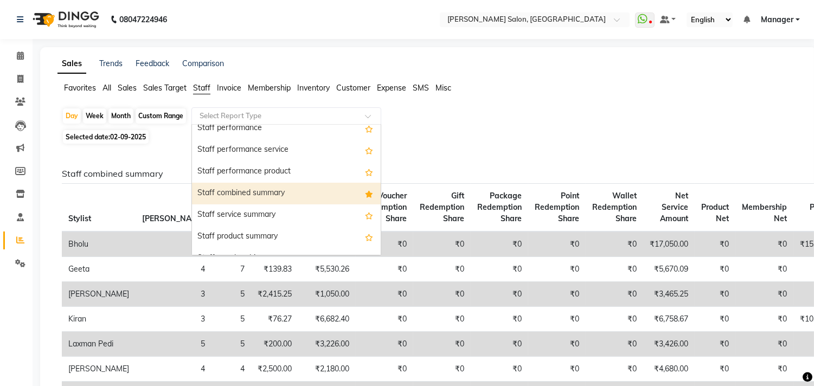
click at [246, 195] on div "Staff combined summary" at bounding box center [286, 194] width 189 height 22
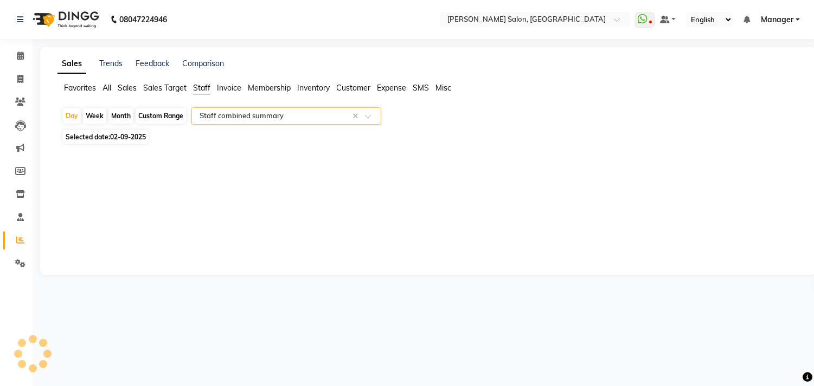
select select "csv"
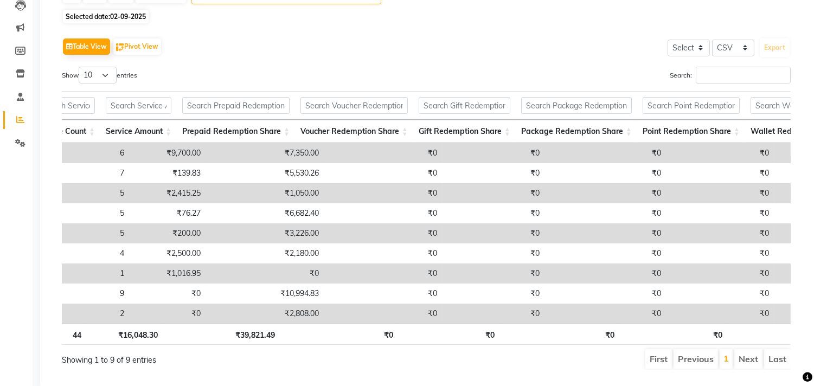
scroll to position [0, 262]
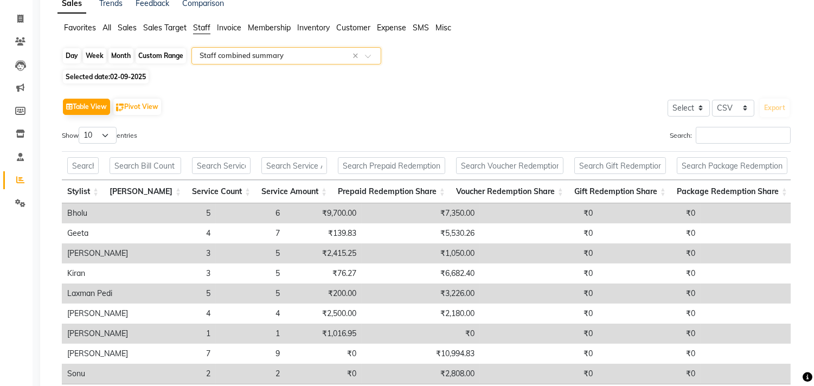
click at [63, 53] on div "Day" at bounding box center [72, 55] width 18 height 15
select select "9"
select select "2025"
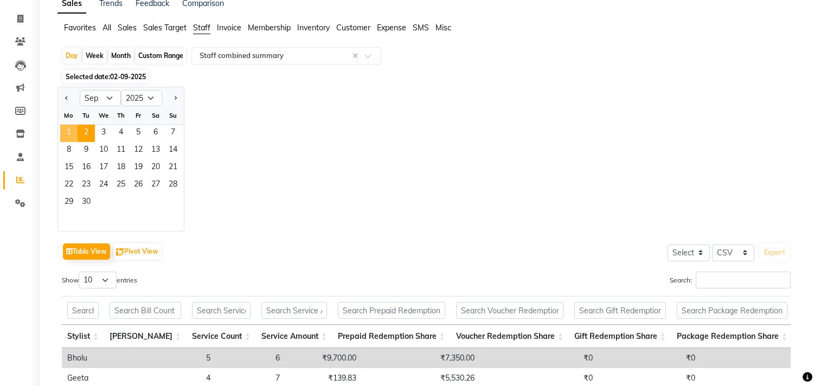
click at [73, 131] on span "1" at bounding box center [68, 133] width 17 height 17
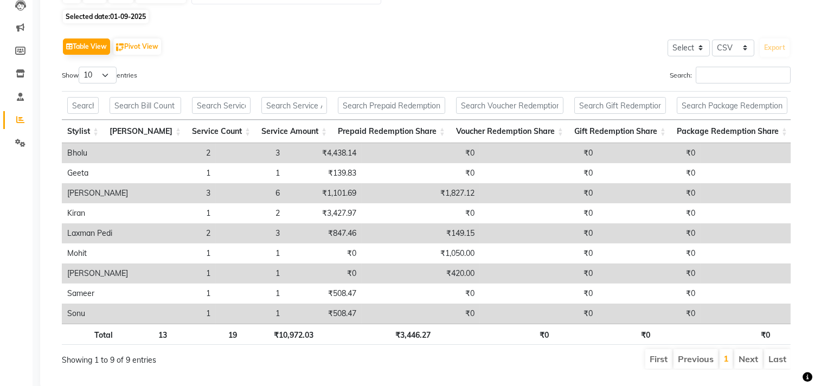
scroll to position [79, 0]
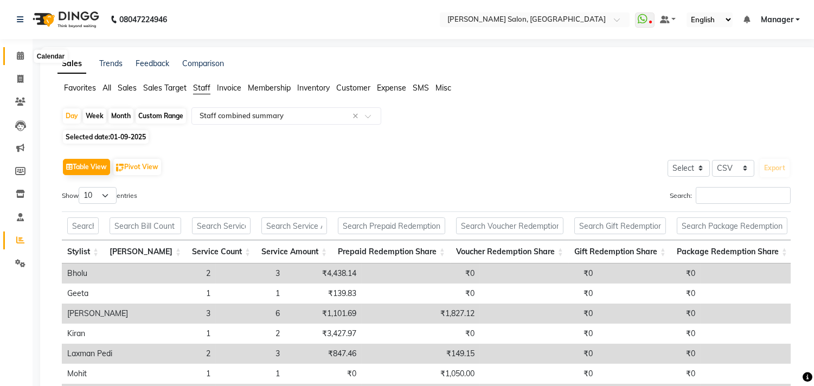
click at [12, 55] on span at bounding box center [20, 56] width 19 height 12
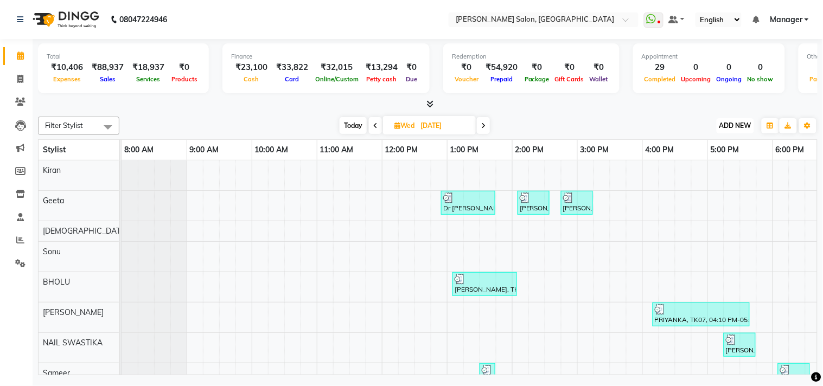
click at [739, 129] on span "ADD NEW" at bounding box center [735, 125] width 32 height 8
click at [681, 172] on link "Add Expense" at bounding box center [711, 174] width 86 height 14
select select "1"
select select "6318"
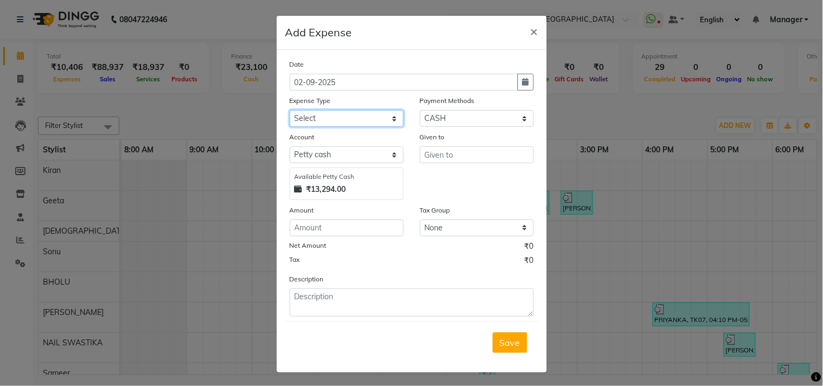
click at [336, 125] on select "Select Advance Salary BILLS client change paytm Client Snacks Coffee CONVEYANCE…" at bounding box center [347, 118] width 114 height 17
select select "12177"
click at [290, 110] on select "Select Advance Salary BILLS client change paytm Client Snacks Coffee CONVEYANCE…" at bounding box center [347, 118] width 114 height 17
click at [465, 146] on div "Given to" at bounding box center [477, 165] width 130 height 69
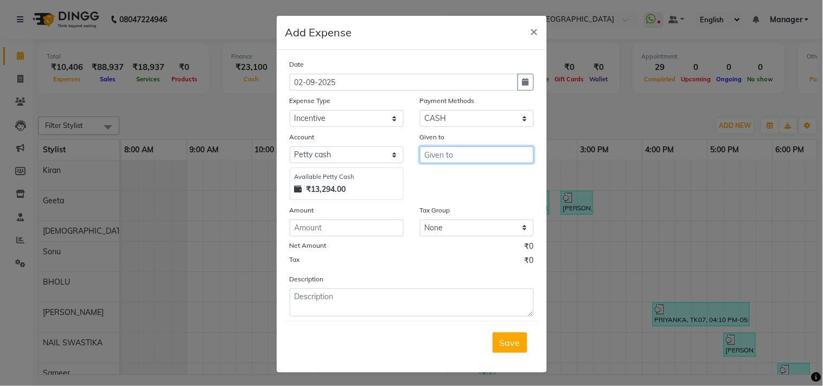
click at [465, 149] on input "text" at bounding box center [477, 154] width 114 height 17
click at [458, 176] on button "Sa jal" at bounding box center [463, 177] width 86 height 17
type input "[PERSON_NAME]"
click at [345, 239] on div "Date 02-09-2025 Expense Type Select Advance Salary BILLS client change paytm Cl…" at bounding box center [412, 188] width 244 height 258
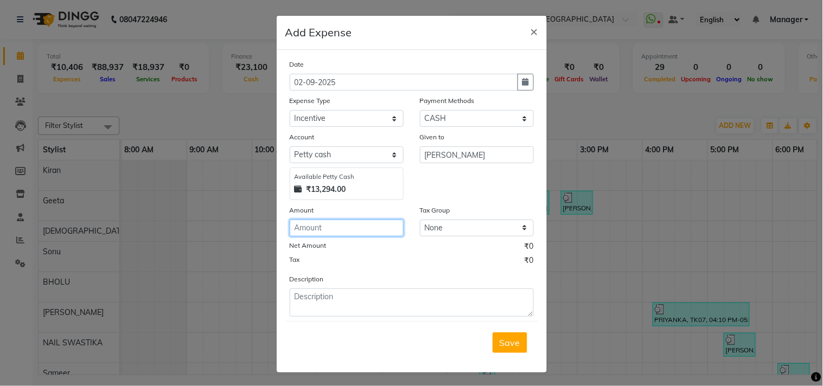
click at [344, 225] on input "number" at bounding box center [347, 228] width 114 height 17
type input "230"
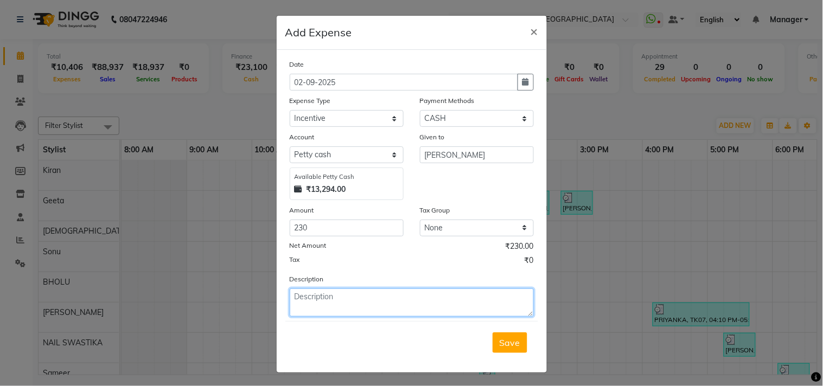
click at [338, 297] on textarea at bounding box center [412, 303] width 244 height 28
drag, startPoint x: 366, startPoint y: 291, endPoint x: 393, endPoint y: 386, distance: 98.6
click at [229, 295] on ngb-modal-window "Add Expense × Date 02-09-2025 Expense Type Select Advance Salary BILLS client c…" at bounding box center [411, 193] width 823 height 386
type textarea "Service Incentive"
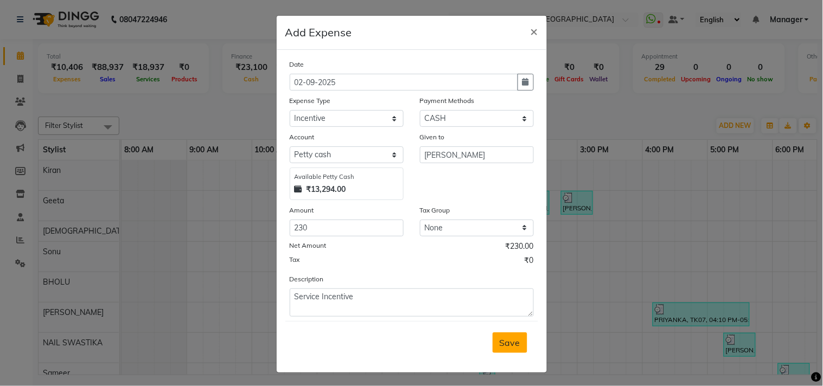
click at [515, 343] on span "Save" at bounding box center [509, 342] width 21 height 11
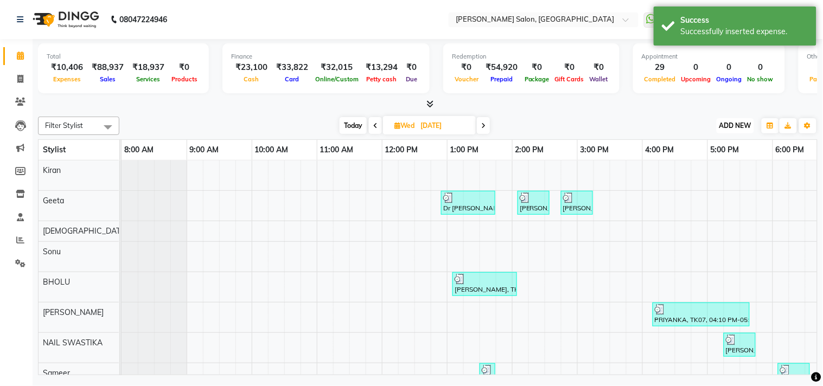
click at [723, 125] on span "ADD NEW" at bounding box center [735, 125] width 32 height 8
click at [710, 172] on link "Add Expense" at bounding box center [711, 174] width 86 height 14
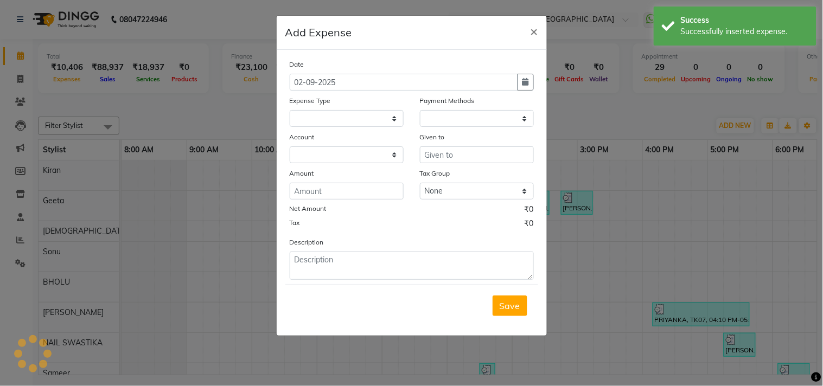
select select "1"
select select "6318"
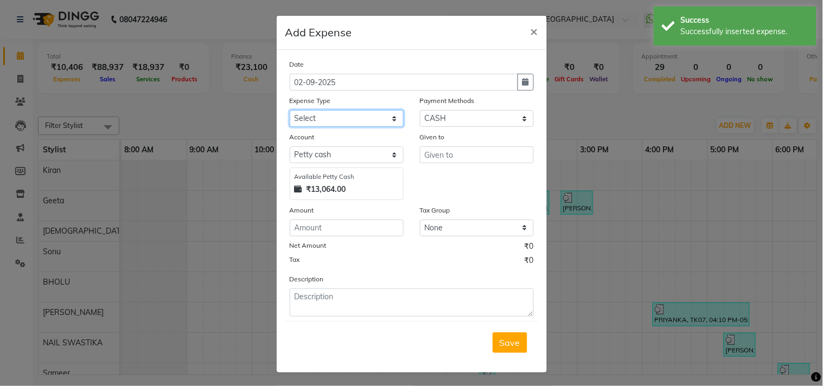
drag, startPoint x: 370, startPoint y: 116, endPoint x: 366, endPoint y: 125, distance: 10.4
click at [370, 116] on select "Select Advance Salary BILLS client change paytm Client Snacks Coffee CONVEYANCE…" at bounding box center [347, 118] width 114 height 17
select select "12177"
click at [290, 110] on select "Select Advance Salary BILLS client change paytm Client Snacks Coffee CONVEYANCE…" at bounding box center [347, 118] width 114 height 17
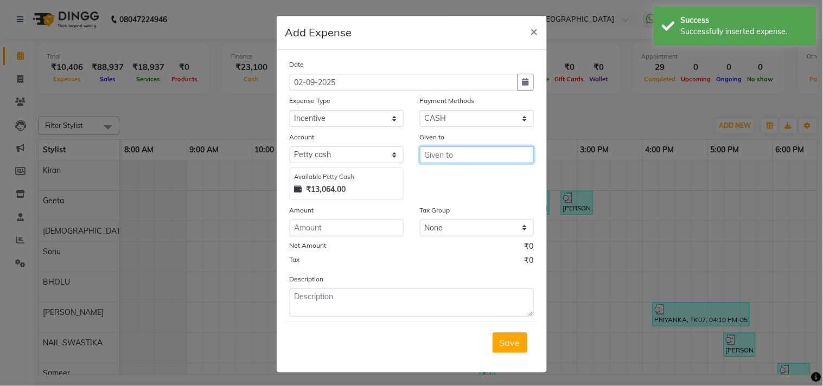
click at [454, 153] on input "text" at bounding box center [477, 154] width 114 height 17
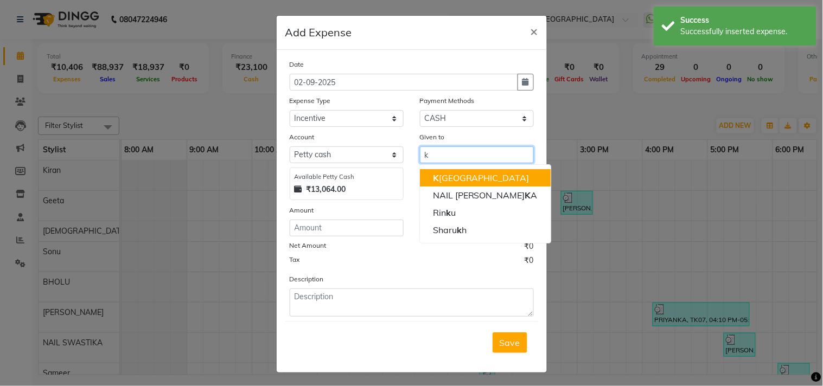
drag, startPoint x: 450, startPoint y: 179, endPoint x: 398, endPoint y: 196, distance: 54.7
click at [450, 180] on button "K iran" at bounding box center [485, 177] width 131 height 17
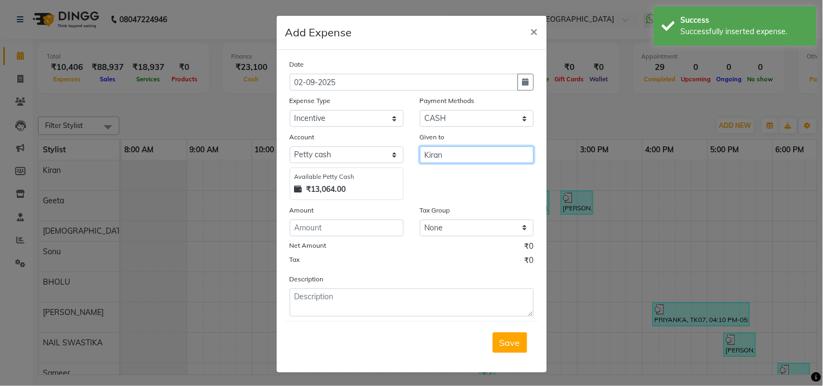
type input "Kiran"
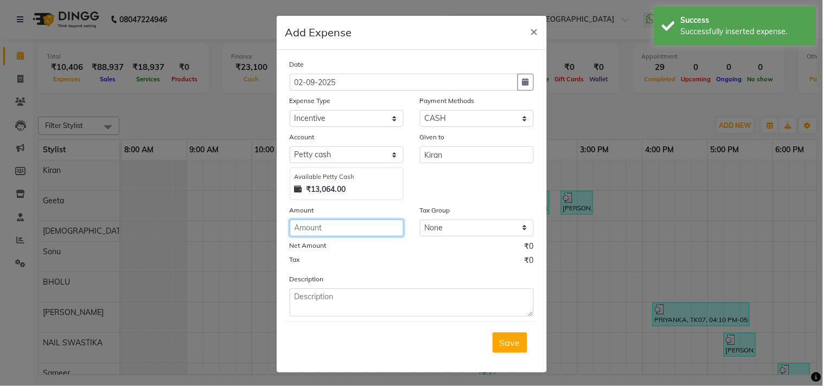
click at [328, 222] on input "number" at bounding box center [347, 228] width 114 height 17
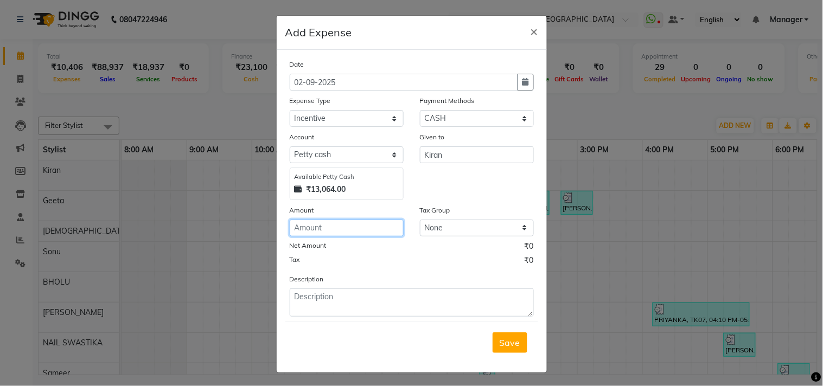
type input "9"
type input "810"
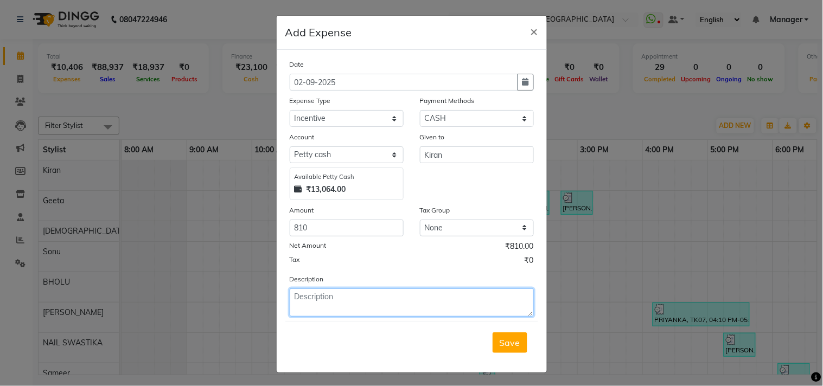
click at [360, 299] on textarea at bounding box center [412, 303] width 244 height 28
paste textarea "Service Incentive"
type textarea "Service Incentive 01/02"
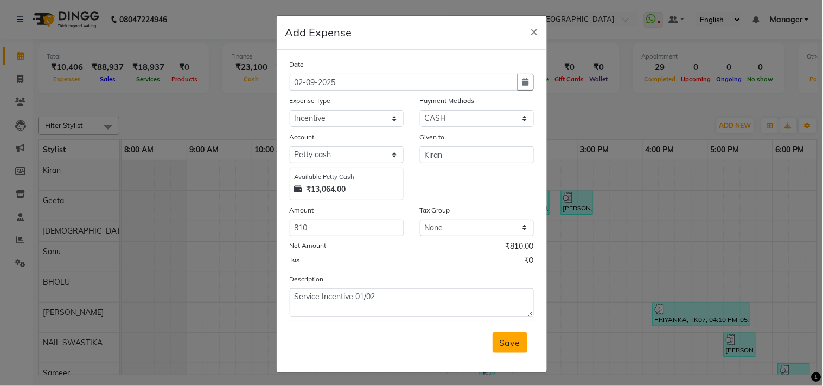
click at [513, 339] on span "Save" at bounding box center [509, 342] width 21 height 11
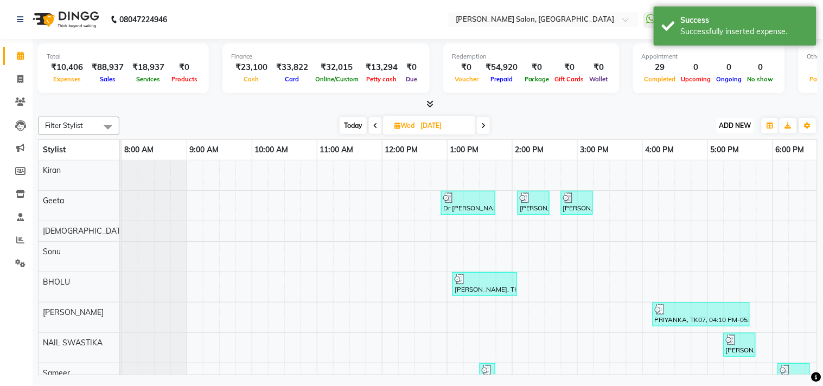
click at [729, 119] on button "ADD NEW Toggle Dropdown" at bounding box center [734, 125] width 37 height 15
click at [702, 169] on link "Add Expense" at bounding box center [711, 174] width 86 height 14
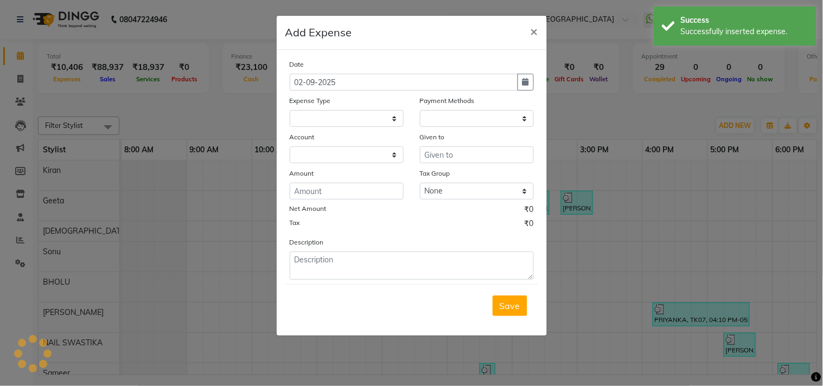
select select
select select "1"
select select "6318"
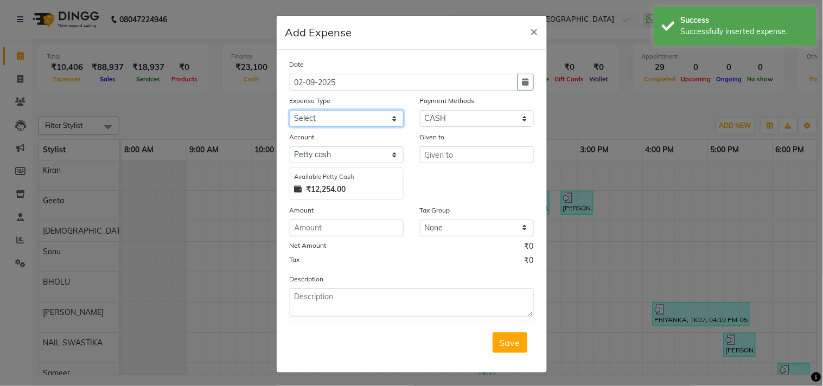
click at [342, 120] on select "Select Advance Salary BILLS client change paytm Client Snacks Coffee CONVEYANCE…" at bounding box center [347, 118] width 114 height 17
select select "12177"
click at [290, 110] on select "Select Advance Salary BILLS client change paytm Client Snacks Coffee CONVEYANCE…" at bounding box center [347, 118] width 114 height 17
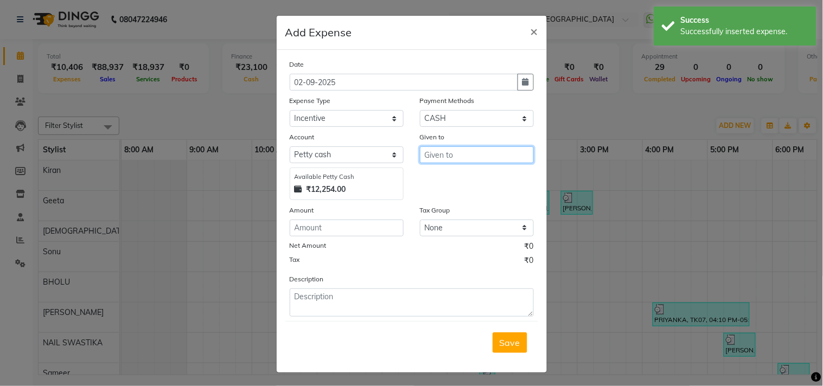
click at [457, 155] on input "text" at bounding box center [477, 154] width 114 height 17
click at [448, 176] on ngb-highlight "So nu" at bounding box center [443, 177] width 20 height 11
type input "Sonu"
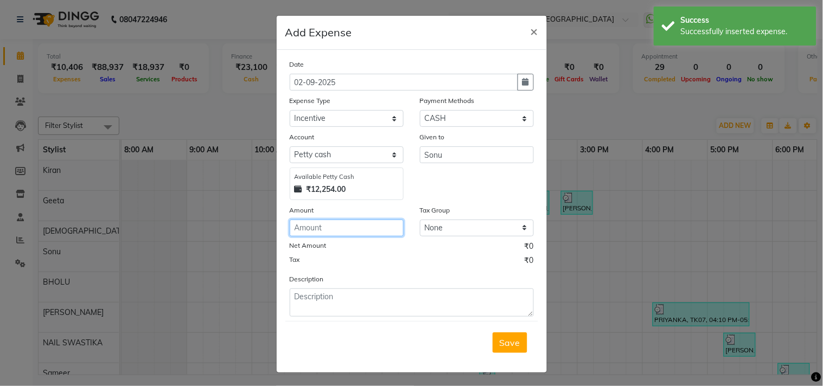
click at [364, 231] on input "number" at bounding box center [347, 228] width 114 height 17
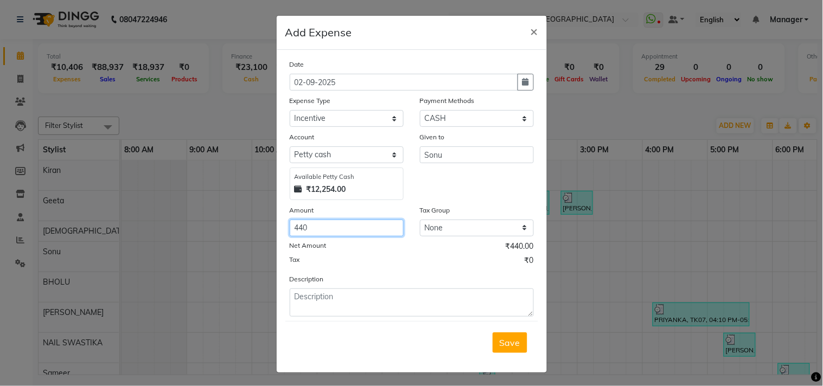
type input "440"
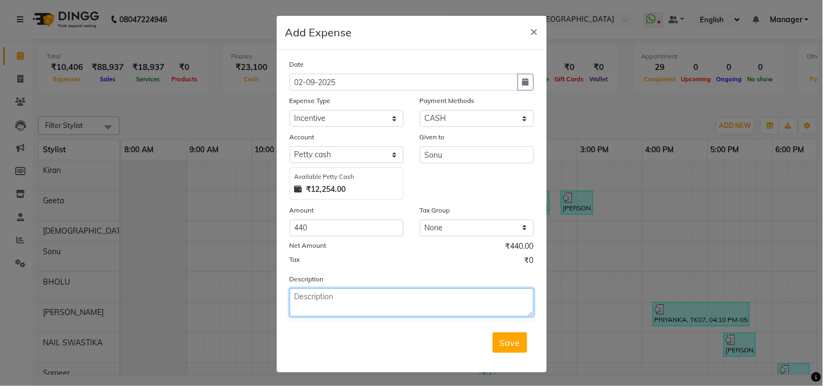
click at [308, 311] on textarea at bounding box center [412, 303] width 244 height 28
paste textarea "Service Incentive"
type textarea "Service Incentive"
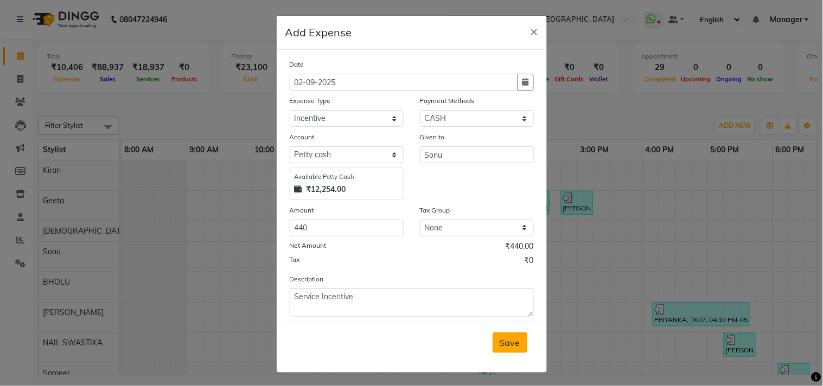
click at [509, 350] on button "Save" at bounding box center [509, 342] width 35 height 21
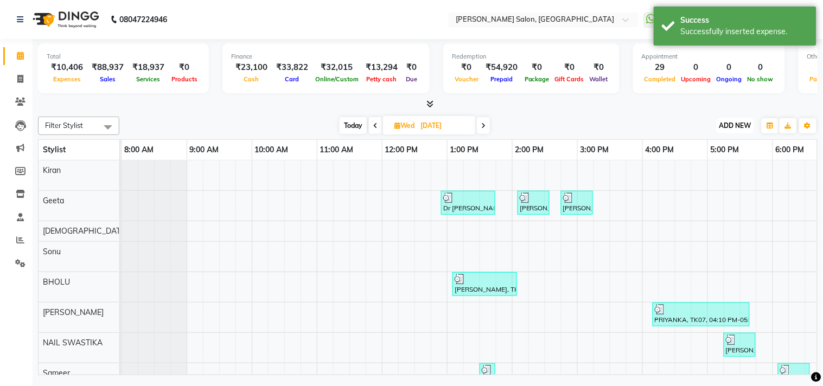
click at [733, 126] on span "ADD NEW" at bounding box center [735, 125] width 32 height 8
click at [700, 177] on link "Add Expense" at bounding box center [711, 174] width 86 height 14
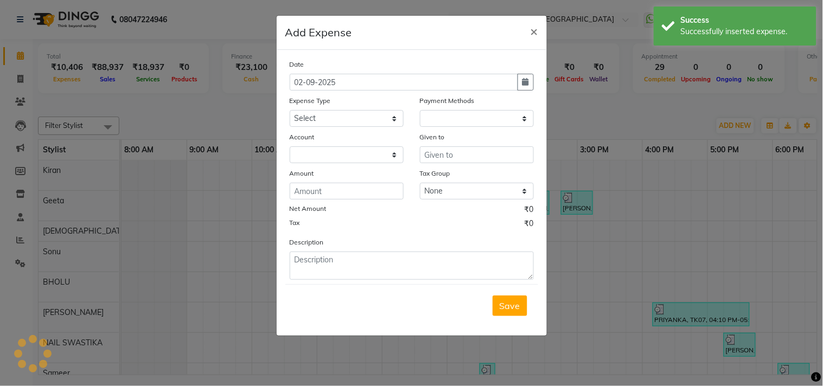
select select "1"
select select "6318"
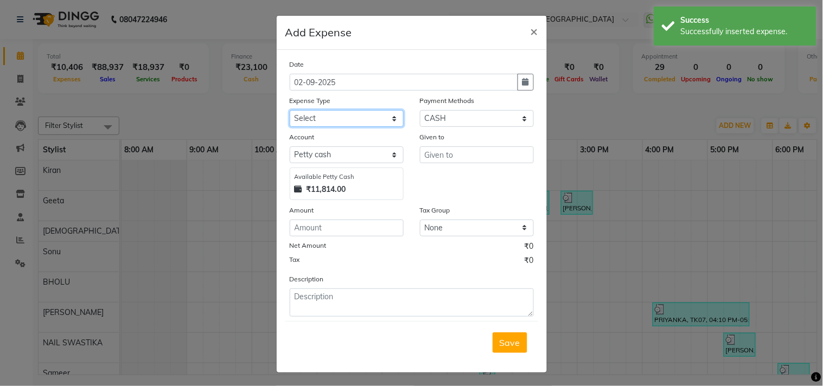
click at [337, 118] on select "Select Advance Salary BILLS client change paytm Client Snacks Coffee CONVEYANCE…" at bounding box center [347, 118] width 114 height 17
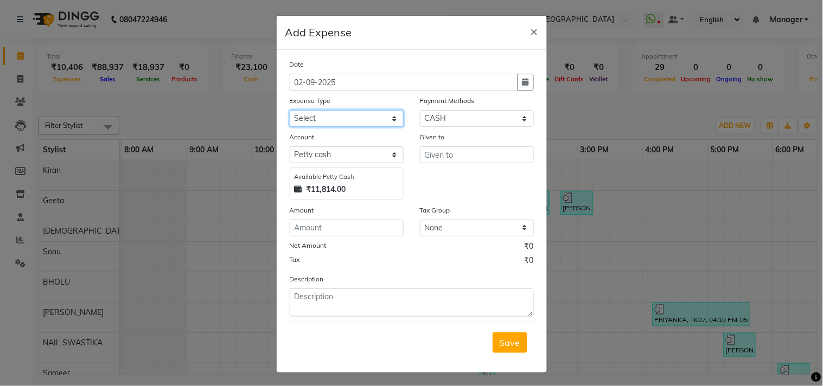
select select "12177"
click at [290, 110] on select "Select Advance Salary BILLS client change paytm Client Snacks Coffee CONVEYANCE…" at bounding box center [347, 118] width 114 height 17
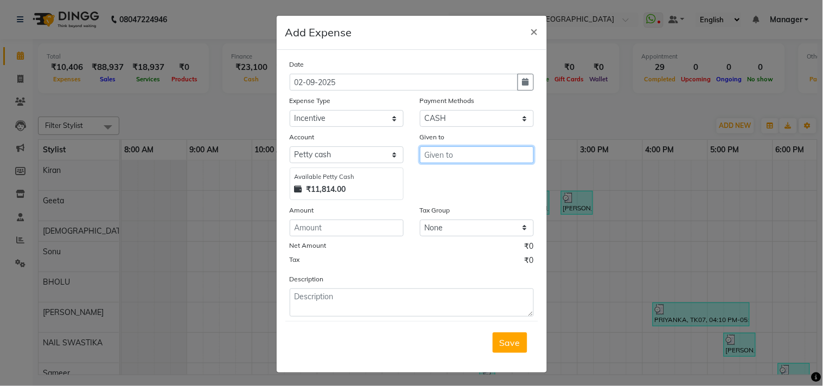
click at [463, 156] on input "text" at bounding box center [477, 154] width 114 height 17
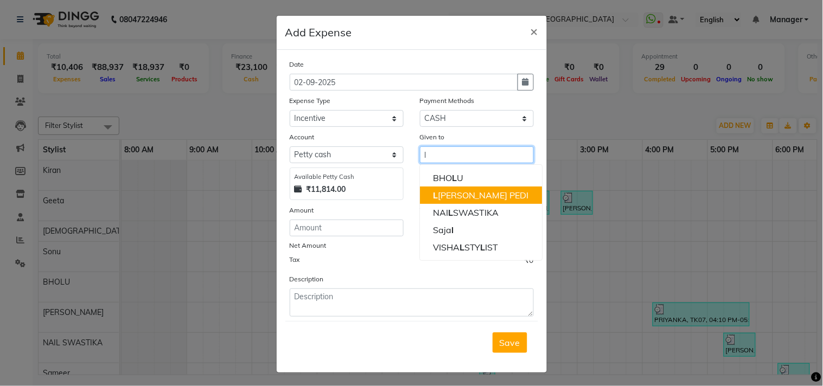
click at [468, 193] on ngb-highlight "L AXMAN PEDI" at bounding box center [481, 195] width 96 height 11
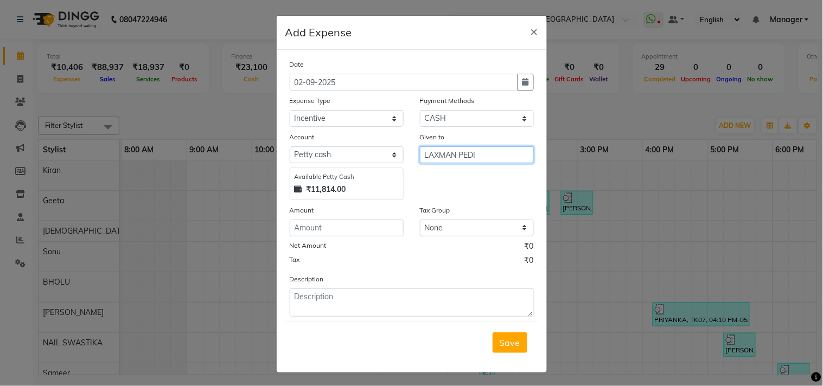
type input "LAXMAN PEDI"
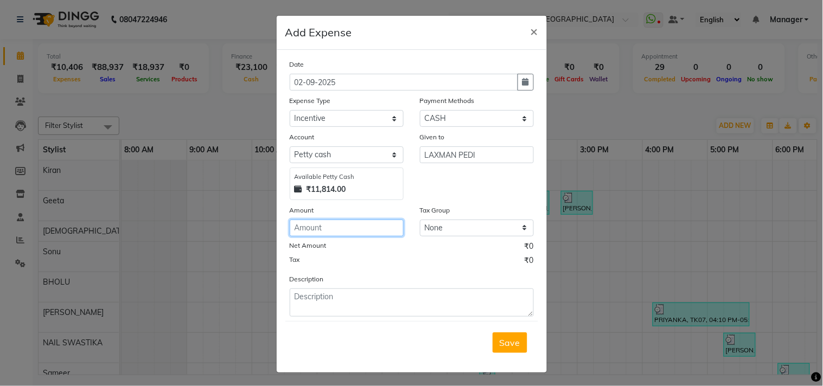
click at [294, 233] on input "number" at bounding box center [347, 228] width 114 height 17
type input "170"
click at [305, 285] on div "Description" at bounding box center [411, 294] width 260 height 43
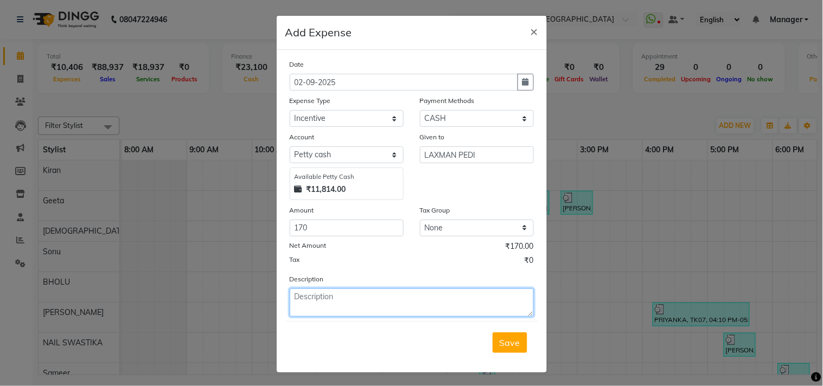
click at [313, 307] on textarea at bounding box center [412, 303] width 244 height 28
paste textarea "Service Incentive"
type textarea "Service Incentive"
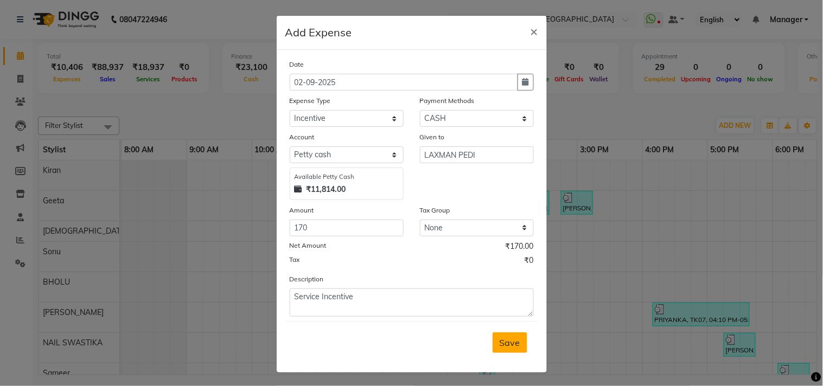
click at [518, 344] on button "Save" at bounding box center [509, 342] width 35 height 21
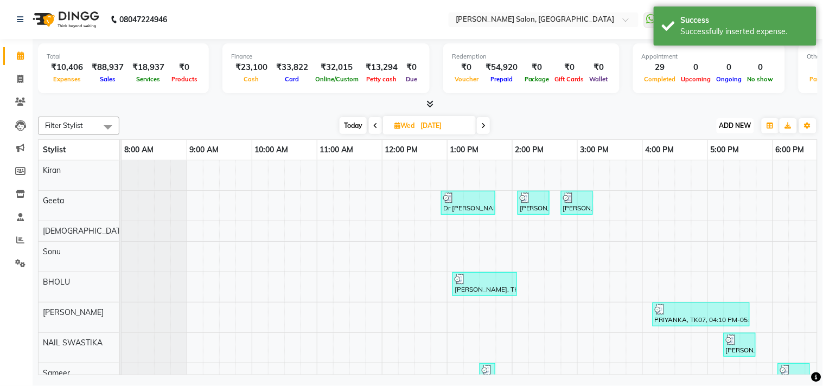
click at [730, 123] on span "ADD NEW" at bounding box center [735, 125] width 32 height 8
click at [708, 177] on link "Add Expense" at bounding box center [711, 174] width 86 height 14
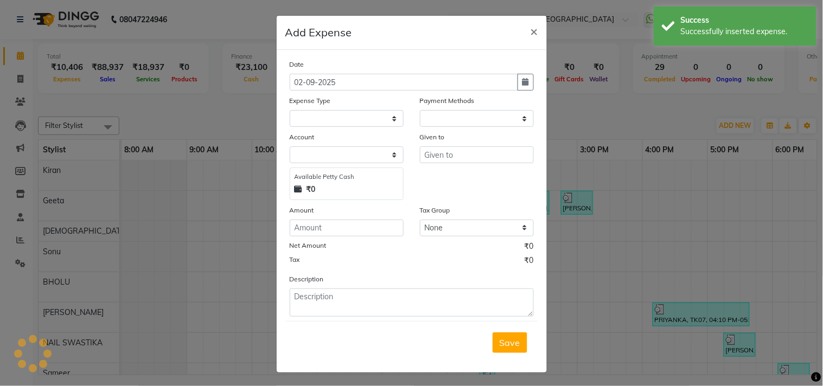
select select "1"
select select "6318"
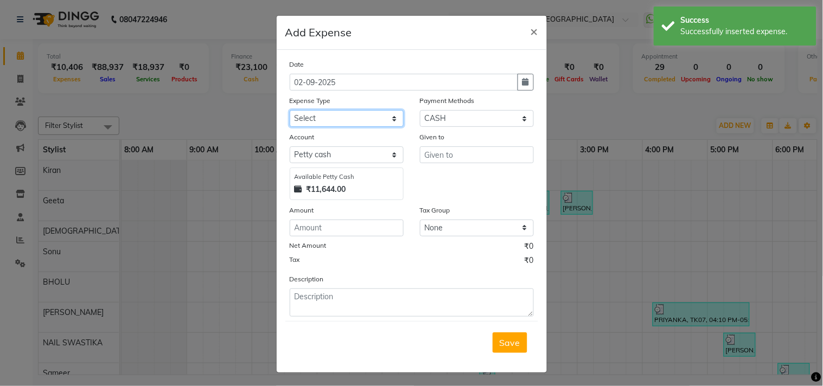
click at [348, 114] on select "Select Advance Salary BILLS client change paytm Client Snacks Coffee CONVEYANCE…" at bounding box center [347, 118] width 114 height 17
select select "12177"
click at [290, 110] on select "Select Advance Salary BILLS client change paytm Client Snacks Coffee CONVEYANCE…" at bounding box center [347, 118] width 114 height 17
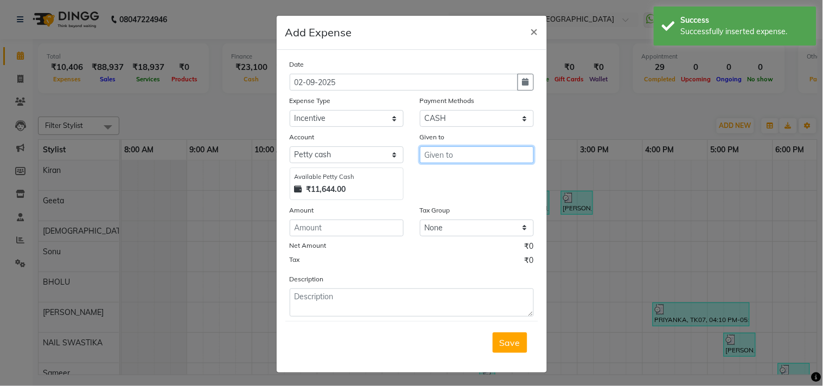
click at [466, 156] on input "text" at bounding box center [477, 154] width 114 height 17
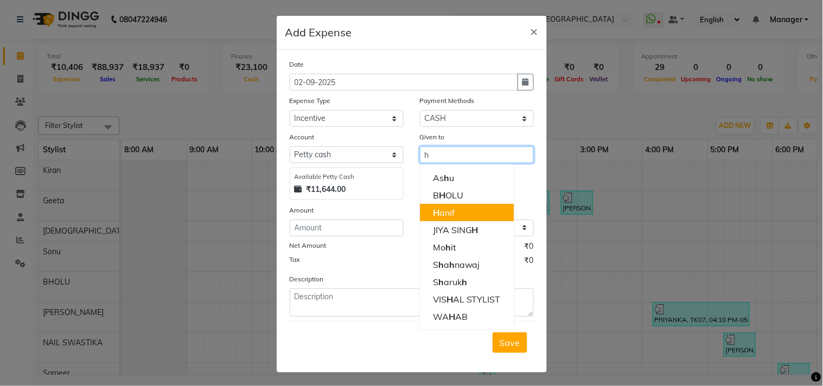
click at [461, 207] on button "H anif" at bounding box center [467, 212] width 94 height 17
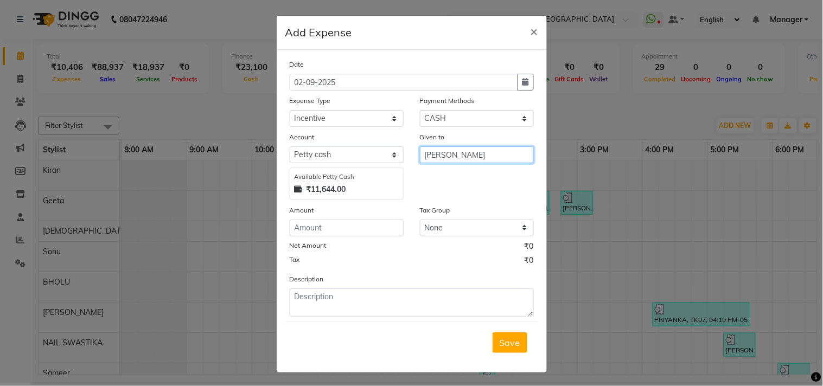
type input "[PERSON_NAME]"
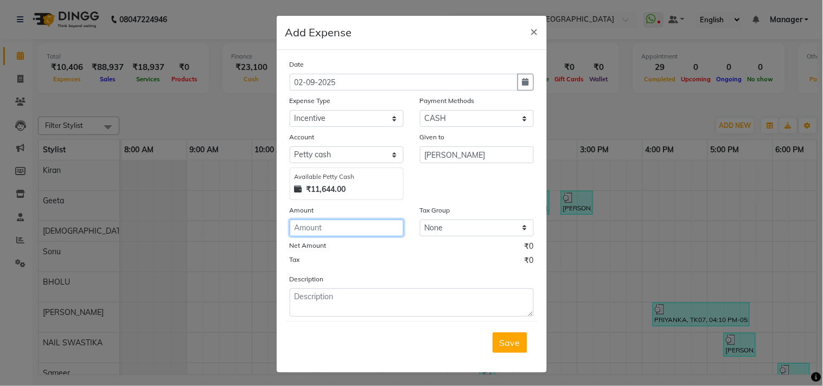
click at [344, 233] on input "number" at bounding box center [347, 228] width 114 height 17
type input "320"
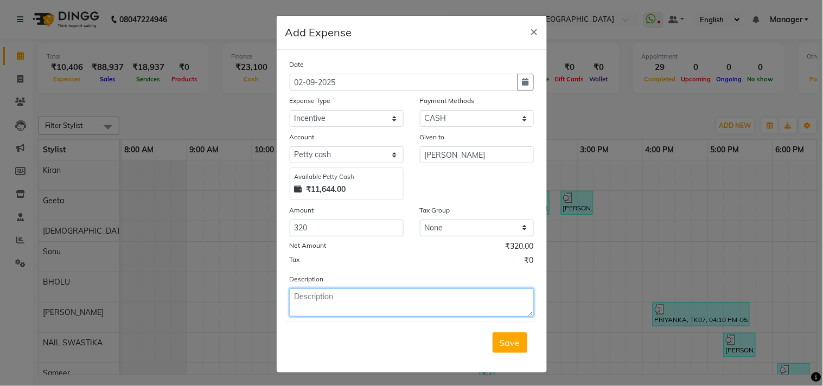
click at [325, 301] on textarea at bounding box center [412, 303] width 244 height 28
paste textarea "Service Incentive"
type textarea "Service Incentive"
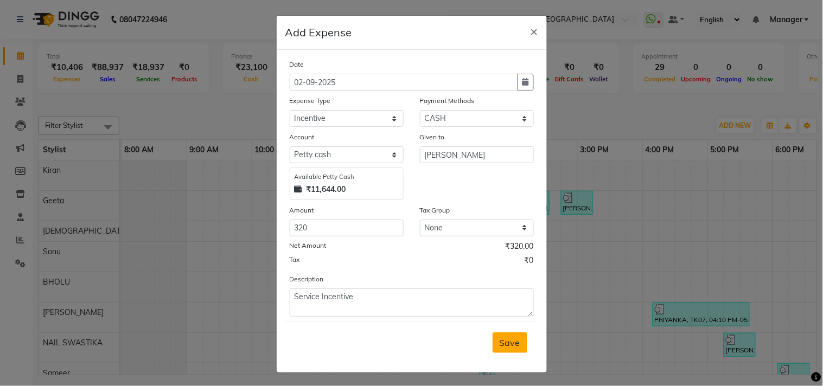
click at [509, 344] on span "Save" at bounding box center [509, 342] width 21 height 11
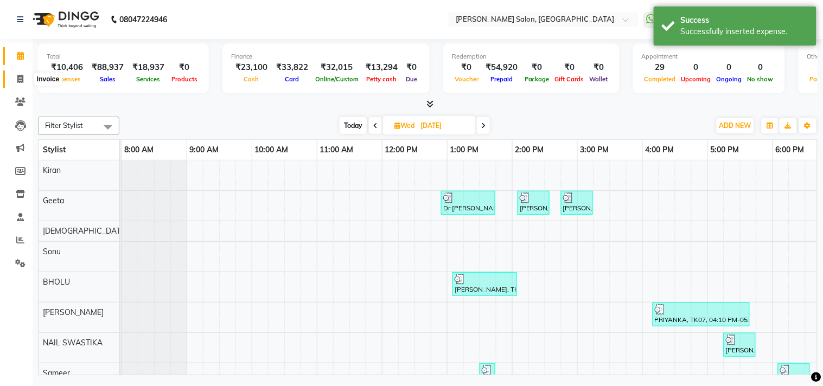
click at [14, 85] on span at bounding box center [20, 79] width 19 height 12
select select "service"
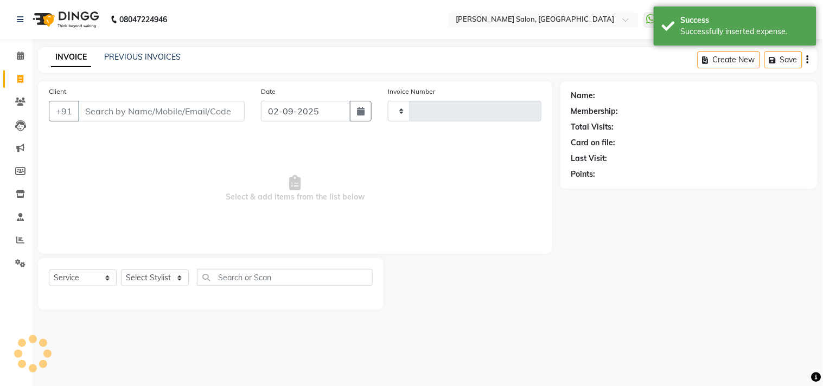
type input "3541"
select select "7229"
click at [14, 60] on span at bounding box center [20, 56] width 19 height 12
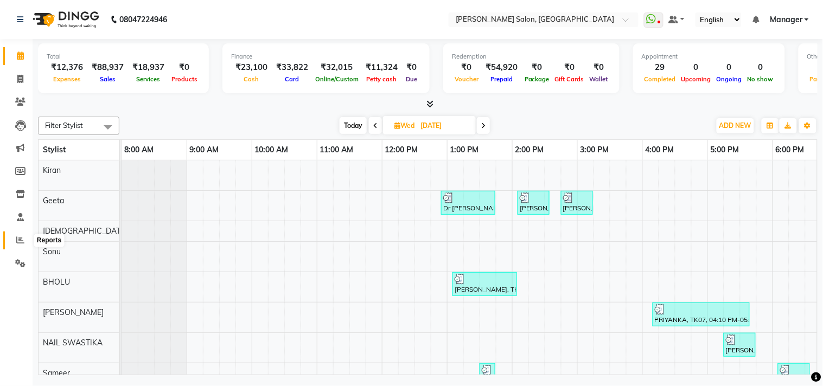
click at [11, 242] on span at bounding box center [20, 240] width 19 height 12
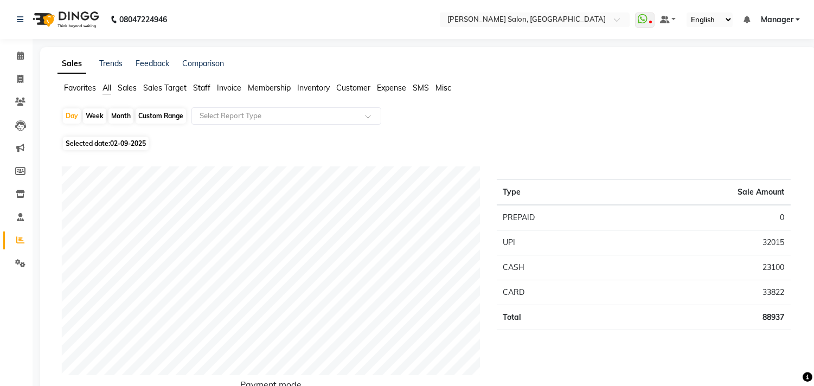
drag, startPoint x: 387, startPoint y: 92, endPoint x: 383, endPoint y: 99, distance: 7.3
click at [387, 92] on span "Expense" at bounding box center [391, 88] width 29 height 10
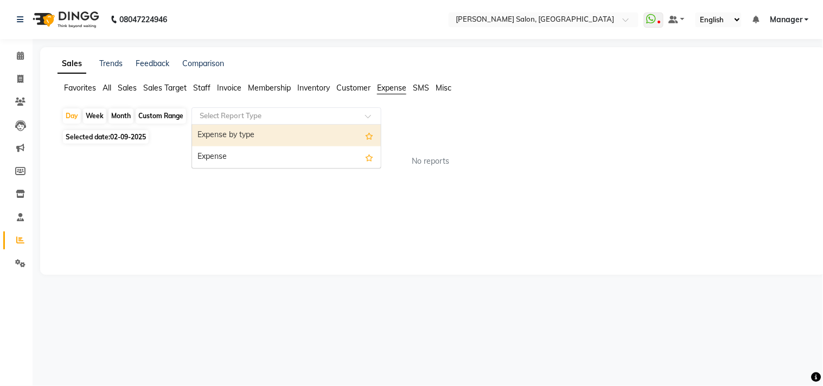
click at [355, 112] on div at bounding box center [286, 116] width 189 height 11
click at [328, 145] on div "Expense by type" at bounding box center [286, 136] width 189 height 22
select select "csv"
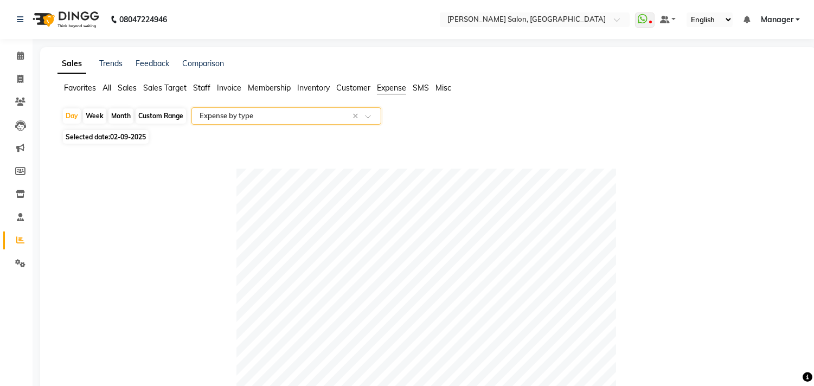
click at [315, 120] on input "text" at bounding box center [275, 116] width 156 height 11
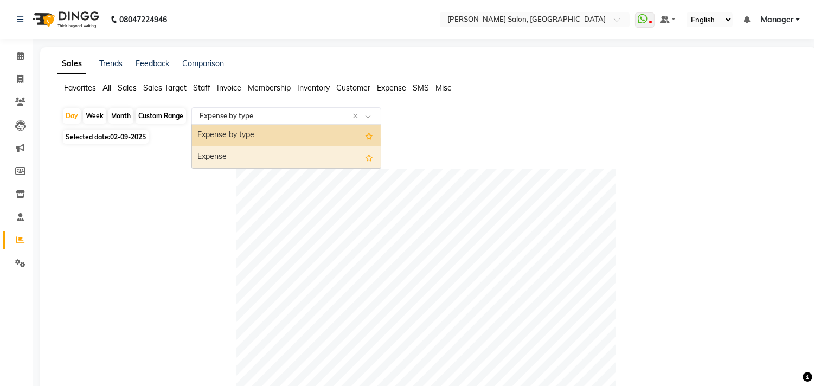
click at [287, 162] on div "Expense" at bounding box center [286, 157] width 189 height 22
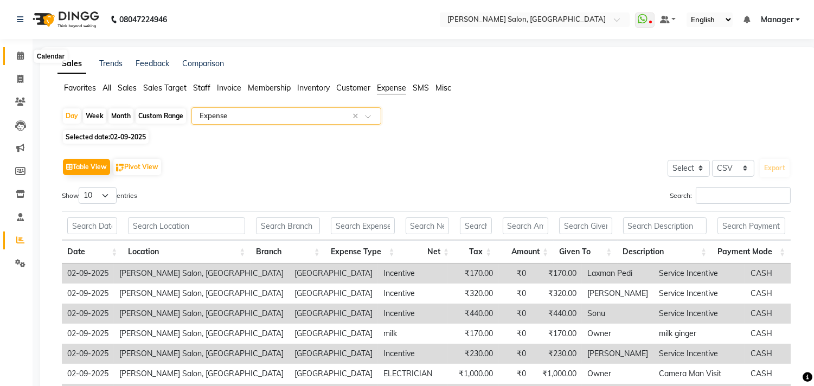
click at [18, 60] on icon at bounding box center [20, 56] width 7 height 8
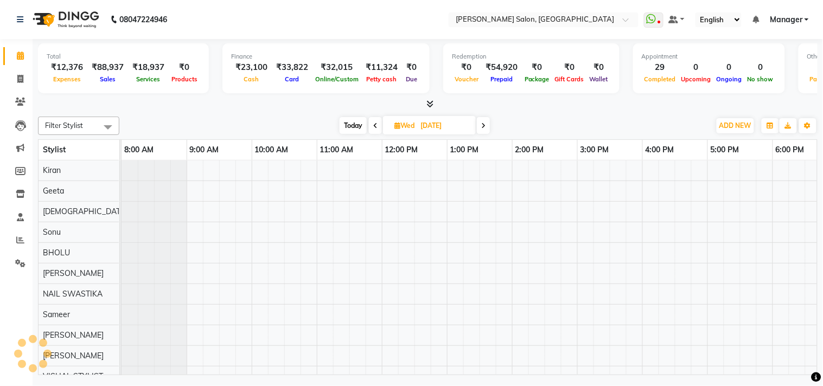
scroll to position [0, 150]
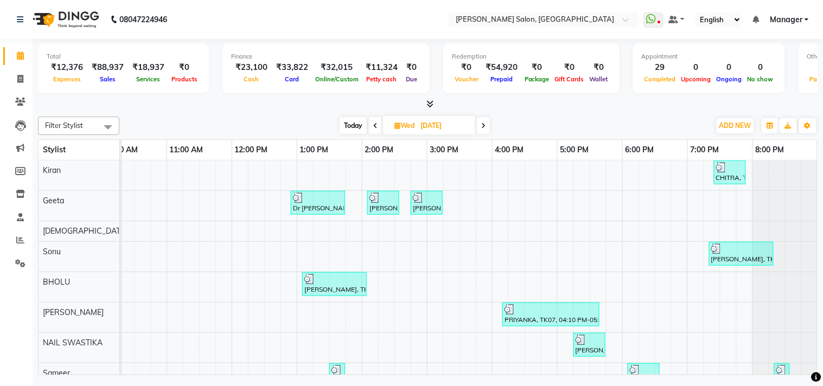
click at [434, 105] on div at bounding box center [427, 104] width 779 height 11
click at [430, 107] on icon at bounding box center [429, 104] width 7 height 8
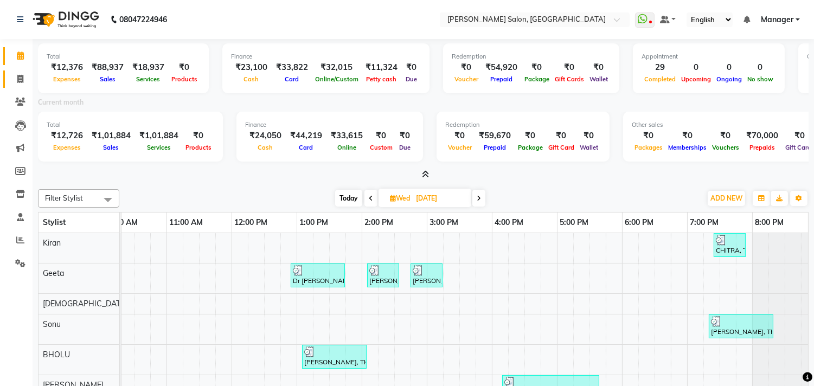
click at [20, 80] on icon at bounding box center [20, 79] width 6 height 8
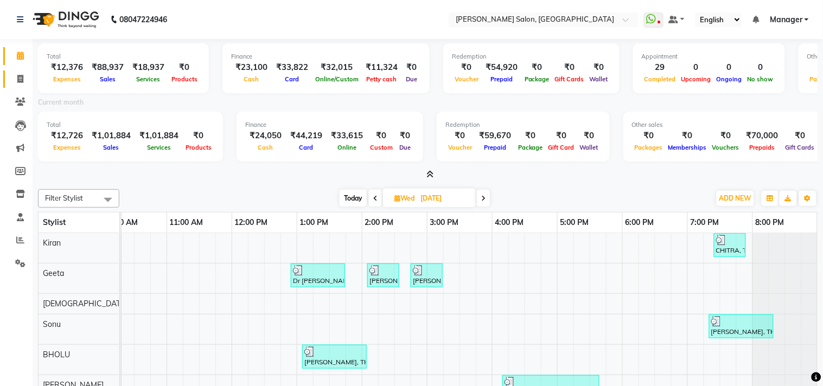
select select "service"
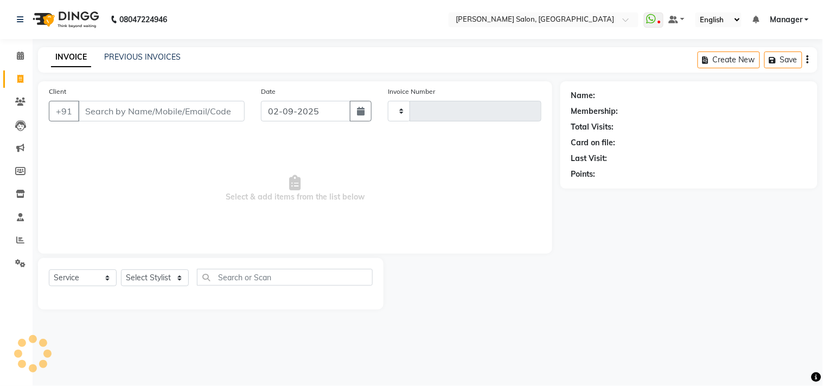
type input "3541"
select select "7229"
click at [142, 57] on link "PREVIOUS INVOICES" at bounding box center [142, 57] width 76 height 10
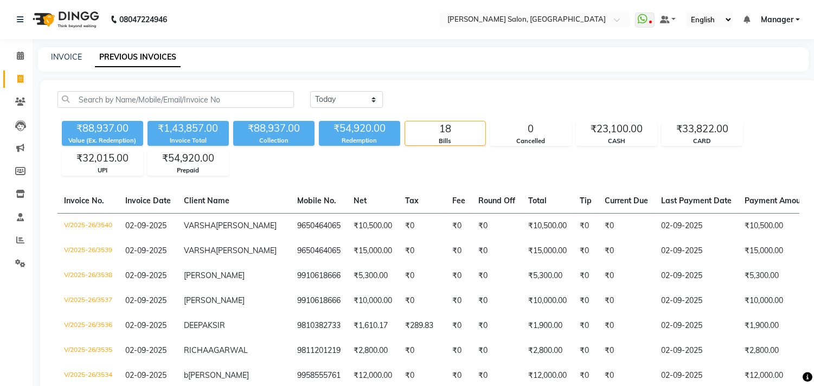
click at [17, 73] on span at bounding box center [20, 79] width 19 height 12
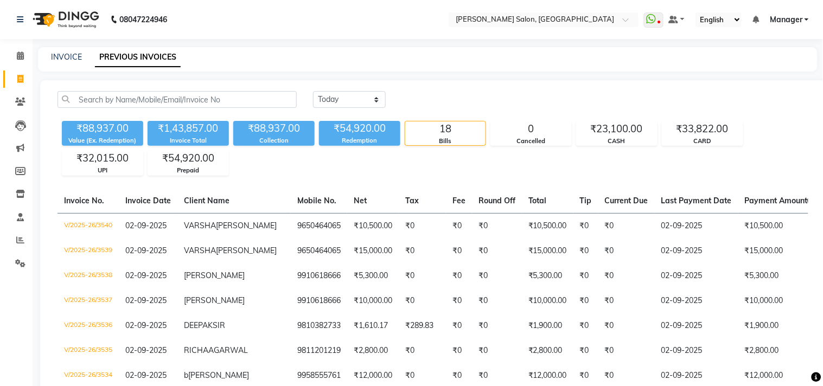
select select "7229"
select select "service"
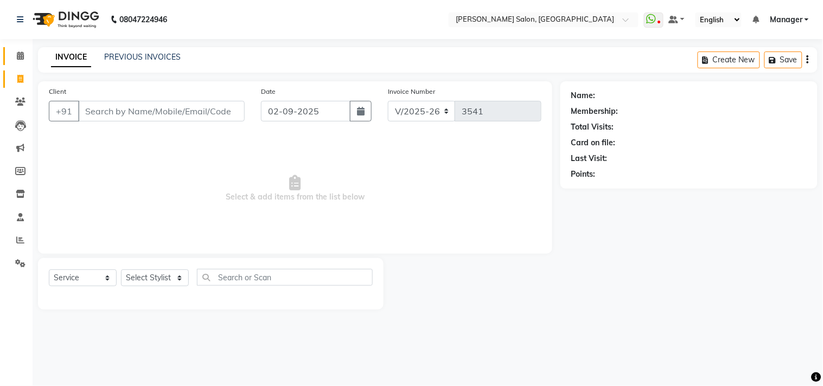
click at [17, 54] on icon at bounding box center [20, 56] width 7 height 8
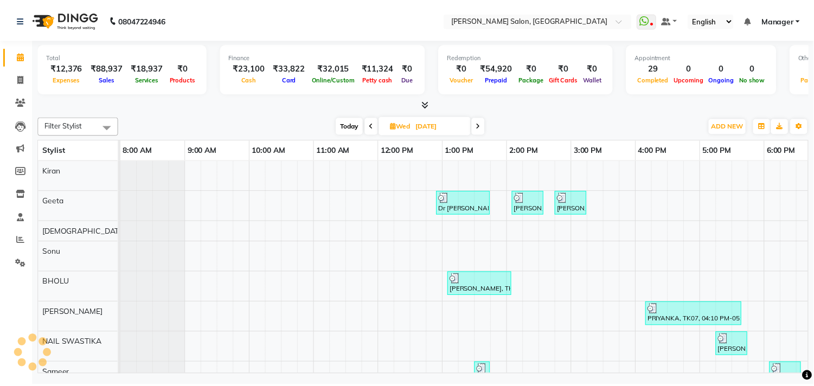
scroll to position [0, 150]
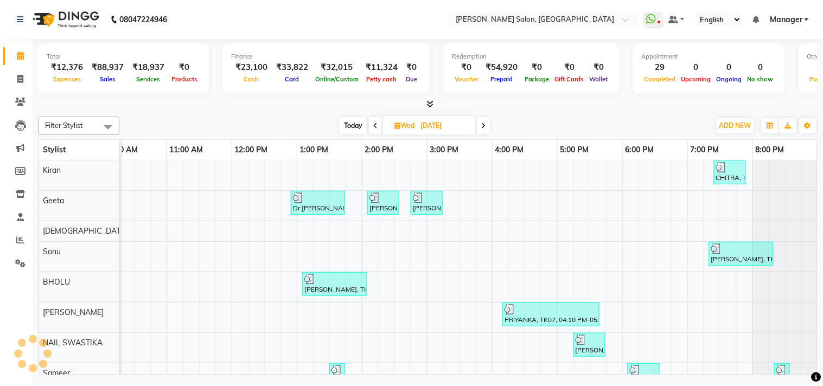
click at [422, 104] on span at bounding box center [427, 104] width 11 height 11
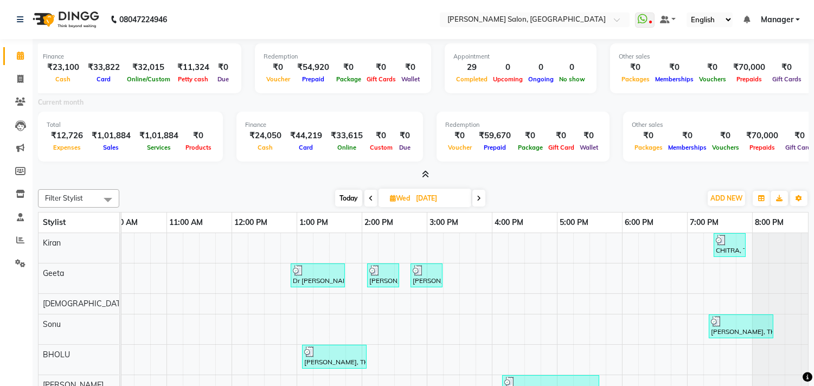
scroll to position [0, 0]
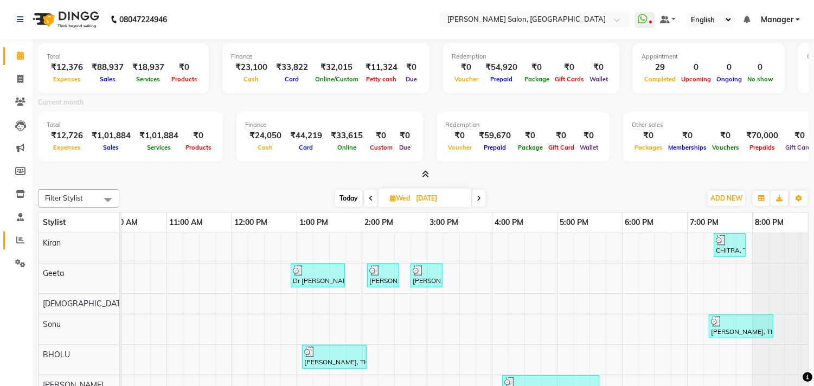
click at [20, 241] on icon at bounding box center [20, 240] width 8 height 8
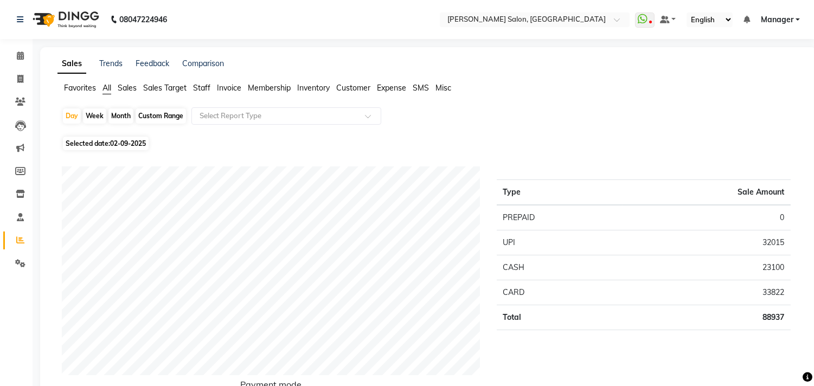
click at [393, 91] on span "Expense" at bounding box center [391, 88] width 29 height 10
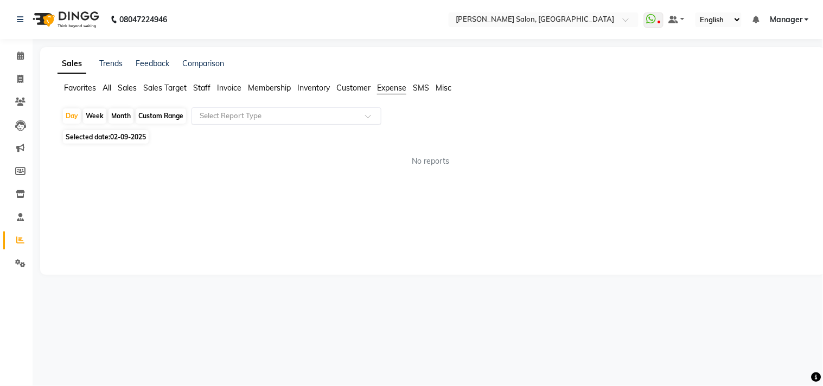
click at [350, 118] on input "text" at bounding box center [275, 116] width 156 height 11
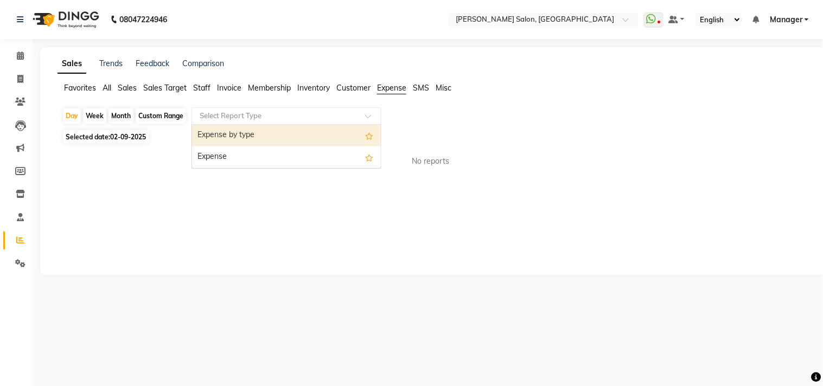
click at [337, 163] on div "Expense" at bounding box center [286, 157] width 189 height 22
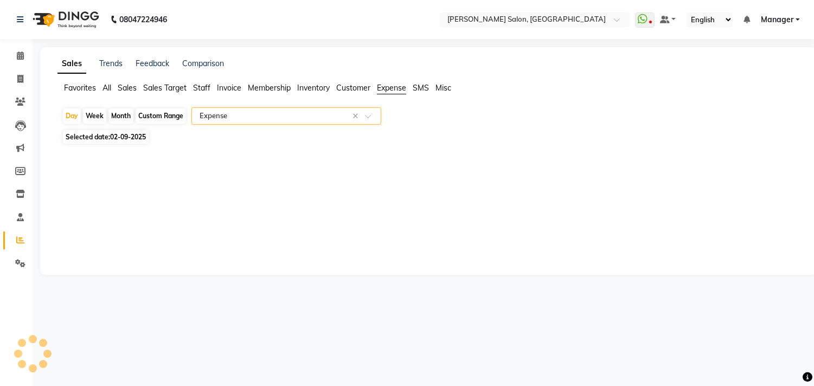
select select "csv"
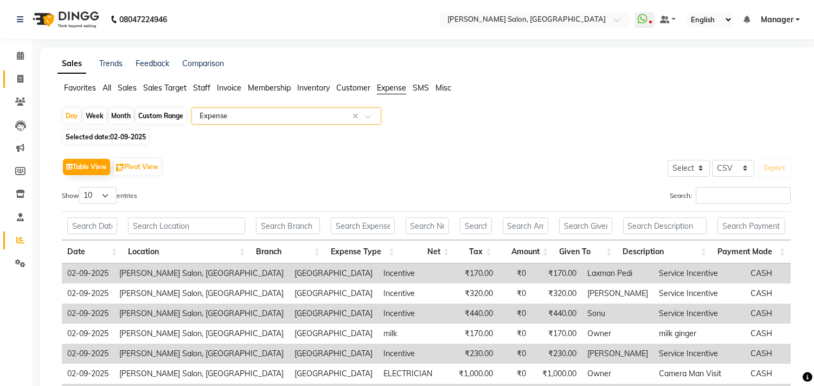
click at [20, 79] on icon at bounding box center [20, 79] width 6 height 8
select select "service"
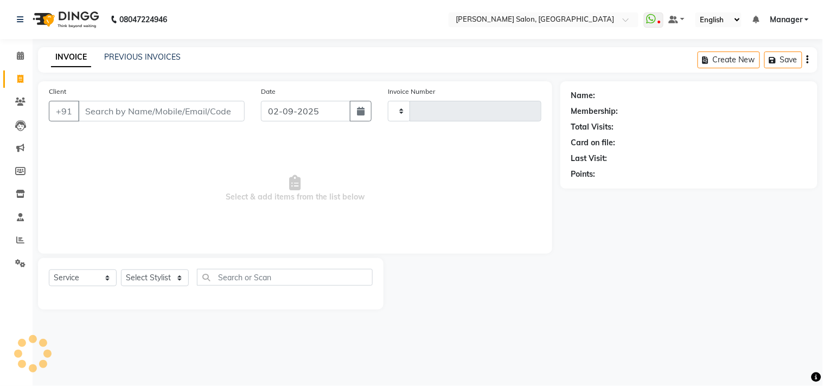
type input "3541"
select select "7229"
click at [18, 56] on icon at bounding box center [20, 56] width 7 height 8
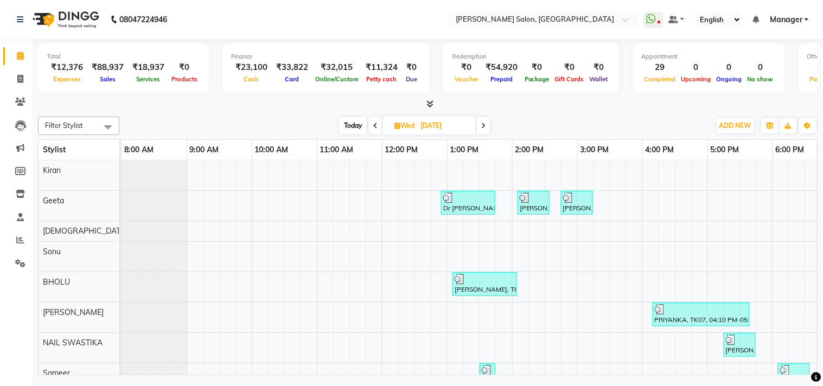
click at [426, 106] on span at bounding box center [427, 104] width 11 height 11
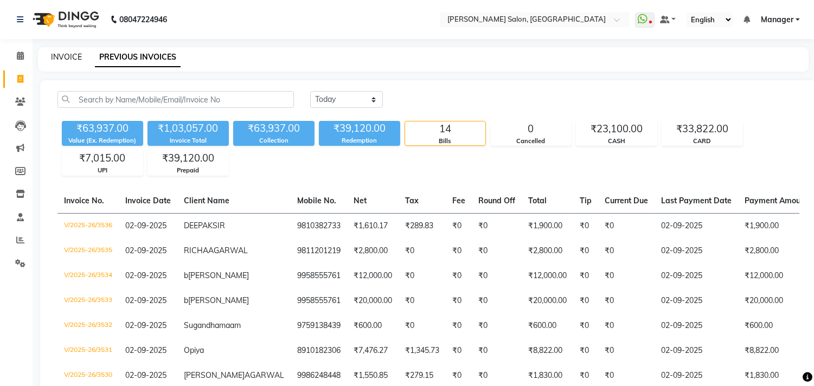
click at [72, 57] on link "INVOICE" at bounding box center [66, 57] width 31 height 10
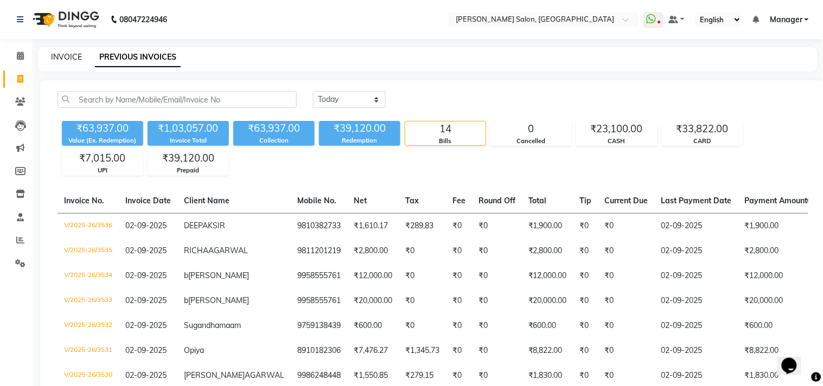
select select "service"
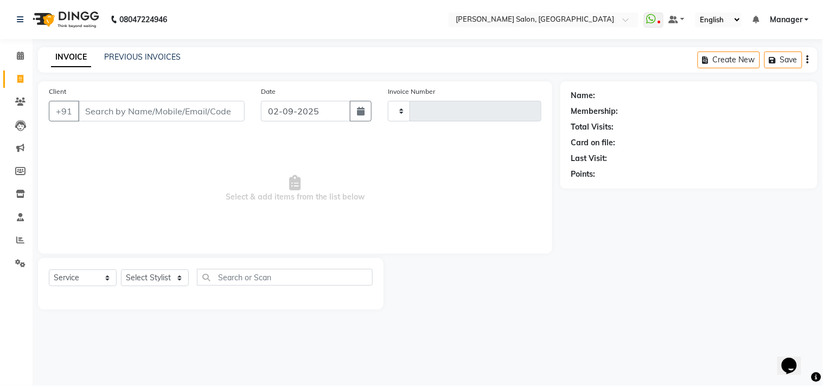
click at [120, 106] on input "Client" at bounding box center [161, 111] width 166 height 21
type input "3537"
select select "7229"
type input "9910618666"
select select "1: Object"
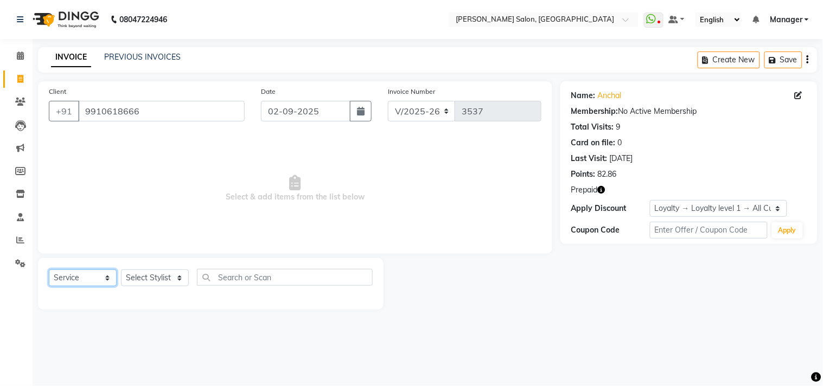
click at [100, 283] on select "Select Service Product Membership Package Voucher Prepaid Gift Card" at bounding box center [83, 278] width 68 height 17
select select "P"
click at [49, 270] on select "Select Service Product Membership Package Voucher Prepaid Gift Card" at bounding box center [83, 278] width 68 height 17
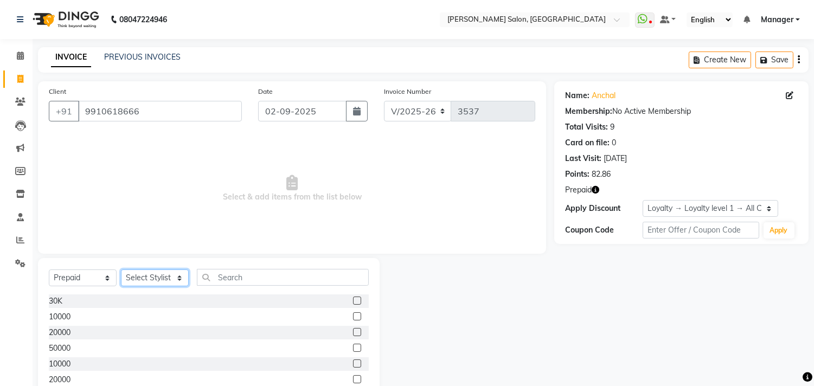
click at [144, 280] on select "Select Stylist [PERSON_NAME] Divya [PERSON_NAME] [PERSON_NAME] [PERSON_NAME] PE…" at bounding box center [155, 278] width 68 height 17
select select "63511"
click at [121, 270] on select "Select Stylist [PERSON_NAME] Divya [PERSON_NAME] [PERSON_NAME] [PERSON_NAME] PE…" at bounding box center [155, 278] width 68 height 17
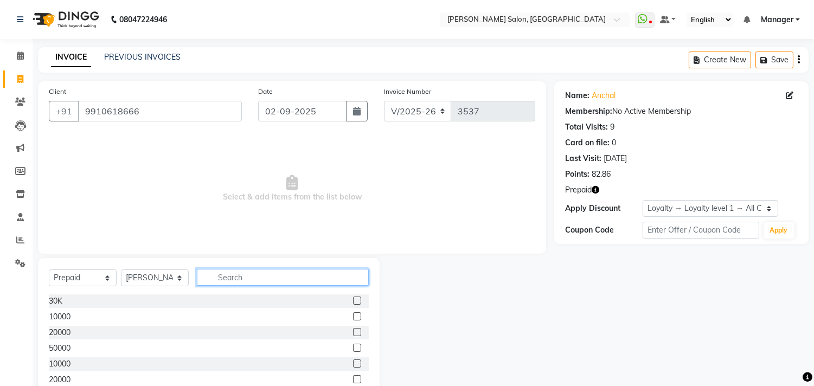
click at [224, 273] on input "text" at bounding box center [283, 277] width 172 height 17
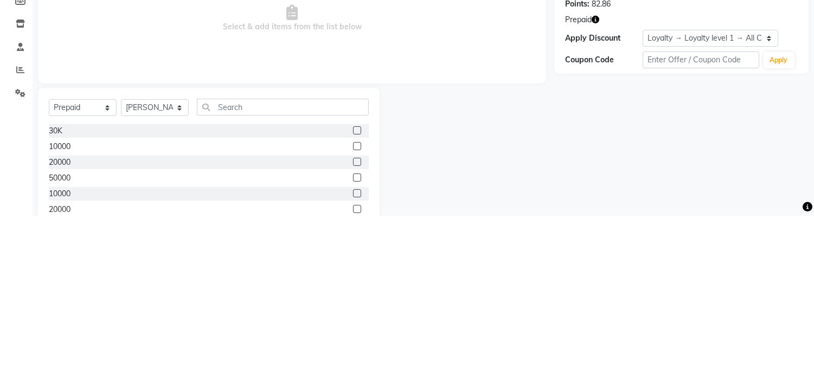
click at [353, 362] on label at bounding box center [357, 364] width 8 height 8
click at [353, 362] on input "checkbox" at bounding box center [356, 364] width 7 height 7
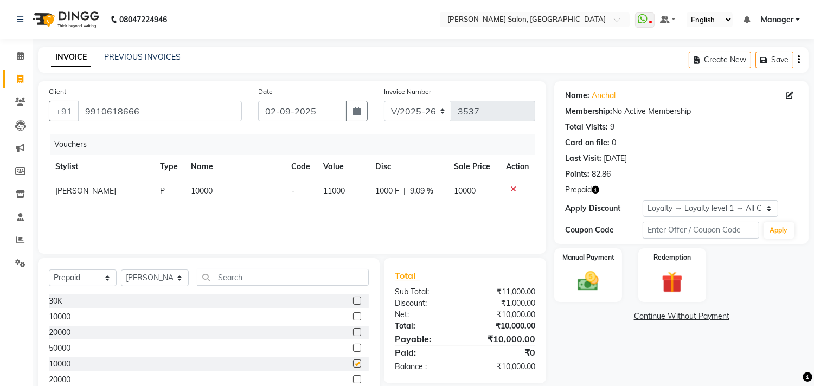
checkbox input "false"
click at [603, 291] on img at bounding box center [589, 281] width 36 height 25
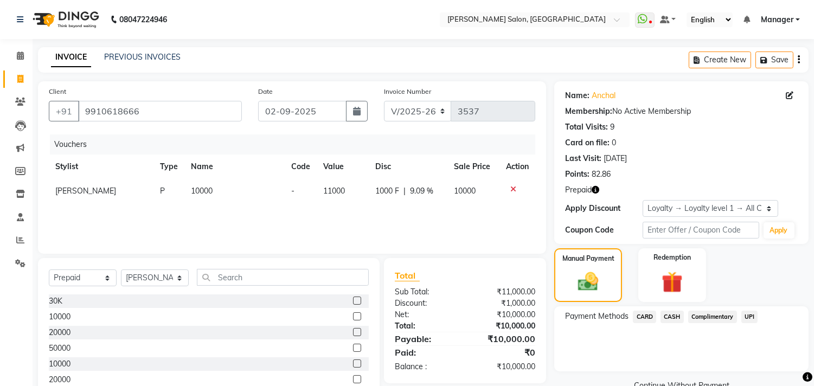
click at [751, 319] on span "UPI" at bounding box center [749, 317] width 17 height 12
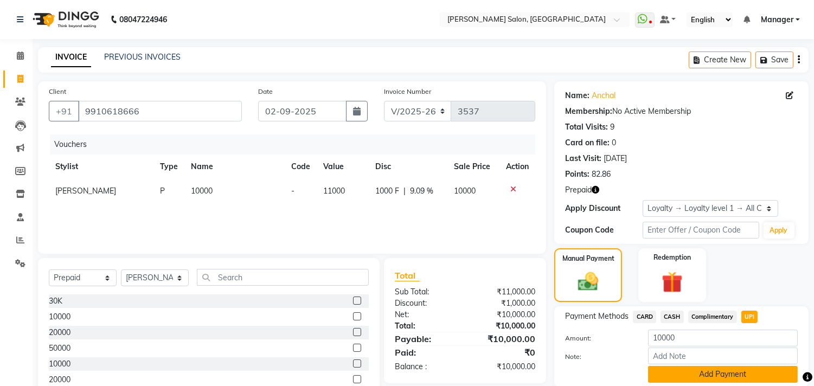
click at [754, 367] on button "Add Payment" at bounding box center [723, 374] width 150 height 17
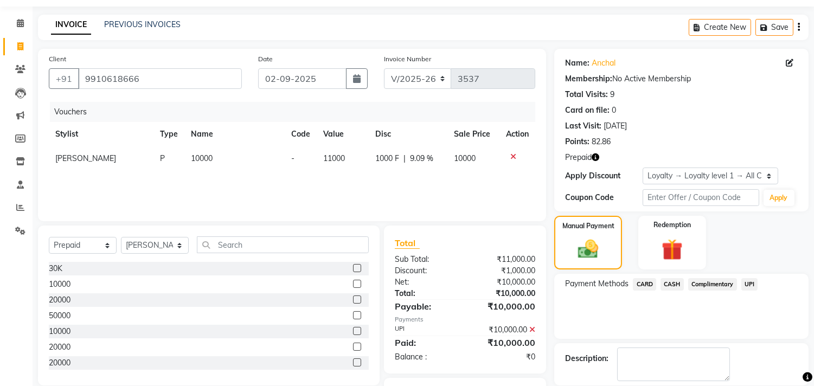
scroll to position [90, 0]
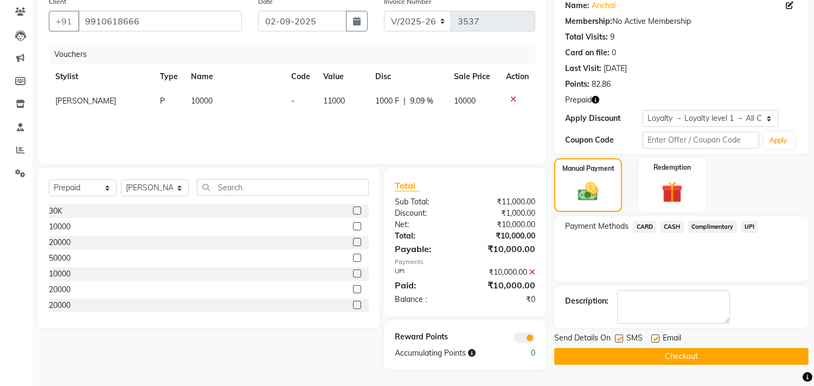
click at [755, 351] on button "Checkout" at bounding box center [681, 356] width 254 height 17
